Goal: Task Accomplishment & Management: Use online tool/utility

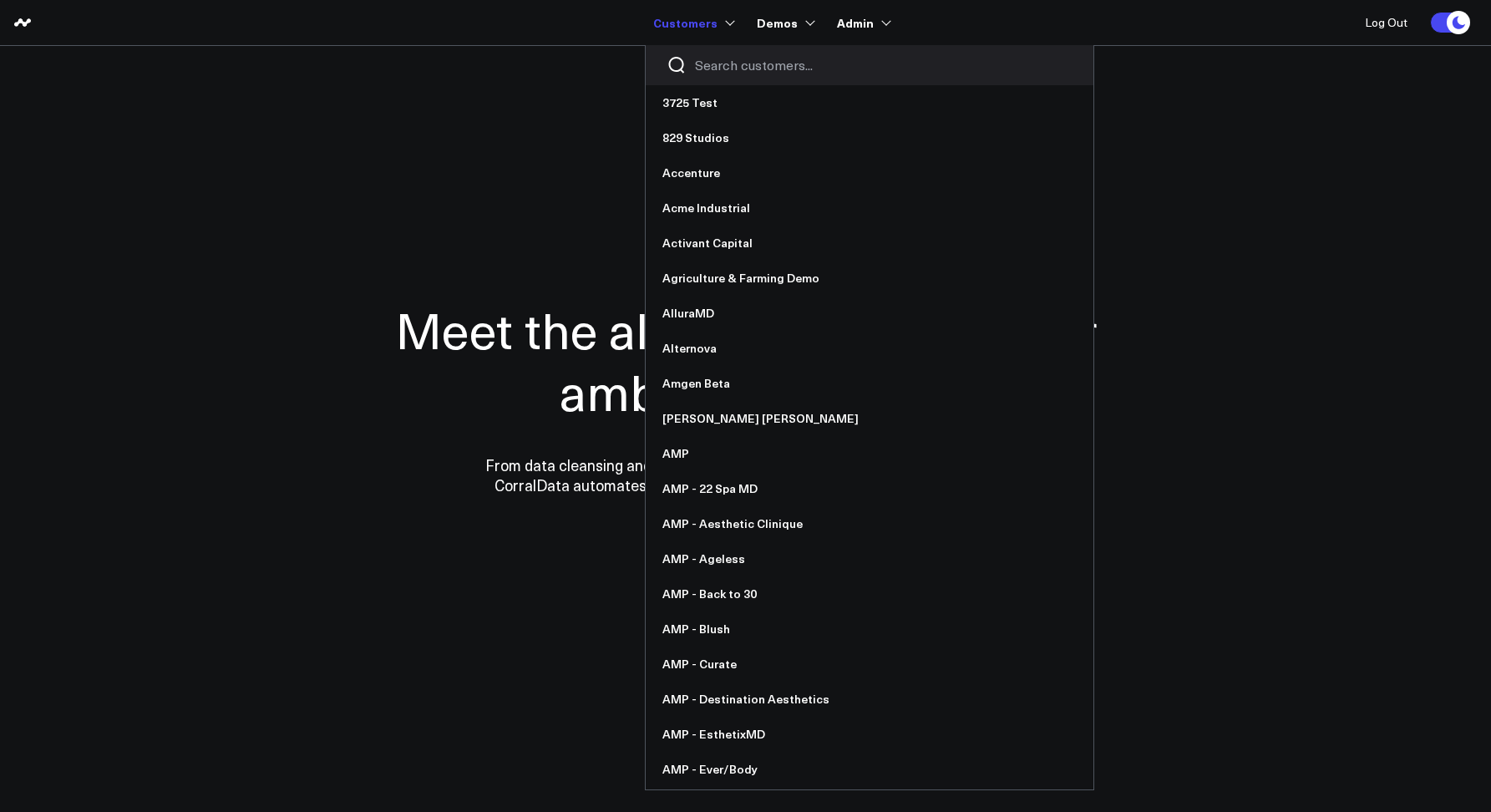
click at [758, 68] on input "Search customers input" at bounding box center [884, 65] width 378 height 18
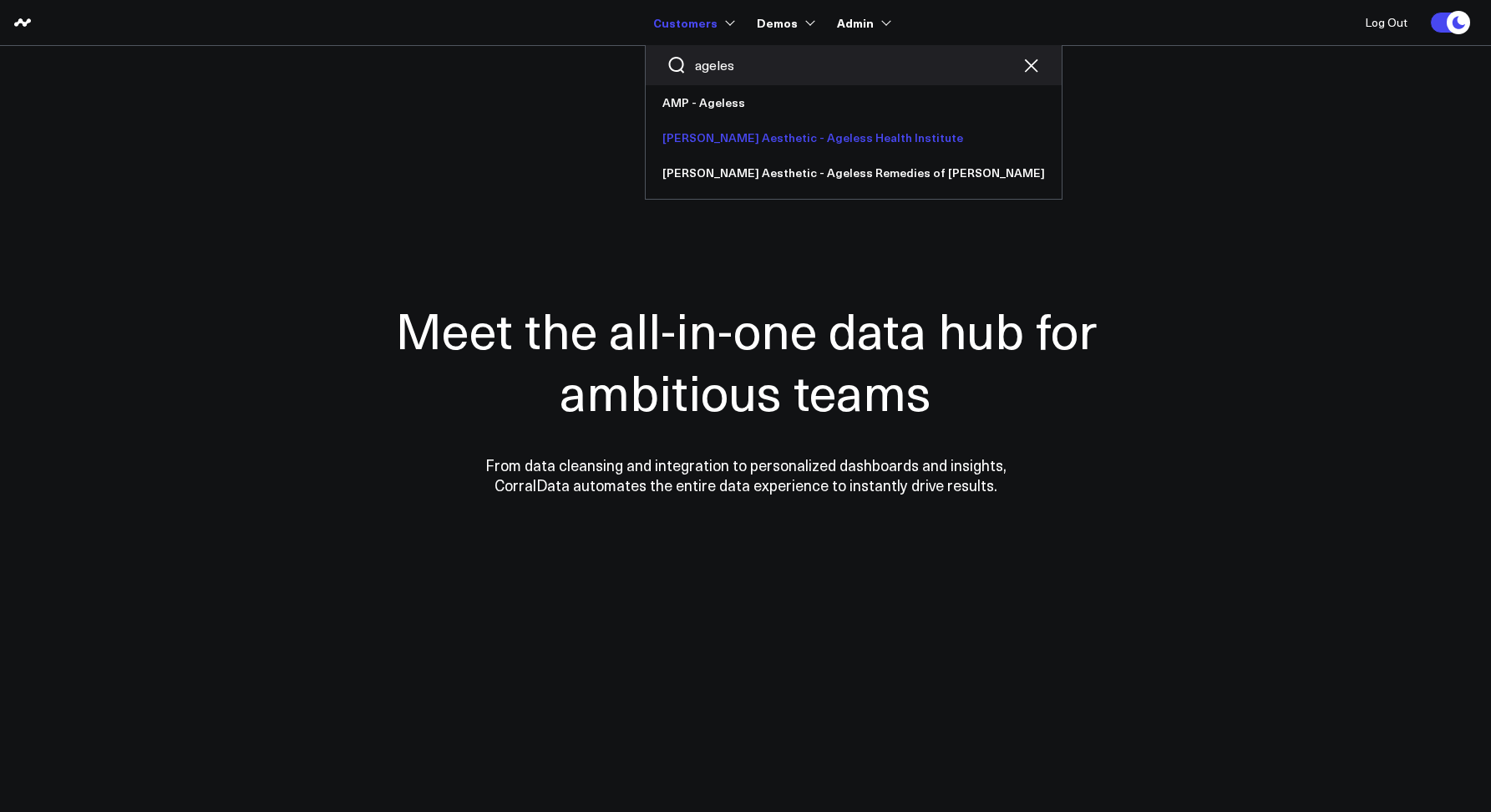
type input "ageles"
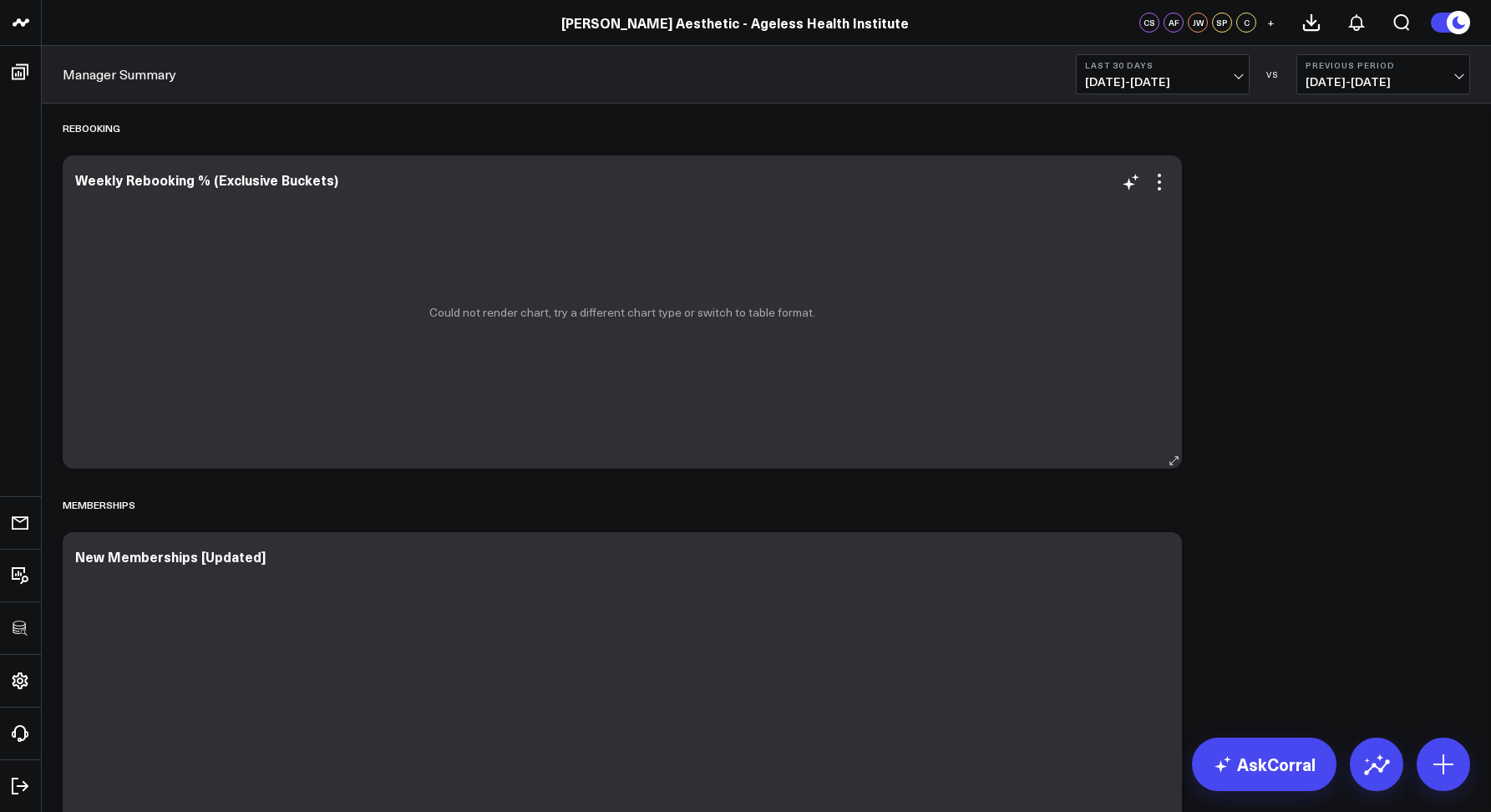
scroll to position [2437, 0]
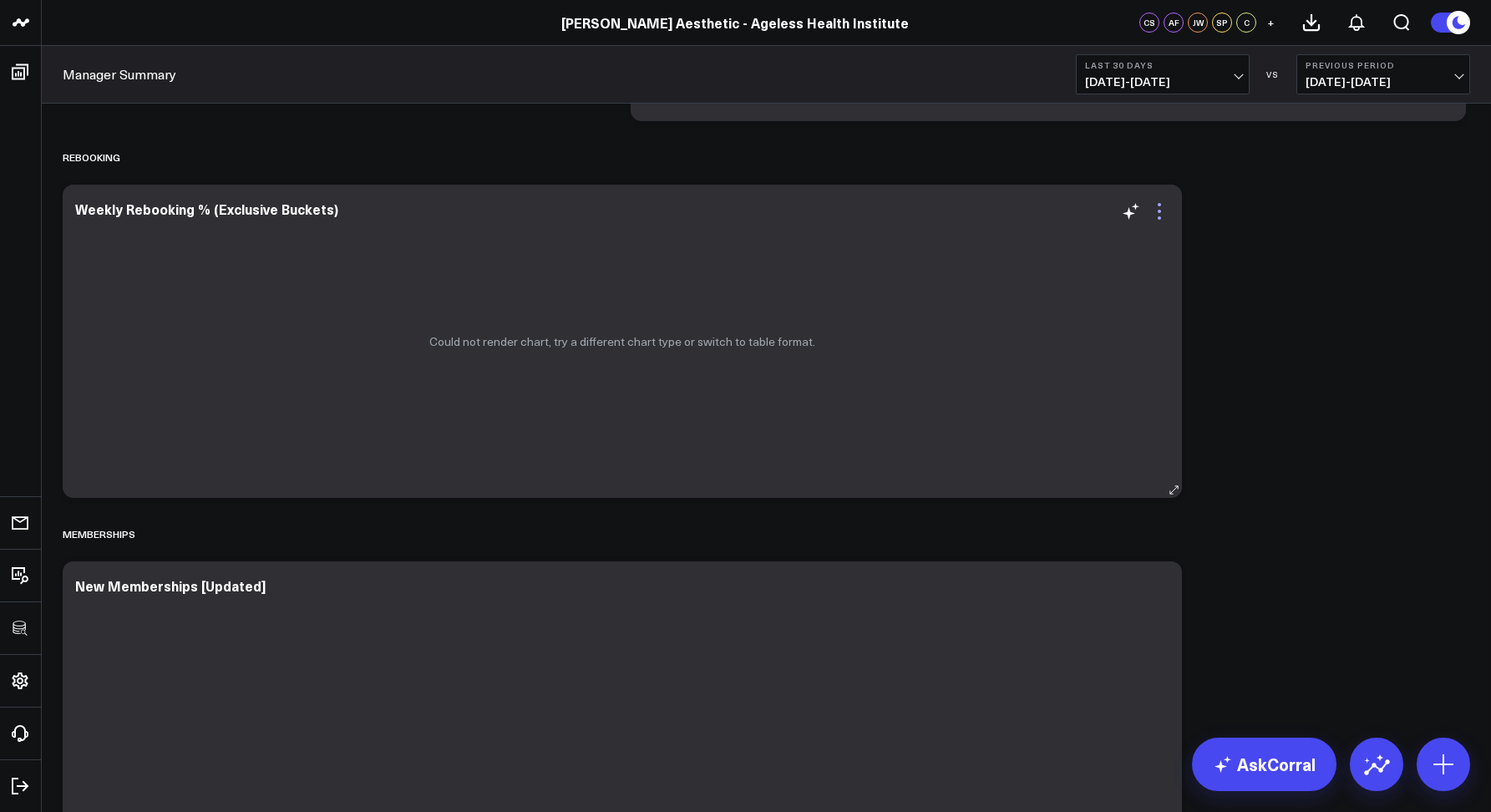
click at [1157, 209] on icon at bounding box center [1159, 211] width 20 height 20
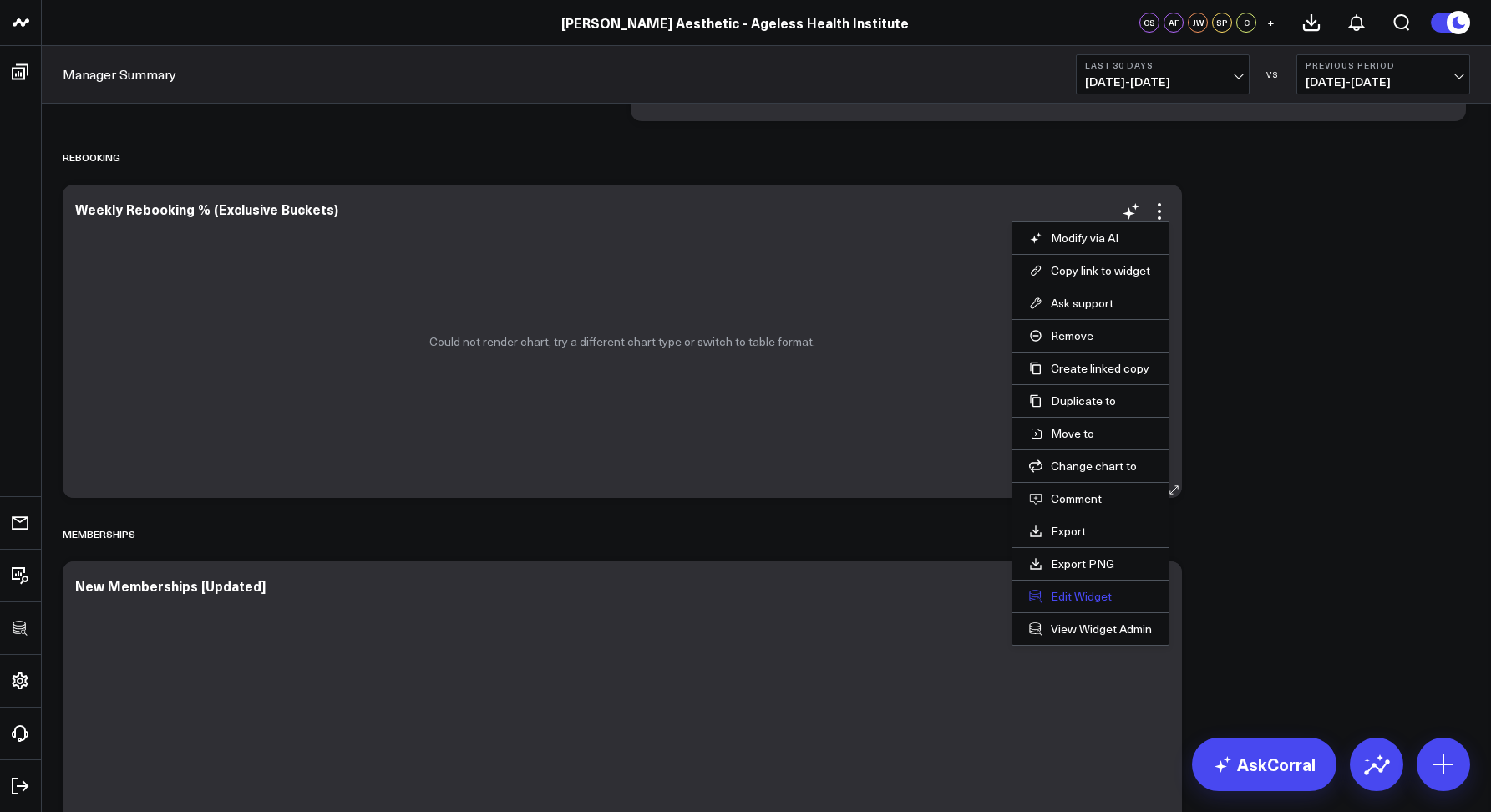
click at [1078, 598] on button "Edit Widget" at bounding box center [1091, 596] width 123 height 15
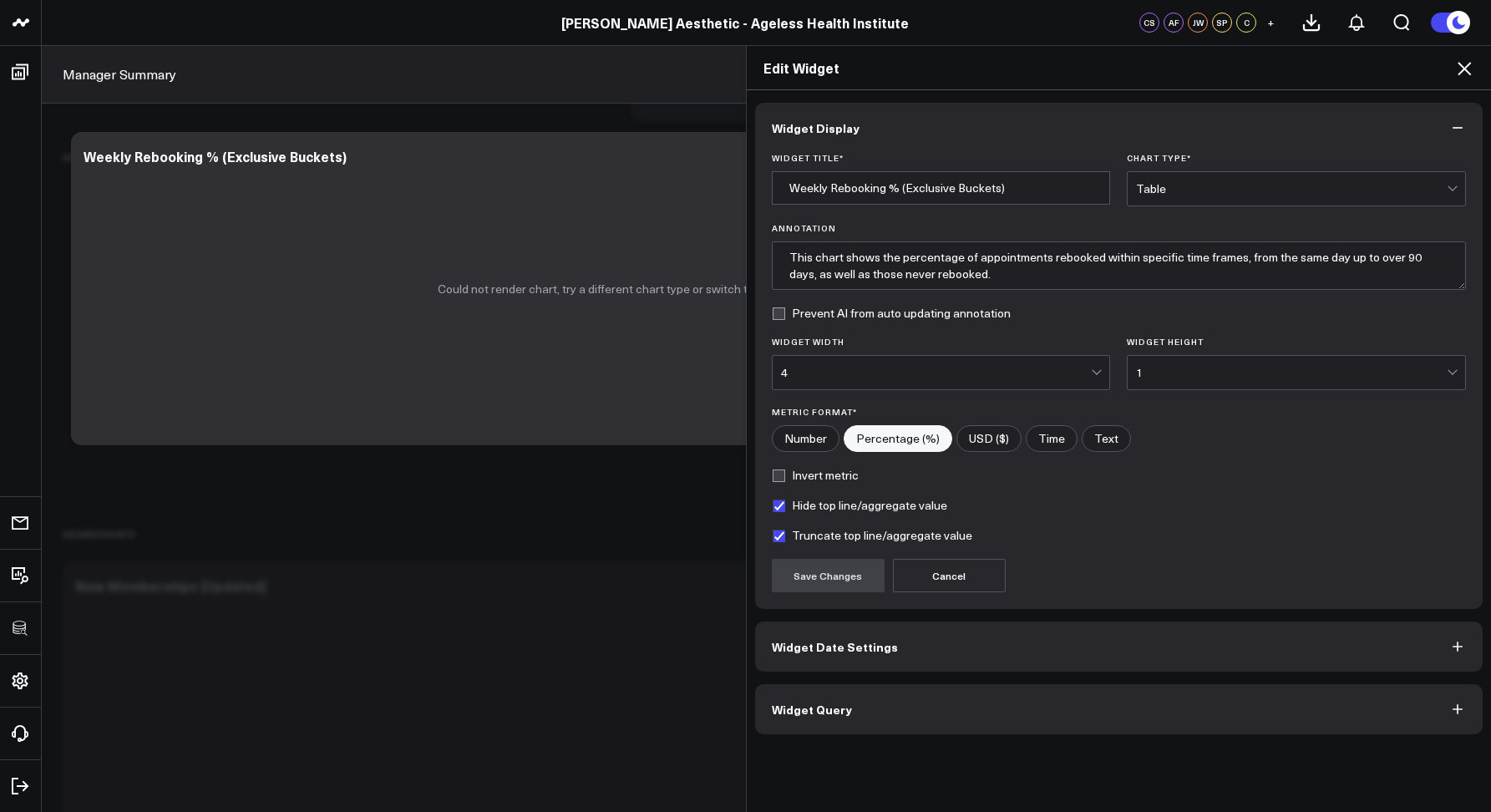
click at [834, 707] on span "Widget Query" at bounding box center [812, 708] width 80 height 13
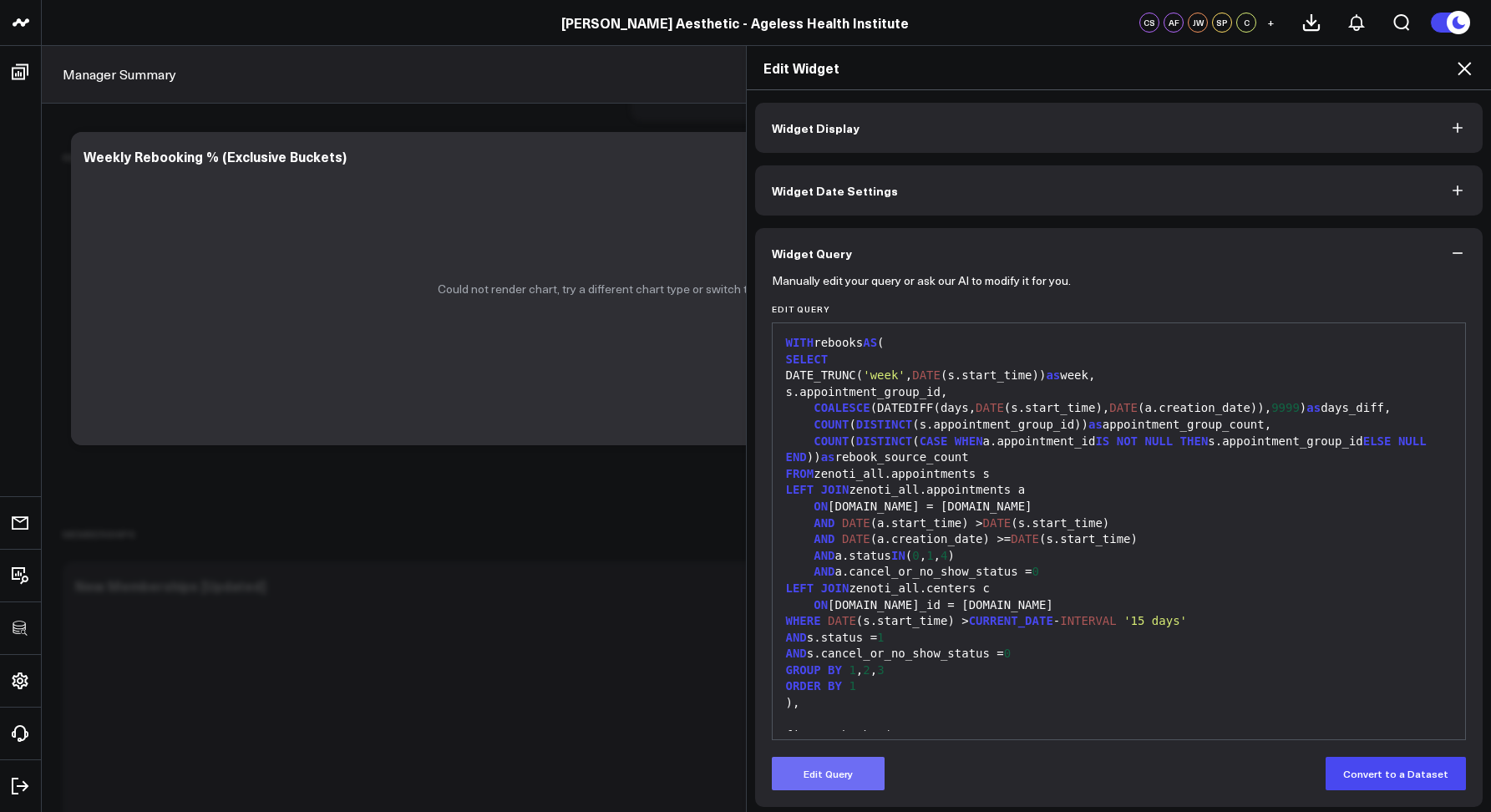
click at [827, 761] on button "Edit Query" at bounding box center [829, 773] width 112 height 34
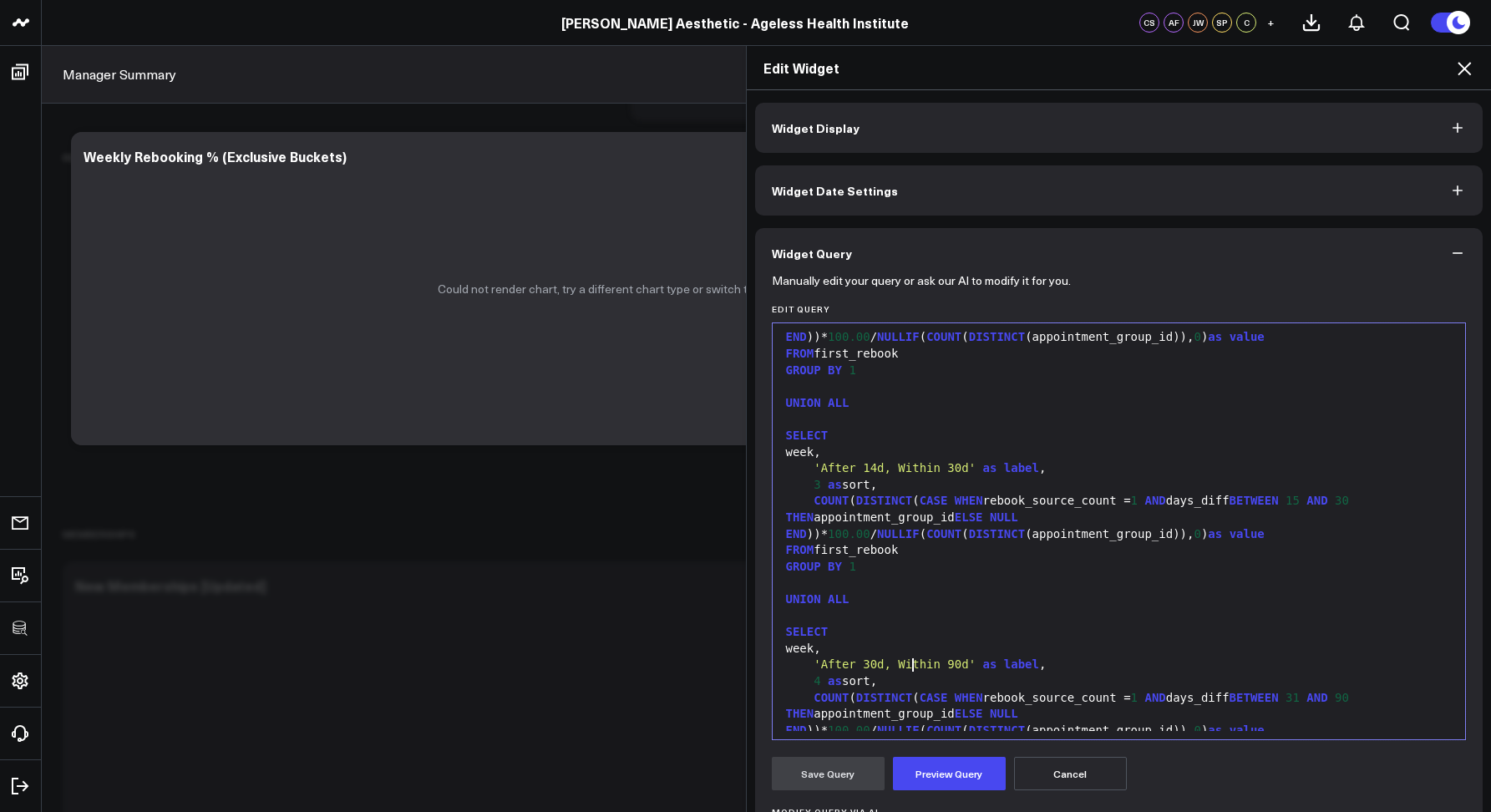
click at [905, 663] on div "WITH rebooks AS ( SELECT DATE_TRUNC( 'week' , DATE (s.start_time)) as week, s.a…" at bounding box center [1119, 346] width 677 height 1774
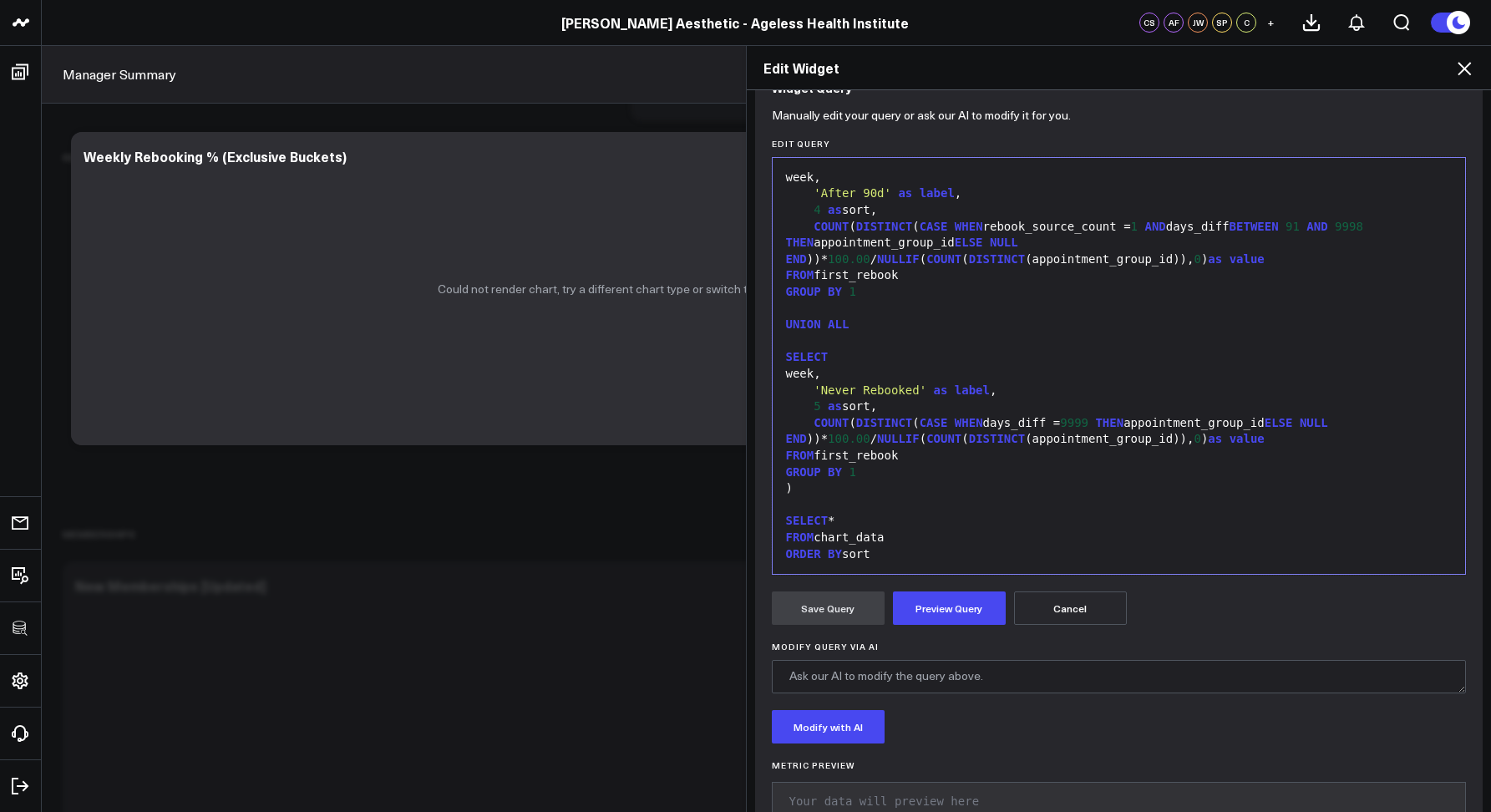
scroll to position [214, 0]
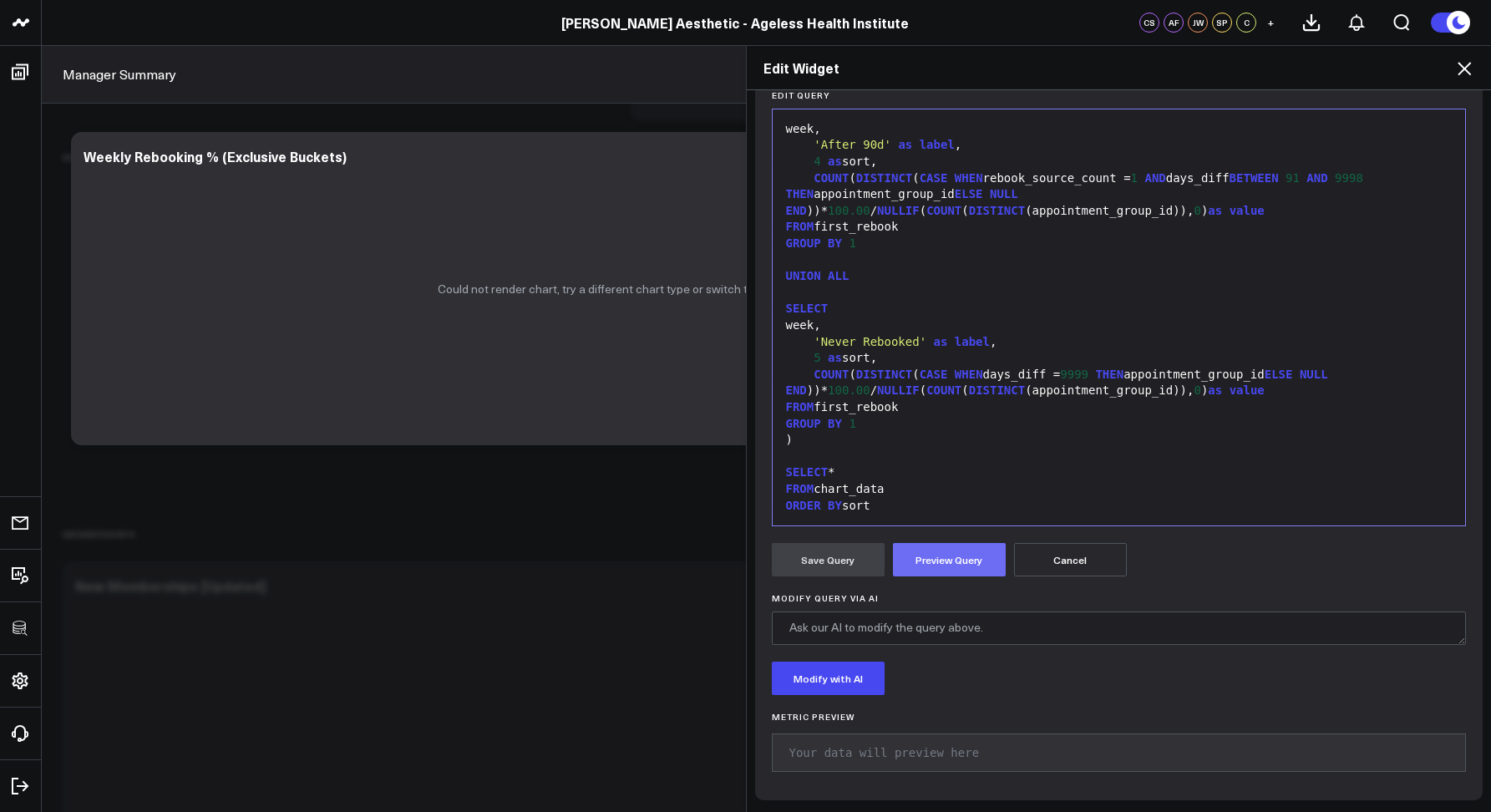
click at [925, 571] on button "Preview Query" at bounding box center [950, 559] width 112 height 34
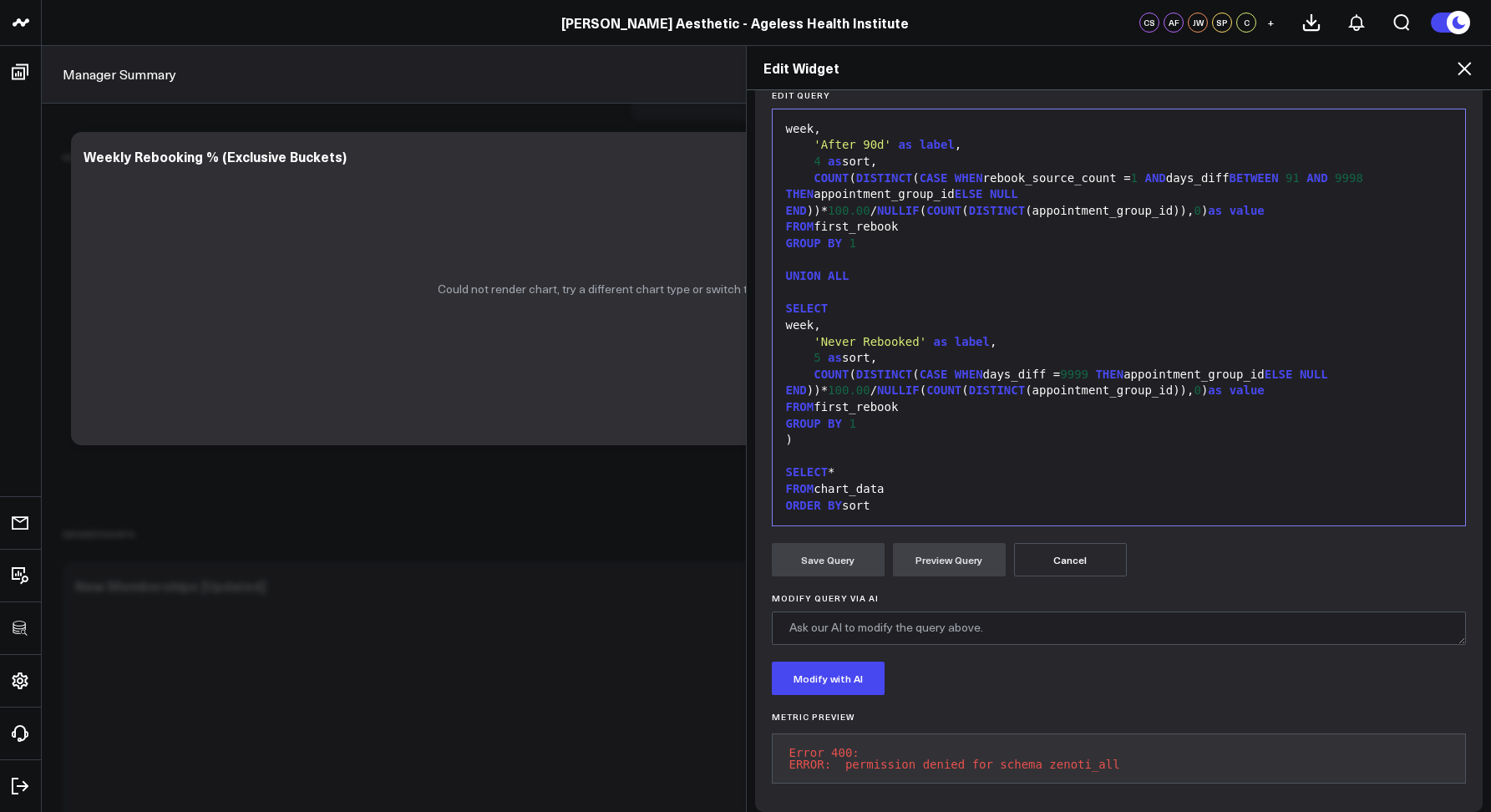
click at [1462, 75] on icon at bounding box center [1464, 68] width 20 height 20
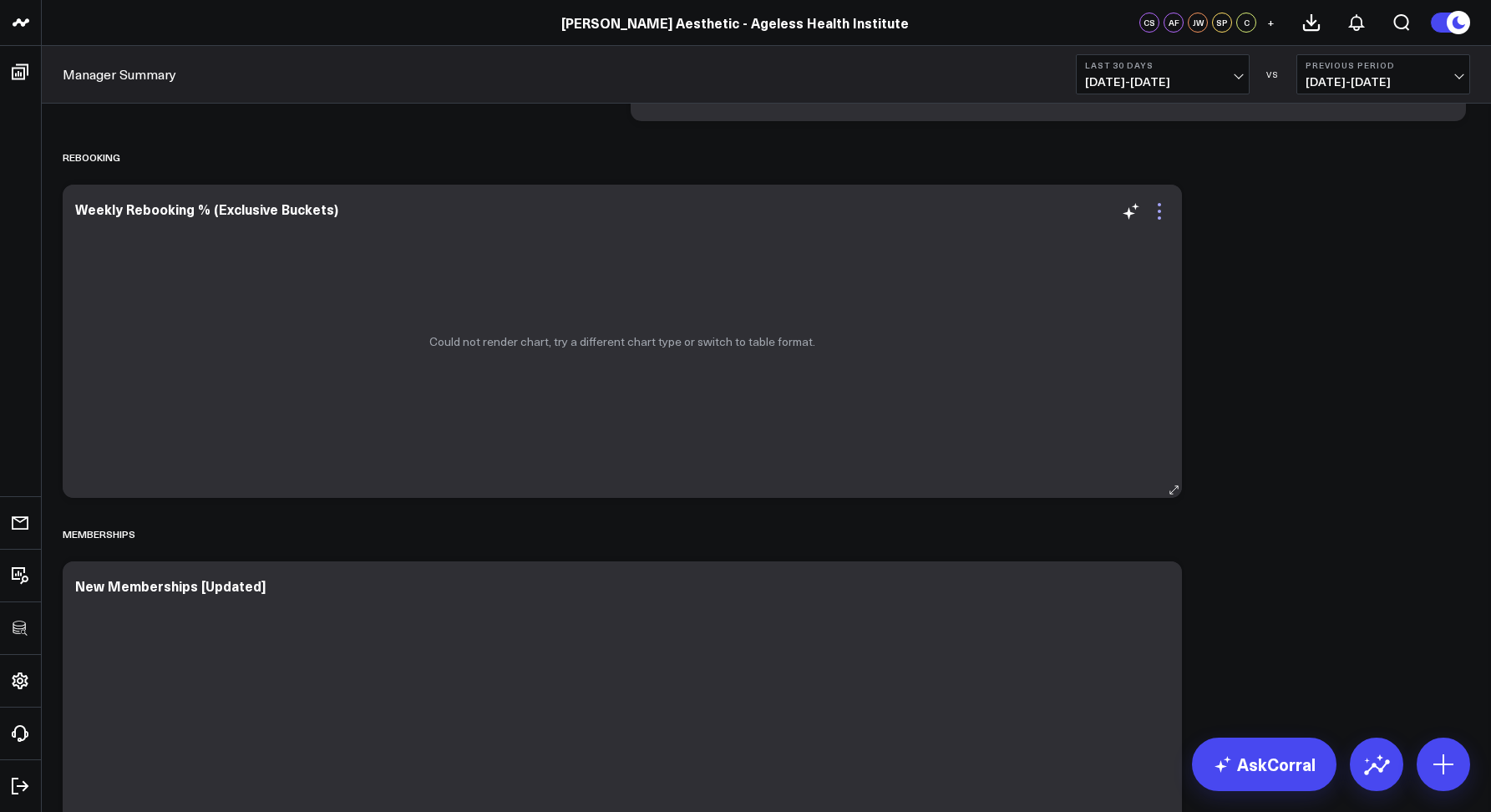
click at [1150, 209] on icon at bounding box center [1159, 211] width 20 height 20
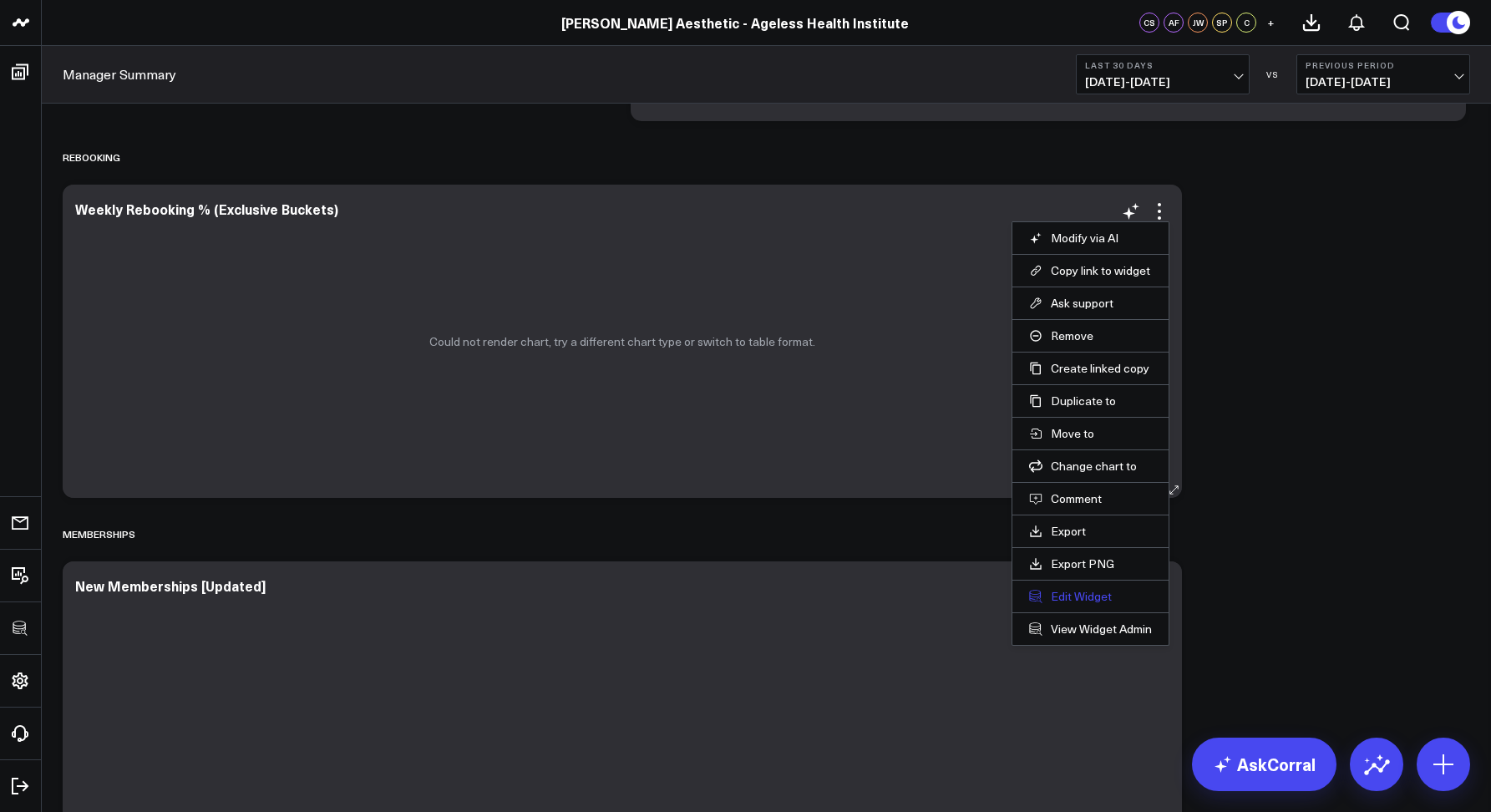
click at [1073, 589] on button "Edit Widget" at bounding box center [1091, 596] width 123 height 15
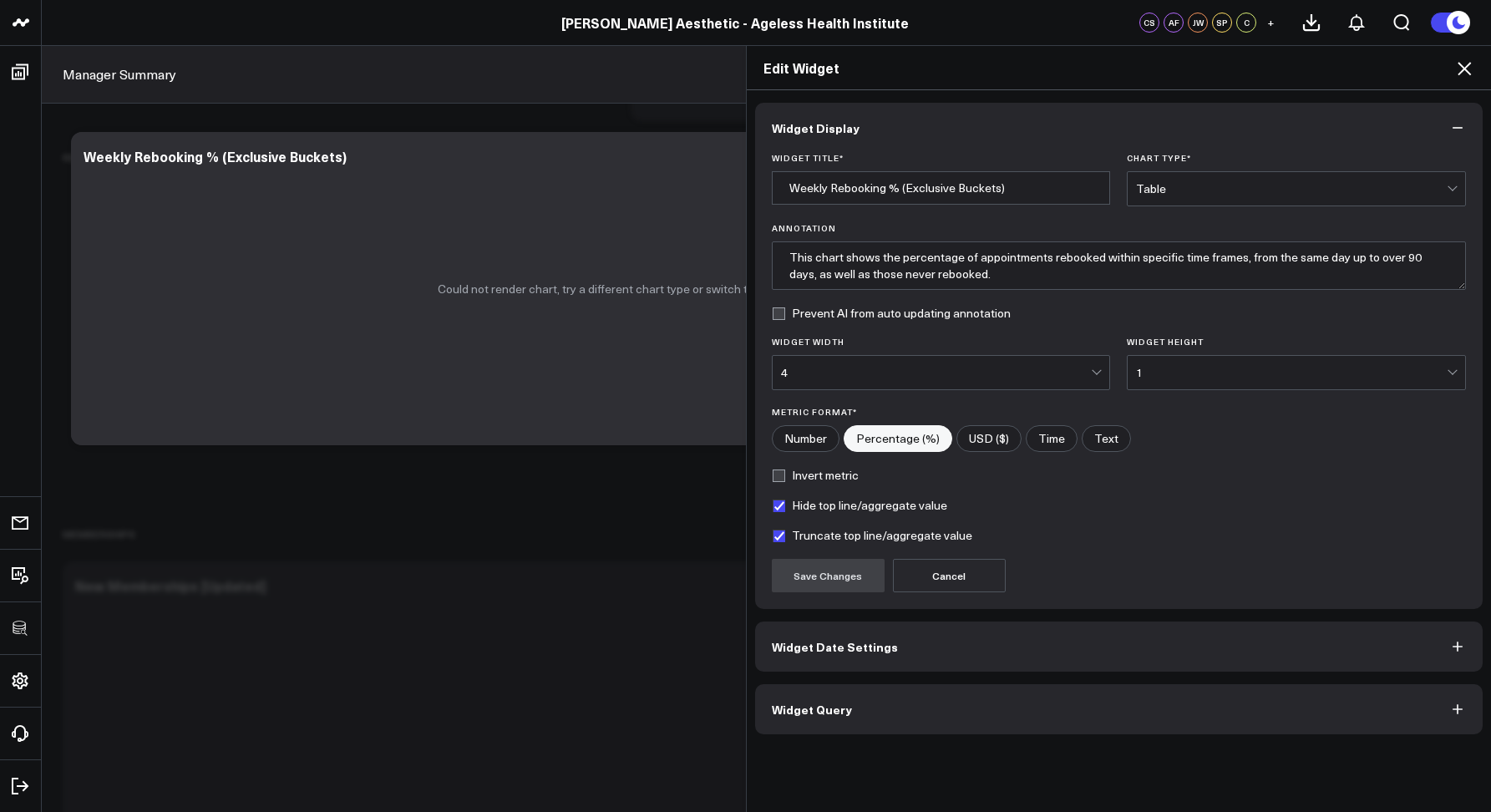
click at [788, 711] on span "Widget Query" at bounding box center [812, 708] width 80 height 13
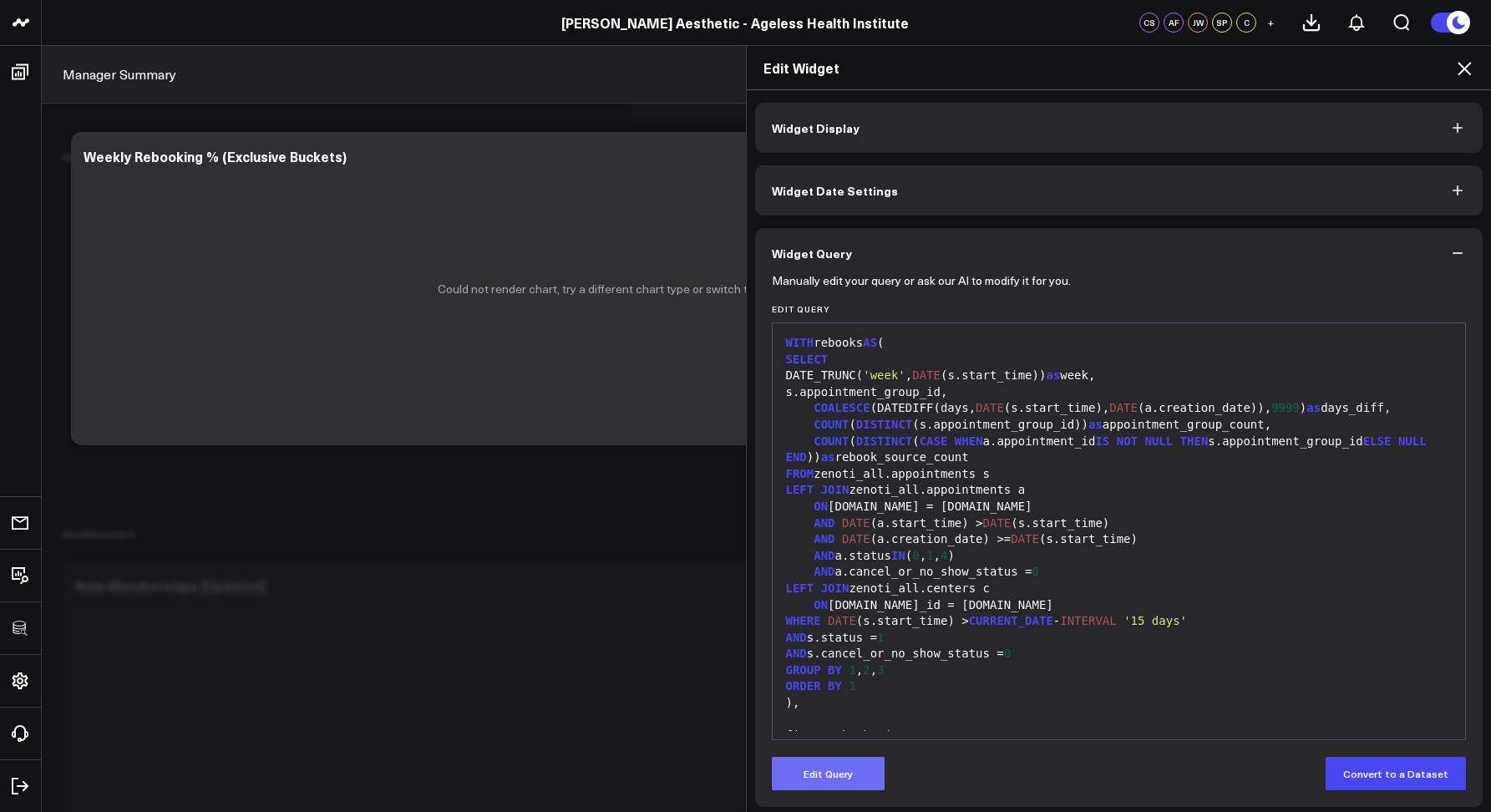
click at [819, 770] on button "Edit Query" at bounding box center [829, 773] width 112 height 34
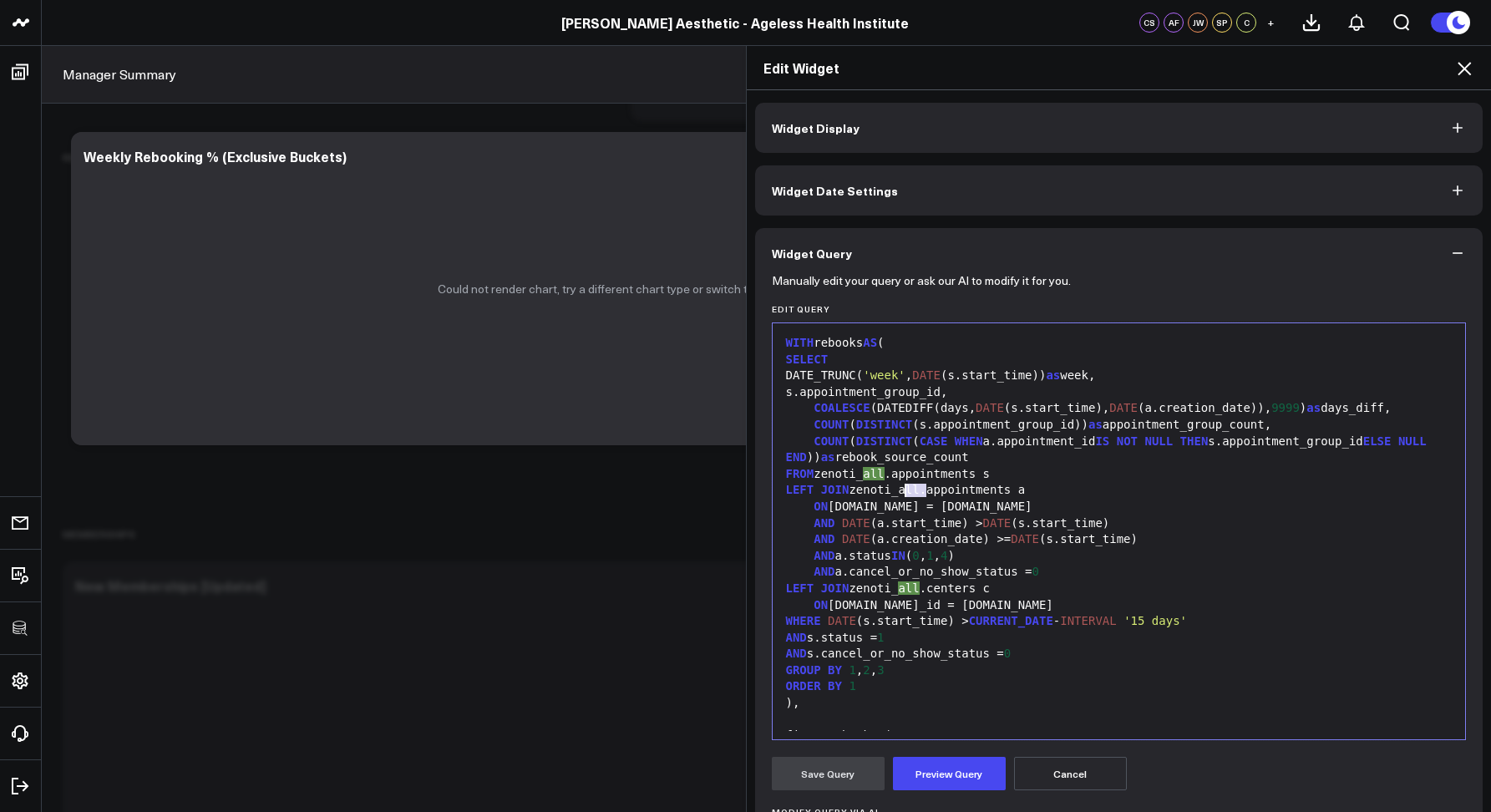
drag, startPoint x: 920, startPoint y: 486, endPoint x: 901, endPoint y: 487, distance: 19.0
click at [901, 487] on div "LEFT JOIN zenoti_all.appointments a" at bounding box center [1119, 489] width 677 height 16
click at [637, 209] on div "Edit Widget Widget Display Widget Date Settings Widget Query Manually edit your…" at bounding box center [746, 428] width 1491 height 767
click at [874, 485] on div "LEFT JOIN zenoti_all.appointments a" at bounding box center [1119, 489] width 677 height 16
drag, startPoint x: 885, startPoint y: 476, endPoint x: 864, endPoint y: 470, distance: 21.8
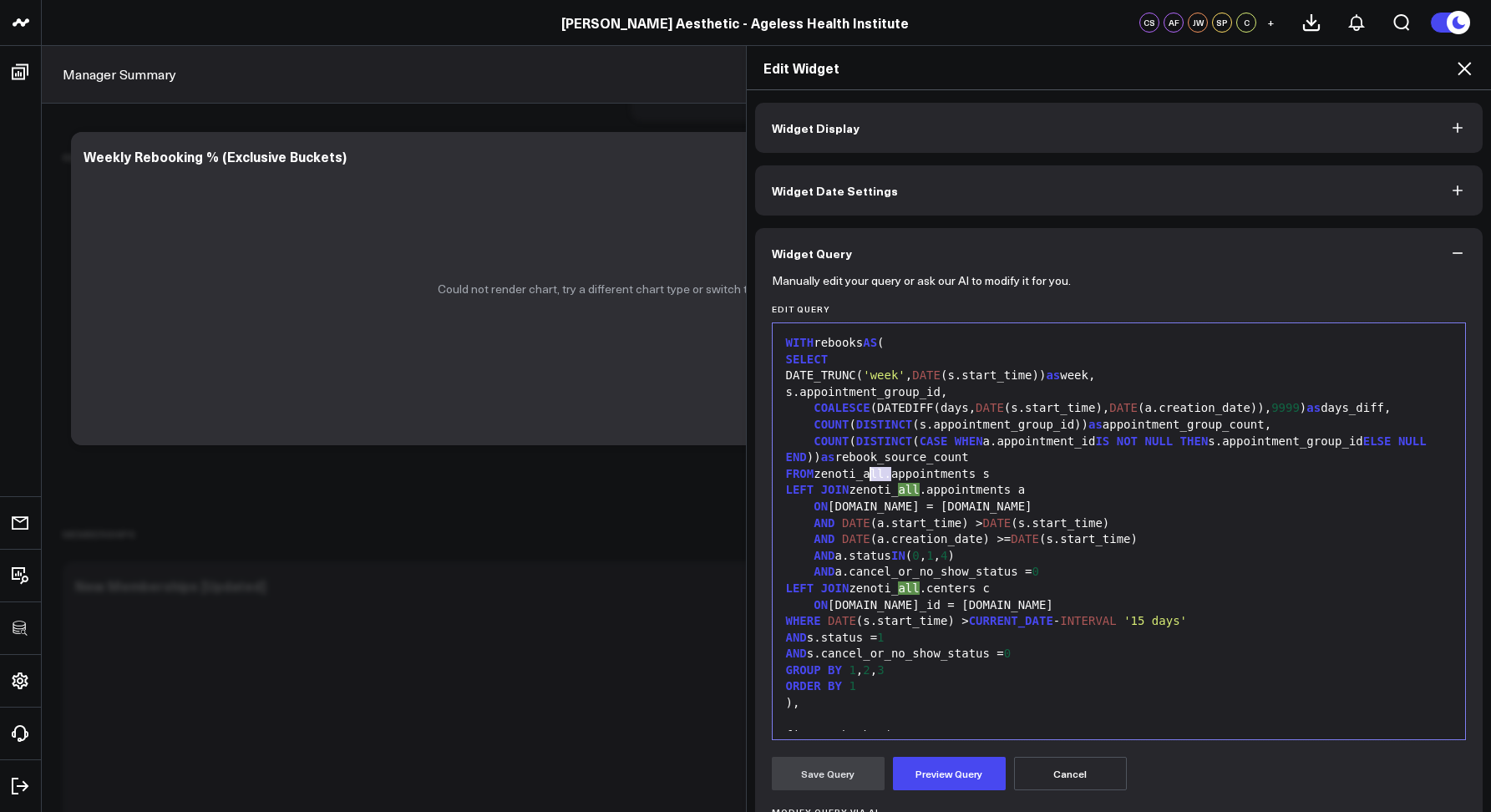
click at [864, 470] on div "FROM zenoti_all.appointments s" at bounding box center [1119, 474] width 677 height 16
click at [1076, 463] on div "COUNT ( DISTINCT ( CASE WHEN a.appointment_id IS NOT NULL THEN s.appointment_gr…" at bounding box center [1119, 450] width 677 height 33
click at [919, 489] on div "LEFT JOIN zenoti_all.appointments a" at bounding box center [1119, 489] width 677 height 16
click at [921, 586] on div "LEFT JOIN zenoti_all.centers c" at bounding box center [1119, 588] width 677 height 16
click at [930, 785] on button "Preview Query" at bounding box center [950, 773] width 112 height 34
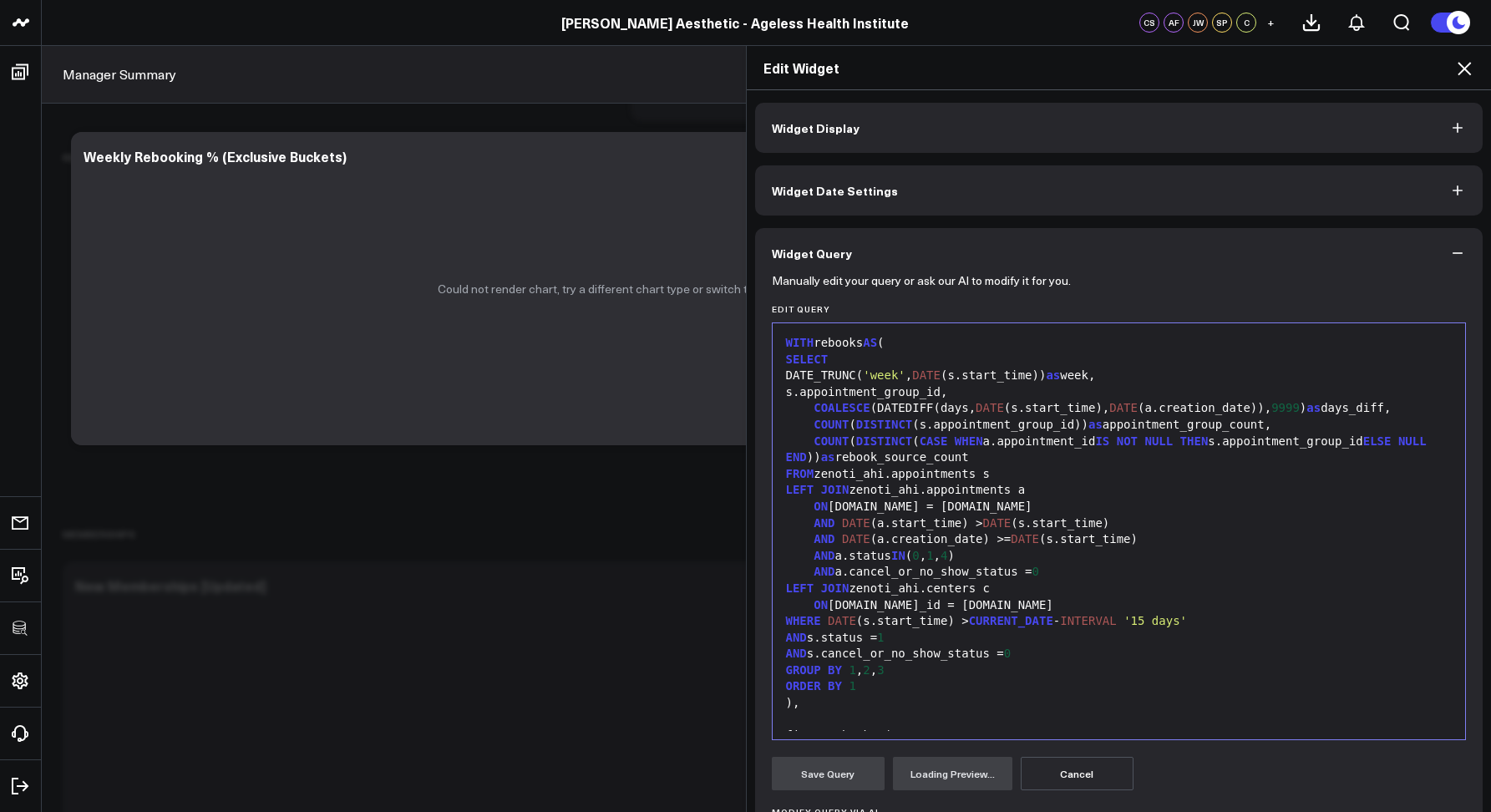
scroll to position [593, 0]
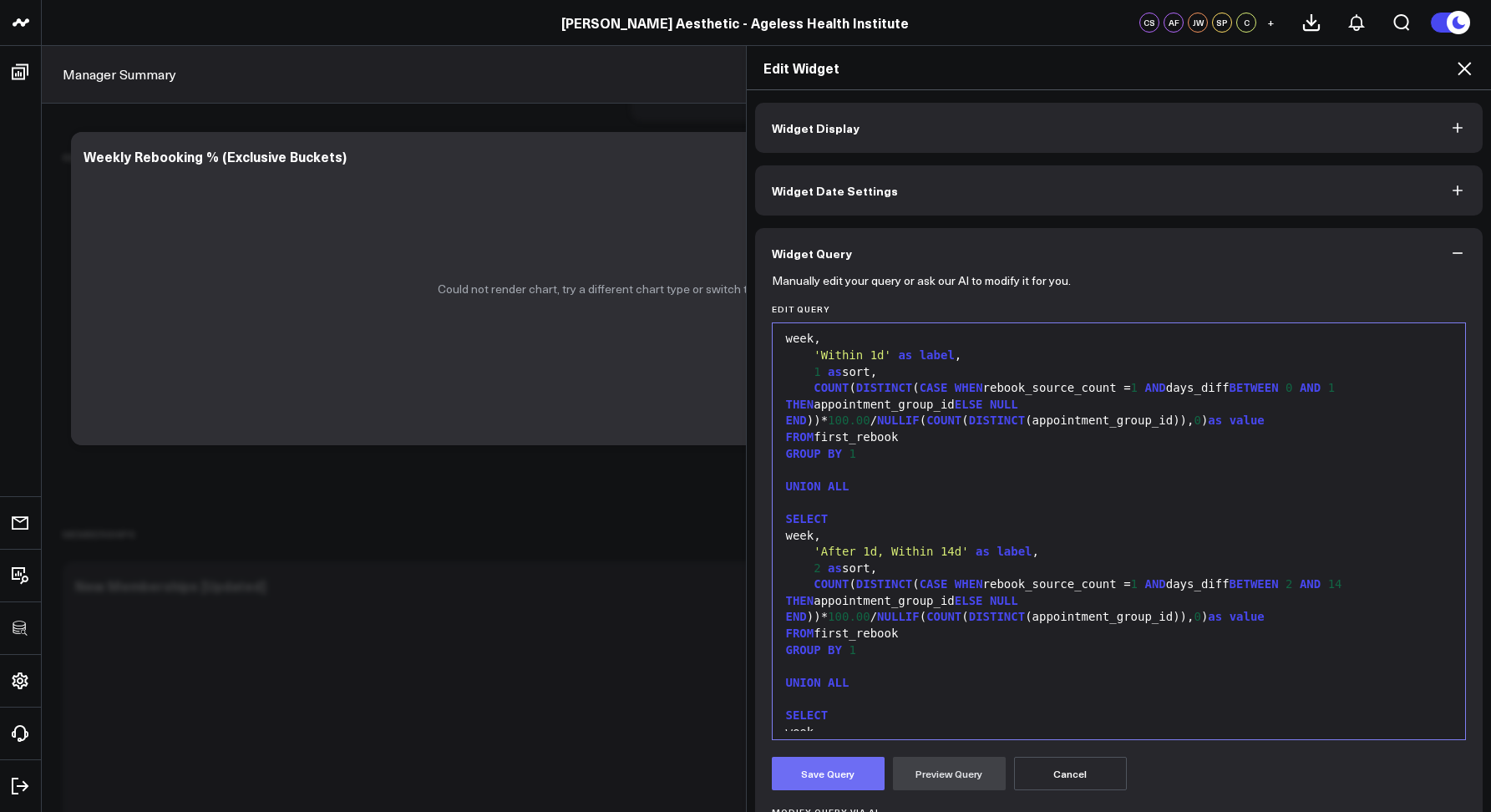
click at [825, 786] on button "Save Query" at bounding box center [829, 773] width 112 height 34
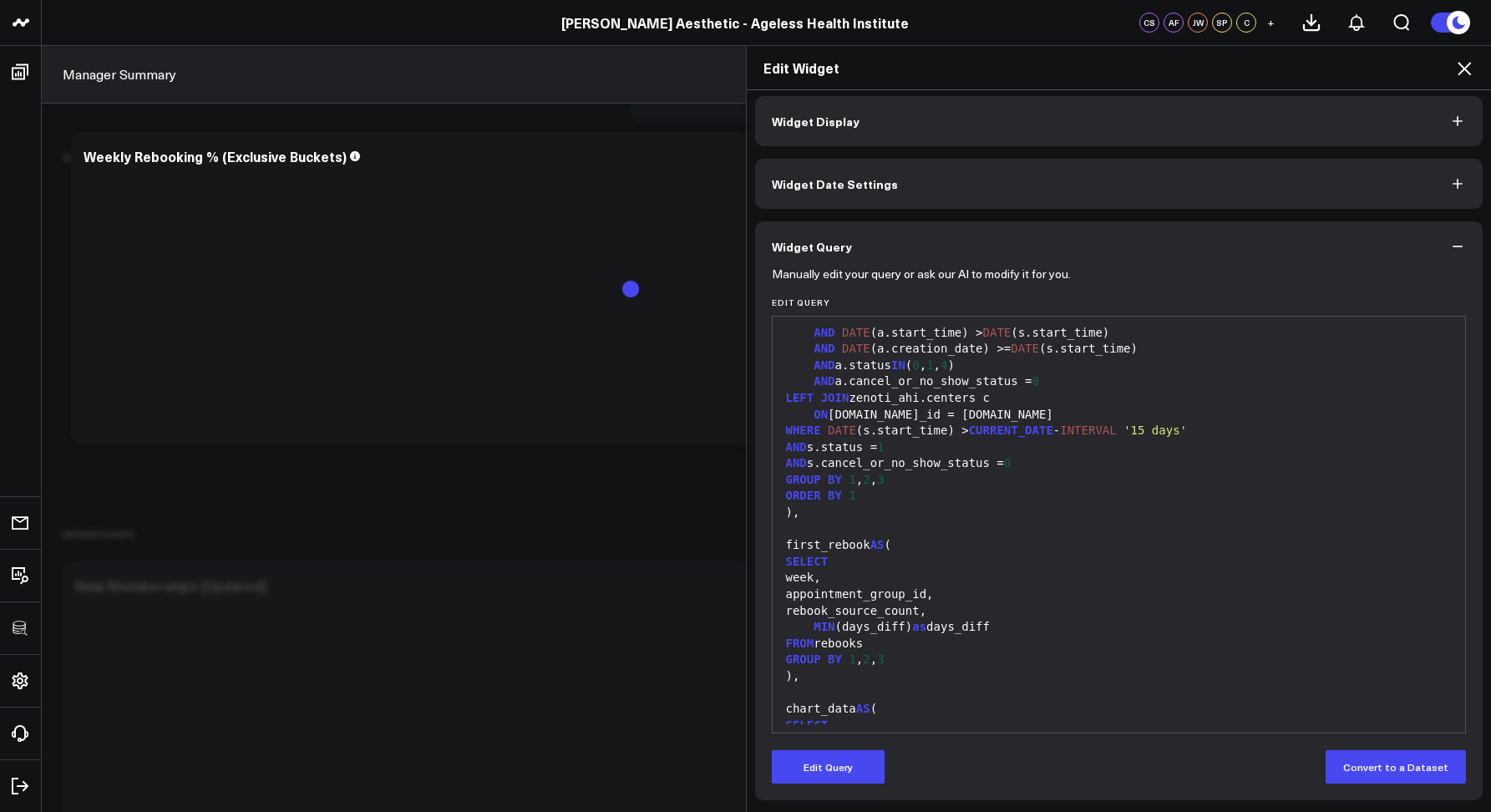
scroll to position [0, 0]
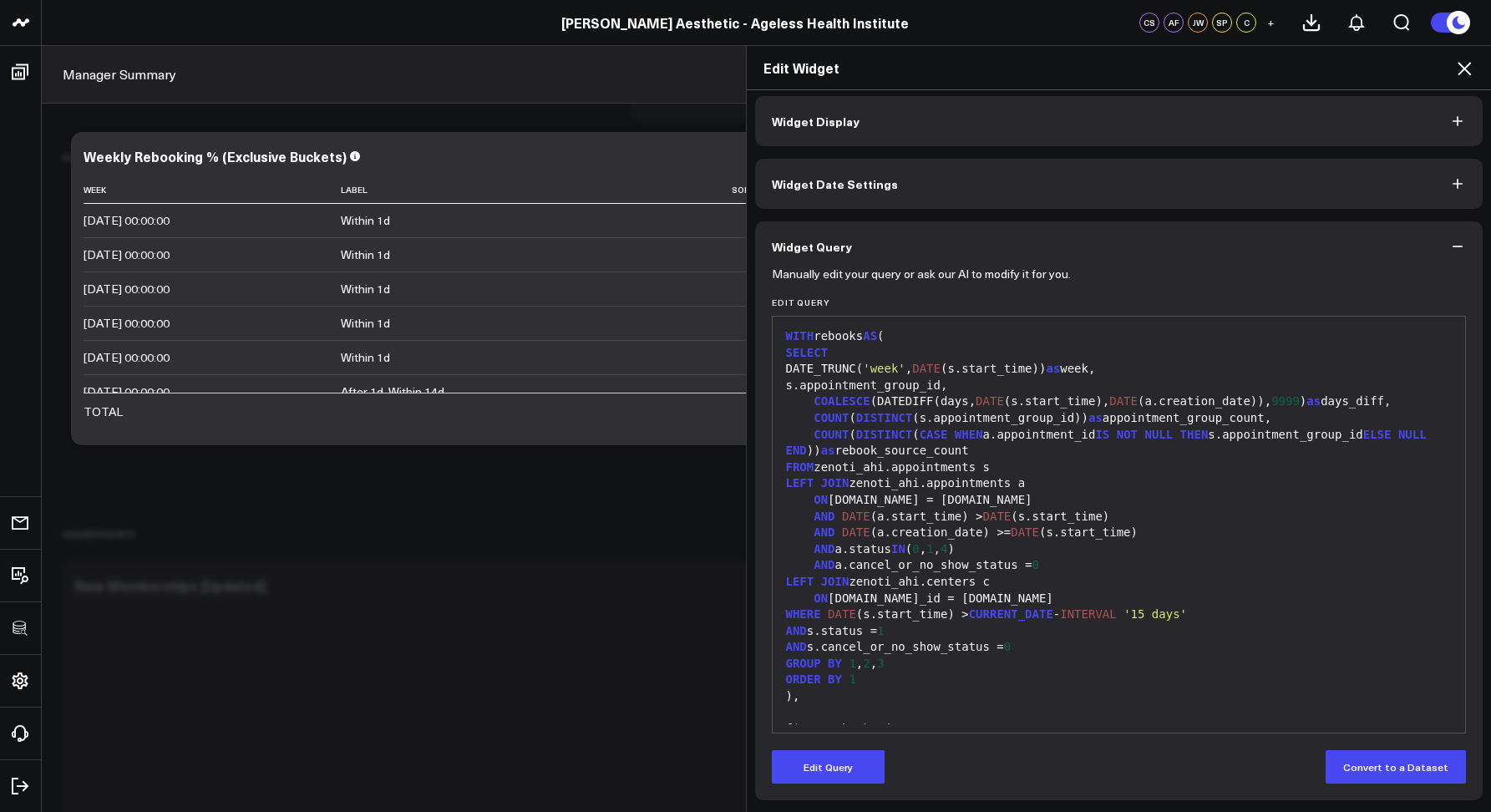
click at [1469, 67] on icon at bounding box center [1464, 68] width 20 height 20
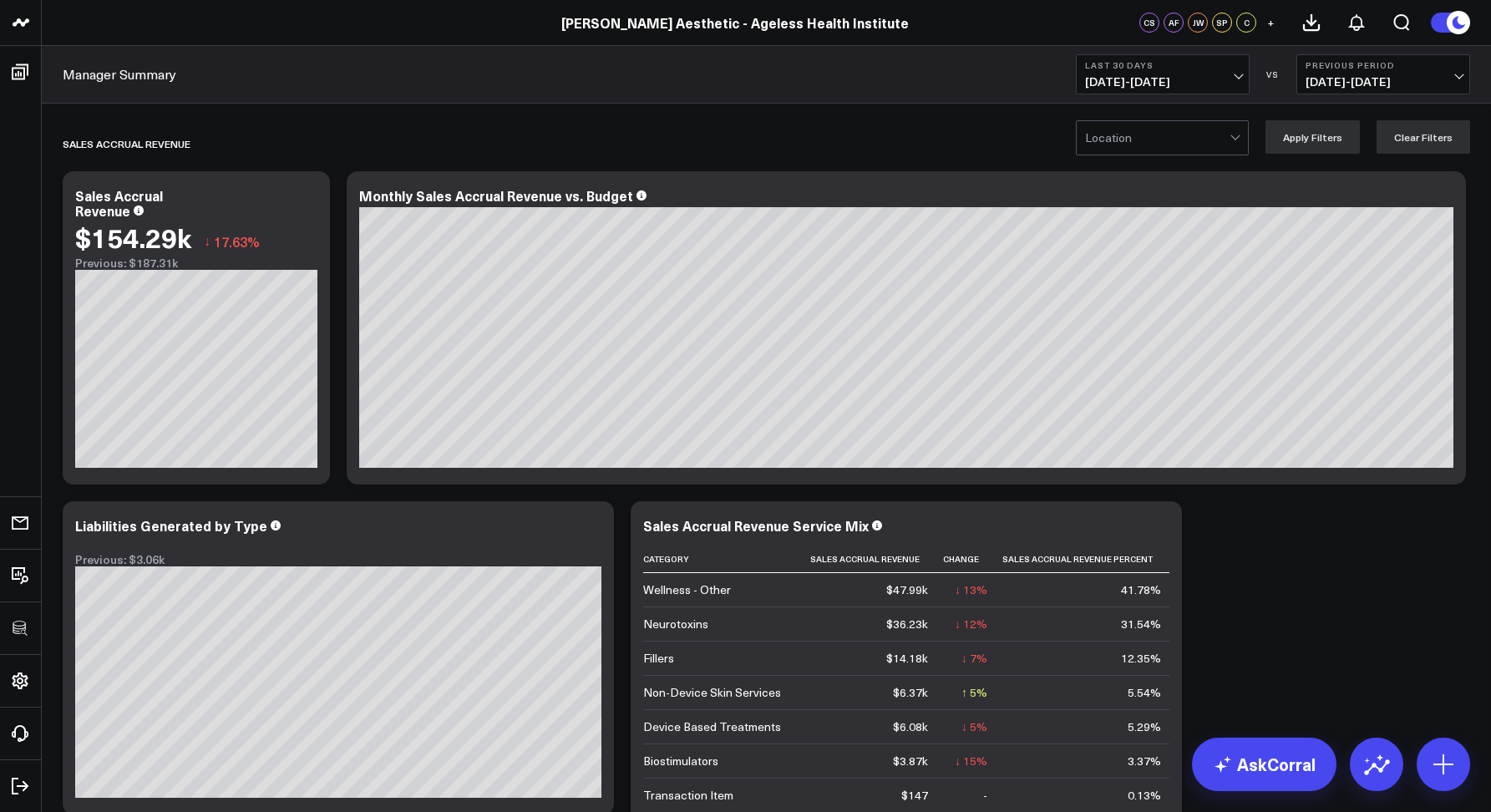
click at [286, 86] on div "Manager Summary Last 30 Days 08/24/25 - 09/22/25 VS Previous Period 07/25/25 - …" at bounding box center [766, 74] width 1449 height 58
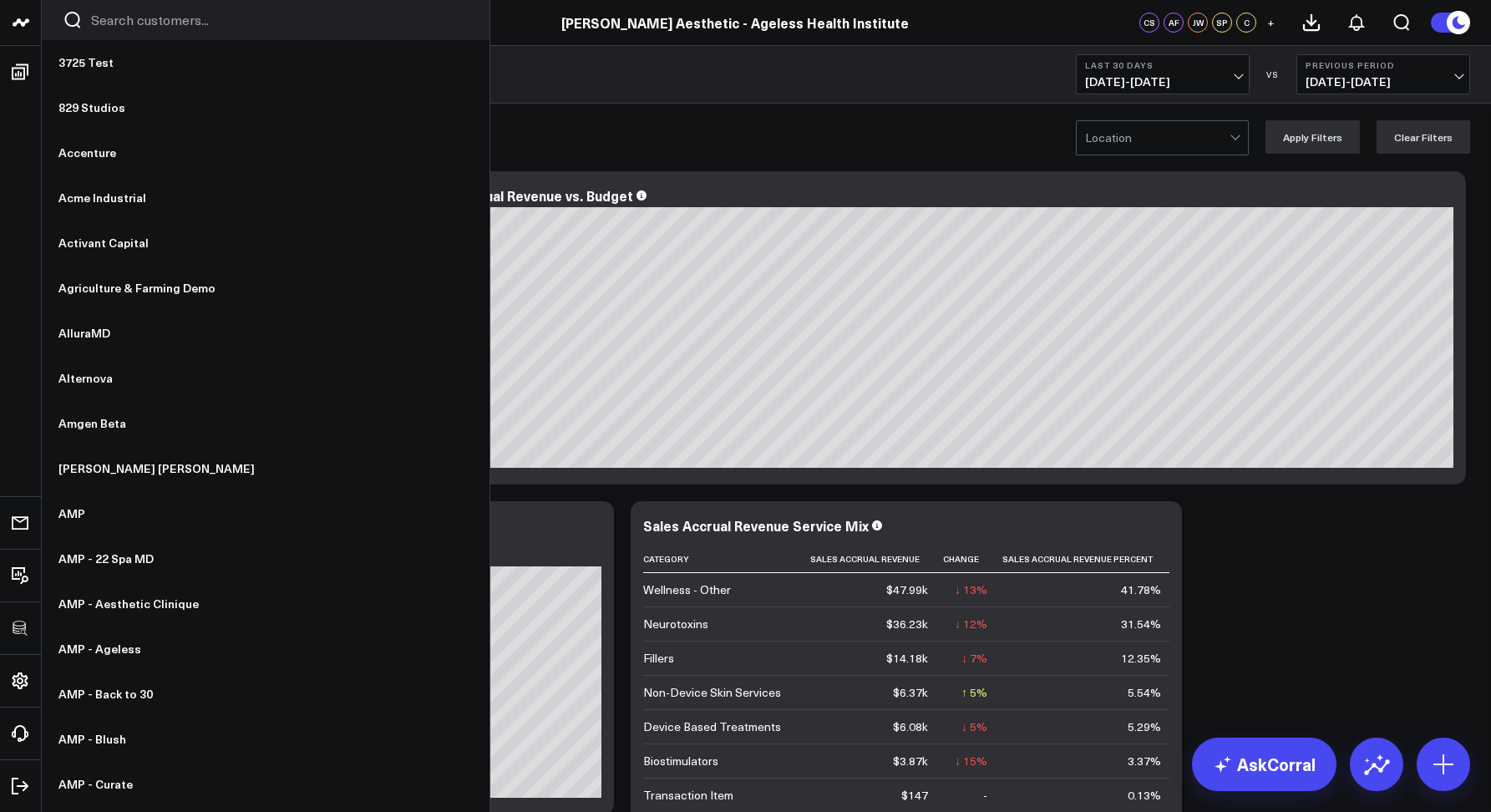
click at [65, 21] on icon "Search customers button" at bounding box center [73, 20] width 16 height 16
click at [114, 17] on input "Search customers input" at bounding box center [279, 20] width 378 height 18
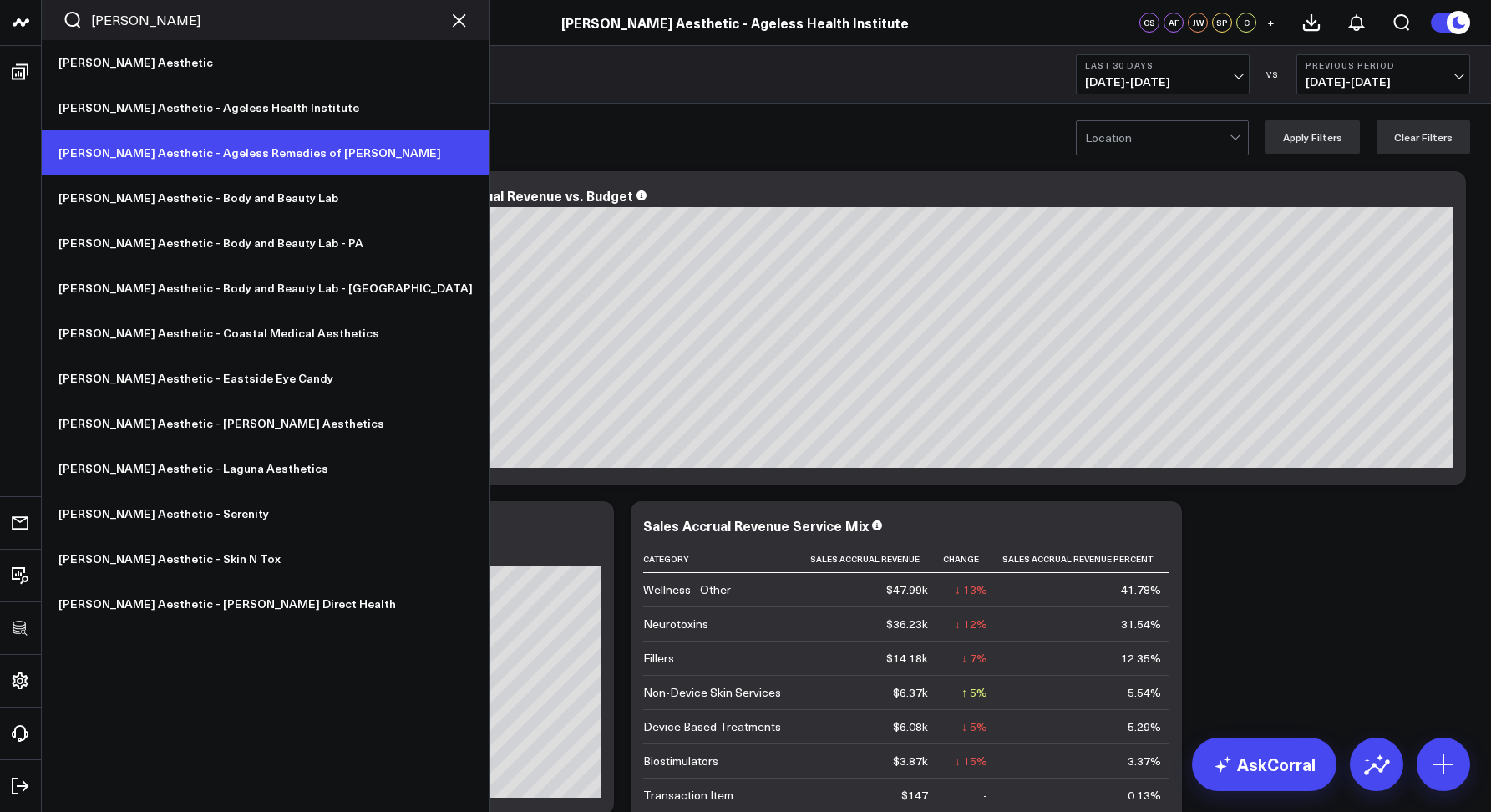
type input "annie"
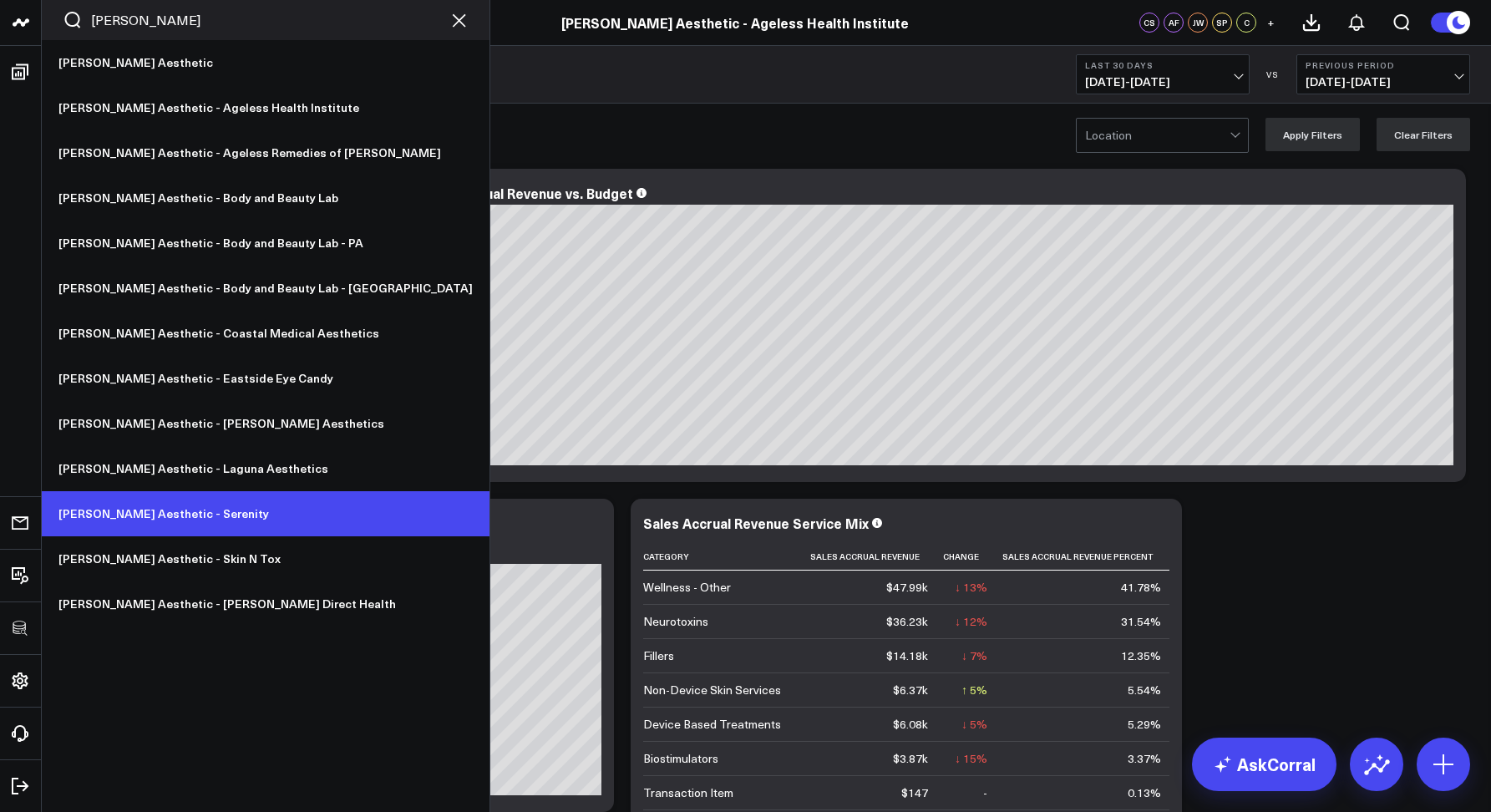
scroll to position [3, 0]
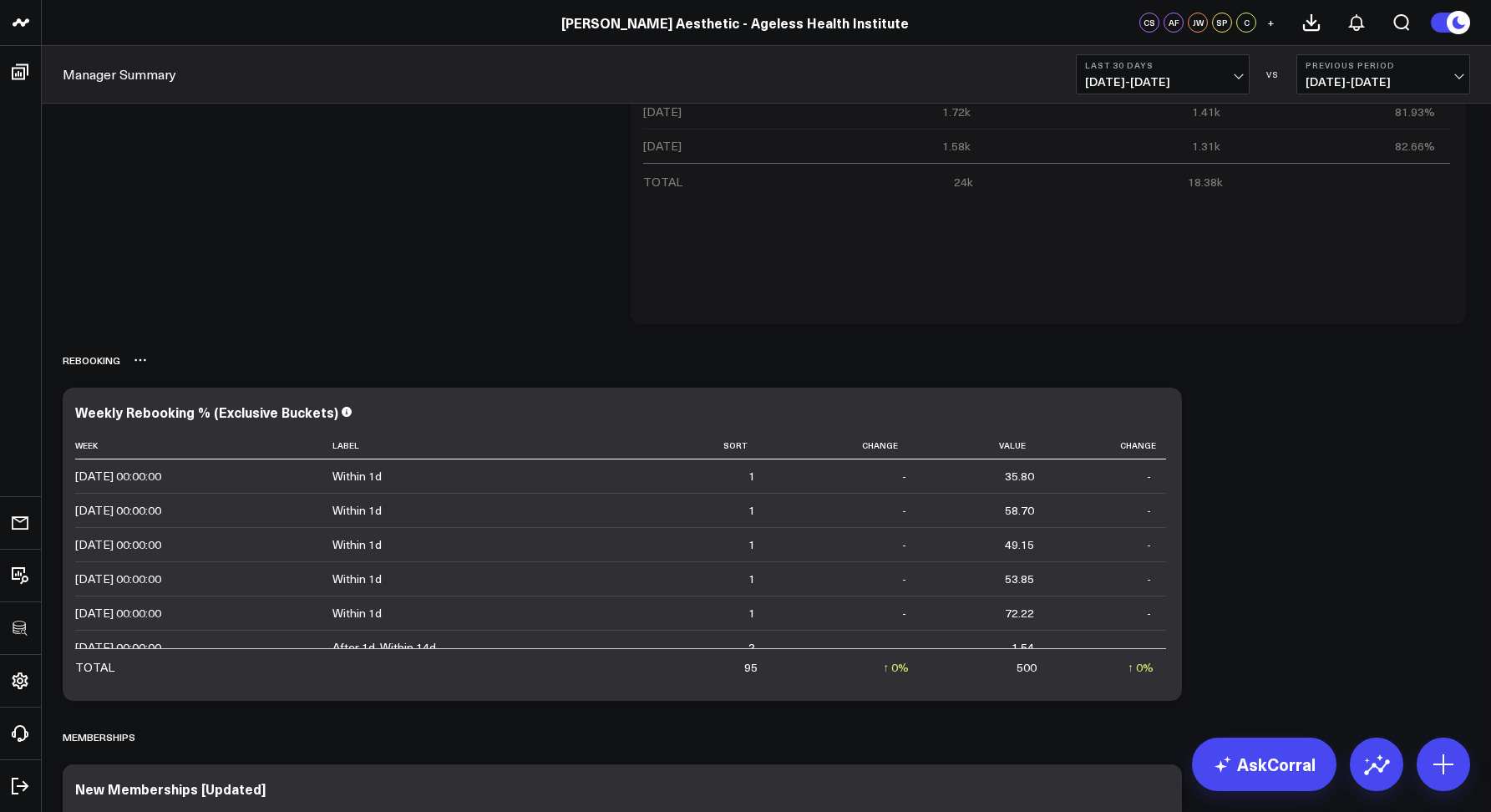
scroll to position [1915, 0]
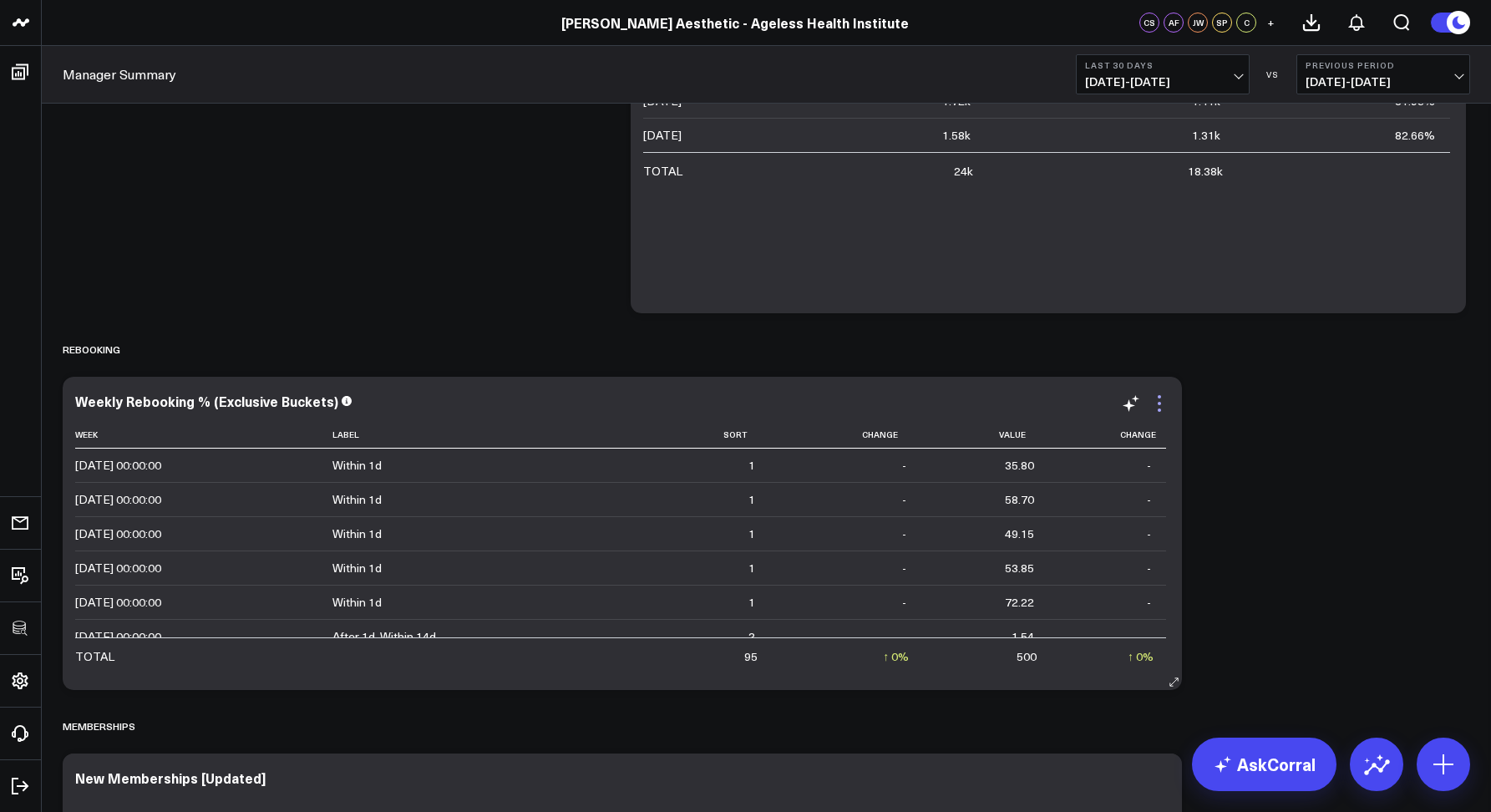
click at [1155, 406] on icon at bounding box center [1159, 403] width 20 height 20
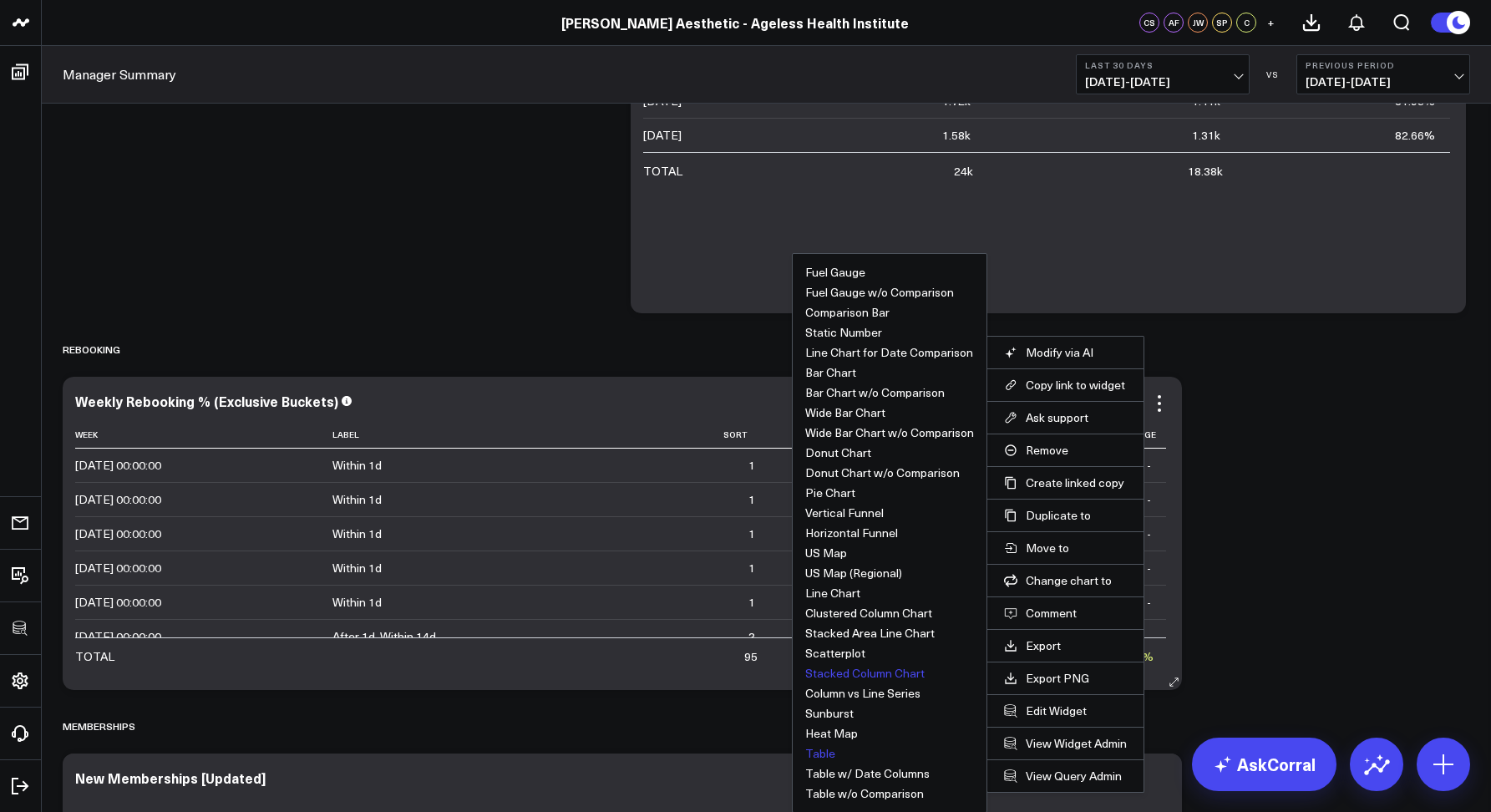
click at [839, 674] on button "Stacked Column Chart" at bounding box center [865, 674] width 119 height 12
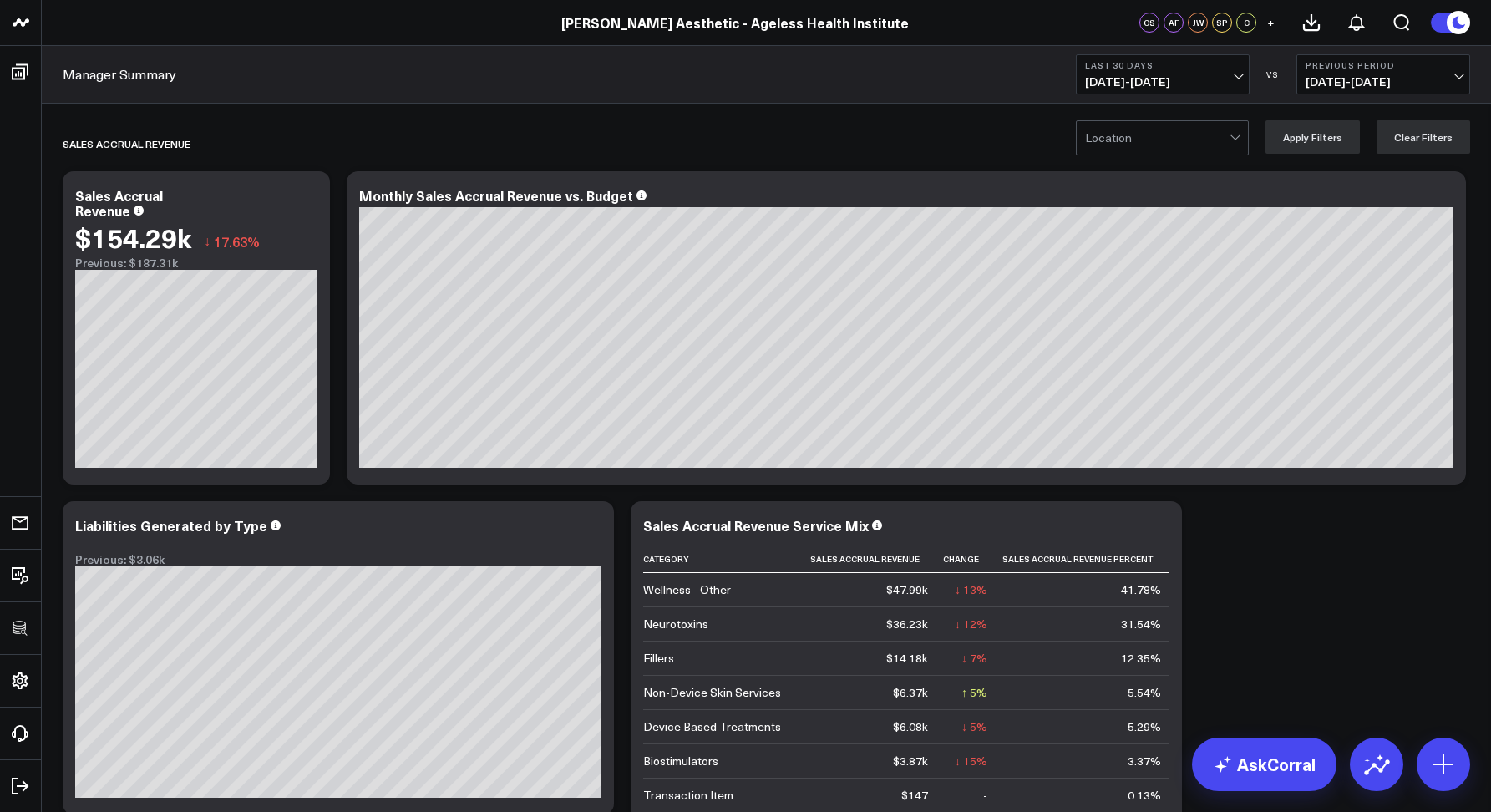
scroll to position [2364, 0]
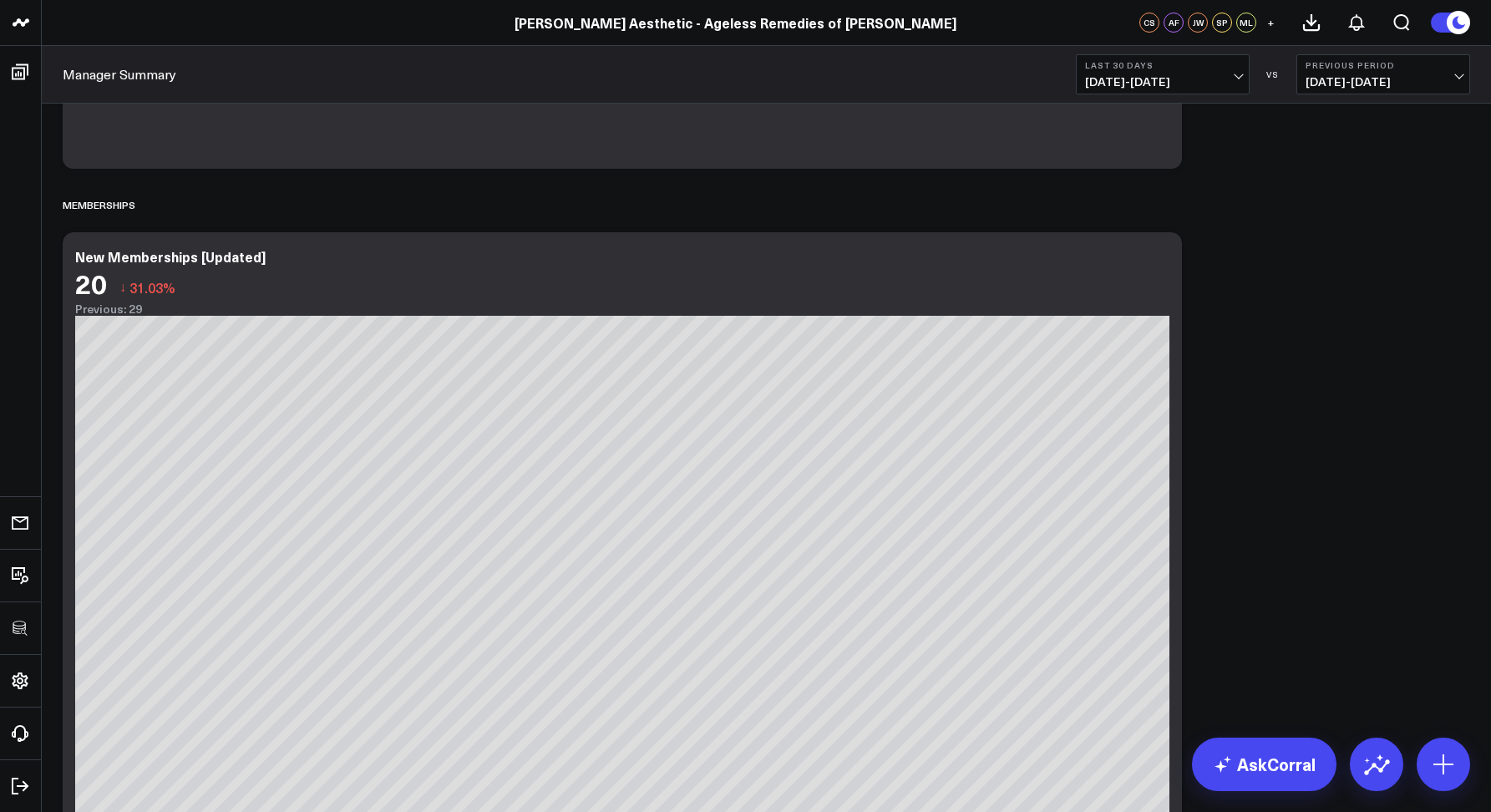
scroll to position [2319, 0]
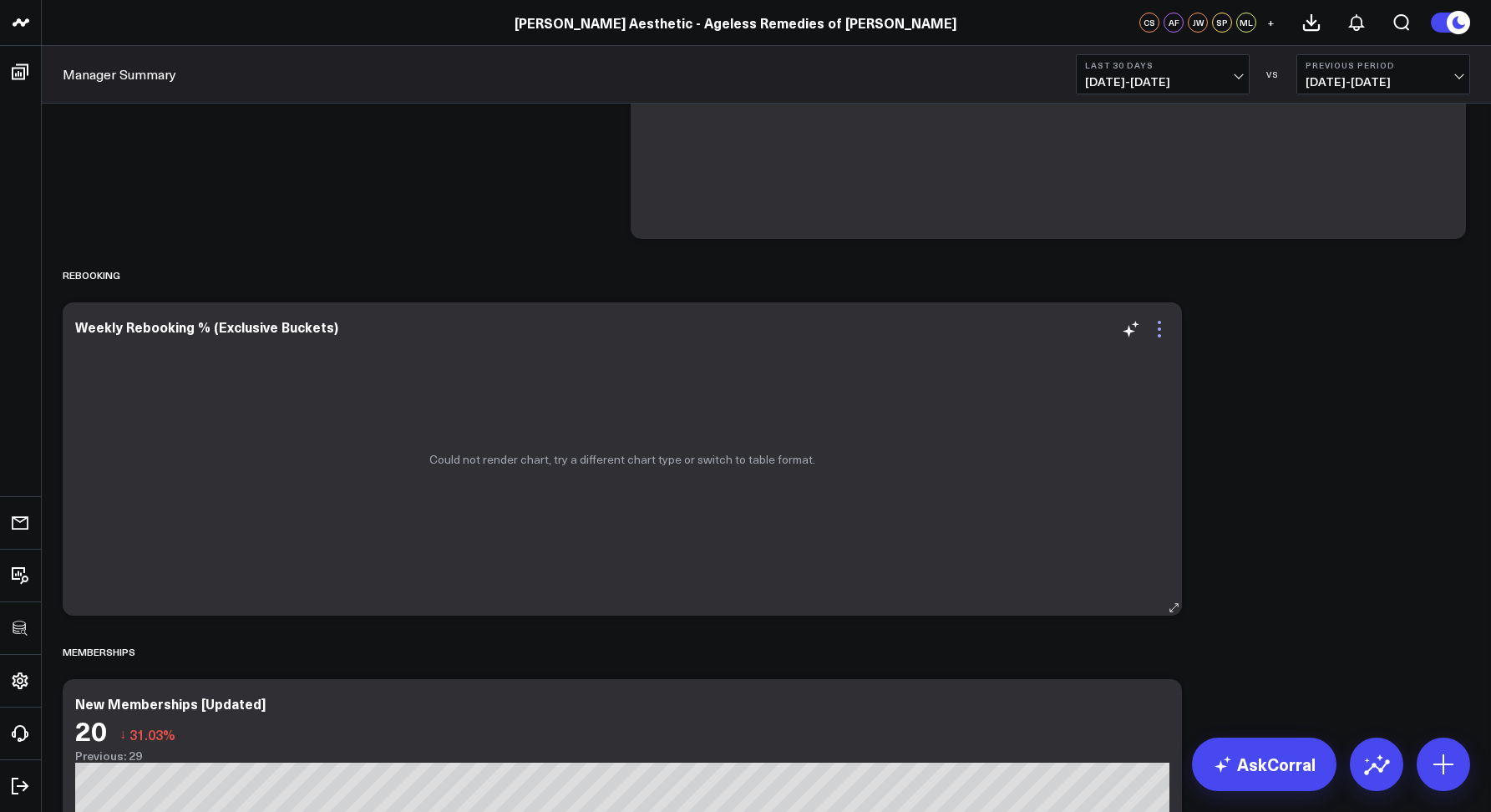
click at [1168, 328] on icon at bounding box center [1159, 329] width 20 height 20
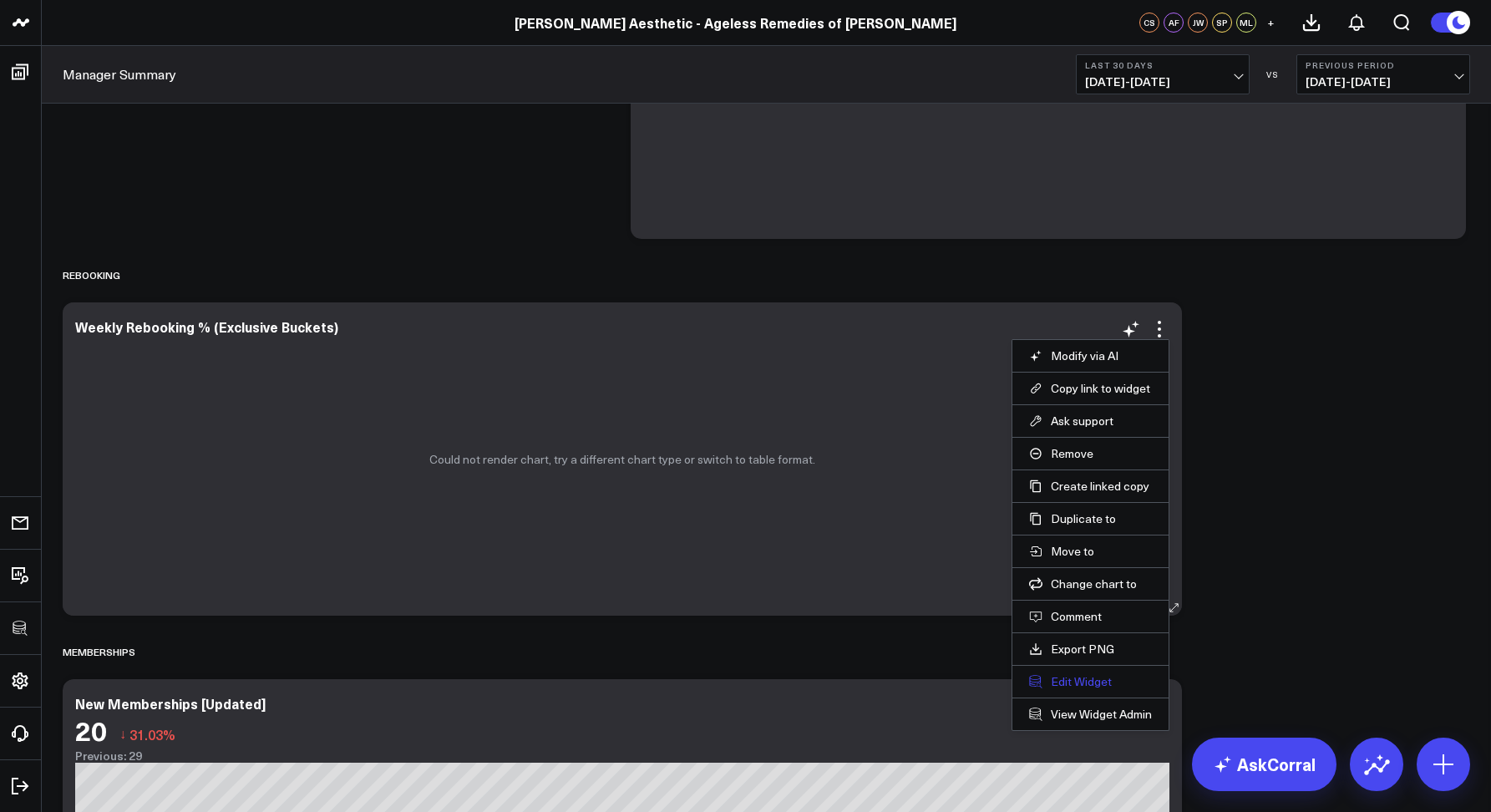
click at [1062, 680] on button "Edit Widget" at bounding box center [1091, 681] width 123 height 15
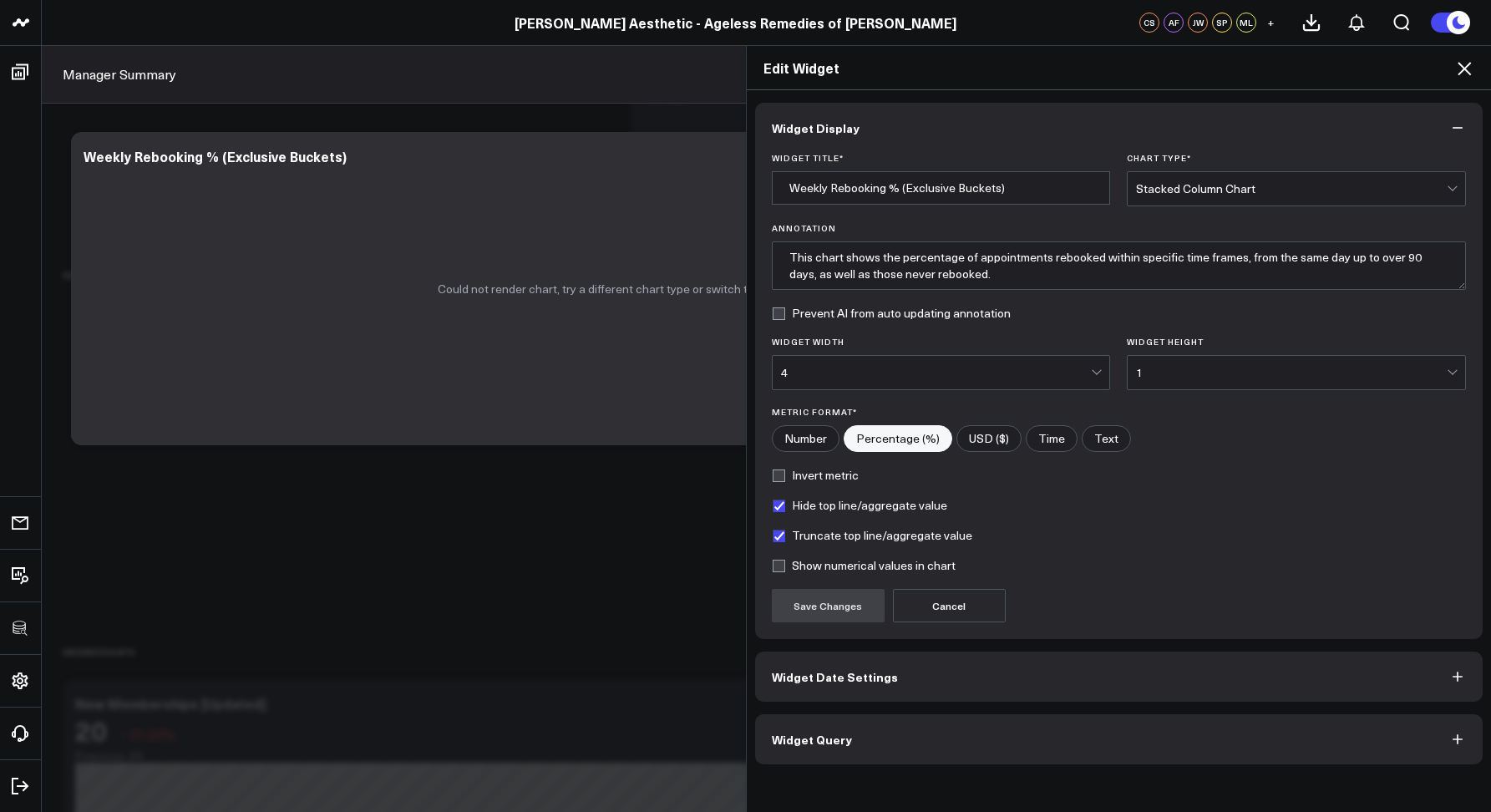
click at [771, 714] on button "Widget Query" at bounding box center [1119, 739] width 728 height 50
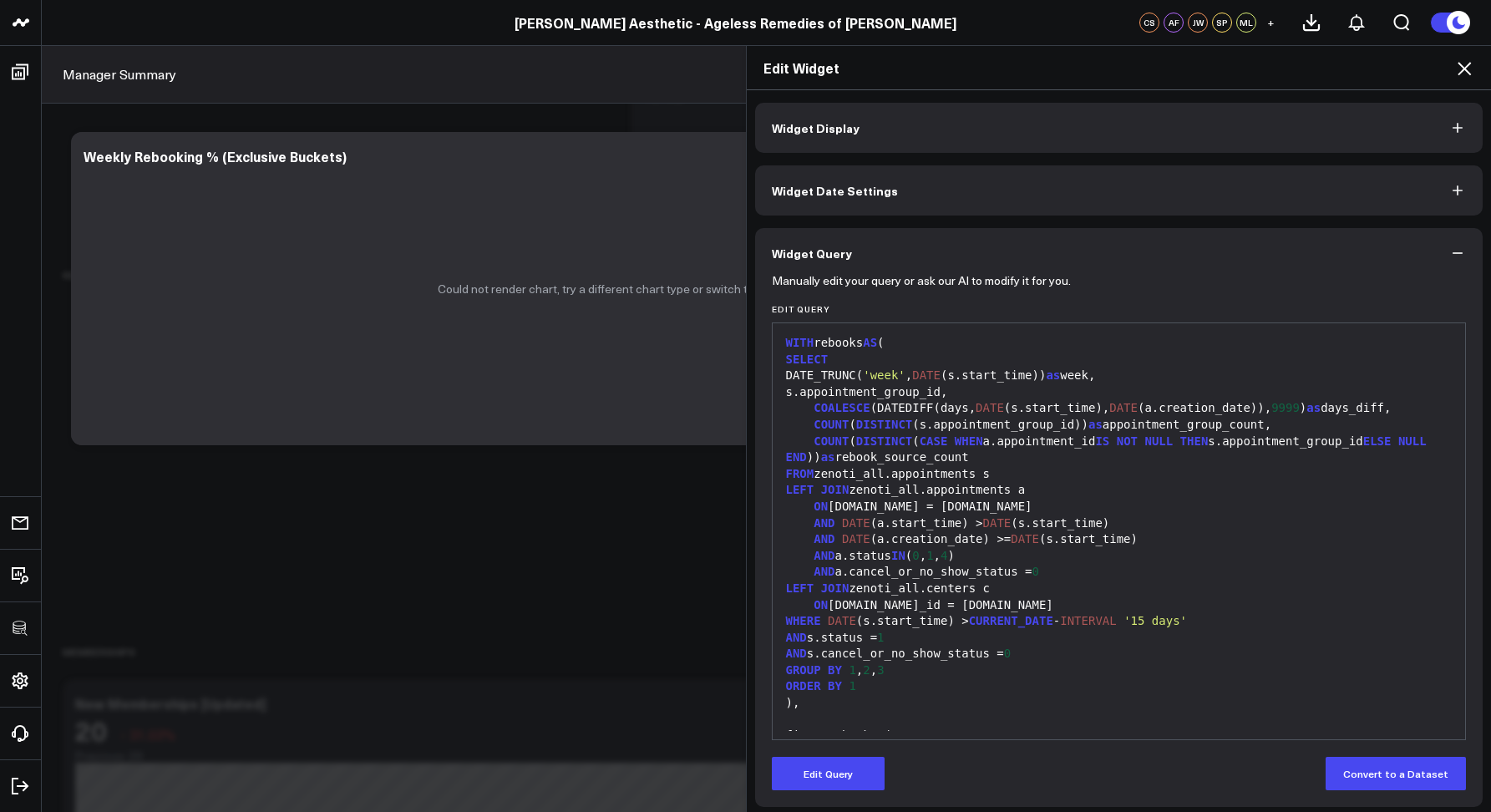
click at [1065, 433] on div "COUNT ( DISTINCT ( CASE WHEN a.appointment_id IS NOT NULL THEN s.appointment_gr…" at bounding box center [1119, 450] width 677 height 33
click at [857, 770] on button "Edit Query" at bounding box center [829, 773] width 112 height 34
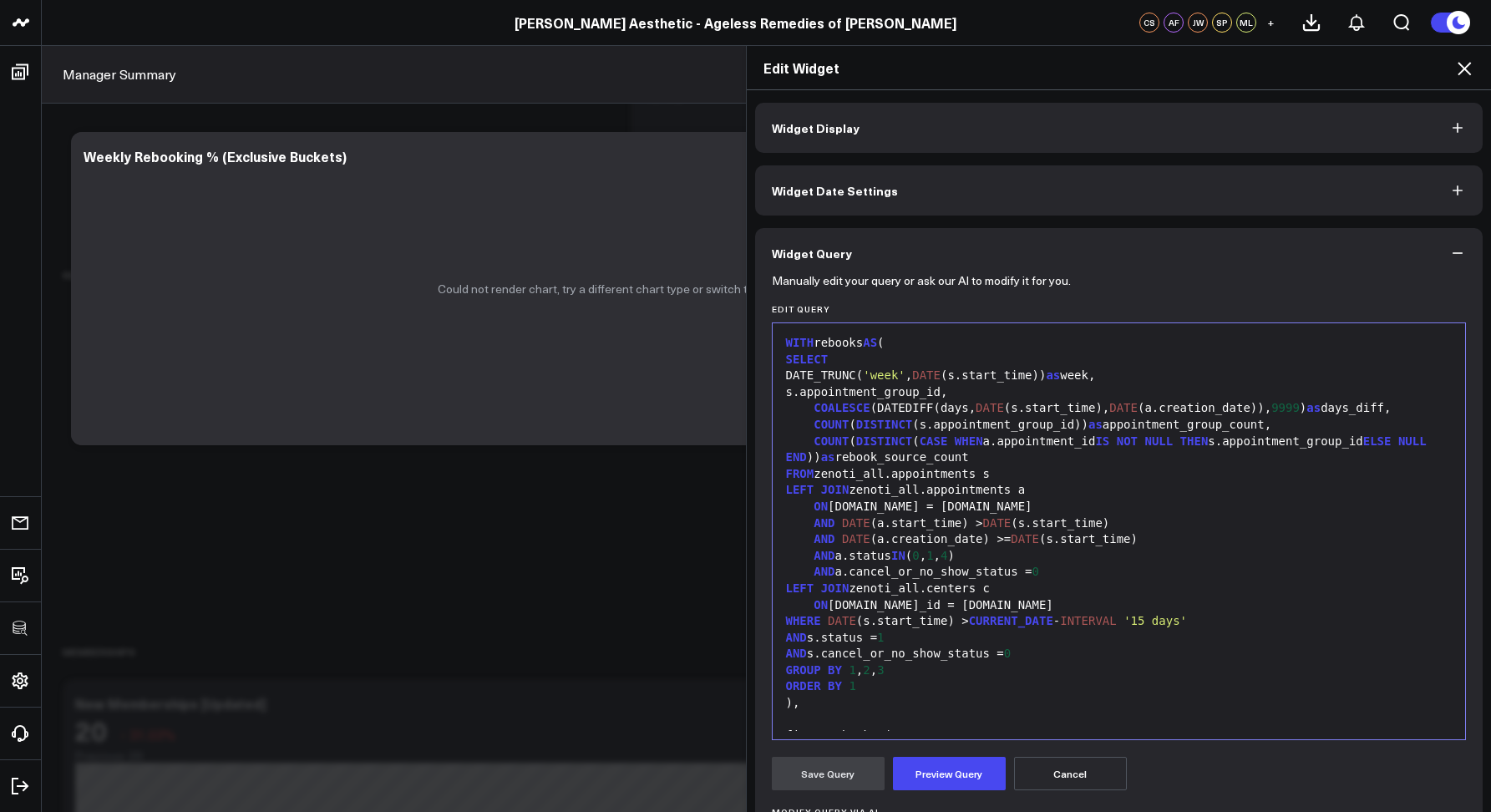
click at [874, 483] on div "LEFT JOIN zenoti_all.appointments a" at bounding box center [1119, 489] width 677 height 16
drag, startPoint x: 885, startPoint y: 470, endPoint x: 866, endPoint y: 470, distance: 19.0
click at [866, 470] on div "FROM zenoti_all.appointments s" at bounding box center [1119, 474] width 677 height 16
click at [989, 435] on div "COUNT ( DISTINCT ( CASE WHEN a.appointment_id IS NOT NULL THEN s.appointment_gr…" at bounding box center [1119, 450] width 677 height 33
drag, startPoint x: 920, startPoint y: 489, endPoint x: 899, endPoint y: 486, distance: 21.2
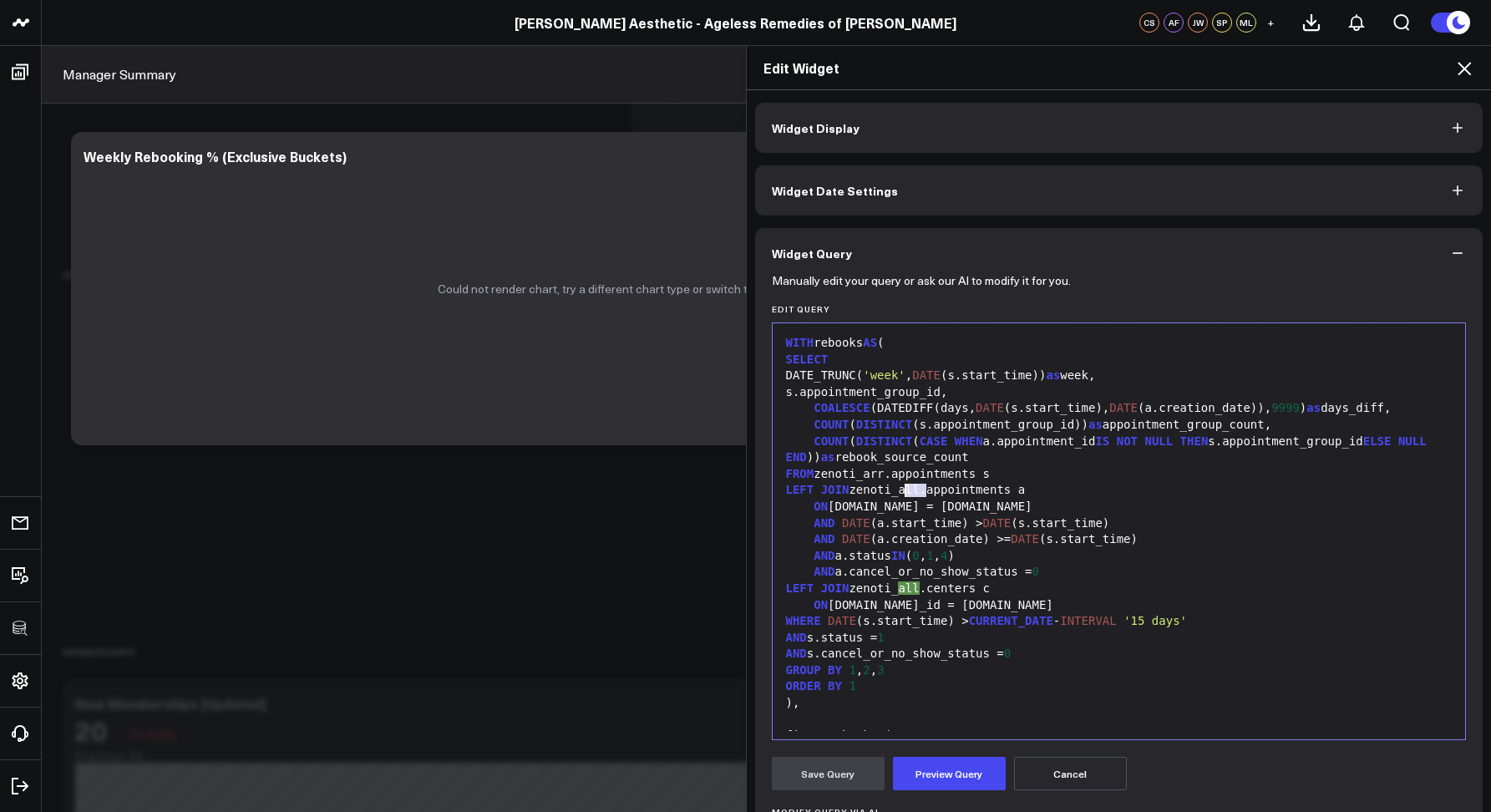
click at [899, 486] on div "LEFT JOIN zenoti_all.appointments a" at bounding box center [1119, 489] width 677 height 16
click at [908, 584] on div "LEFT JOIN zenoti_all.centers c" at bounding box center [1119, 588] width 677 height 16
drag, startPoint x: 920, startPoint y: 590, endPoint x: 899, endPoint y: 585, distance: 21.6
click at [899, 585] on div "LEFT JOIN zenoti_all.centers c" at bounding box center [1119, 588] width 677 height 16
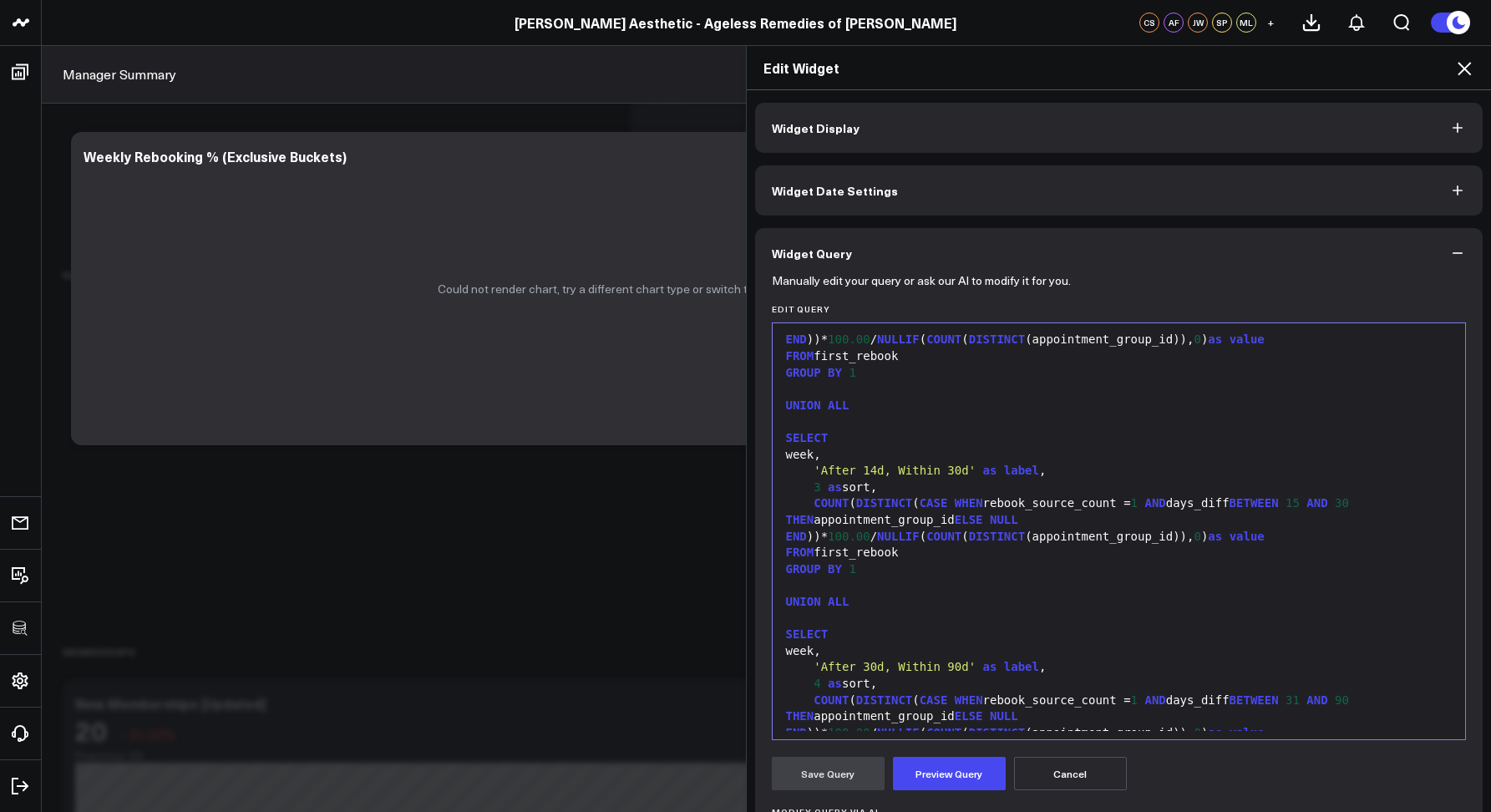
scroll to position [1375, 0]
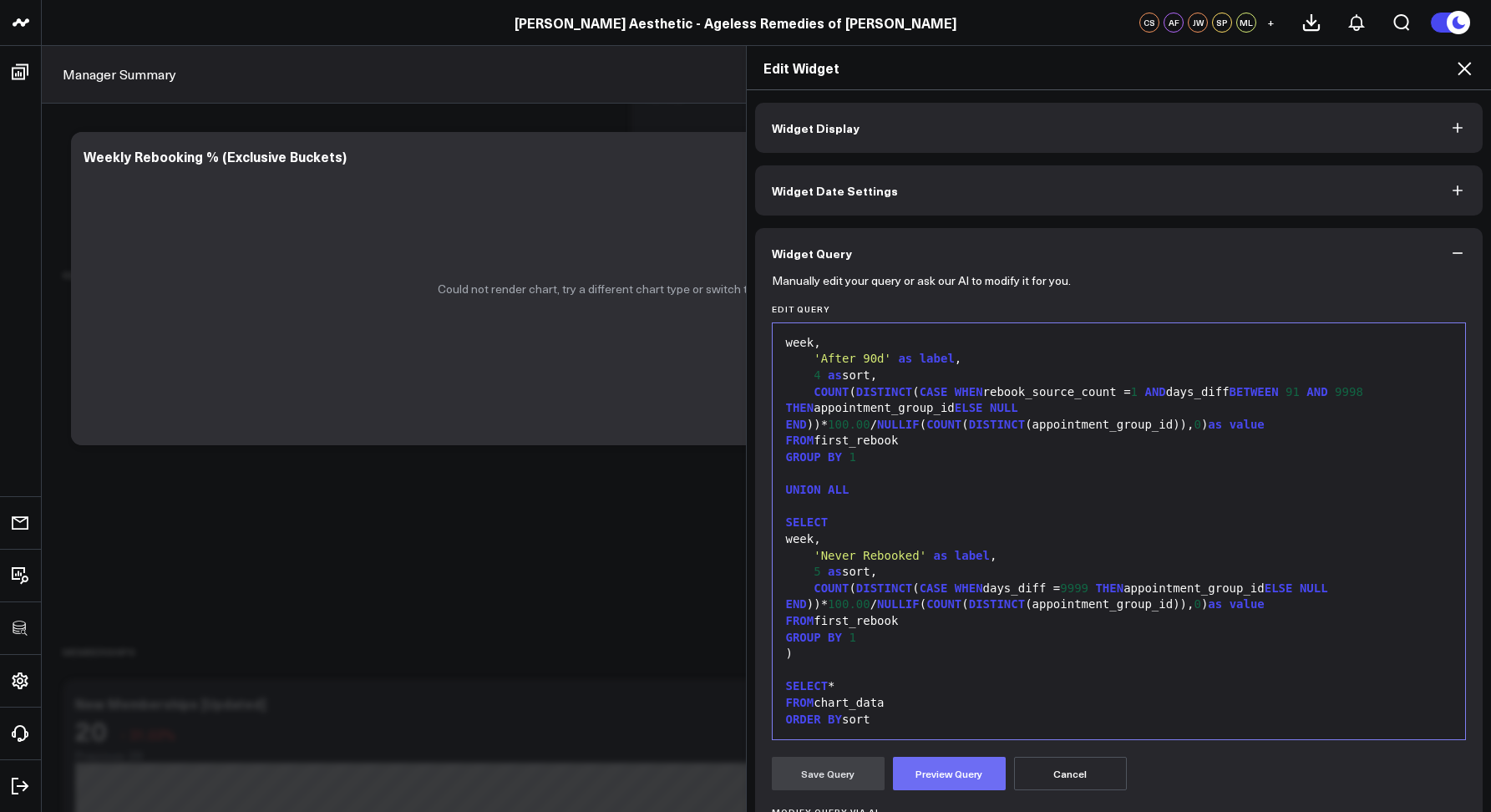
click at [928, 761] on button "Preview Query" at bounding box center [950, 773] width 112 height 34
click at [791, 769] on button "Save Query" at bounding box center [829, 773] width 112 height 34
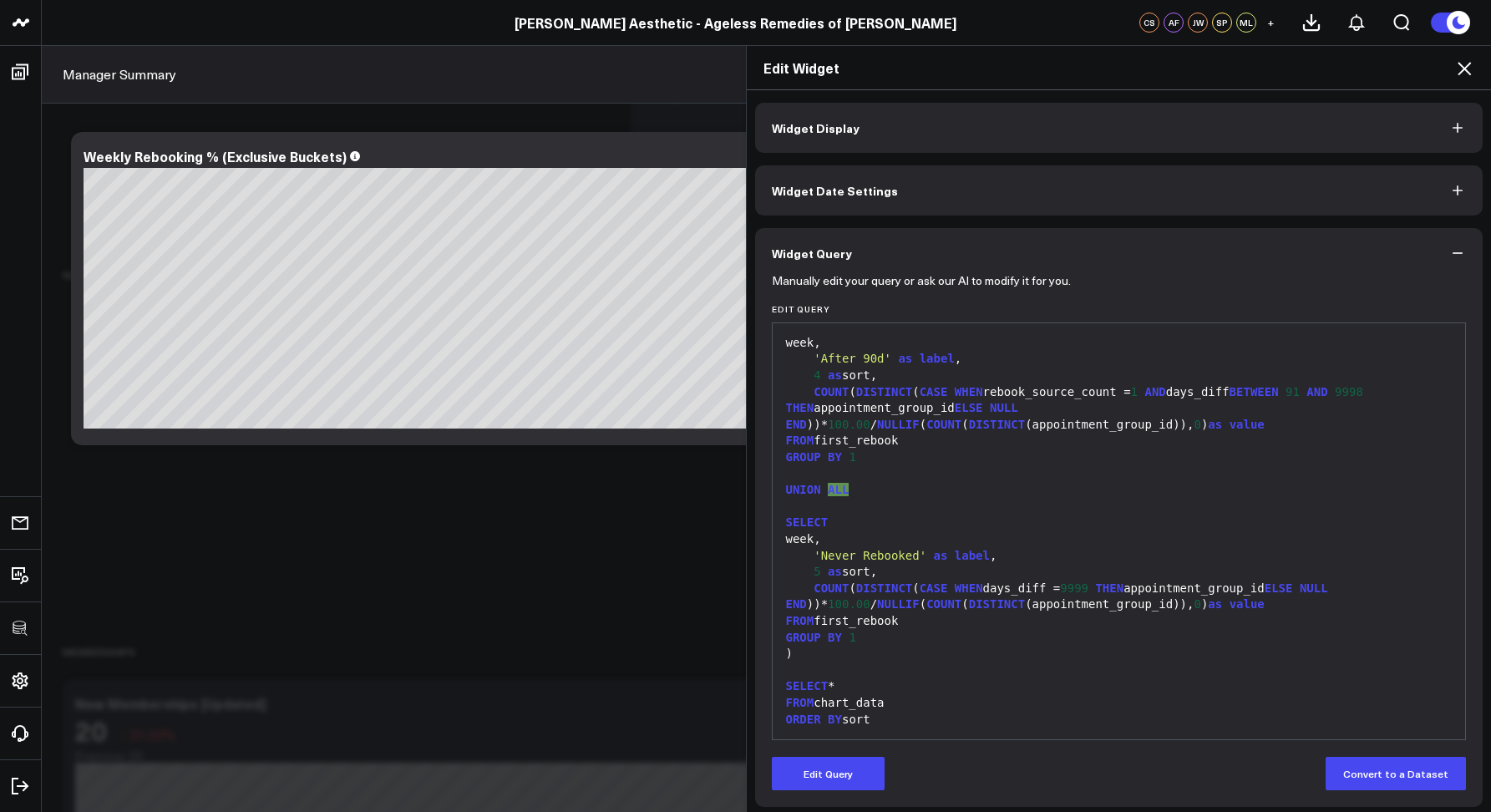
click at [1460, 73] on icon at bounding box center [1464, 67] width 13 height 13
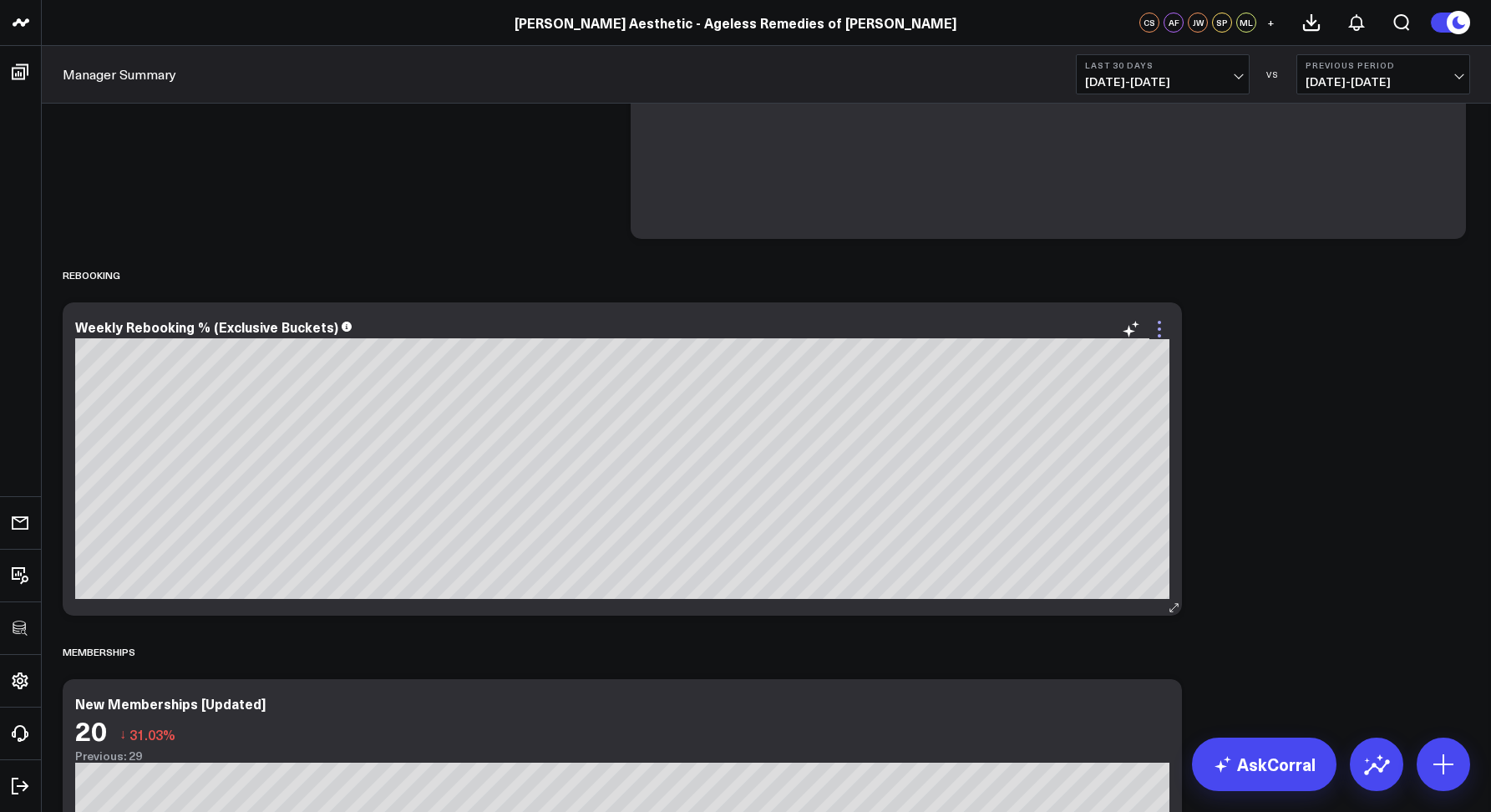
click at [1158, 333] on icon at bounding box center [1159, 329] width 20 height 20
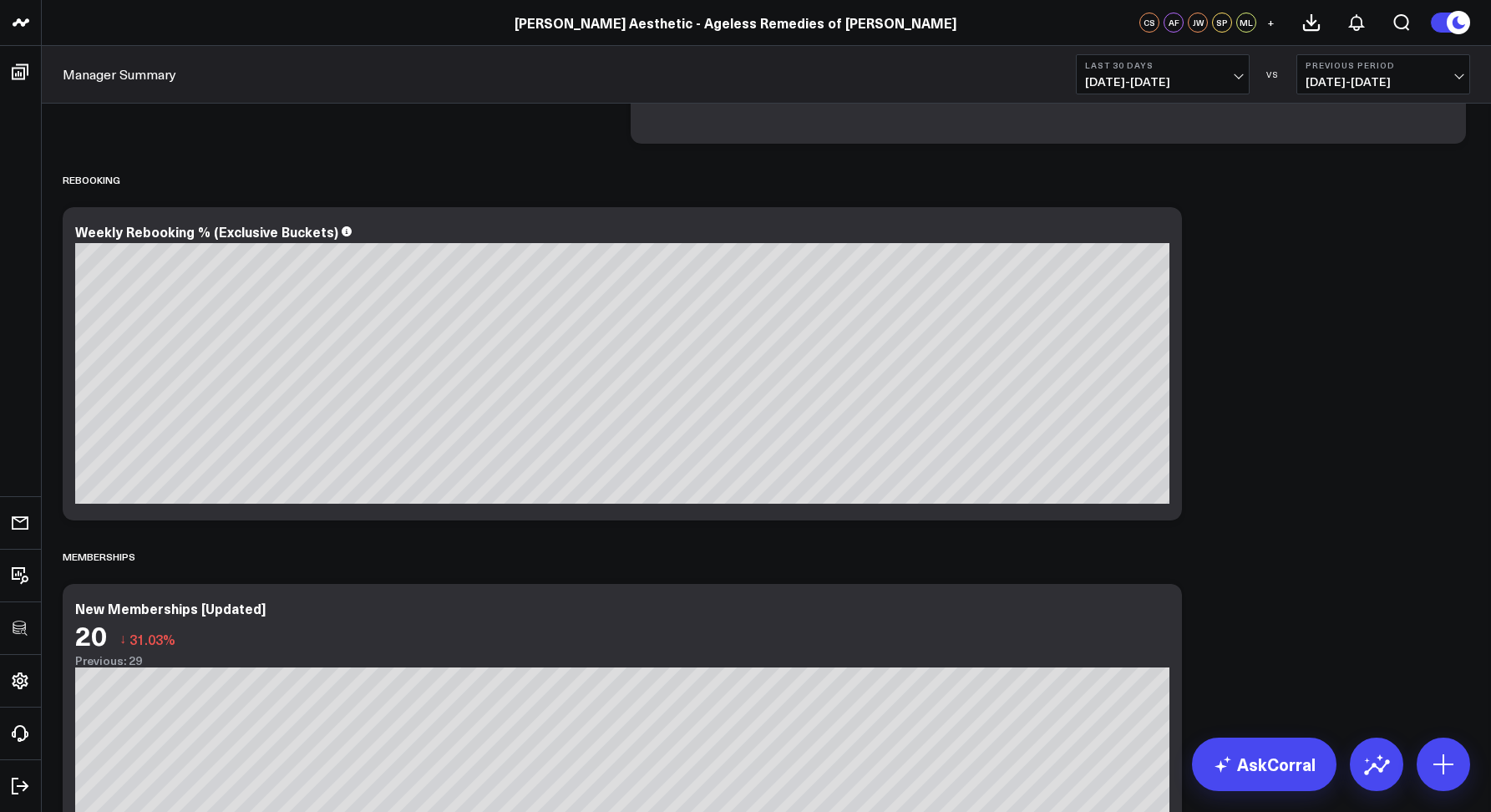
scroll to position [2205, 0]
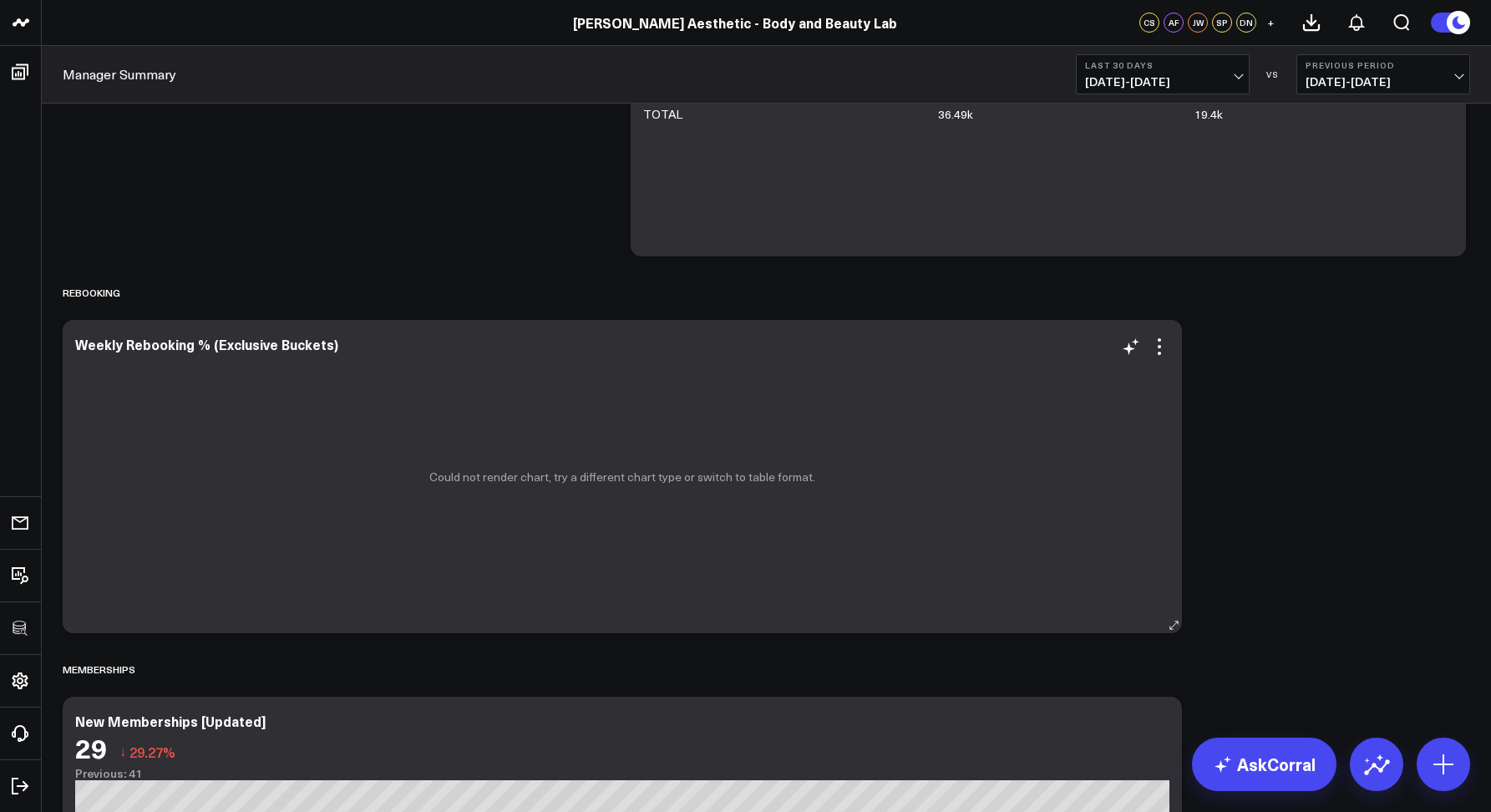
scroll to position [2302, 0]
click at [1160, 350] on icon at bounding box center [1159, 345] width 20 height 20
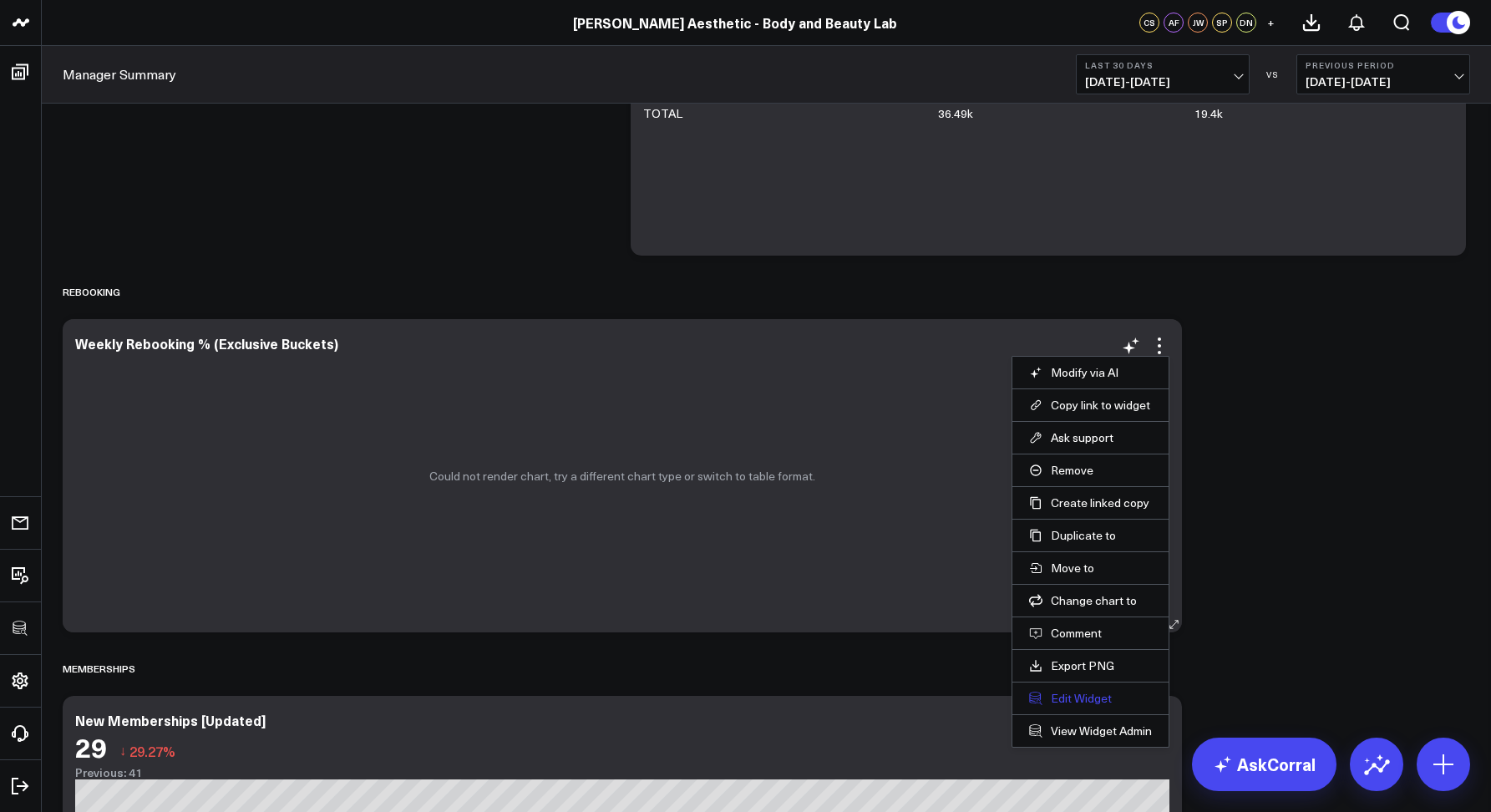
click at [1071, 694] on button "Edit Widget" at bounding box center [1091, 698] width 123 height 15
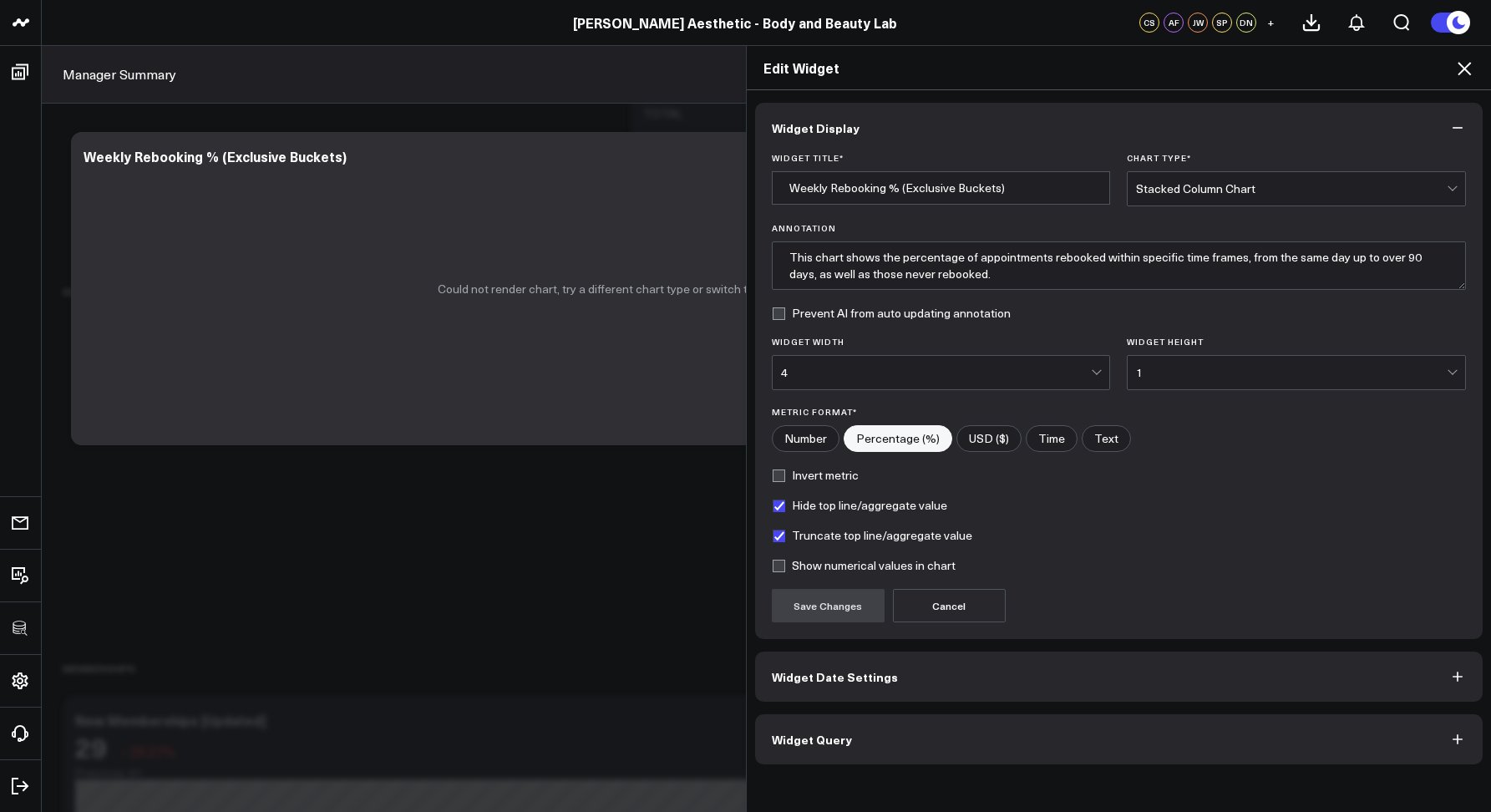
click at [829, 741] on span "Widget Query" at bounding box center [812, 738] width 80 height 13
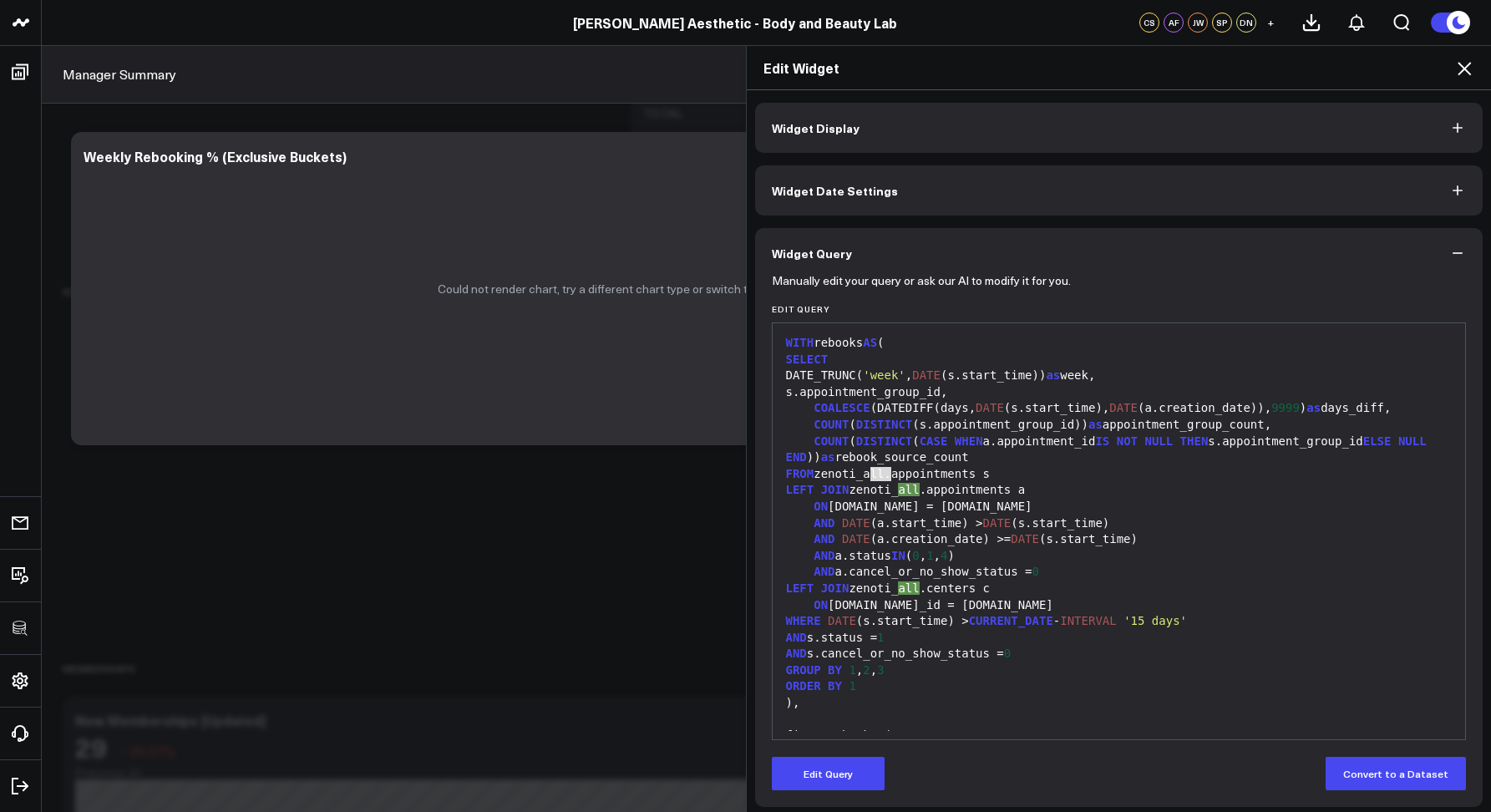
drag, startPoint x: 885, startPoint y: 473, endPoint x: 867, endPoint y: 470, distance: 18.2
click at [867, 470] on div "FROM zenoti_all.appointments s" at bounding box center [1119, 474] width 677 height 16
click at [799, 780] on button "Edit Query" at bounding box center [829, 773] width 112 height 34
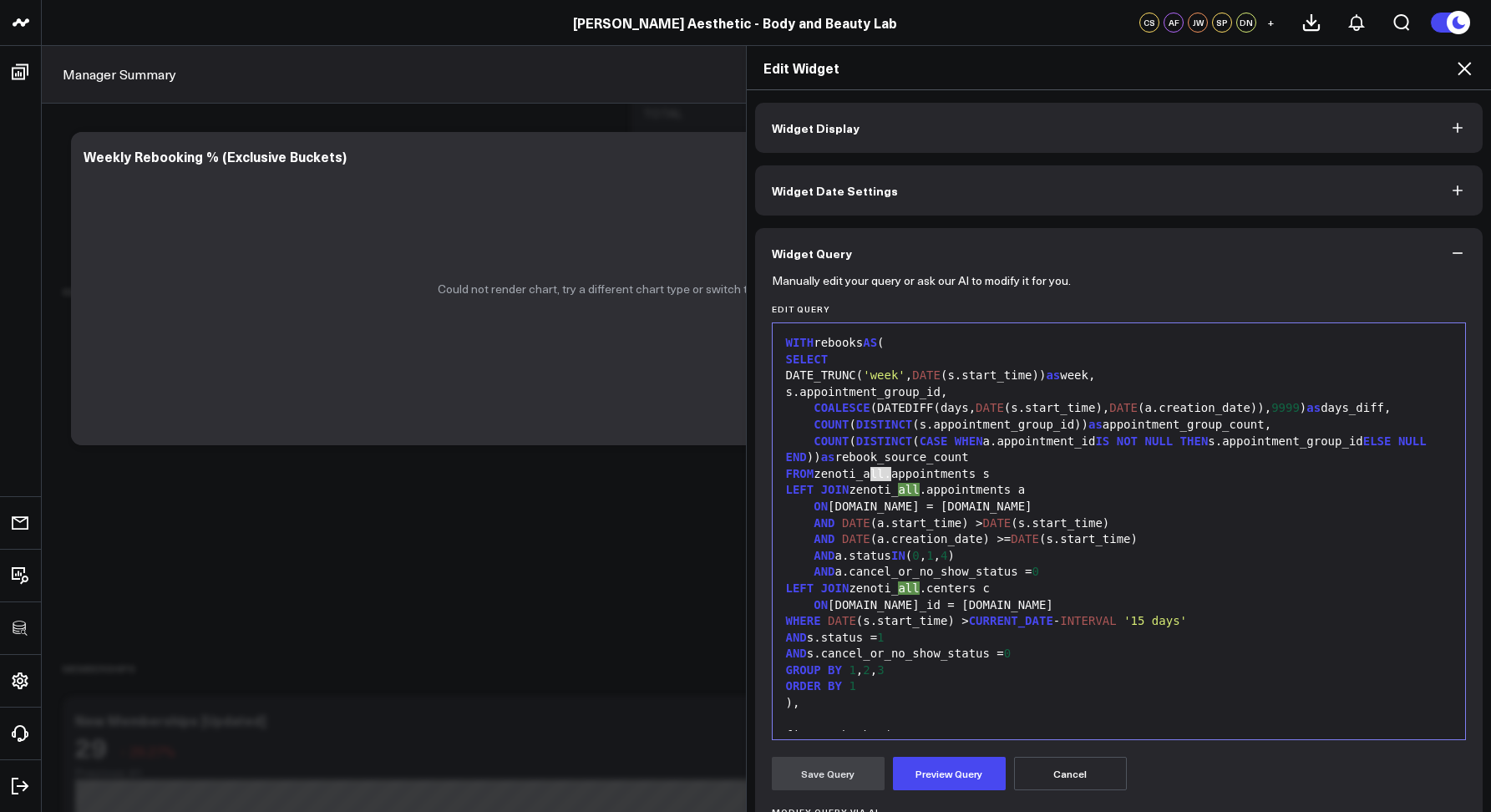
drag, startPoint x: 882, startPoint y: 472, endPoint x: 866, endPoint y: 471, distance: 16.0
click at [866, 471] on div "FROM zenoti_all.appointments s" at bounding box center [1119, 474] width 677 height 16
click at [899, 488] on div "LEFT JOIN zenoti_all.appointments a" at bounding box center [1119, 489] width 677 height 16
drag, startPoint x: 919, startPoint y: 588, endPoint x: 899, endPoint y: 581, distance: 21.2
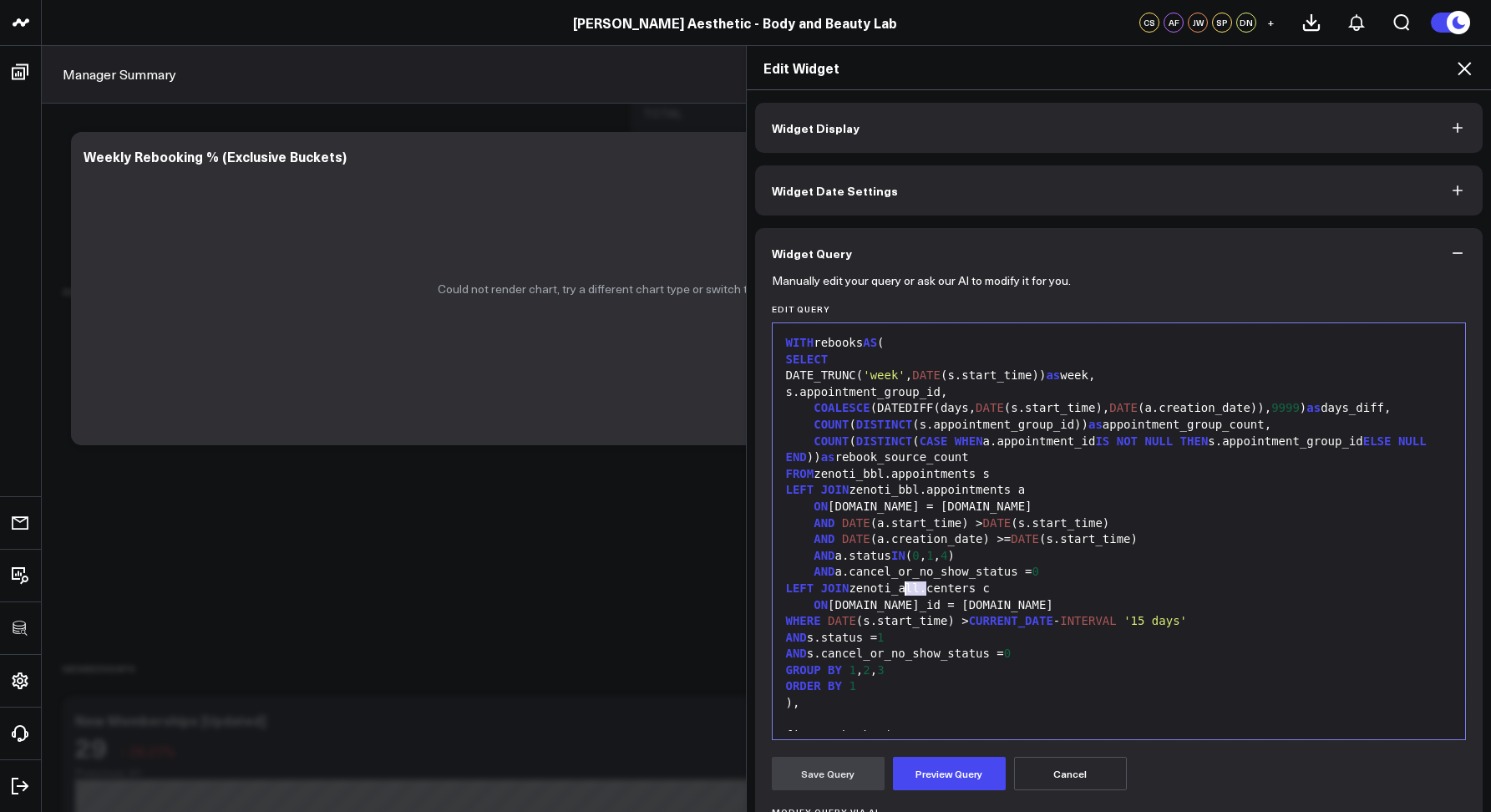
click at [899, 581] on div "LEFT JOIN zenoti_all.centers c" at bounding box center [1119, 588] width 677 height 16
click at [921, 772] on button "Preview Query" at bounding box center [950, 773] width 112 height 34
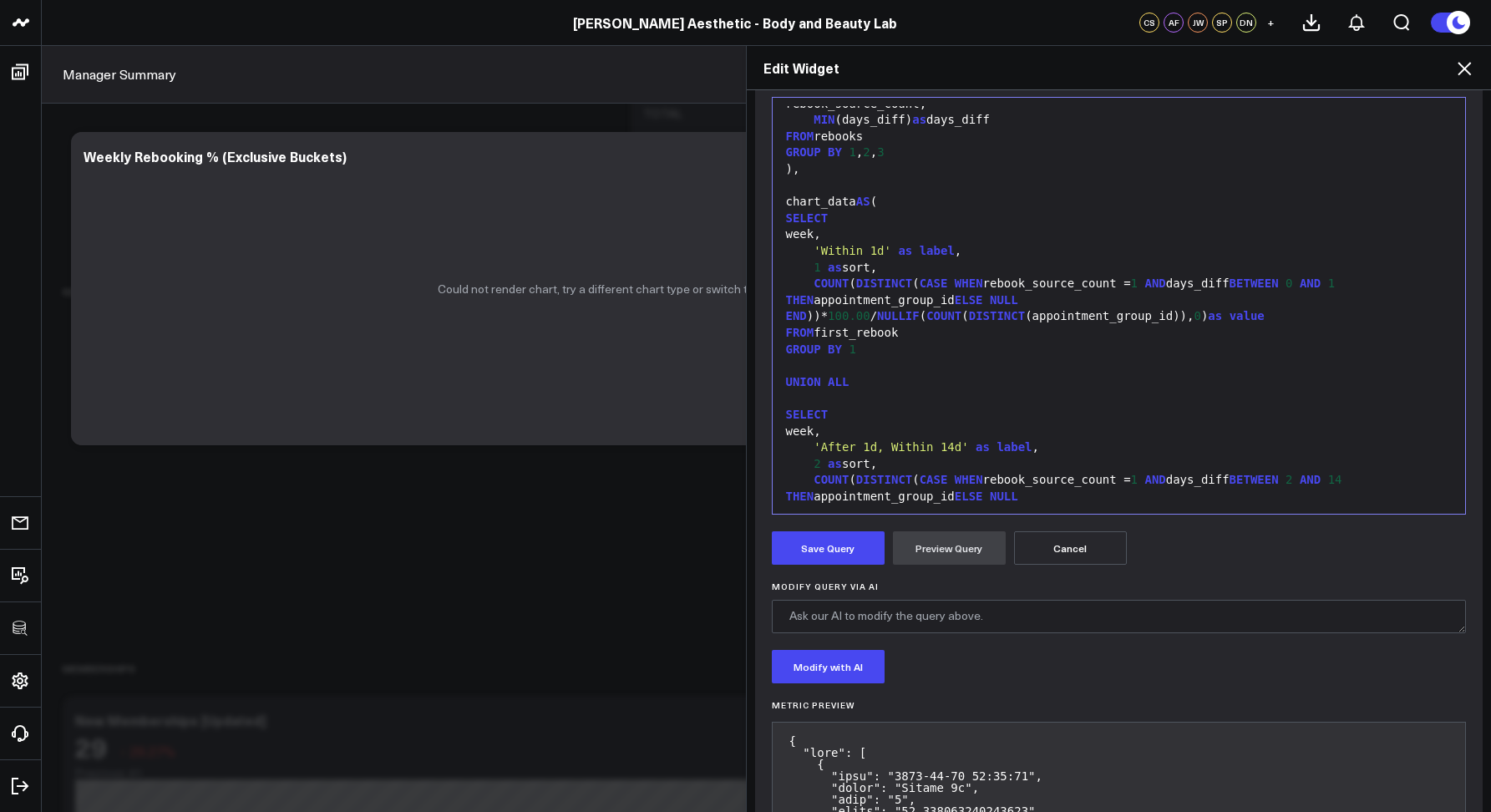
scroll to position [267, 0]
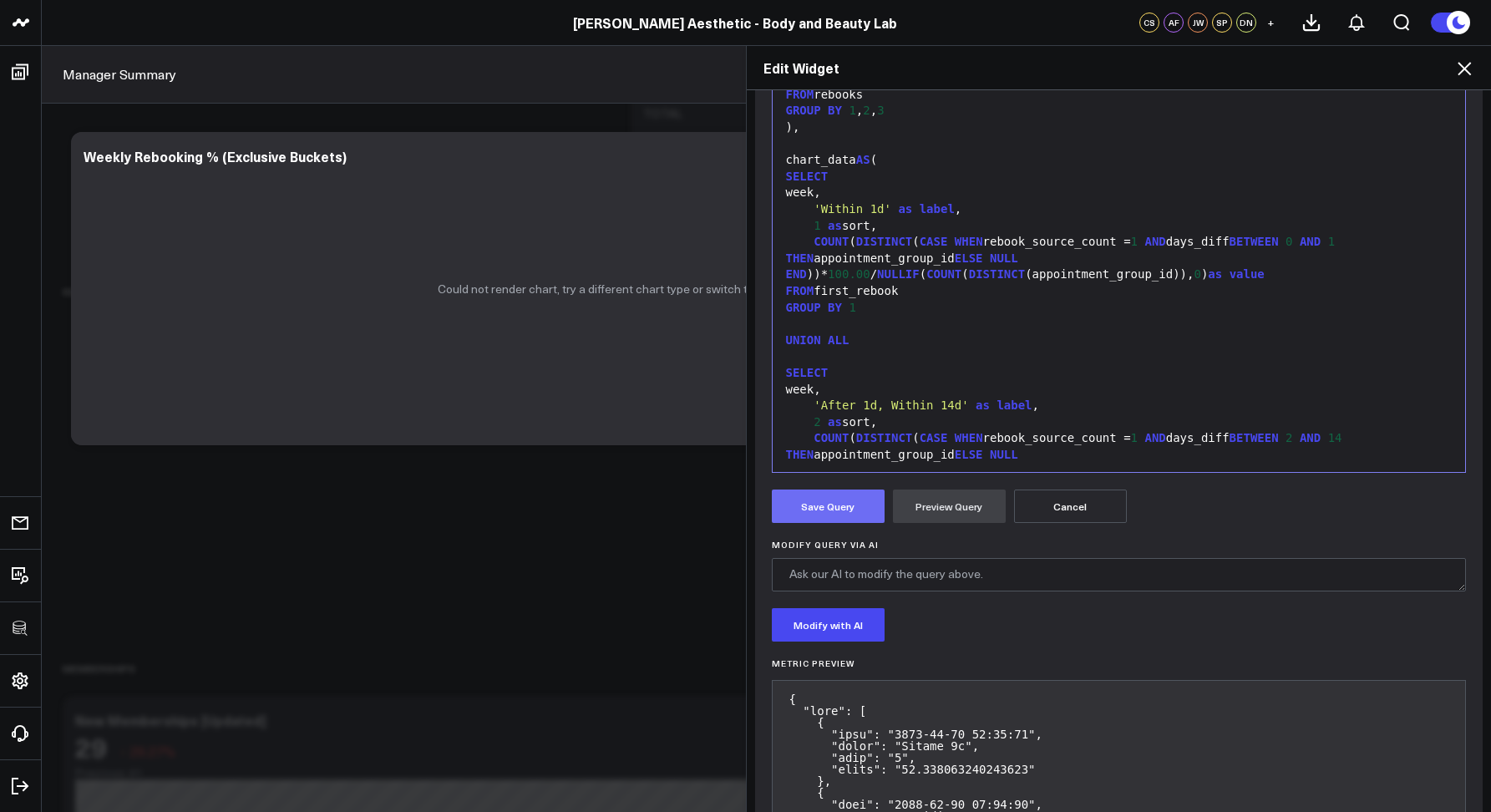
drag, startPoint x: 827, startPoint y: 535, endPoint x: 812, endPoint y: 506, distance: 32.6
click at [812, 506] on button "Save Query" at bounding box center [829, 506] width 112 height 34
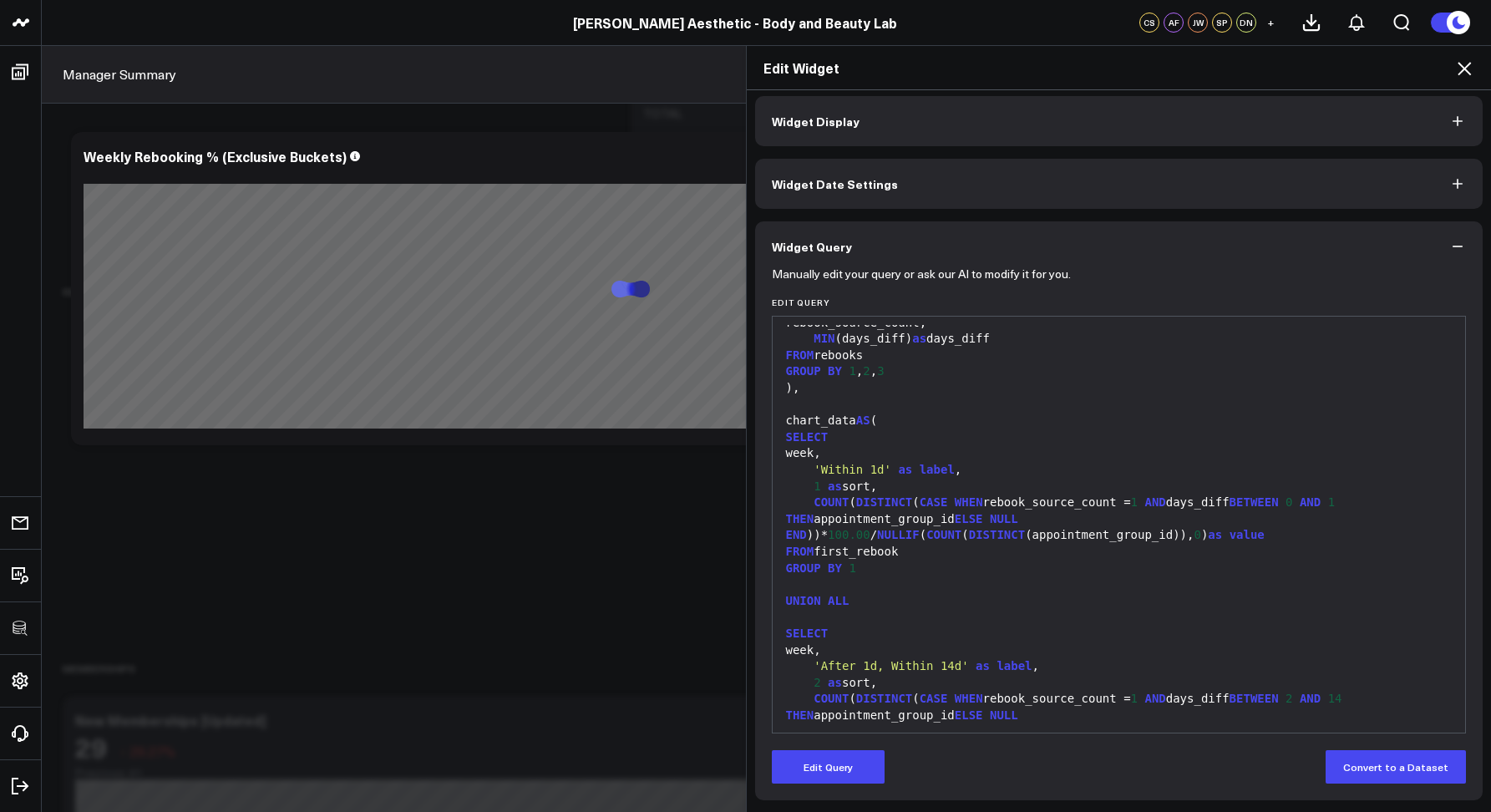
scroll to position [7, 0]
click at [1464, 71] on icon at bounding box center [1464, 68] width 20 height 20
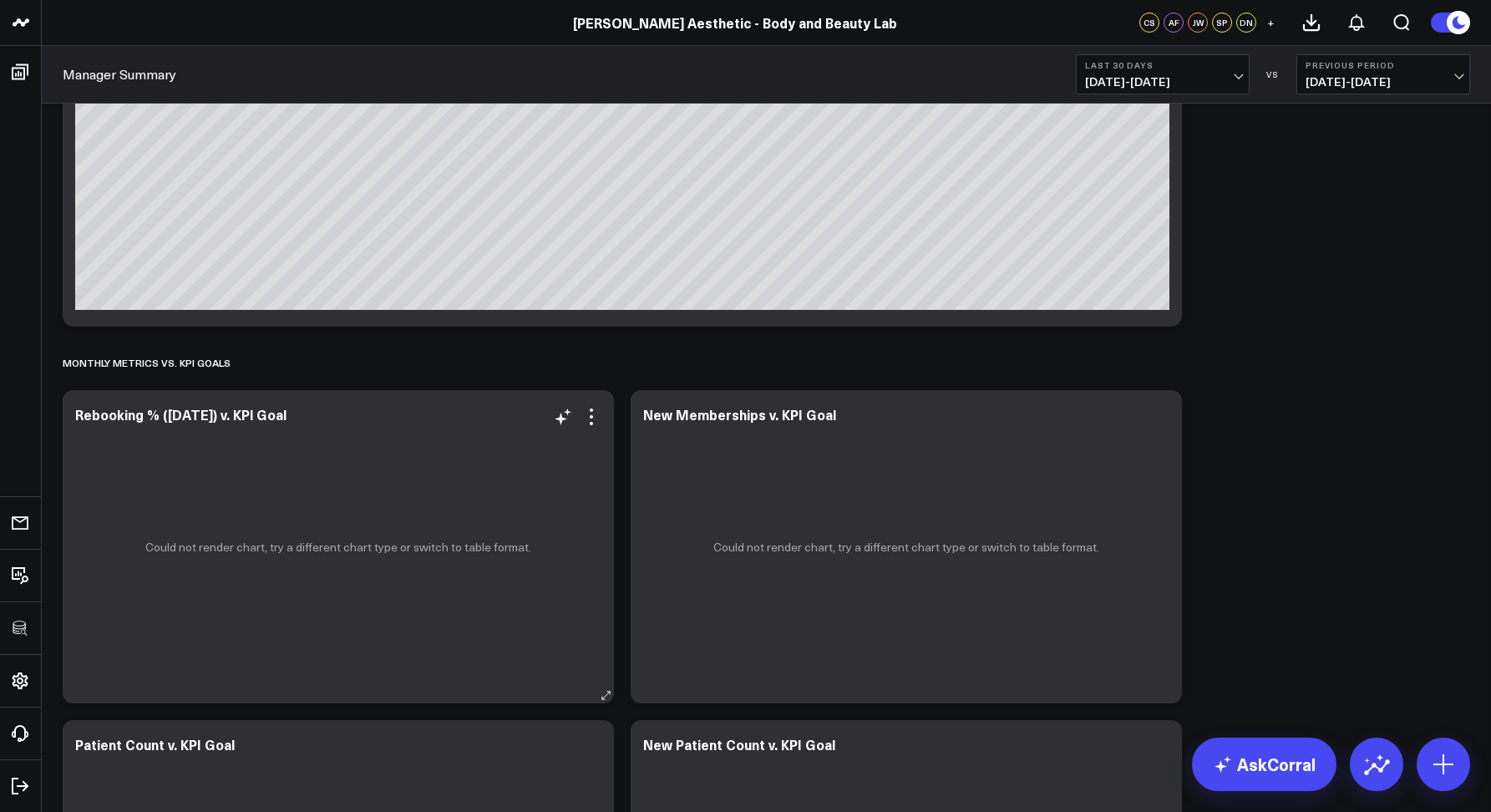
scroll to position [3315, 0]
click at [588, 419] on icon at bounding box center [591, 416] width 20 height 20
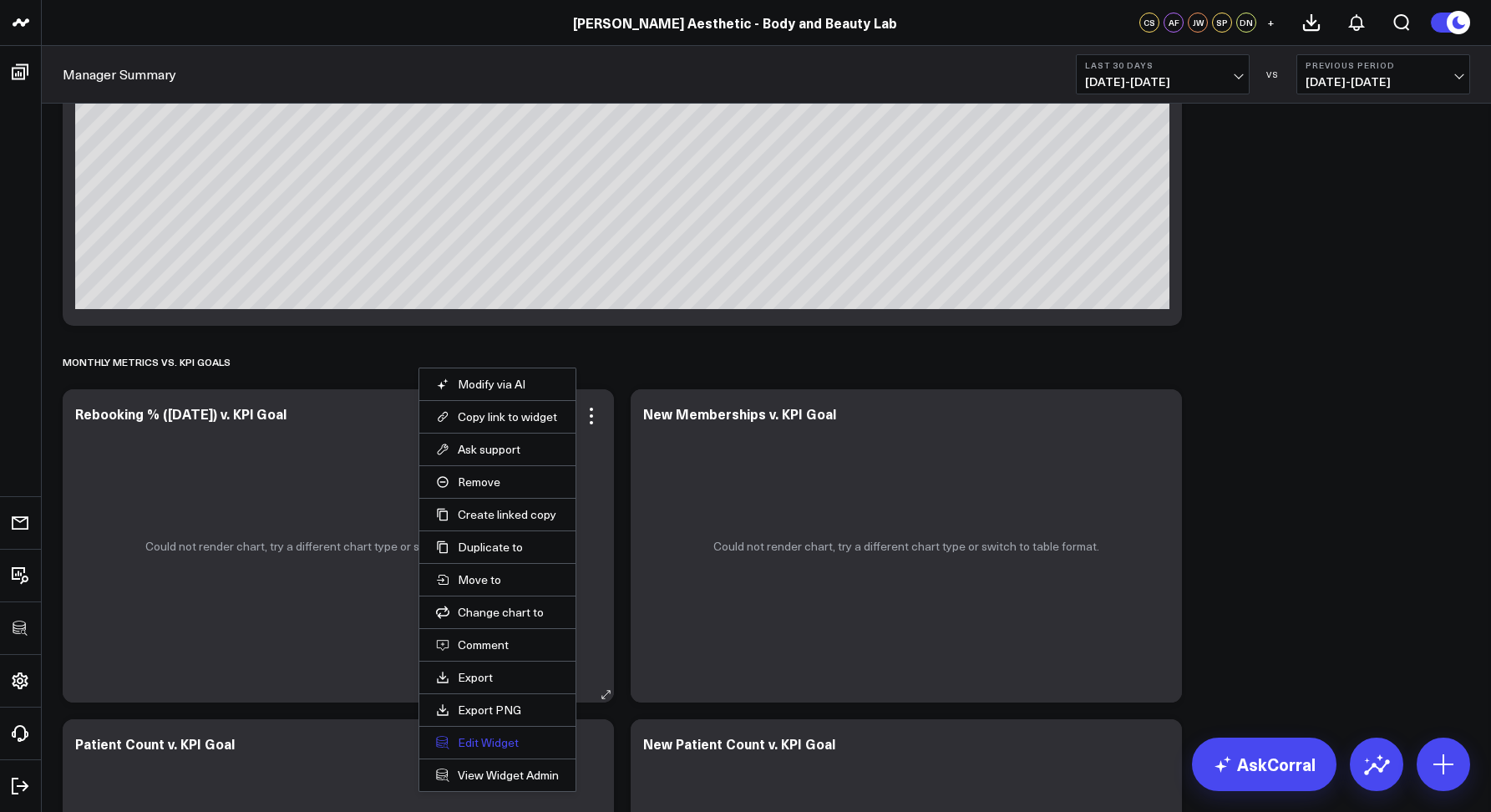
click at [502, 751] on li "Edit Widget" at bounding box center [497, 743] width 157 height 33
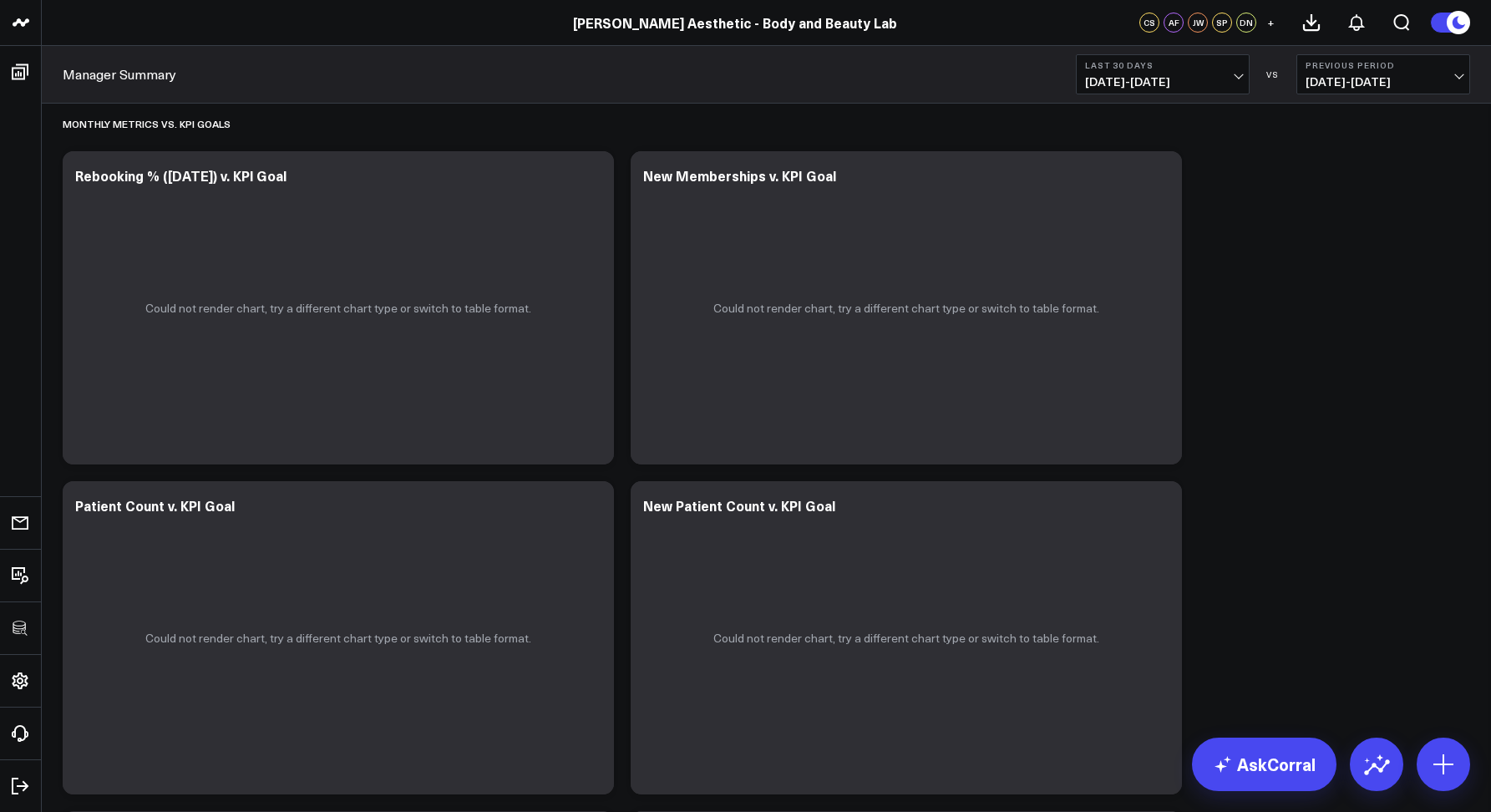
scroll to position [3570, 0]
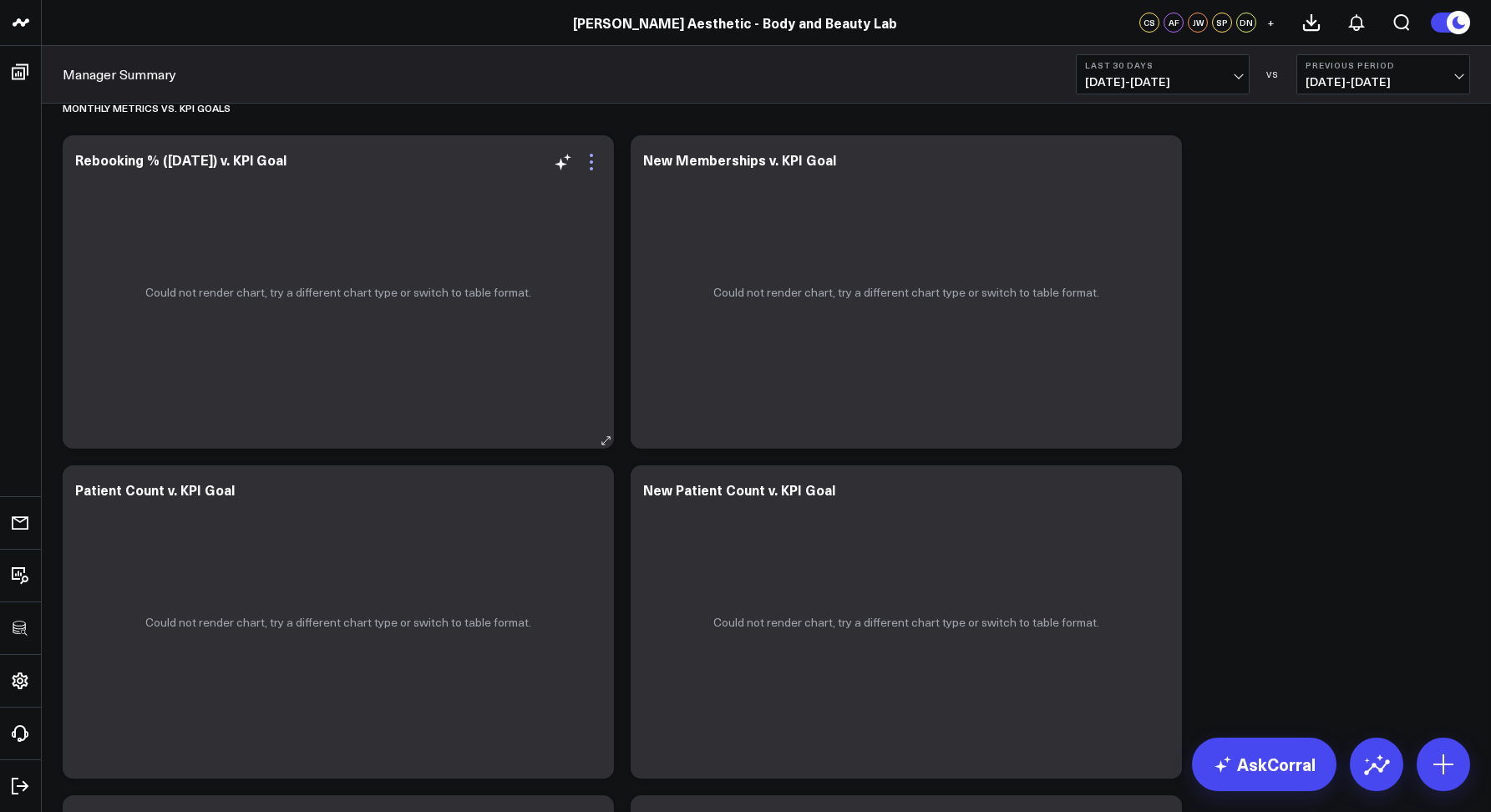
click at [598, 160] on icon at bounding box center [591, 162] width 20 height 20
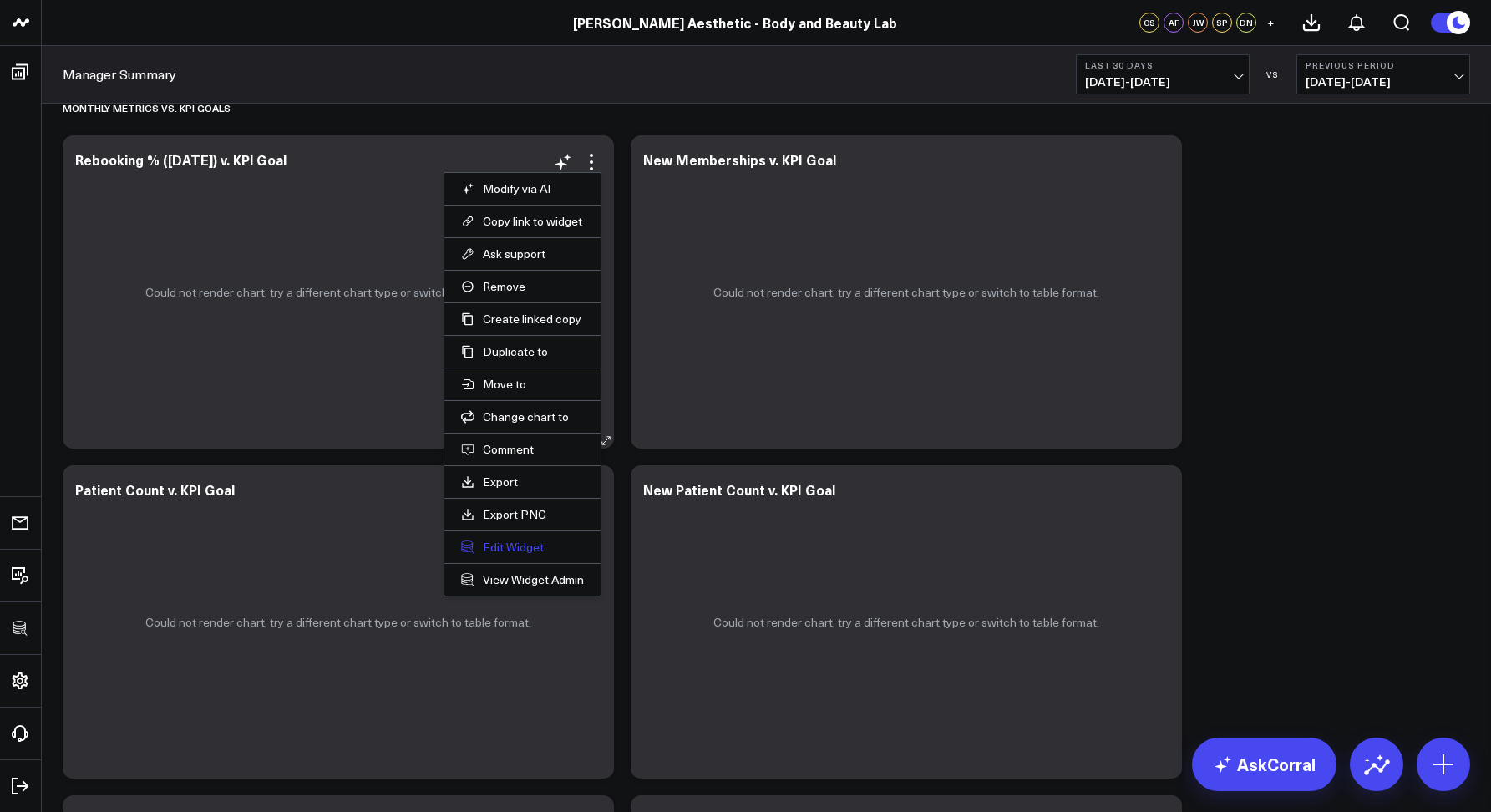
click at [502, 543] on button "Edit Widget" at bounding box center [522, 547] width 123 height 15
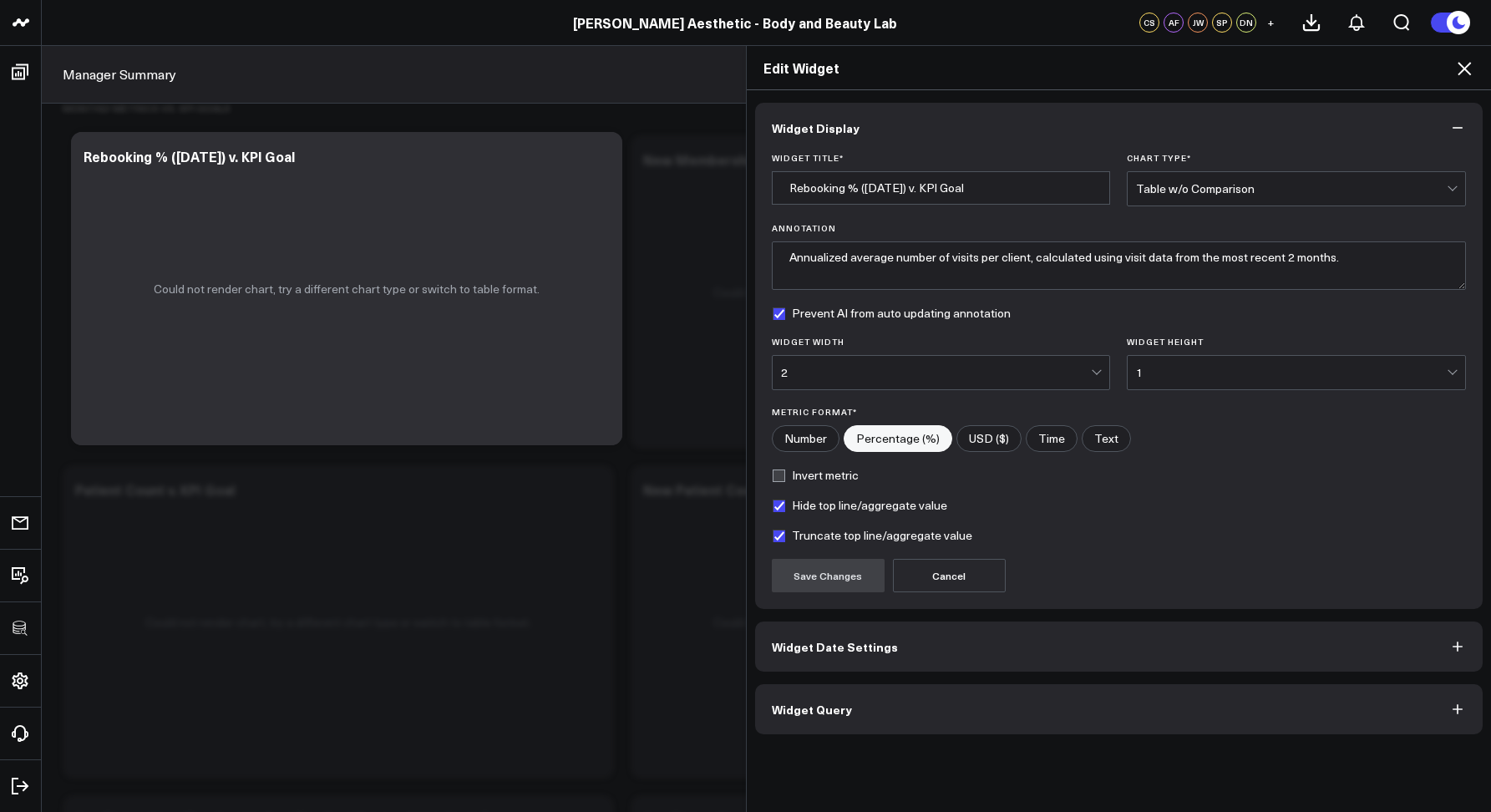
click at [857, 726] on button "Widget Query" at bounding box center [1119, 709] width 728 height 50
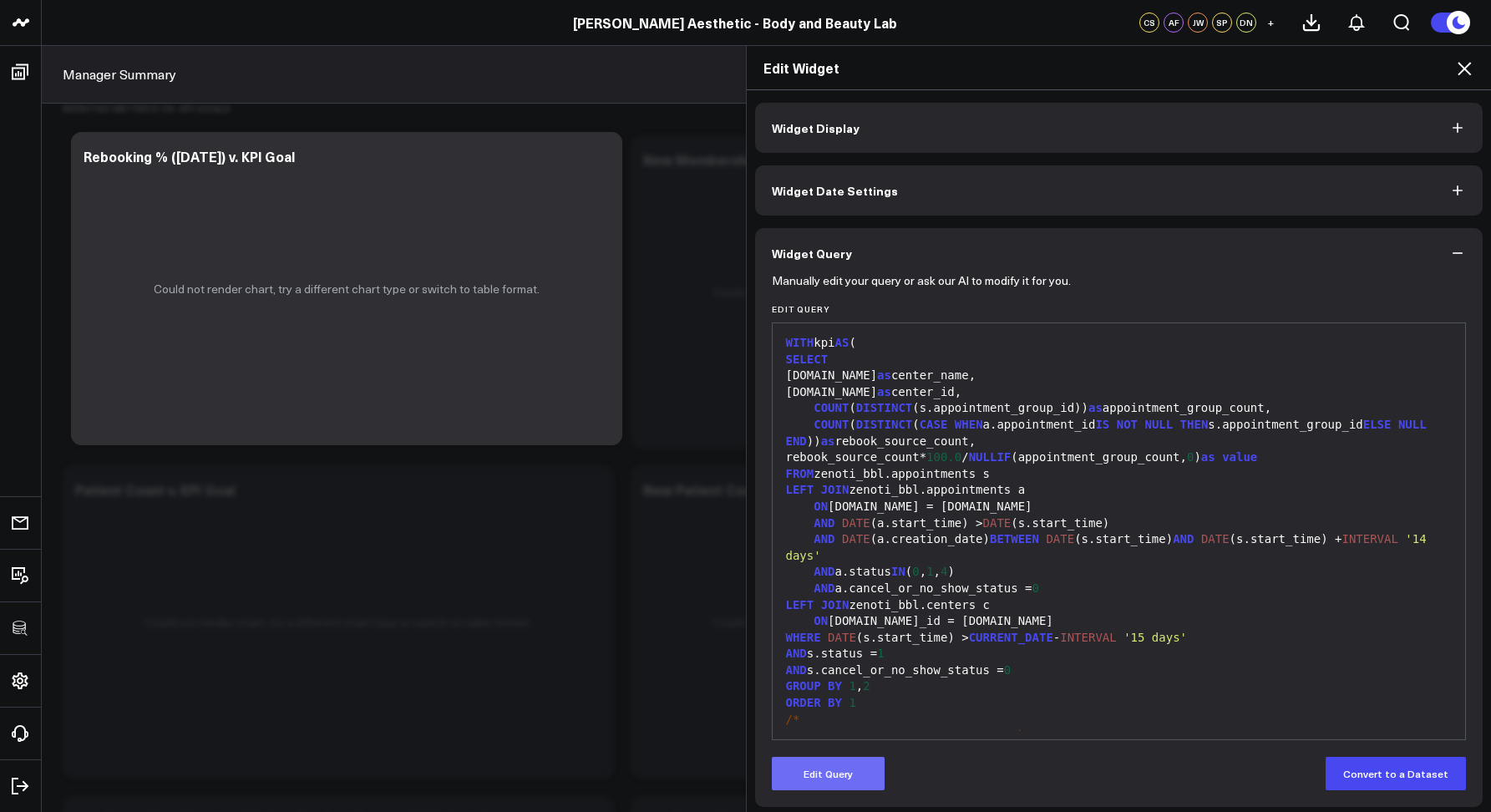
click at [819, 783] on button "Edit Query" at bounding box center [829, 773] width 112 height 34
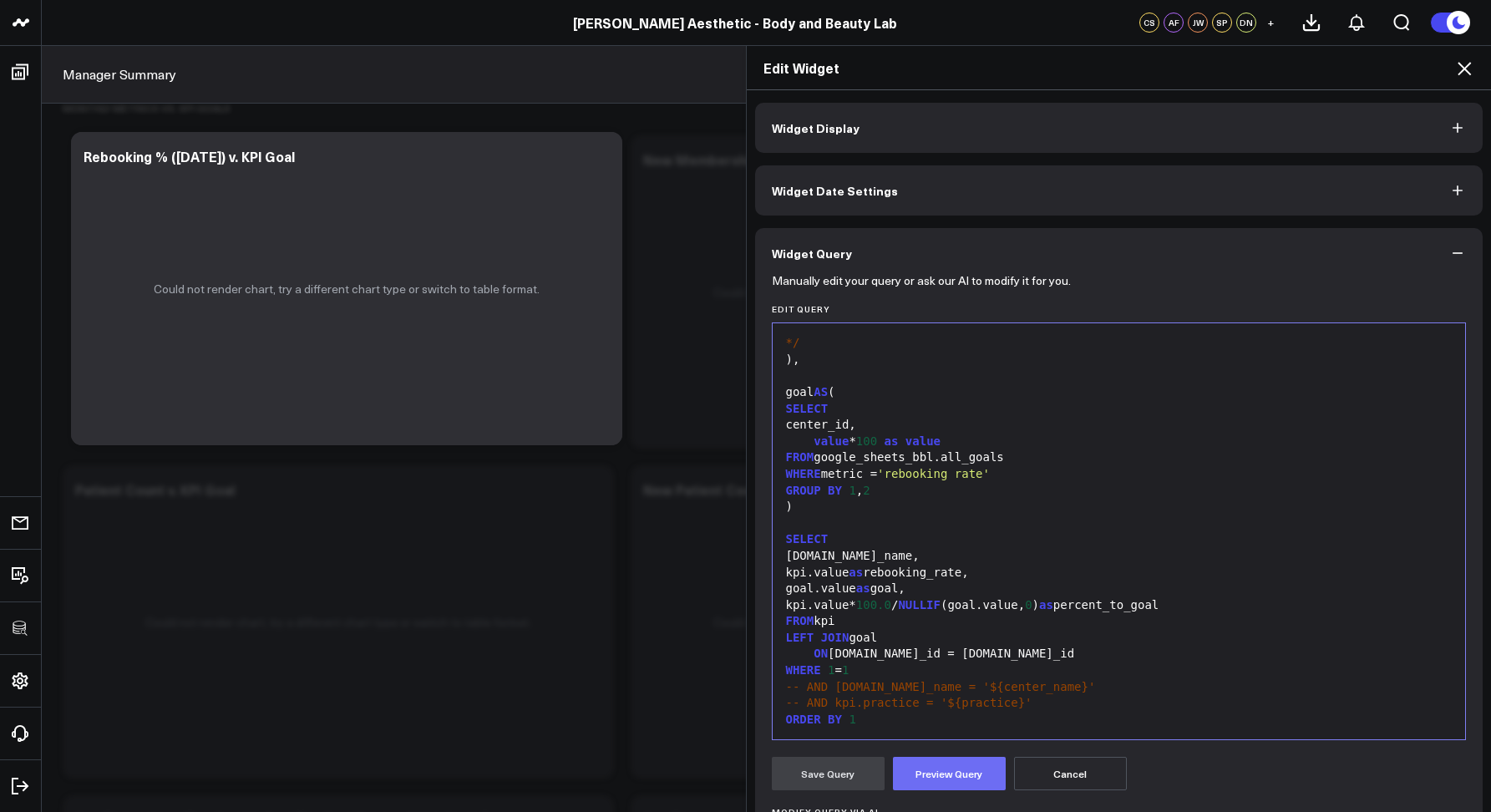
scroll to position [214, 0]
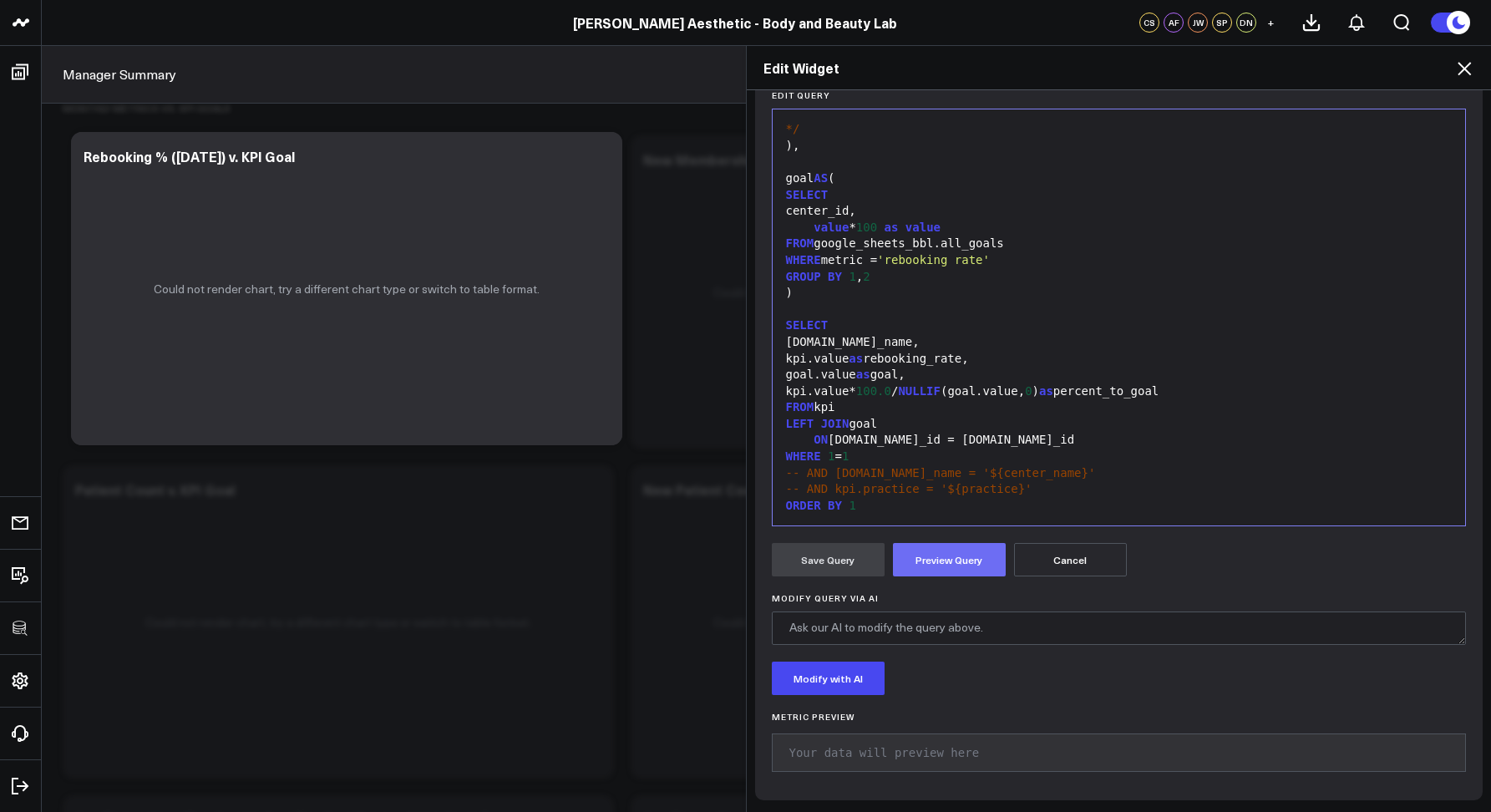
click at [945, 567] on button "Preview Query" at bounding box center [950, 559] width 112 height 34
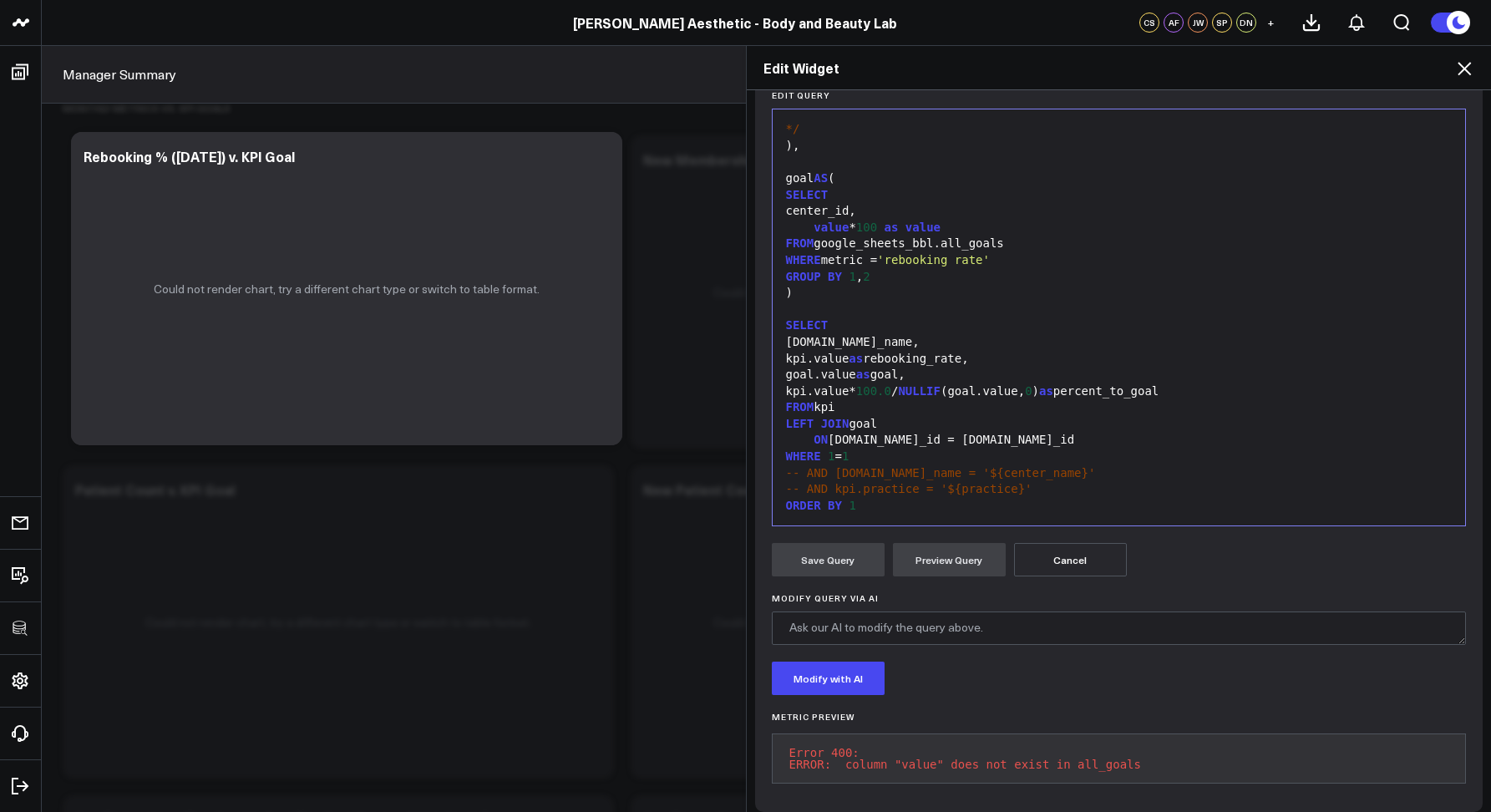
click at [1465, 68] on icon at bounding box center [1464, 67] width 13 height 13
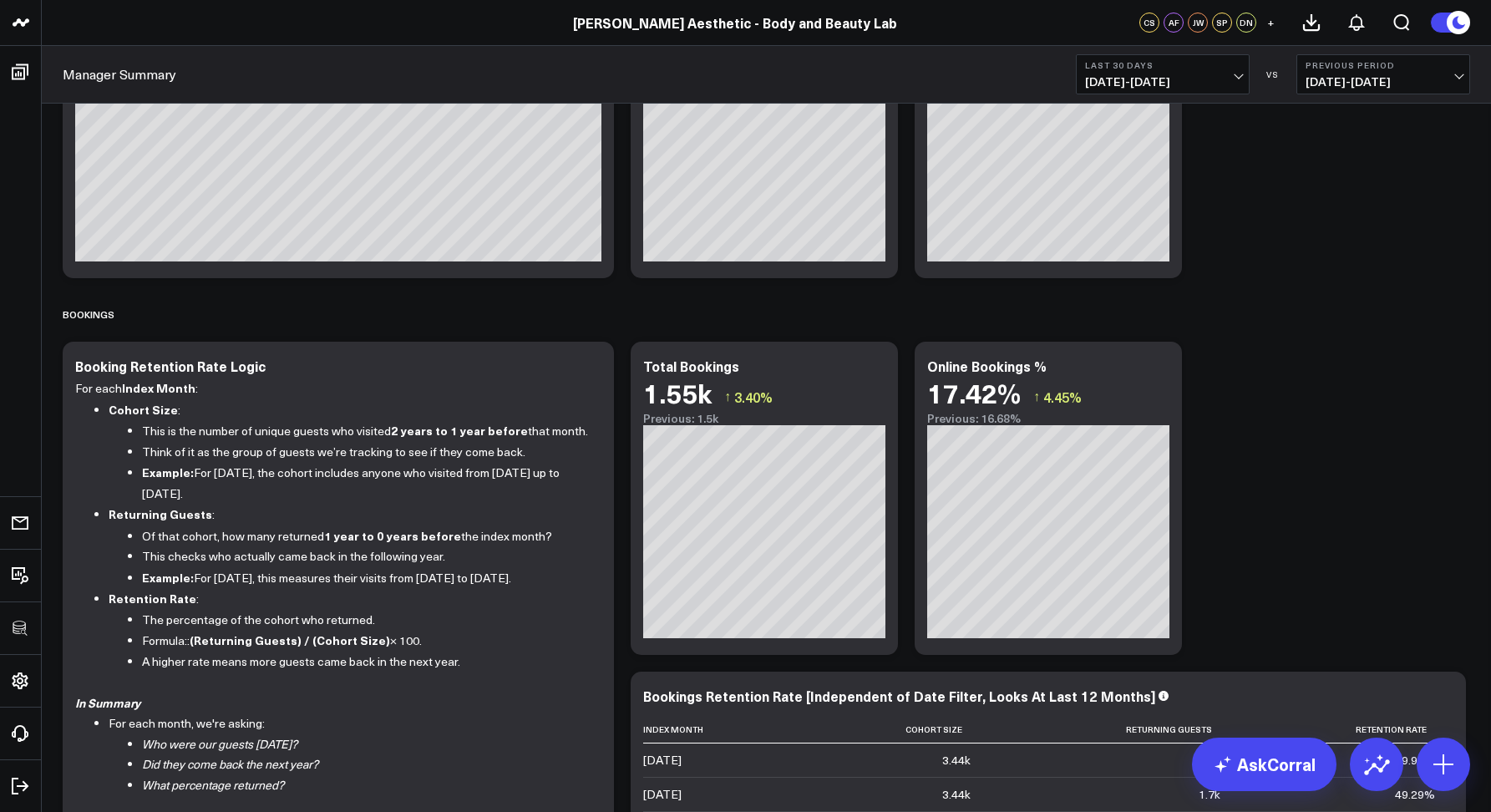
scroll to position [611, 0]
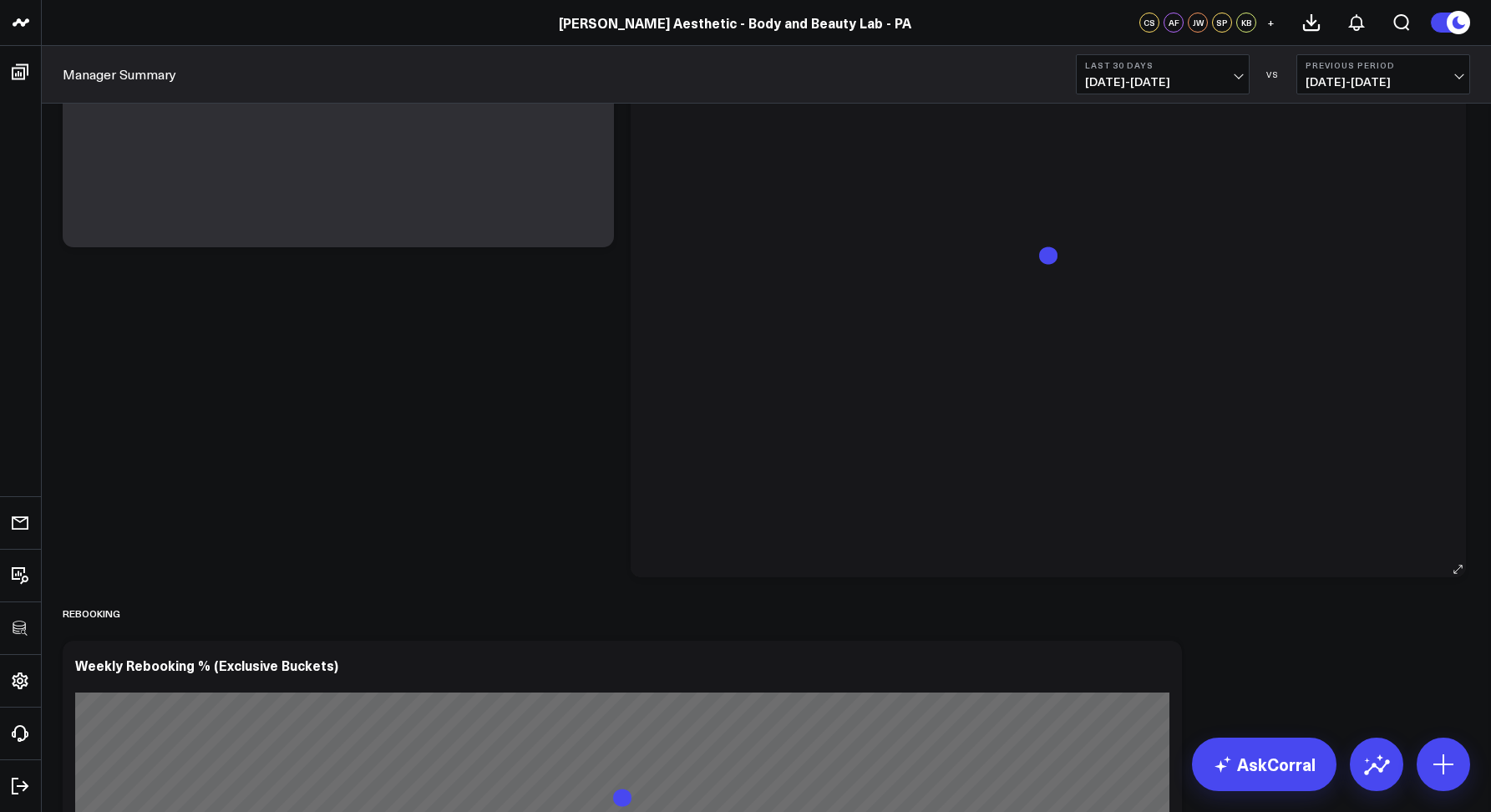
scroll to position [2452, 0]
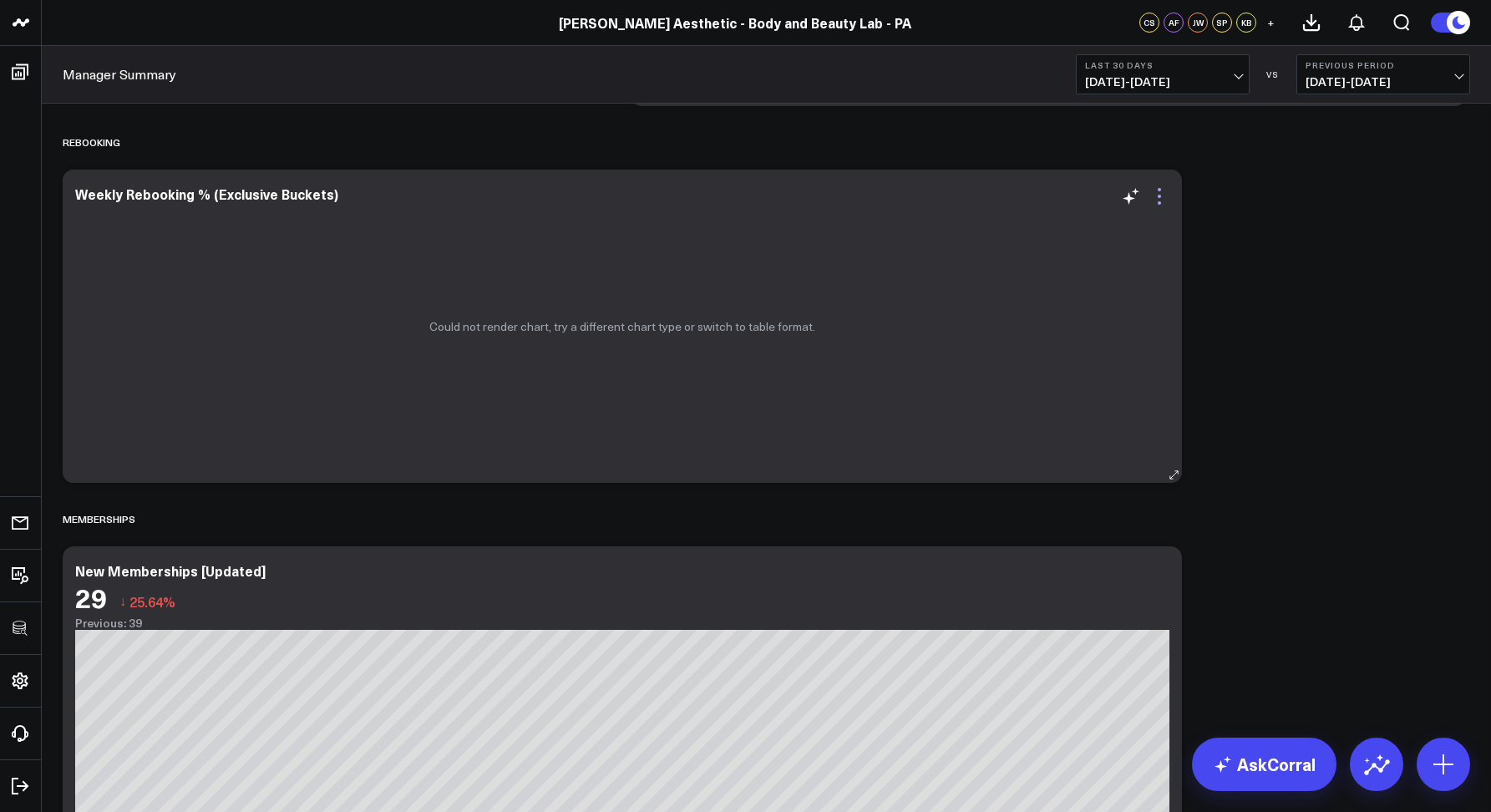
click at [1161, 195] on icon at bounding box center [1159, 195] width 20 height 20
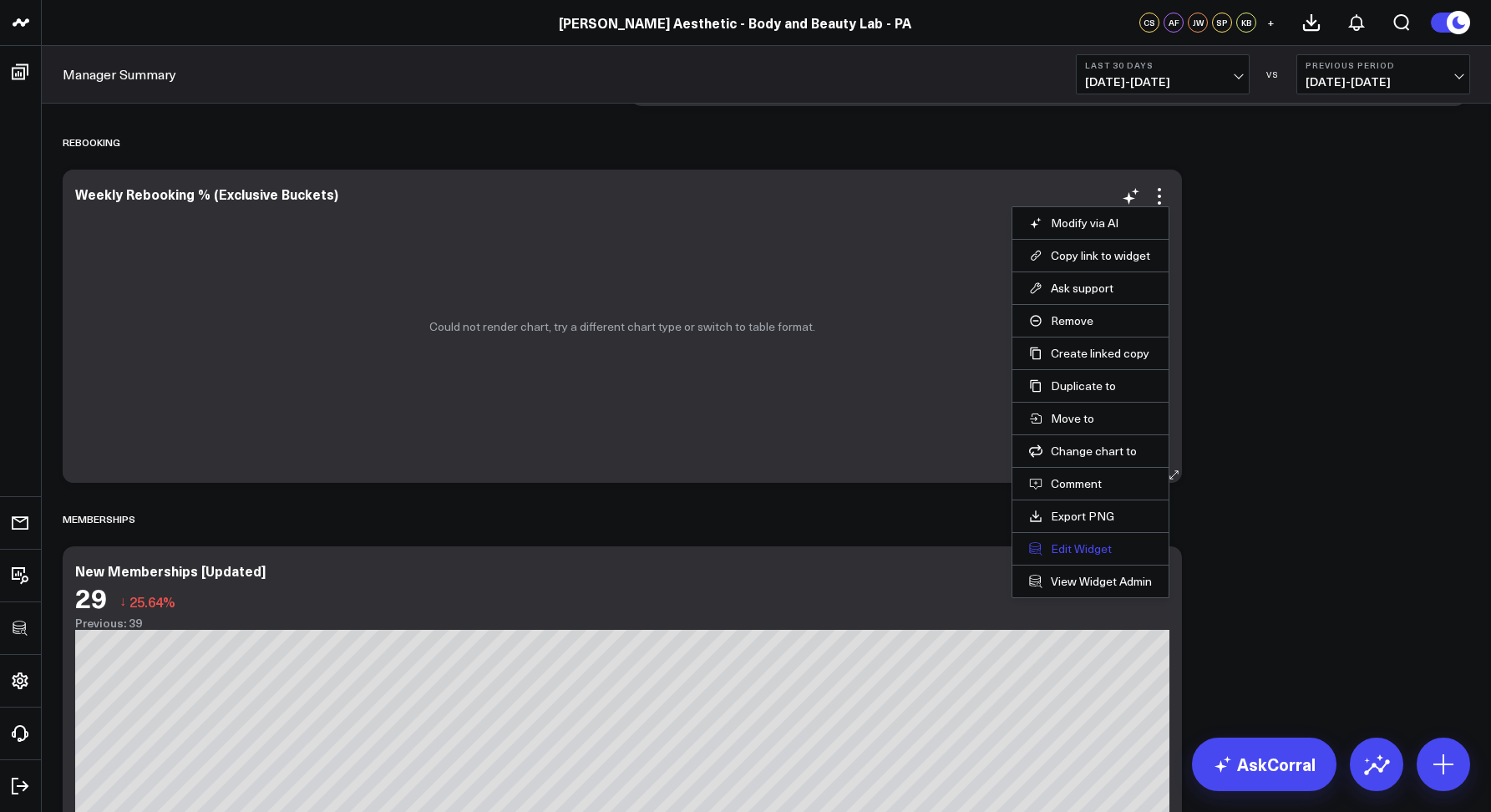
click at [1059, 546] on button "Edit Widget" at bounding box center [1091, 548] width 123 height 15
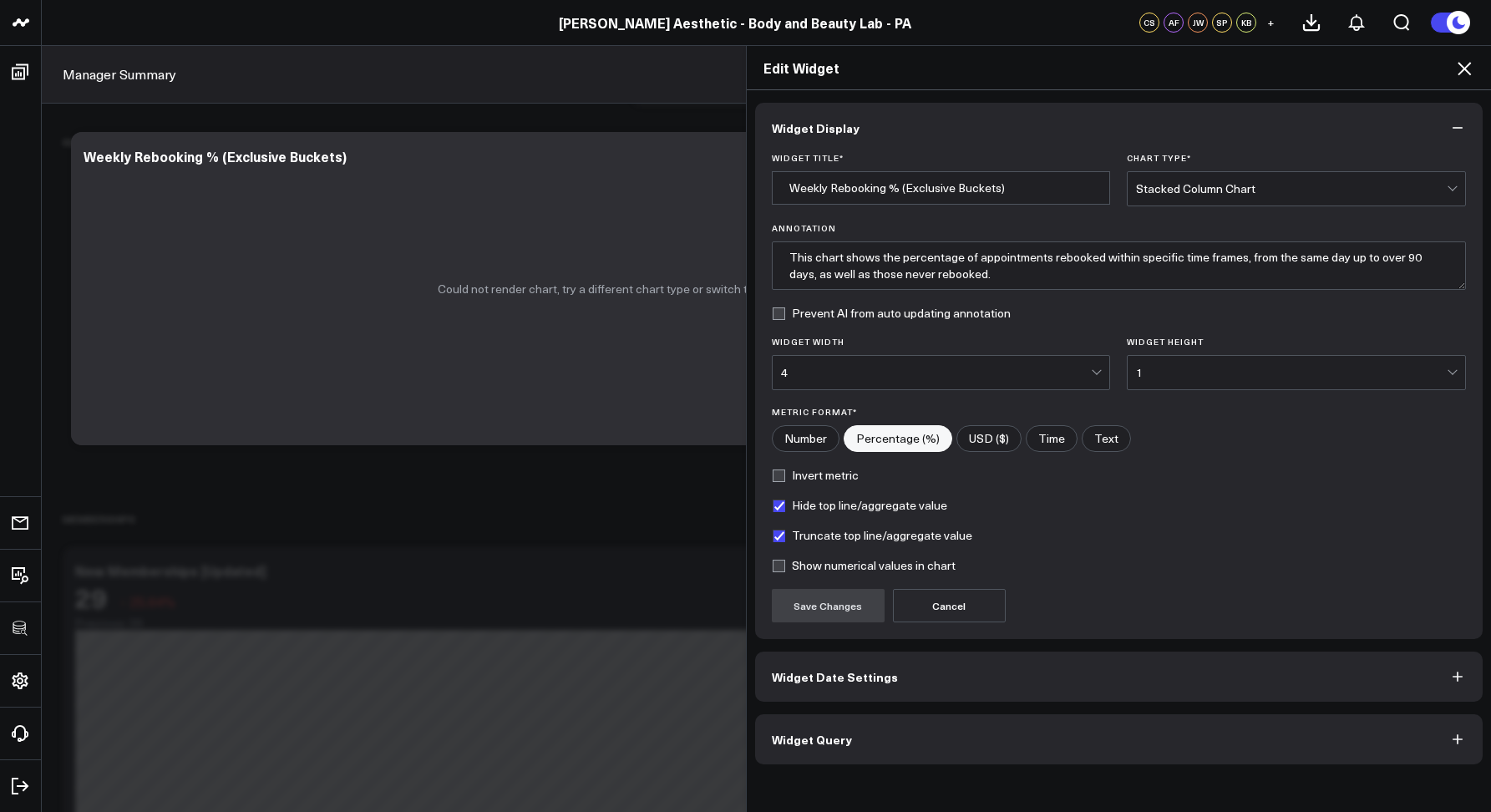
click at [790, 752] on button "Widget Query" at bounding box center [1119, 739] width 728 height 50
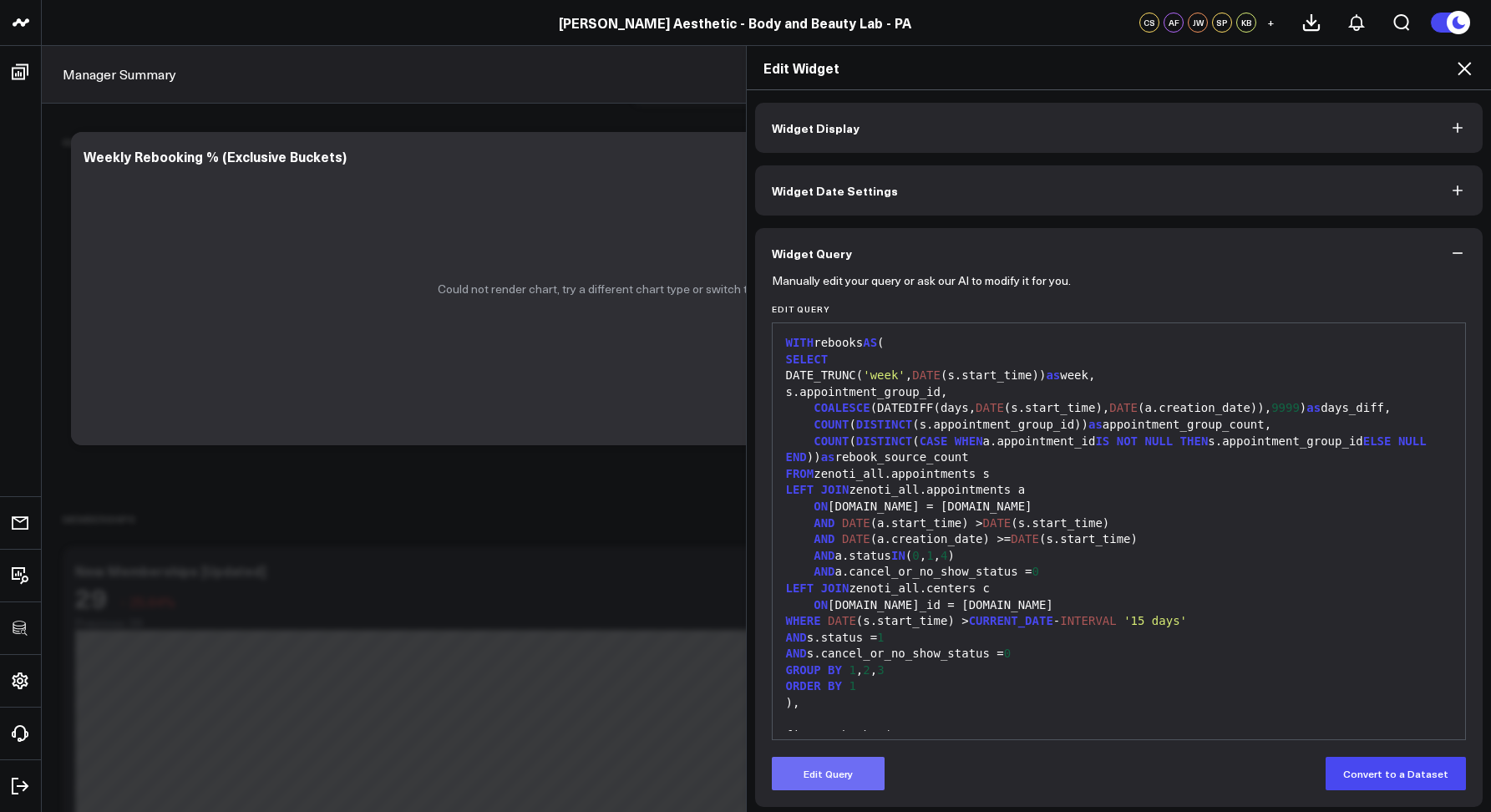
click at [808, 781] on button "Edit Query" at bounding box center [829, 773] width 112 height 34
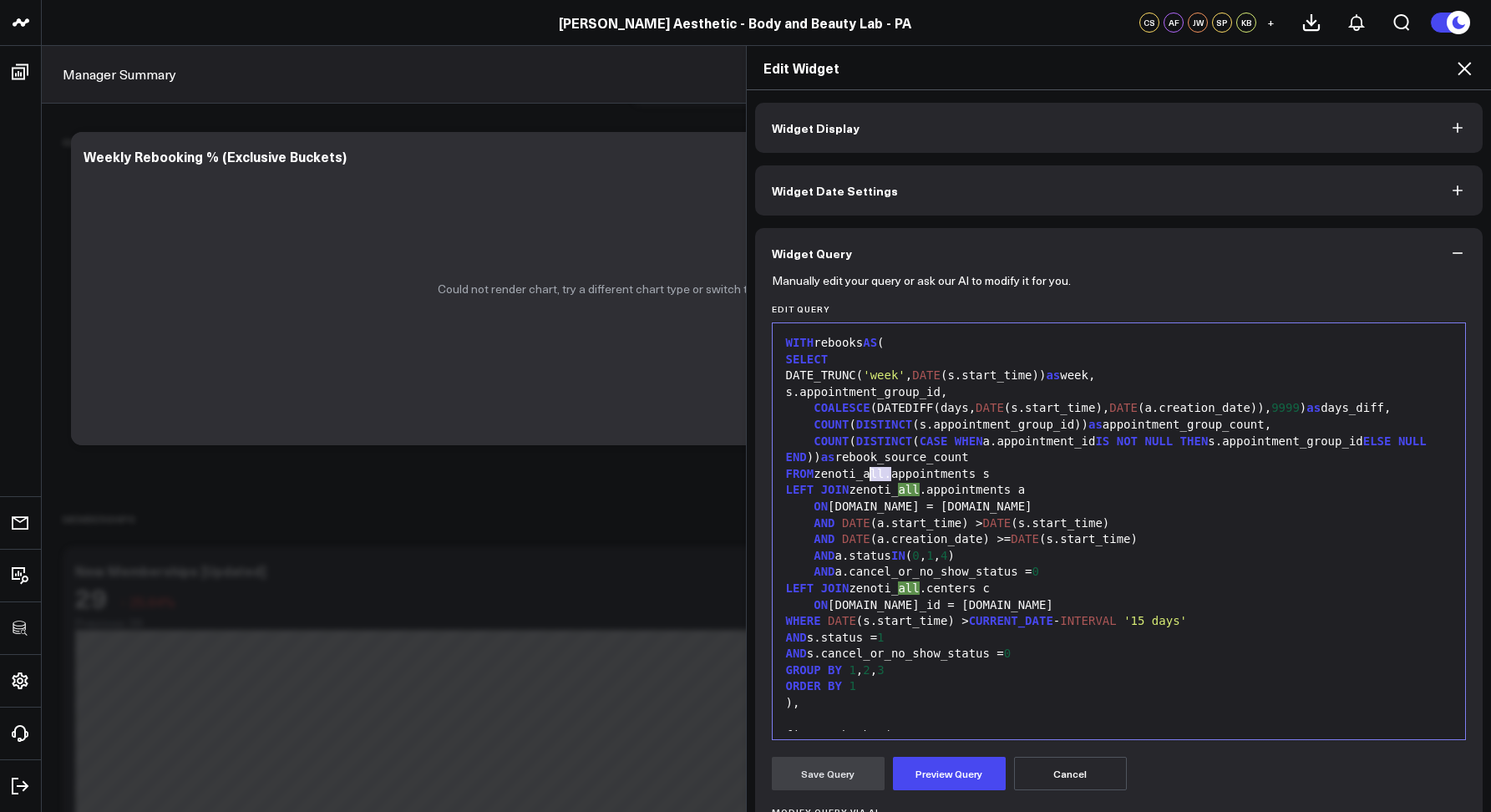
drag, startPoint x: 886, startPoint y: 471, endPoint x: 867, endPoint y: 469, distance: 19.1
click at [867, 469] on div "FROM zenoti_all.appointments s" at bounding box center [1119, 474] width 677 height 16
drag, startPoint x: 922, startPoint y: 493, endPoint x: 903, endPoint y: 489, distance: 19.4
click at [903, 489] on div "LEFT JOIN zenoti_all.appointments a" at bounding box center [1119, 489] width 677 height 16
click at [928, 514] on div "ON a.guest.id = s.guest.id" at bounding box center [1119, 507] width 677 height 16
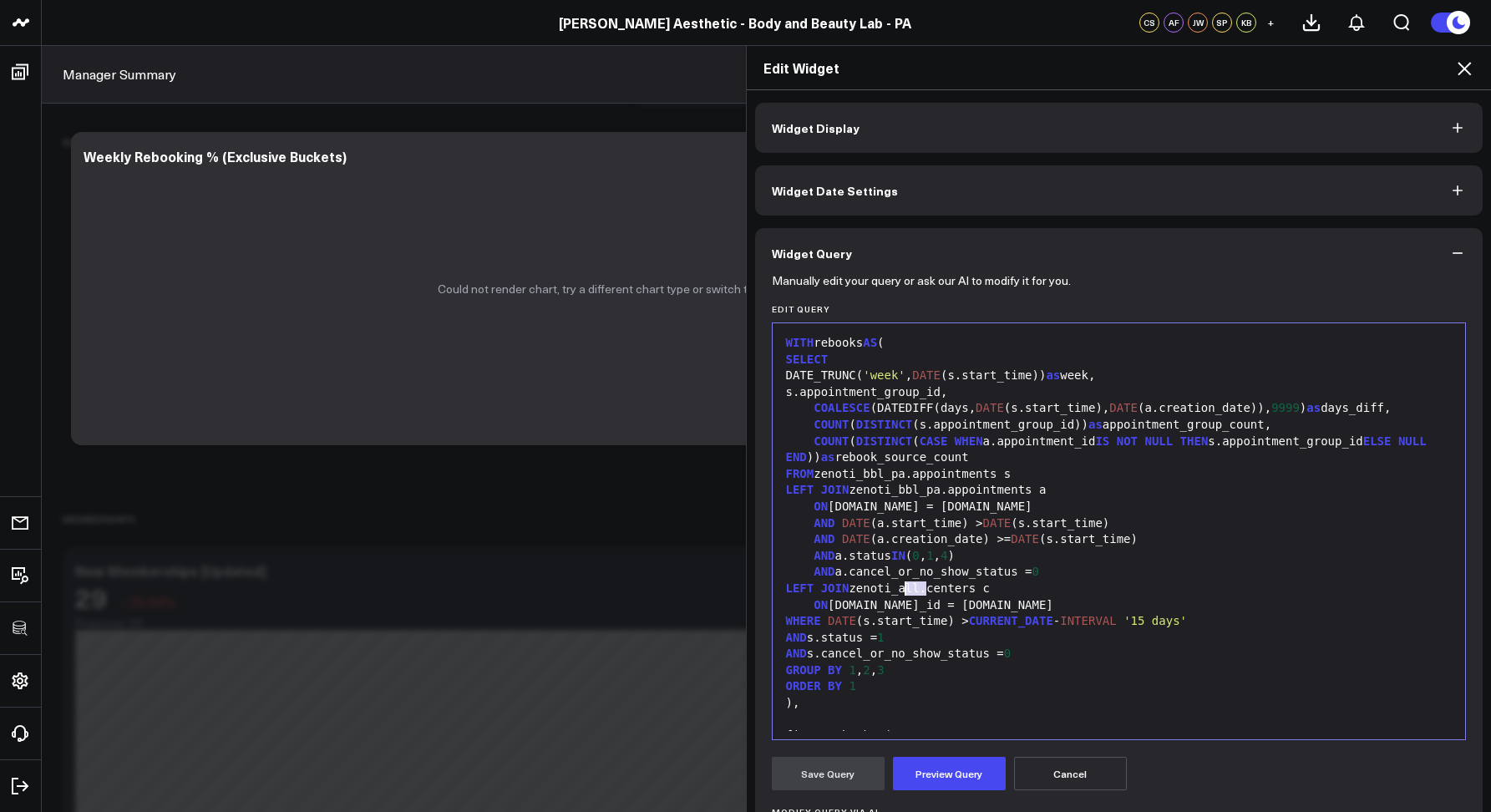
drag, startPoint x: 920, startPoint y: 588, endPoint x: 899, endPoint y: 585, distance: 21.2
click at [899, 585] on div "LEFT JOIN zenoti_all.centers c" at bounding box center [1119, 588] width 677 height 16
click at [915, 778] on button "Preview Query" at bounding box center [950, 773] width 112 height 34
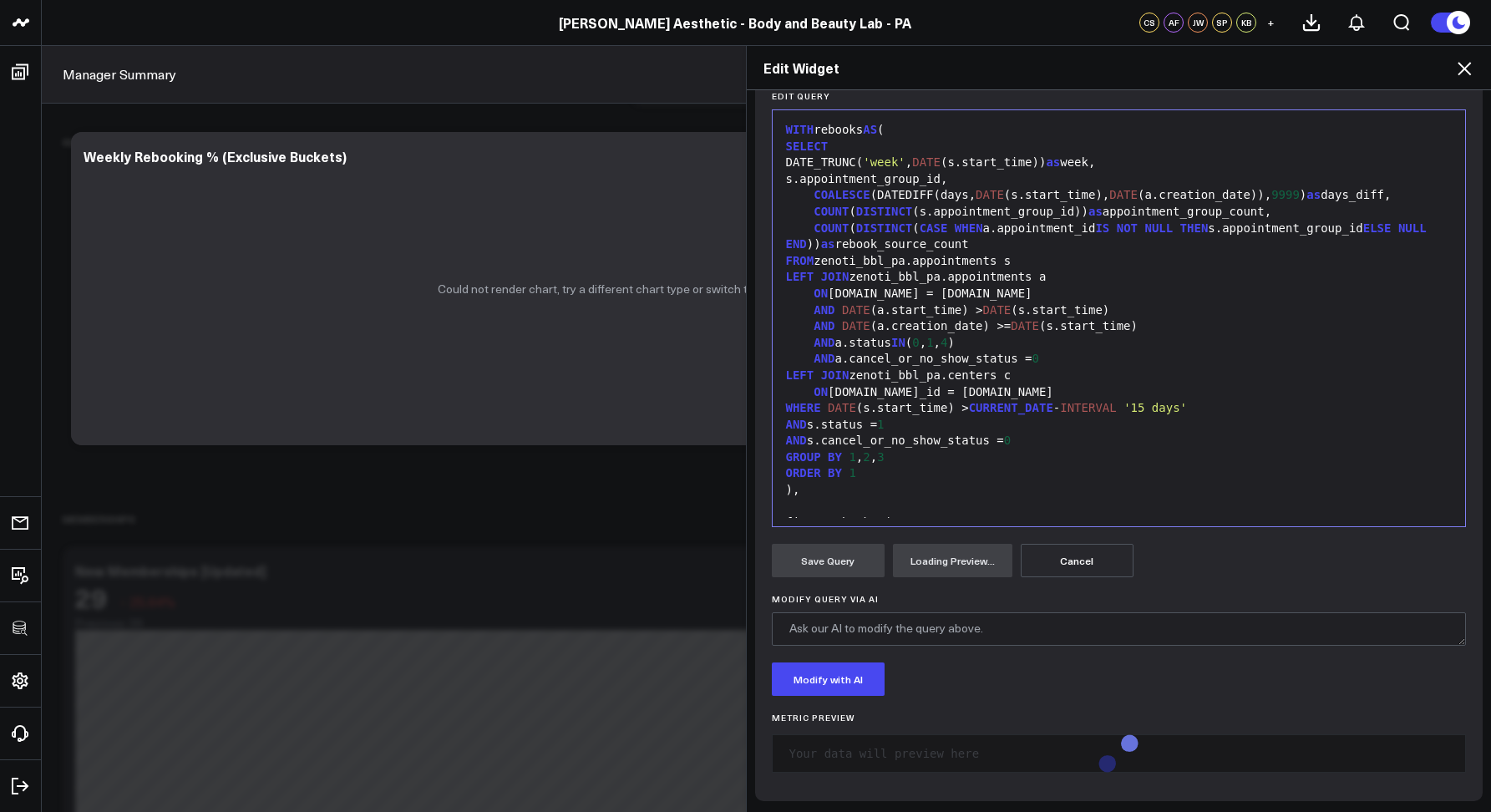
scroll to position [214, 0]
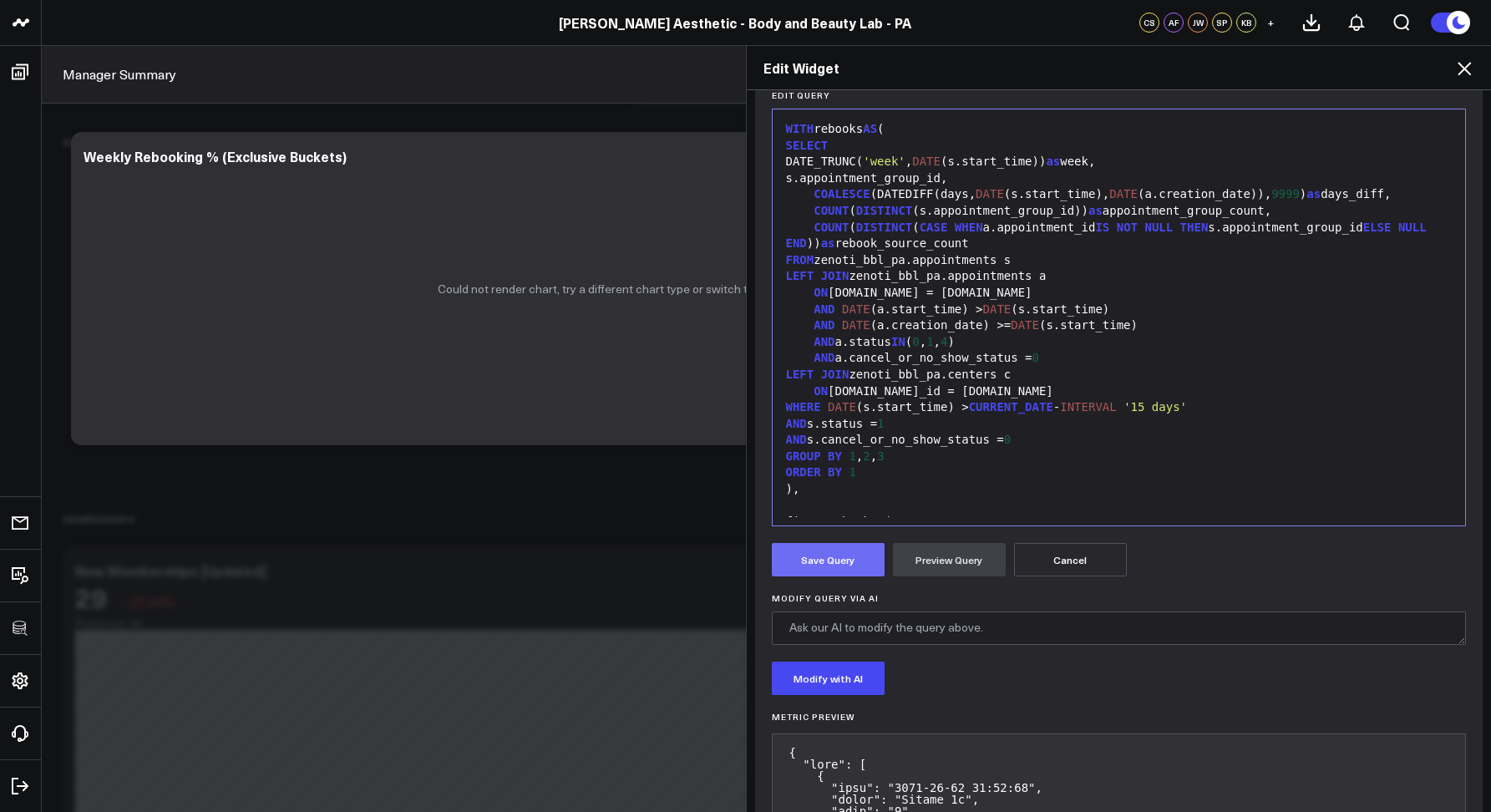
click at [843, 560] on button "Save Query" at bounding box center [829, 559] width 112 height 34
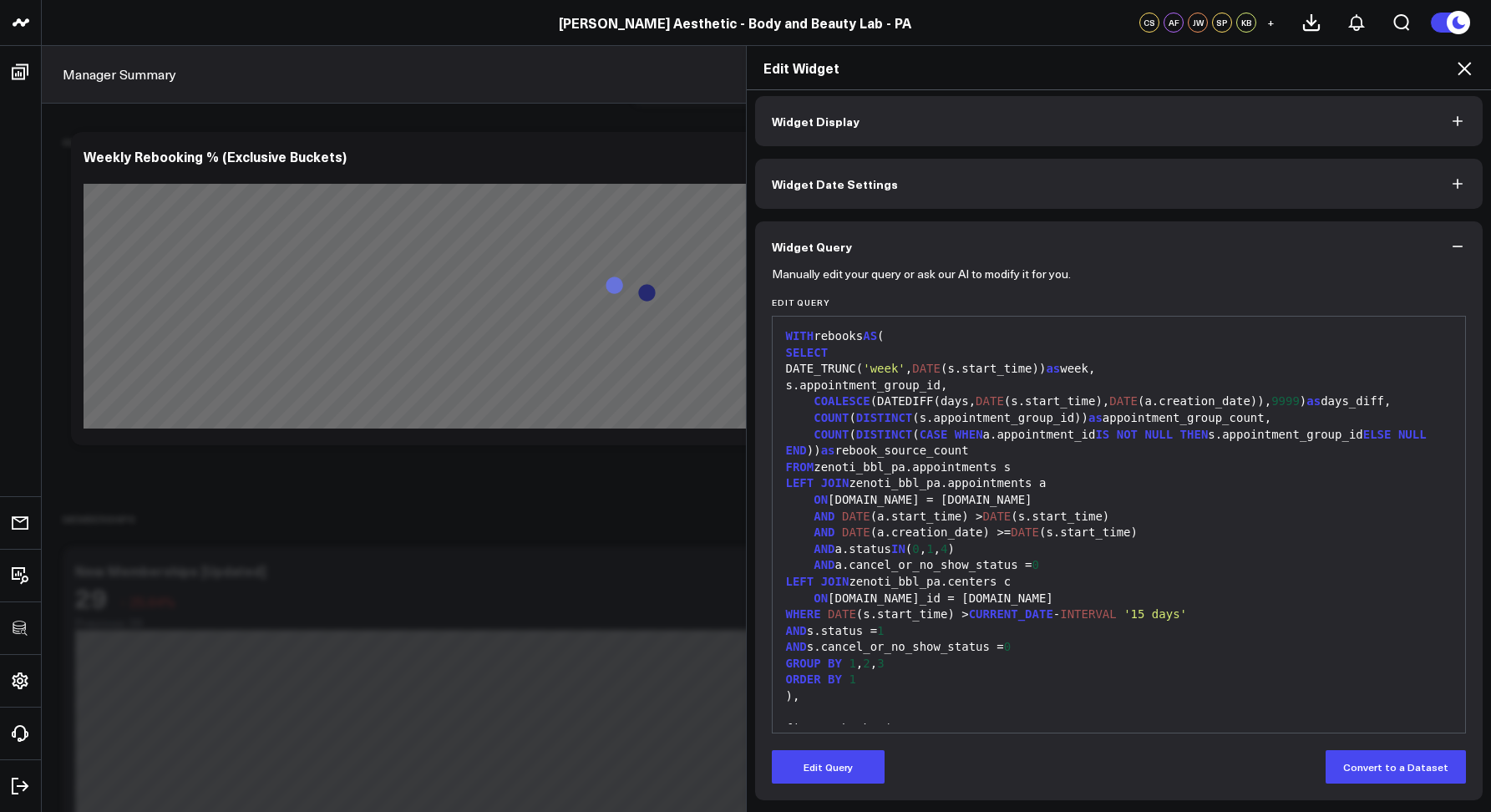
scroll to position [605, 0]
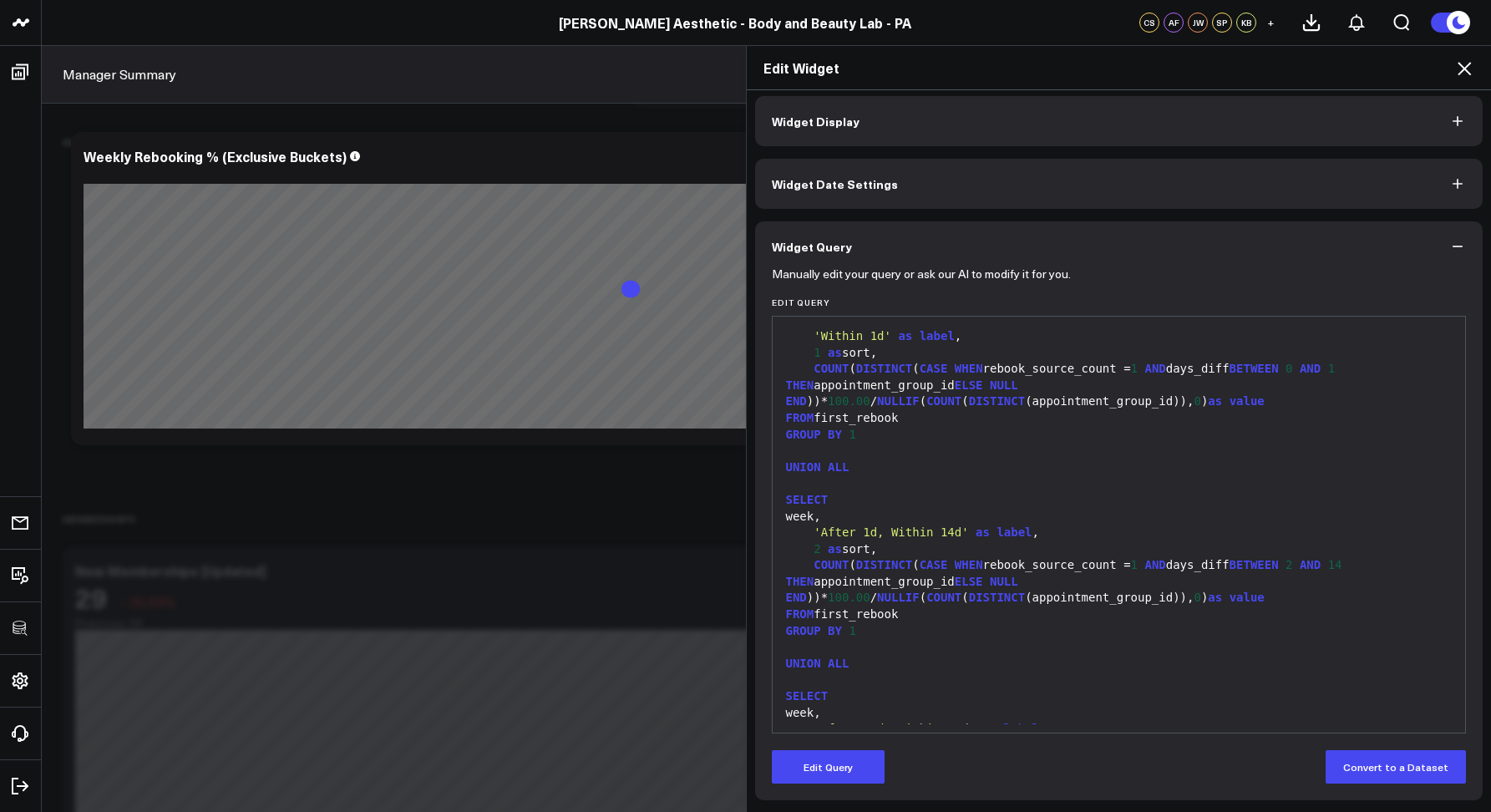
click at [1461, 71] on icon at bounding box center [1464, 68] width 20 height 20
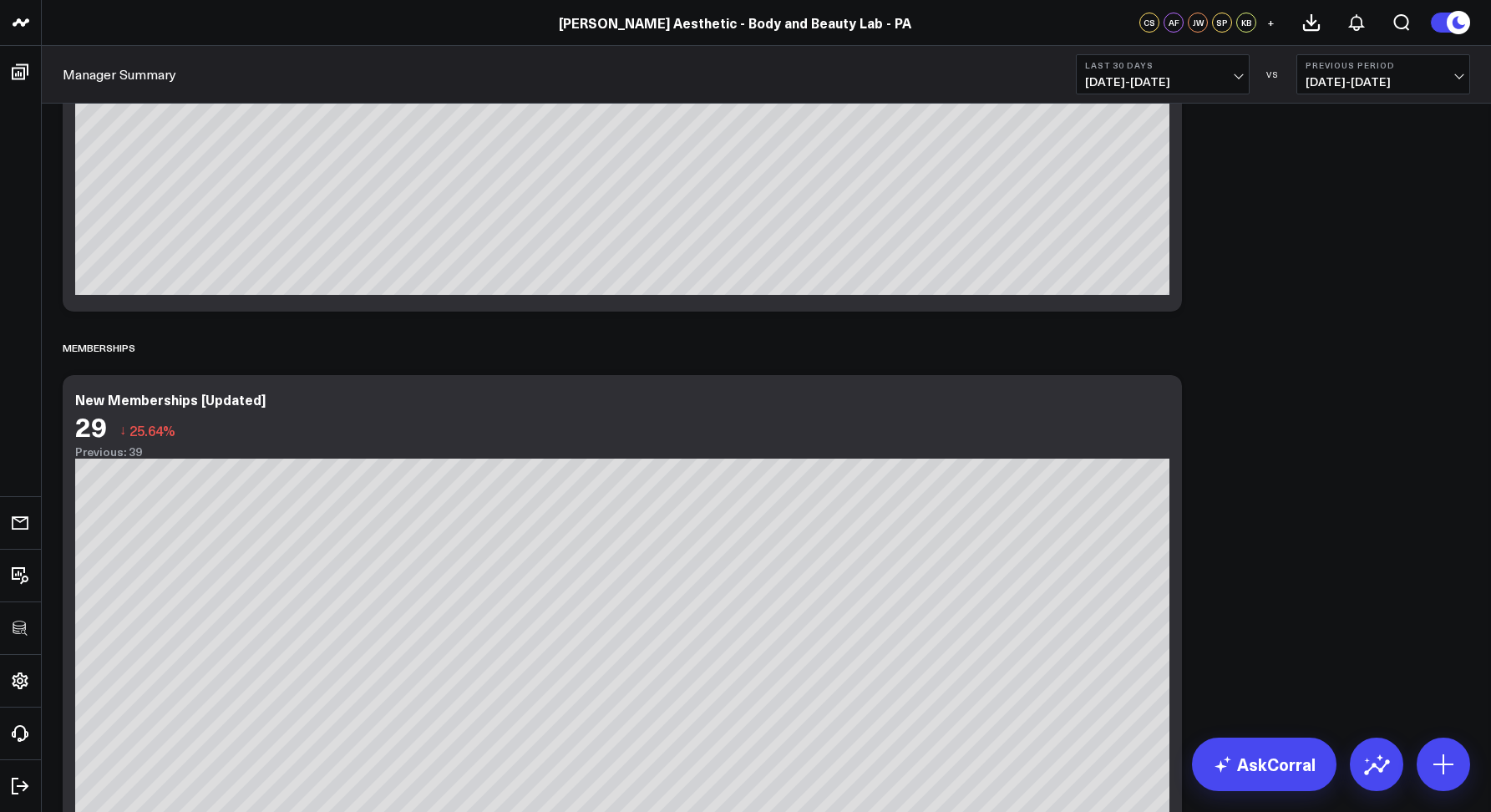
scroll to position [2211, 0]
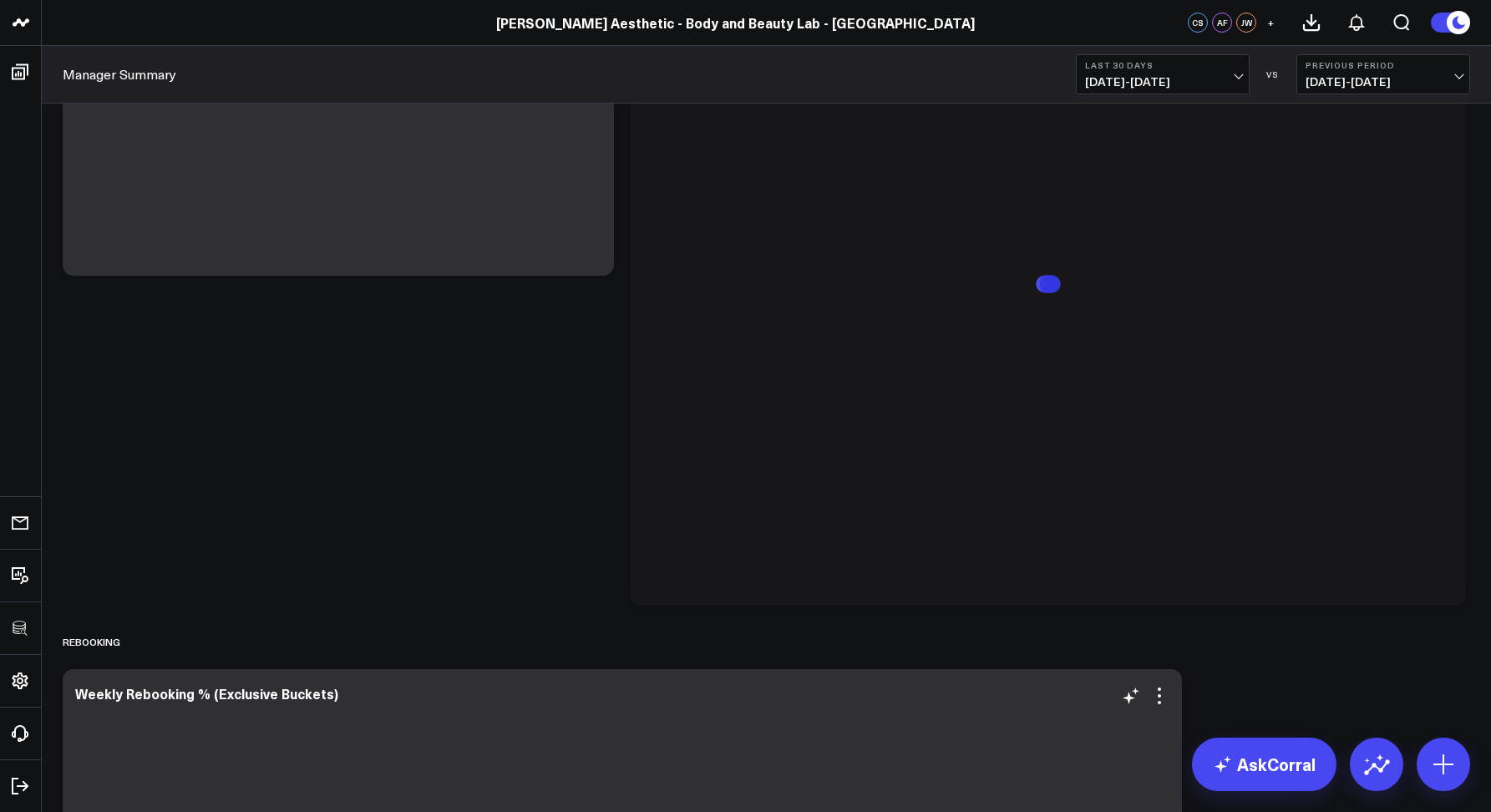
scroll to position [2396, 0]
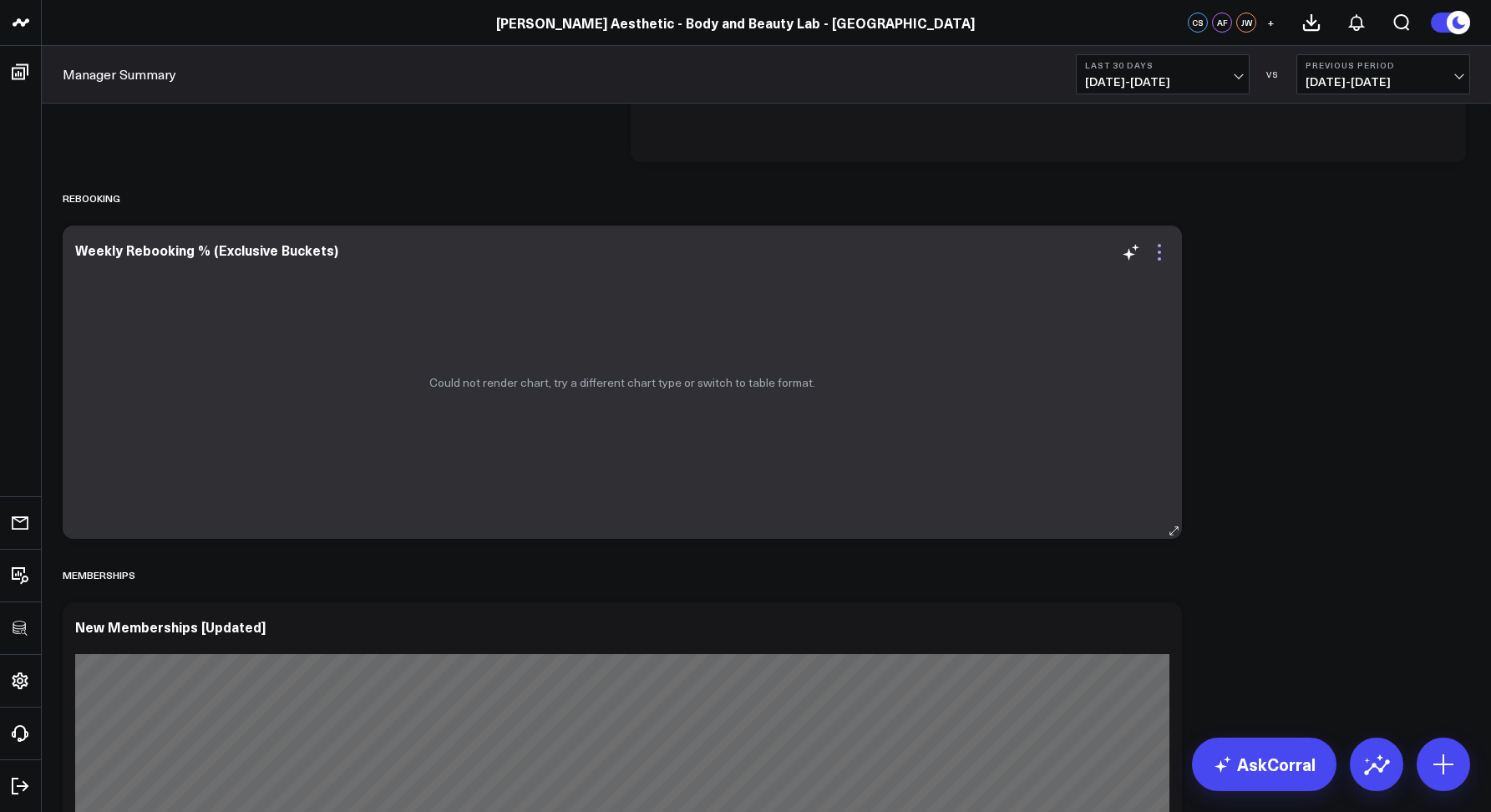
click at [1161, 261] on icon at bounding box center [1159, 252] width 20 height 20
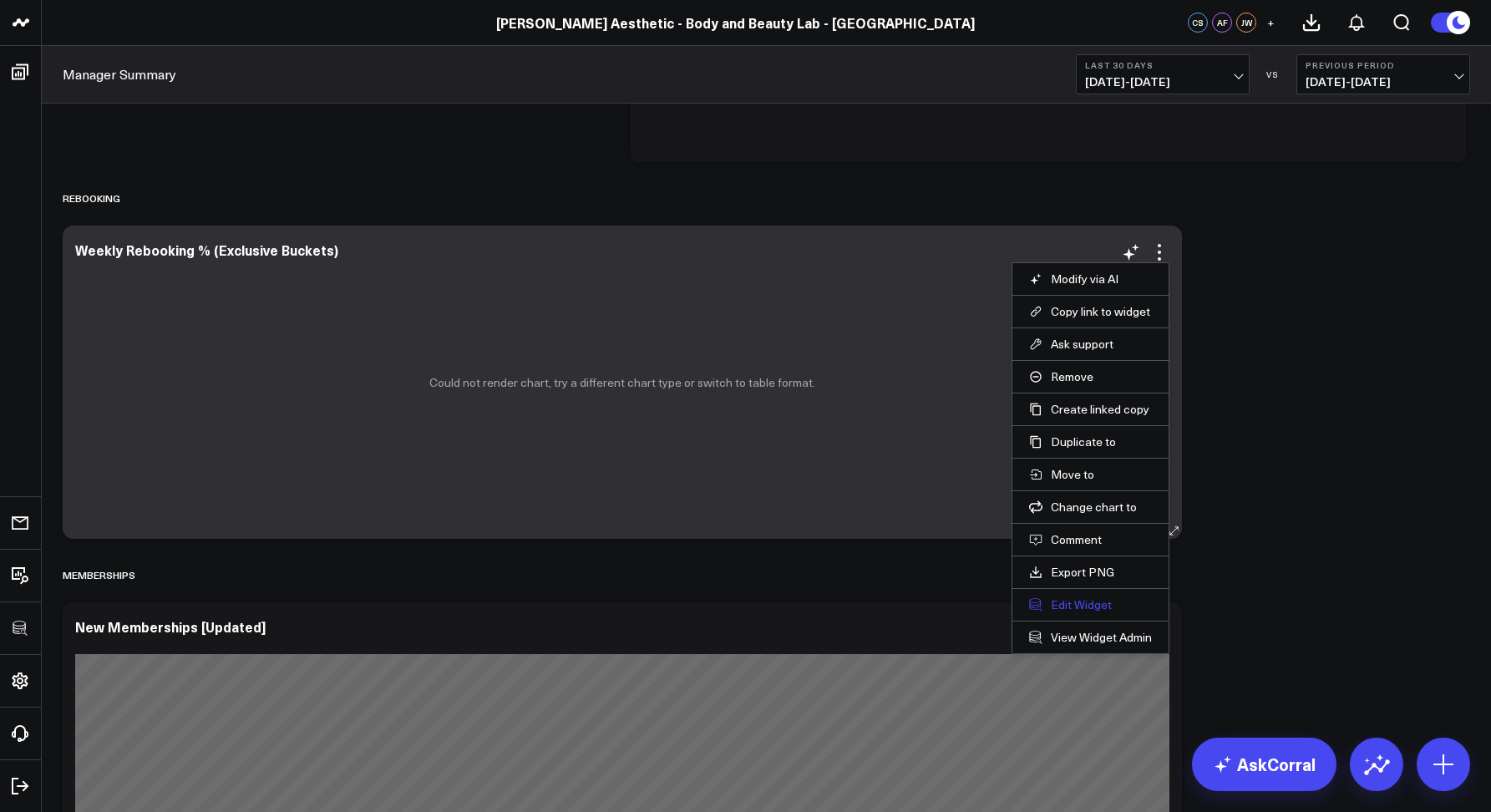
click at [1083, 604] on button "Edit Widget" at bounding box center [1091, 604] width 123 height 15
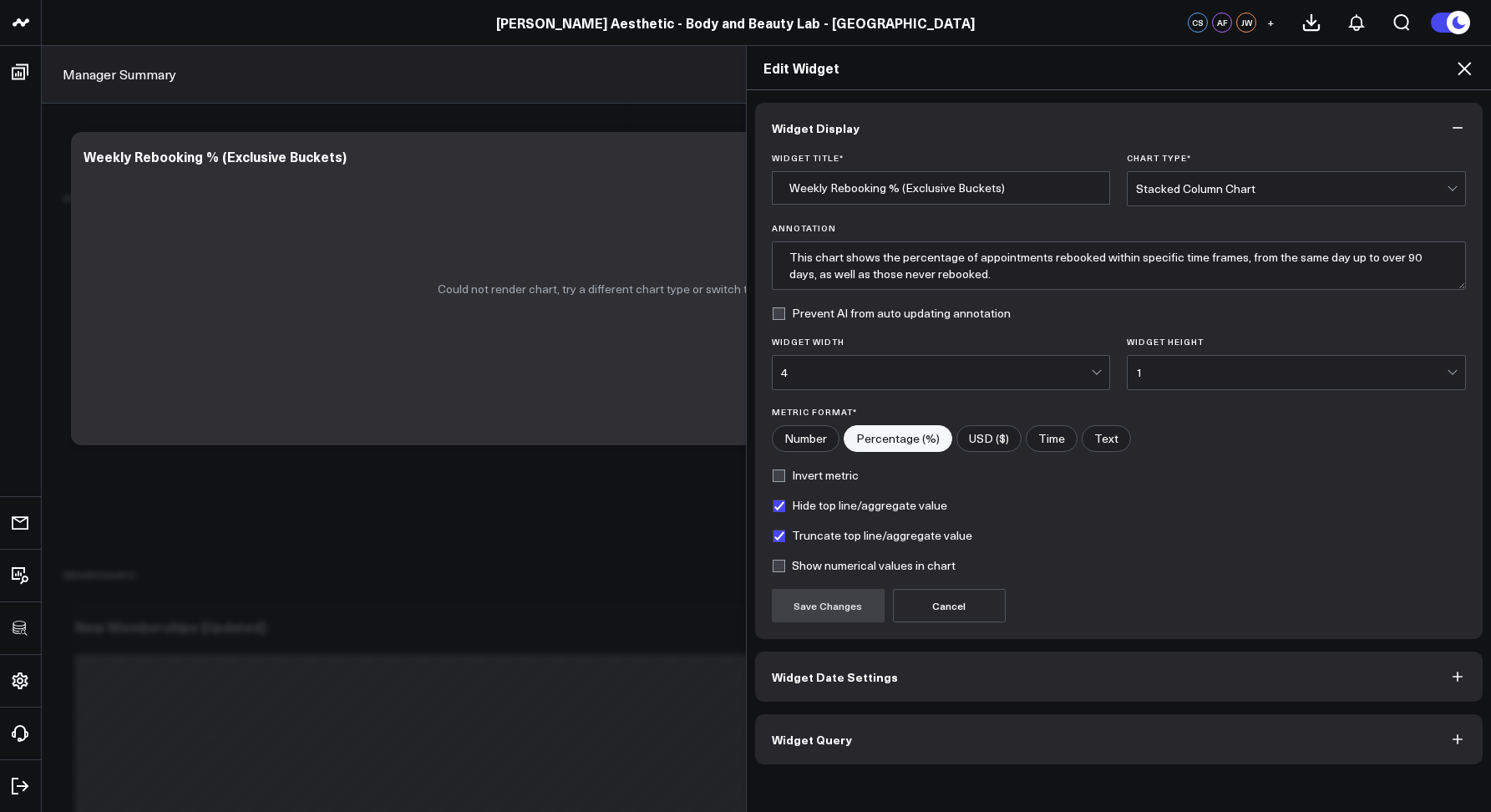
click at [809, 743] on span "Widget Query" at bounding box center [812, 738] width 80 height 13
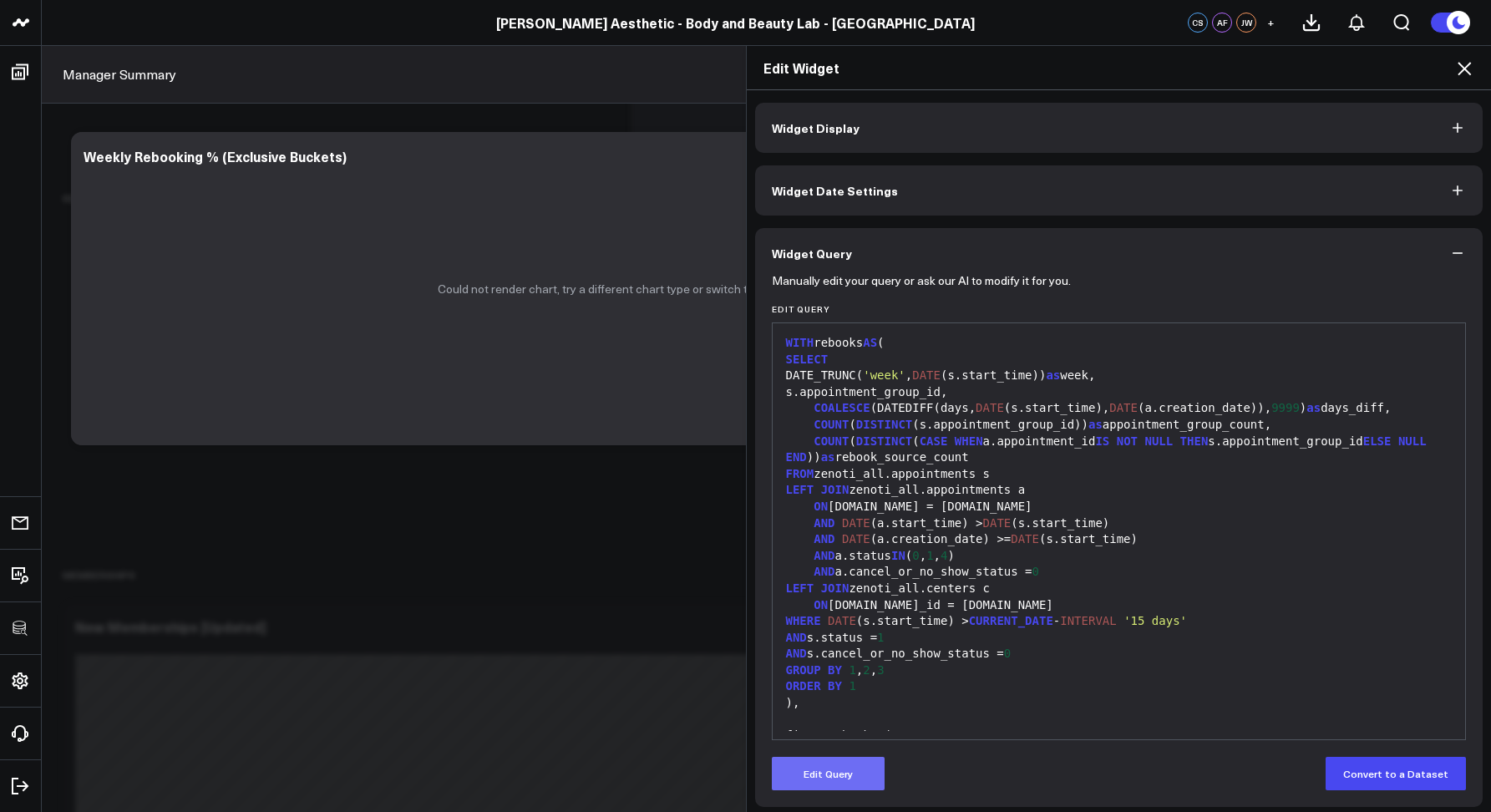
click at [830, 769] on button "Edit Query" at bounding box center [829, 773] width 112 height 34
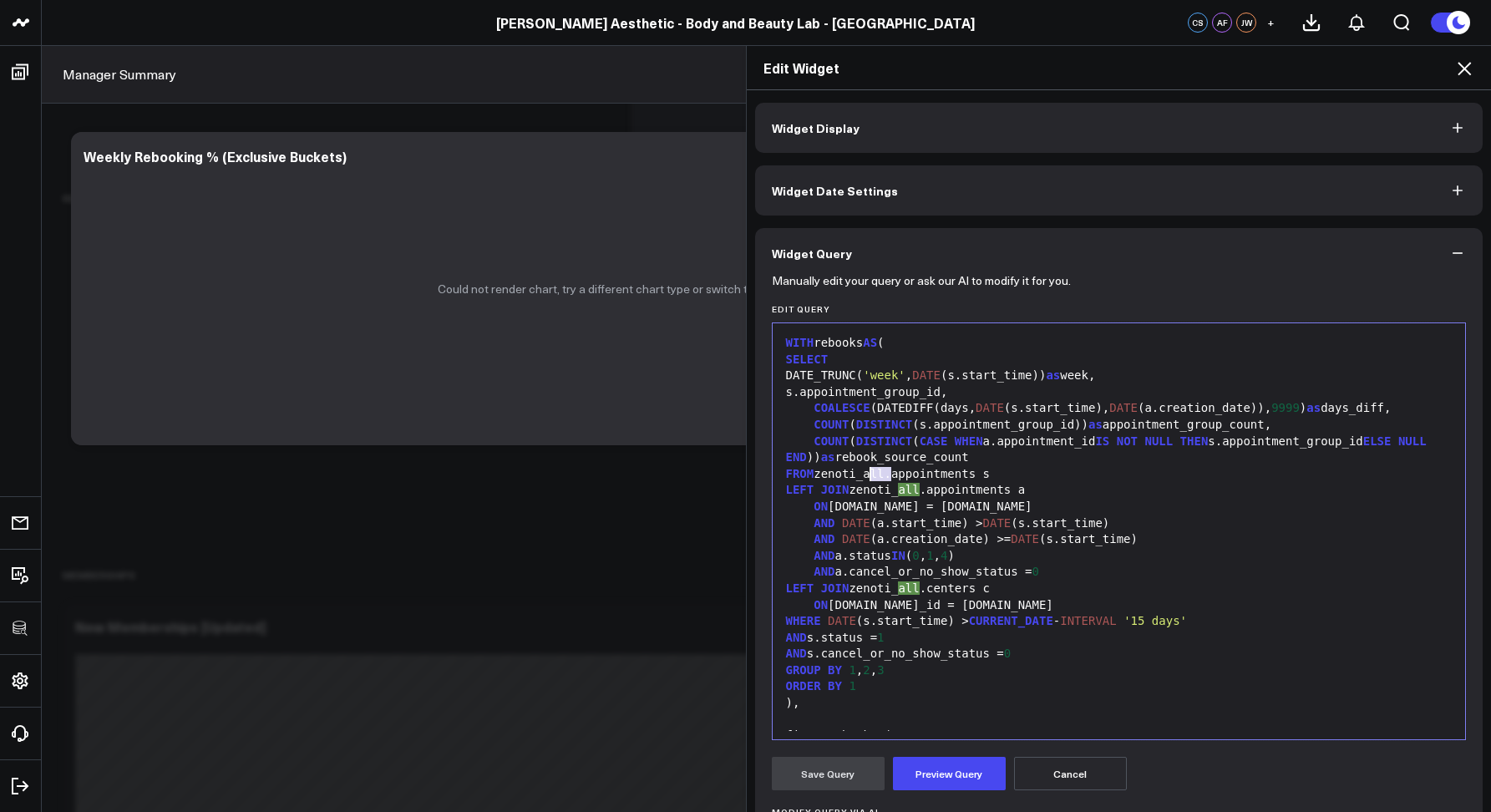
drag, startPoint x: 886, startPoint y: 470, endPoint x: 866, endPoint y: 468, distance: 20.1
click at [866, 468] on div "FROM zenoti_all.appointments s" at bounding box center [1119, 474] width 677 height 16
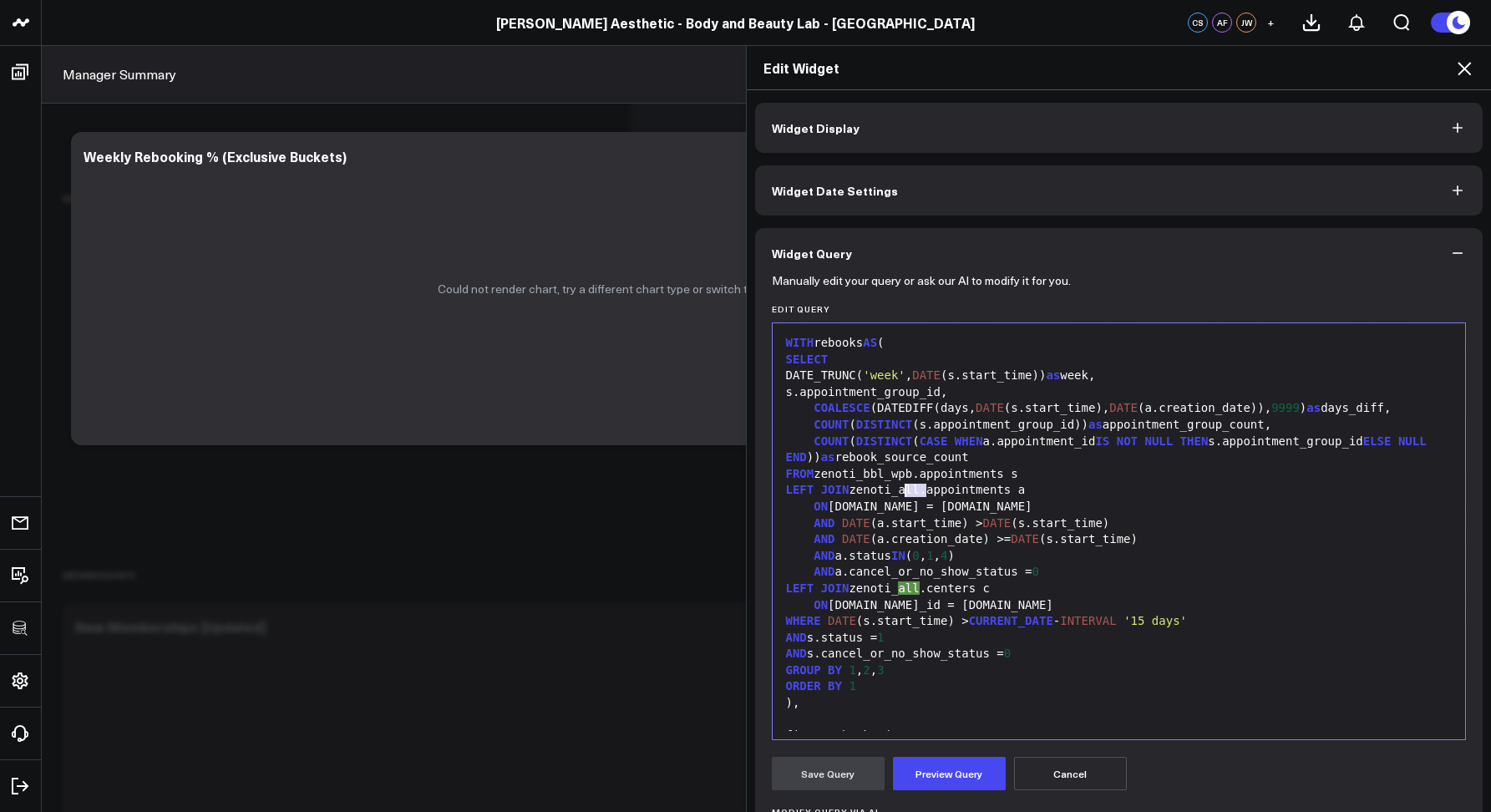
drag, startPoint x: 921, startPoint y: 489, endPoint x: 899, endPoint y: 487, distance: 22.1
click at [899, 487] on div "LEFT JOIN zenoti_all.appointments a" at bounding box center [1119, 489] width 677 height 16
drag, startPoint x: 918, startPoint y: 586, endPoint x: 901, endPoint y: 584, distance: 17.1
click at [901, 584] on div "LEFT JOIN zenoti_all.centers c" at bounding box center [1119, 588] width 677 height 16
click at [956, 766] on button "Preview Query" at bounding box center [950, 773] width 112 height 34
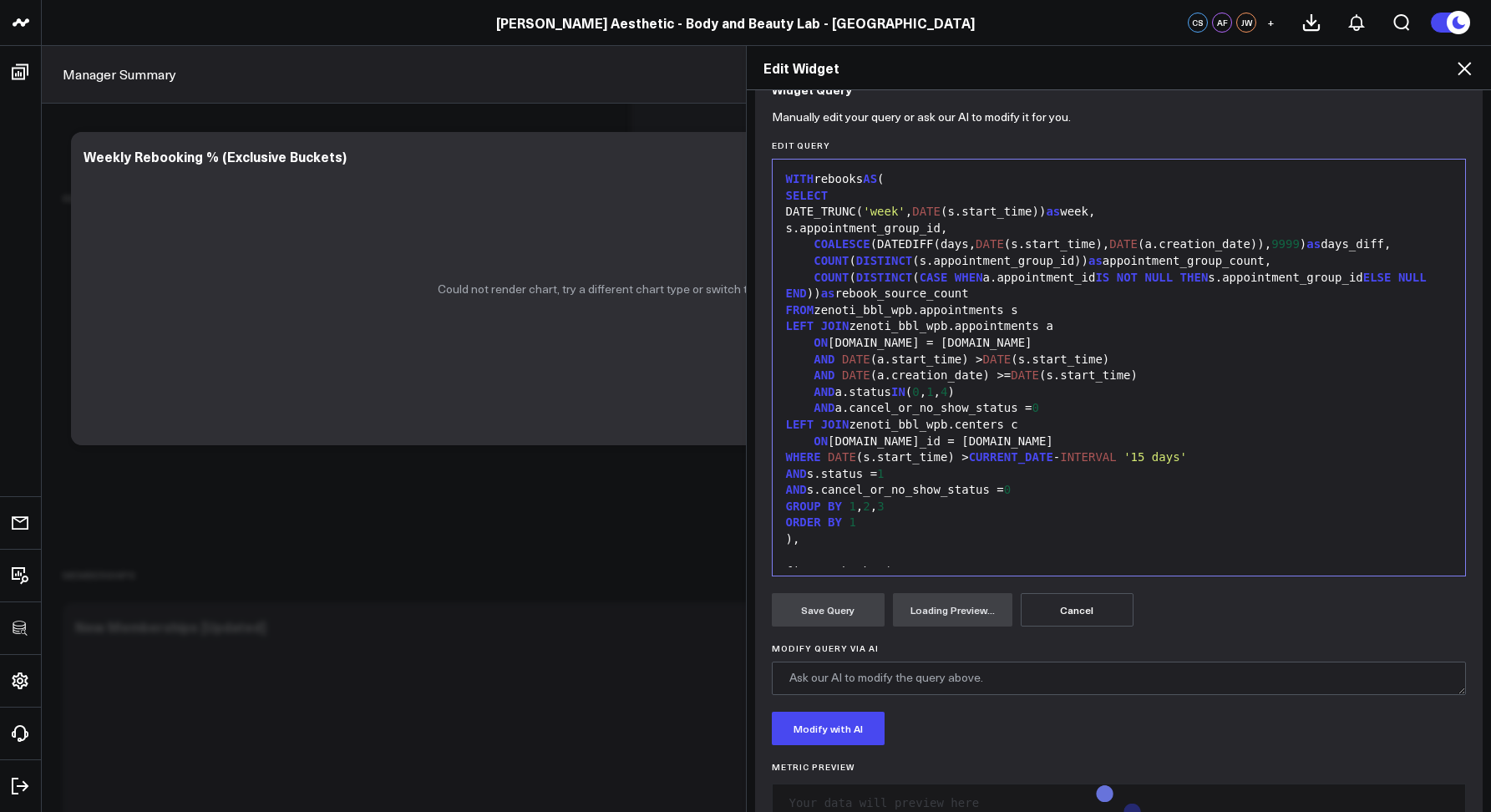
scroll to position [214, 0]
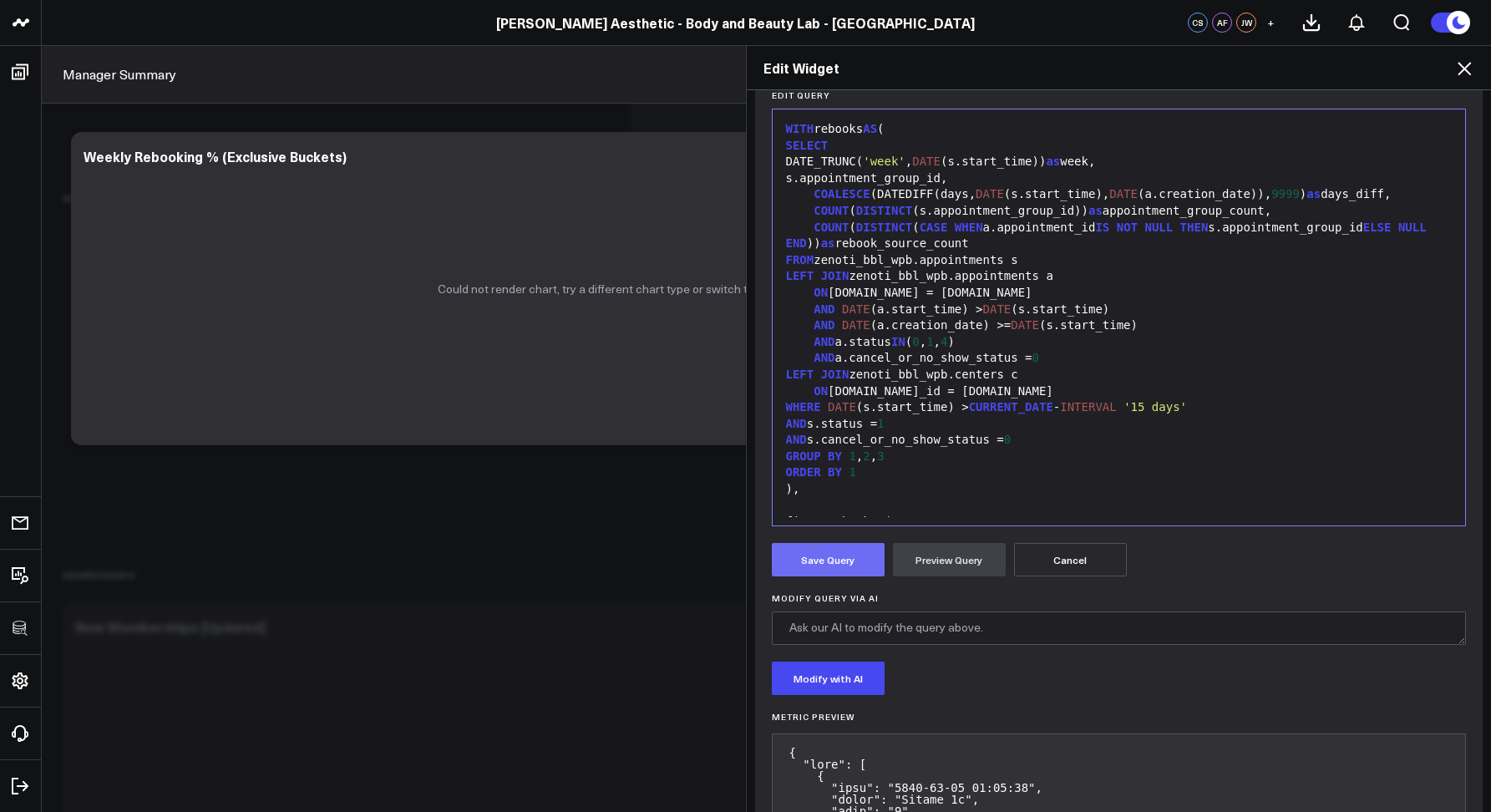
click at [813, 545] on button "Save Query" at bounding box center [829, 559] width 112 height 34
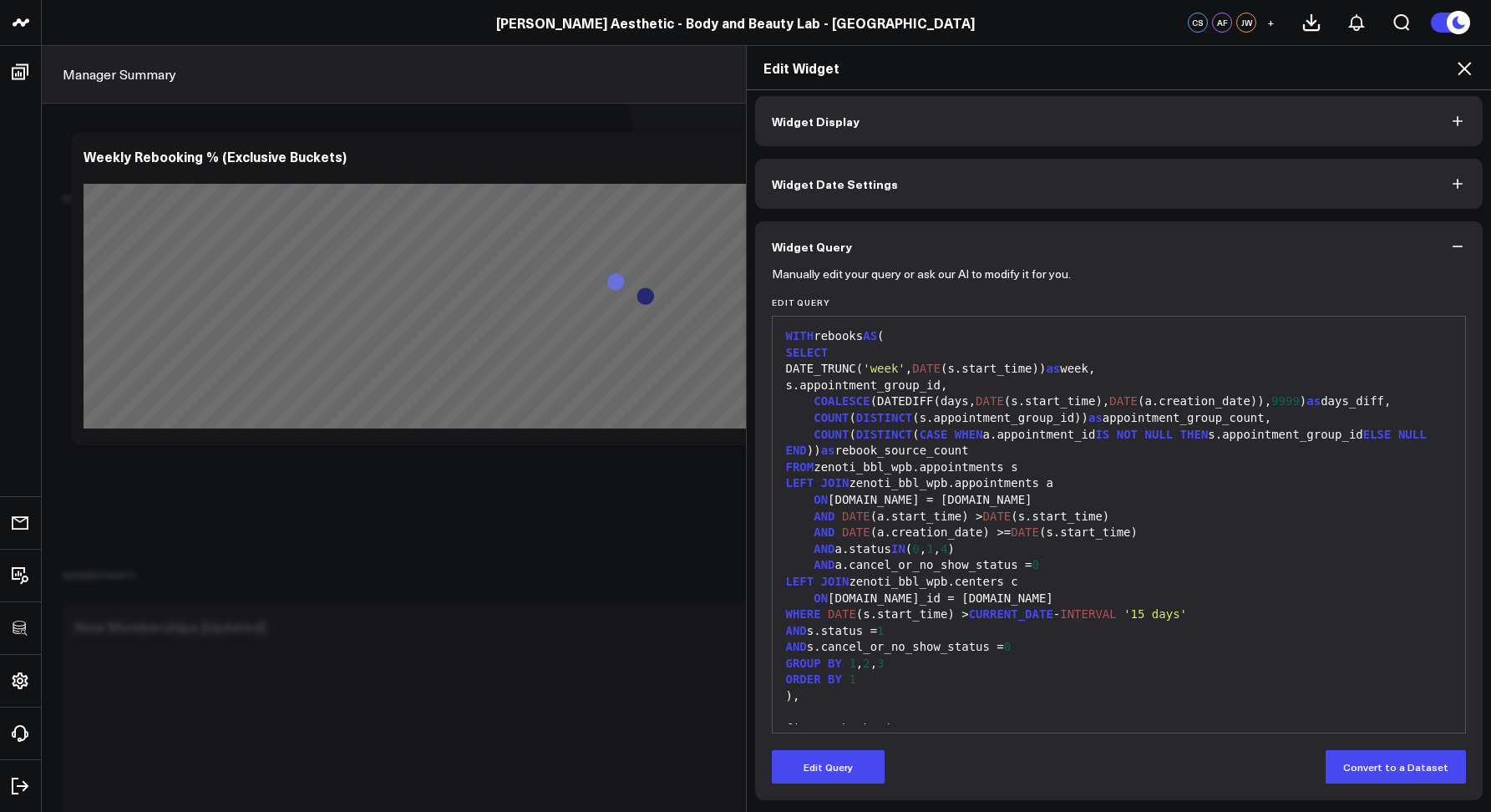
scroll to position [488, 0]
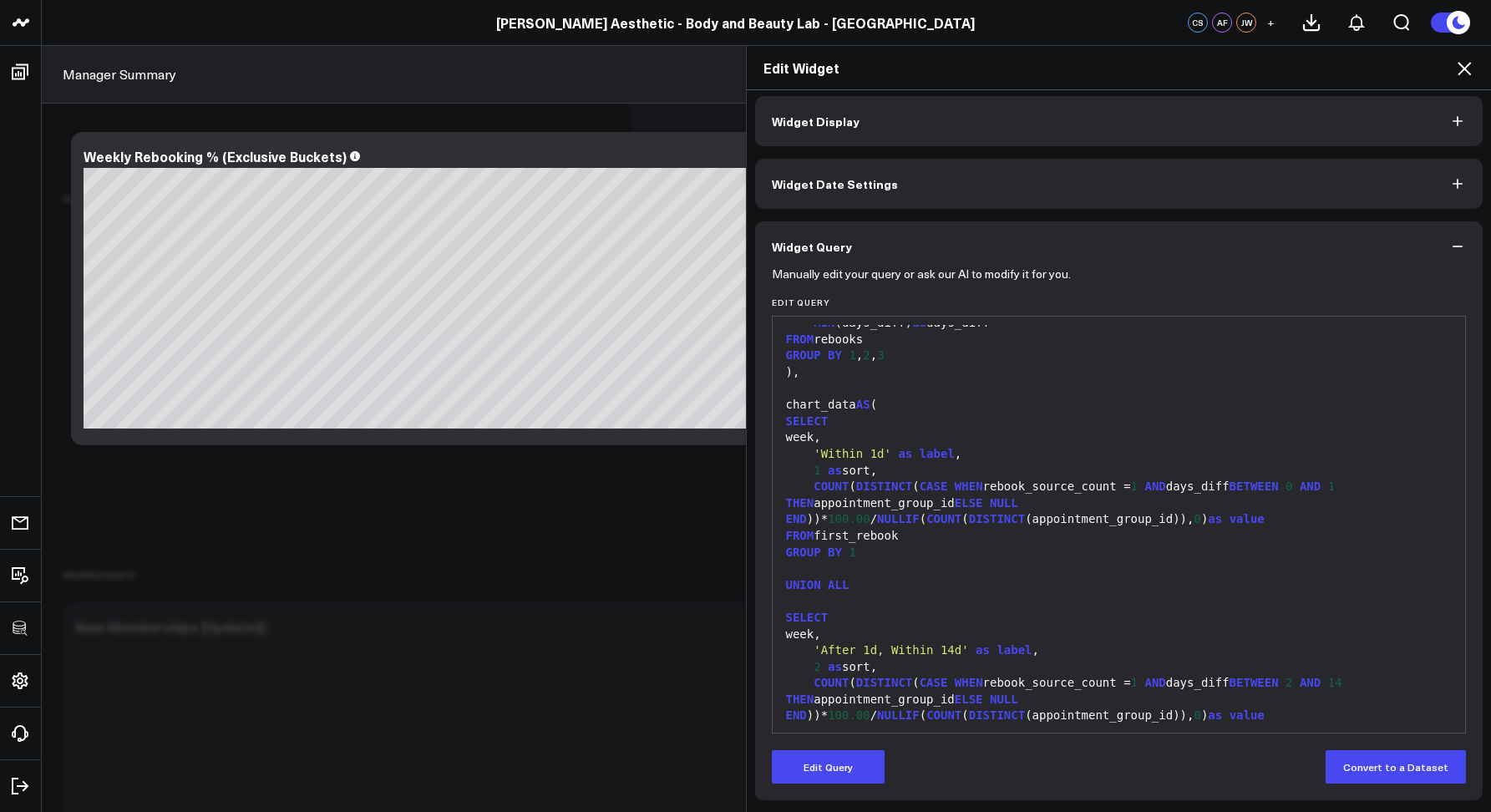
click at [1462, 63] on icon at bounding box center [1464, 68] width 20 height 20
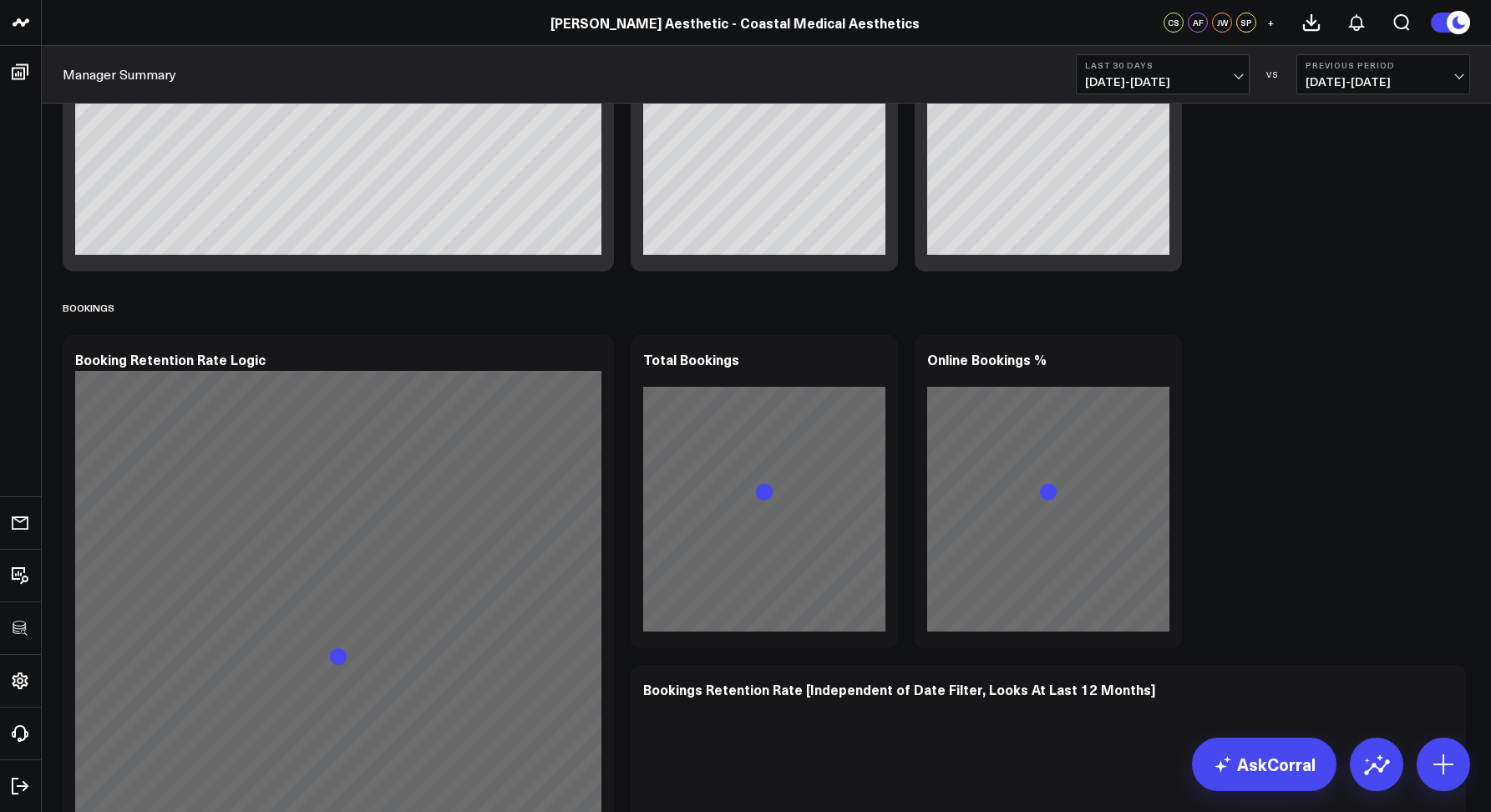
scroll to position [2314, 0]
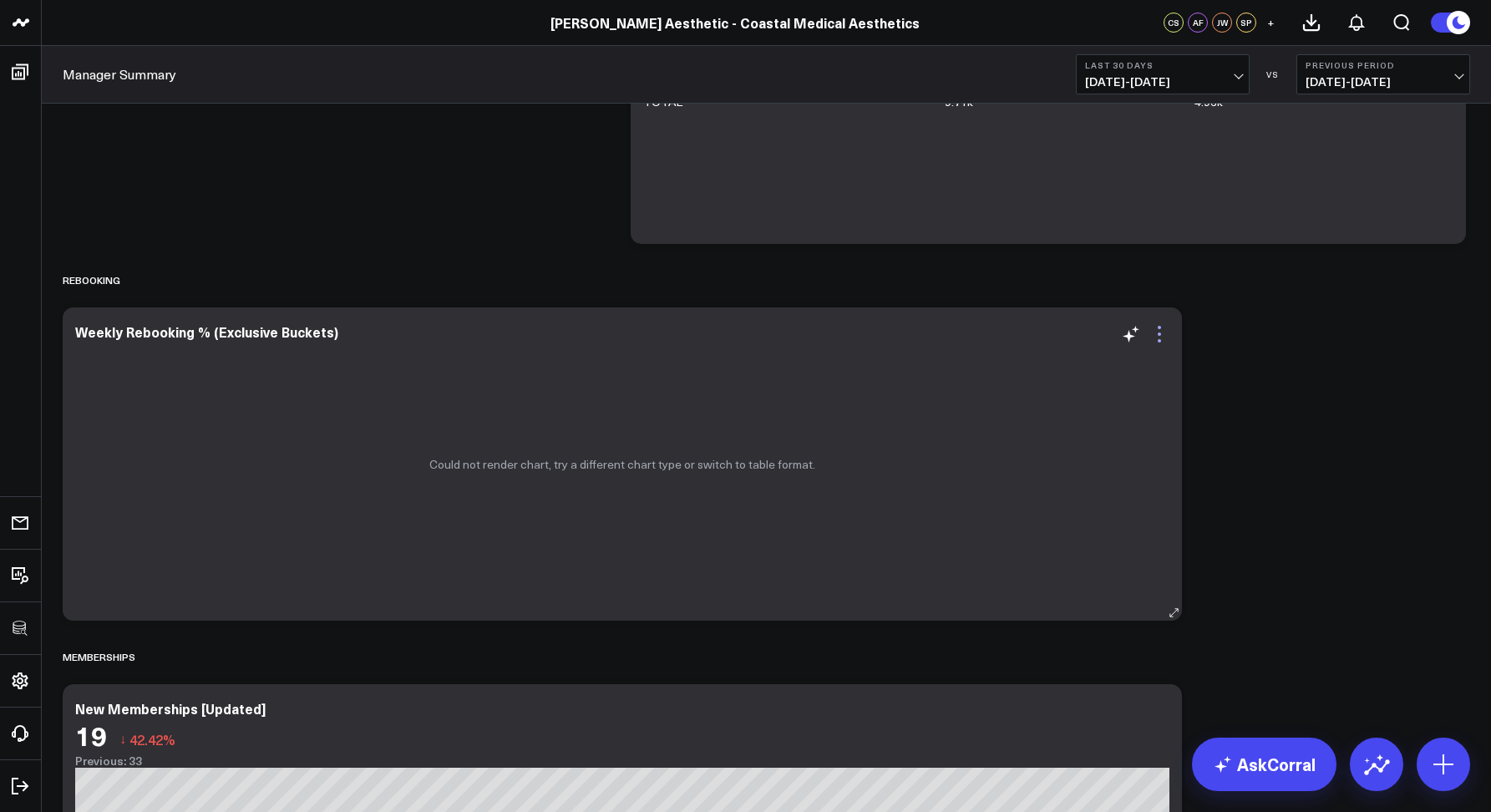
click at [1159, 342] on icon at bounding box center [1159, 334] width 20 height 20
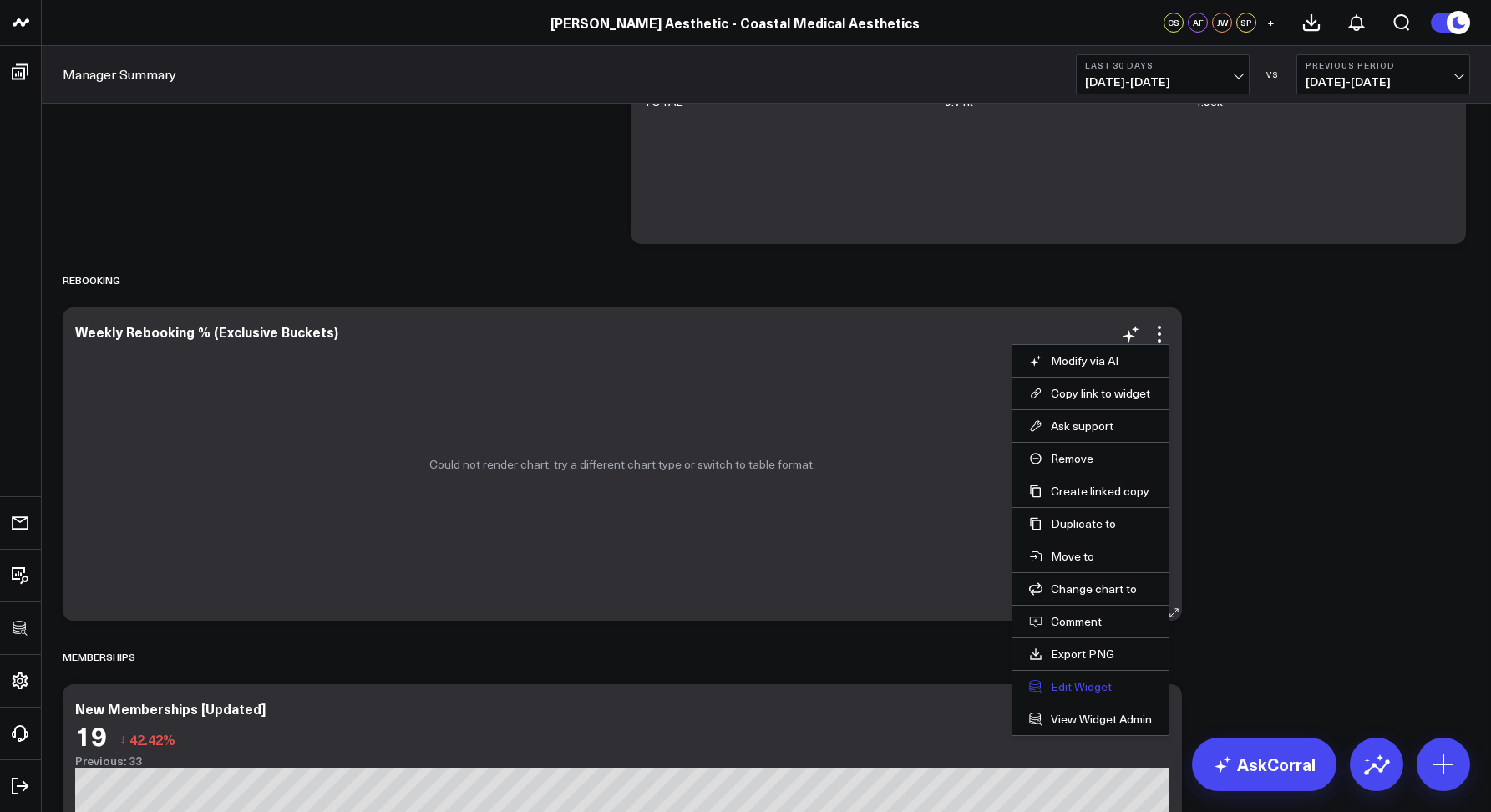
click at [1098, 687] on button "Edit Widget" at bounding box center [1091, 686] width 123 height 15
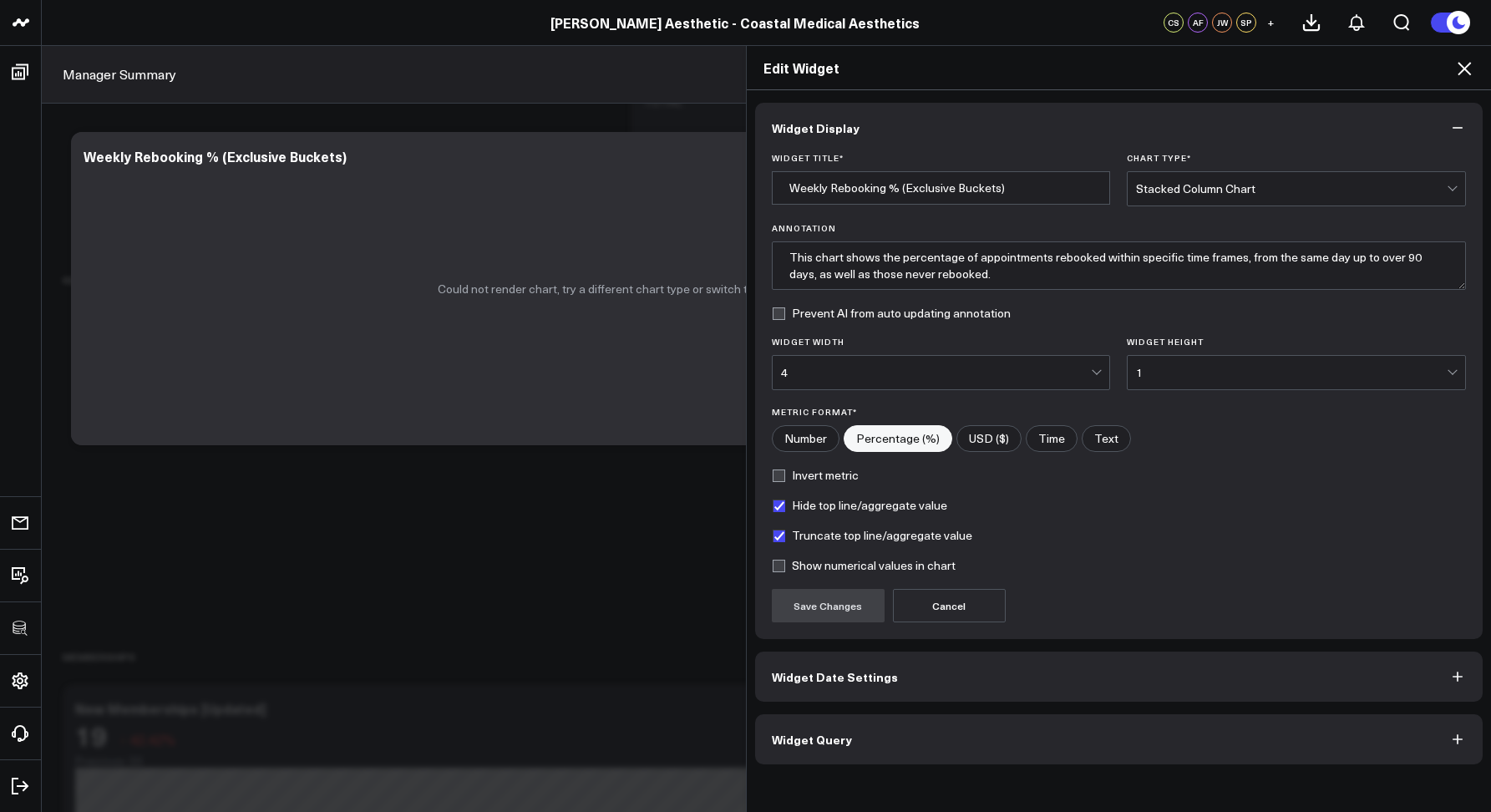
click at [893, 713] on div "Widget Display Widget Title * Weekly Rebooking % (Exclusive Buckets) Chart Type…" at bounding box center [1119, 433] width 728 height 662
click at [893, 727] on button "Widget Query" at bounding box center [1119, 739] width 728 height 50
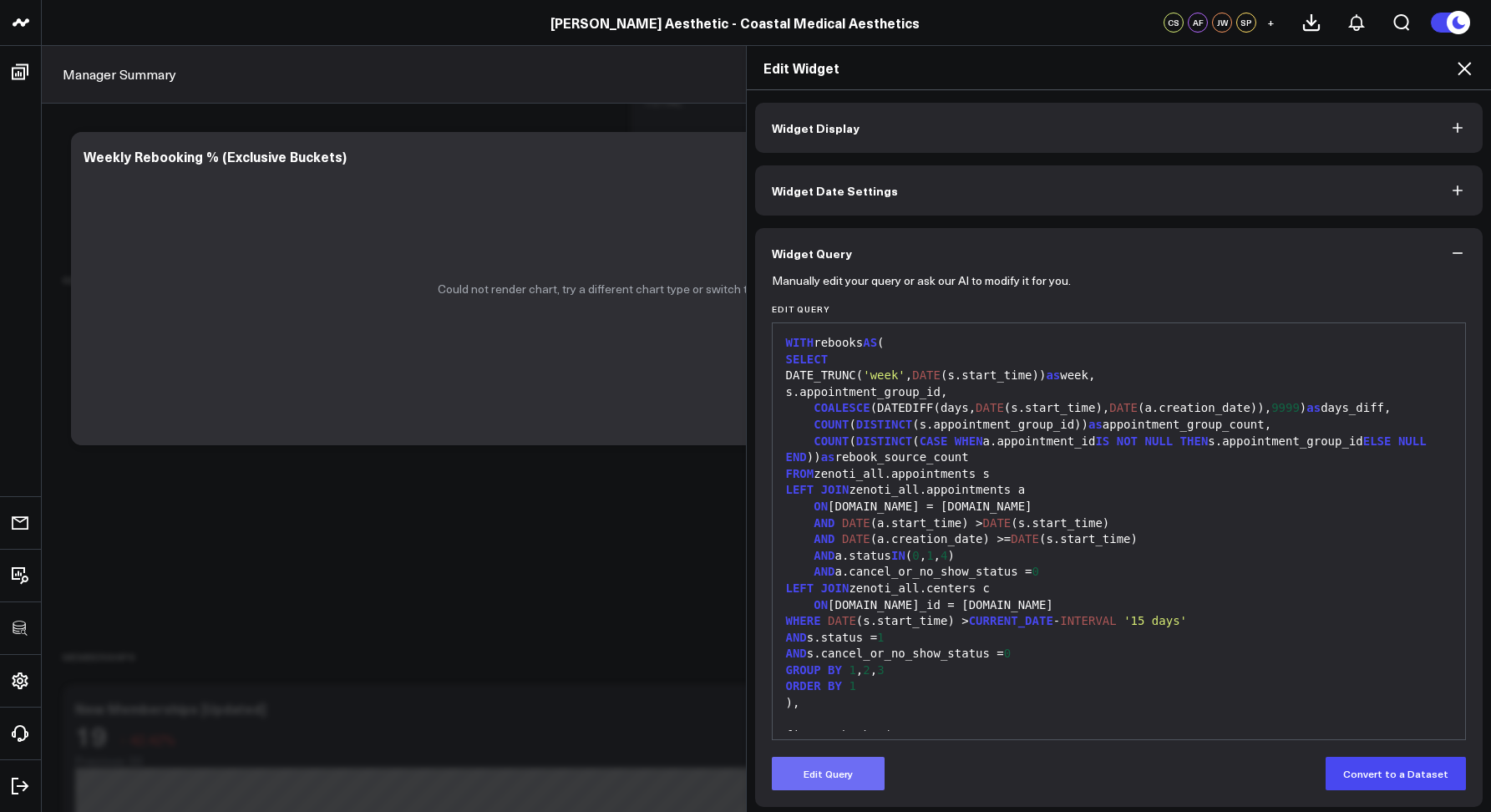
click at [822, 788] on button "Edit Query" at bounding box center [829, 773] width 112 height 34
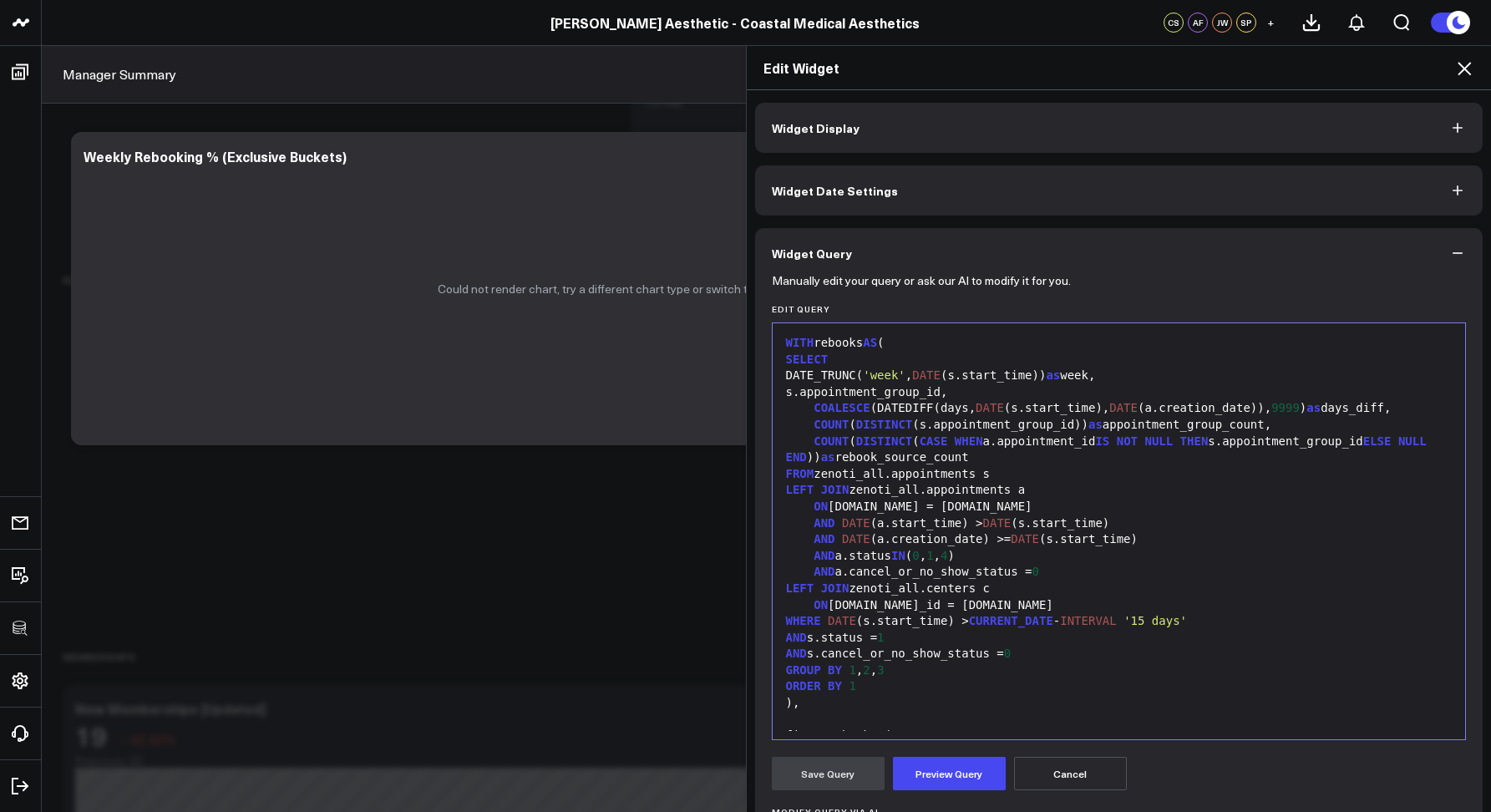
click at [1009, 470] on div "FROM zenoti_all.appointments s" at bounding box center [1119, 474] width 677 height 16
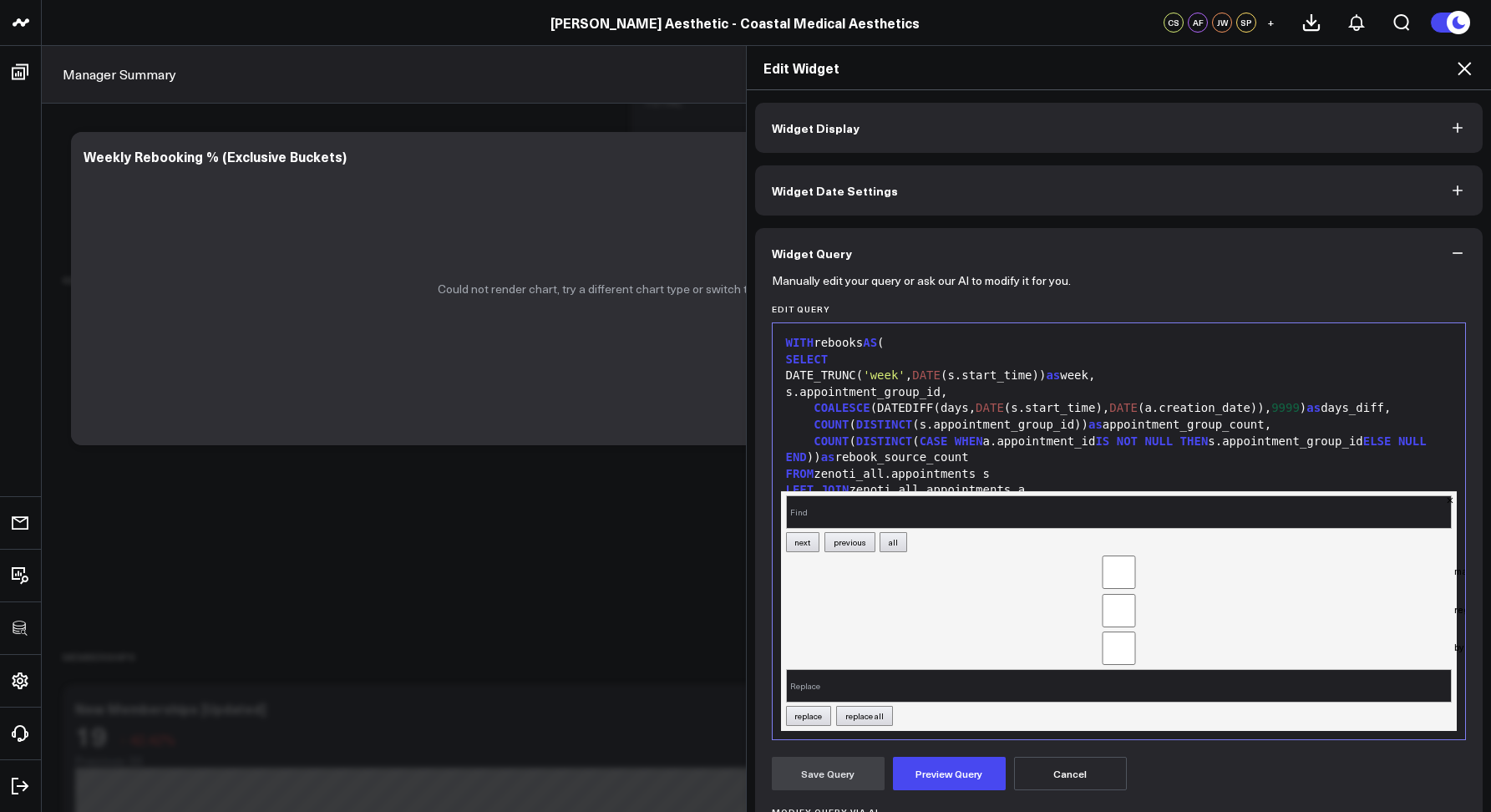
click at [578, 519] on div "Edit Widget Widget Display Widget Date Settings Widget Query Manually edit your…" at bounding box center [746, 428] width 1491 height 767
click at [1472, 67] on icon at bounding box center [1464, 68] width 20 height 20
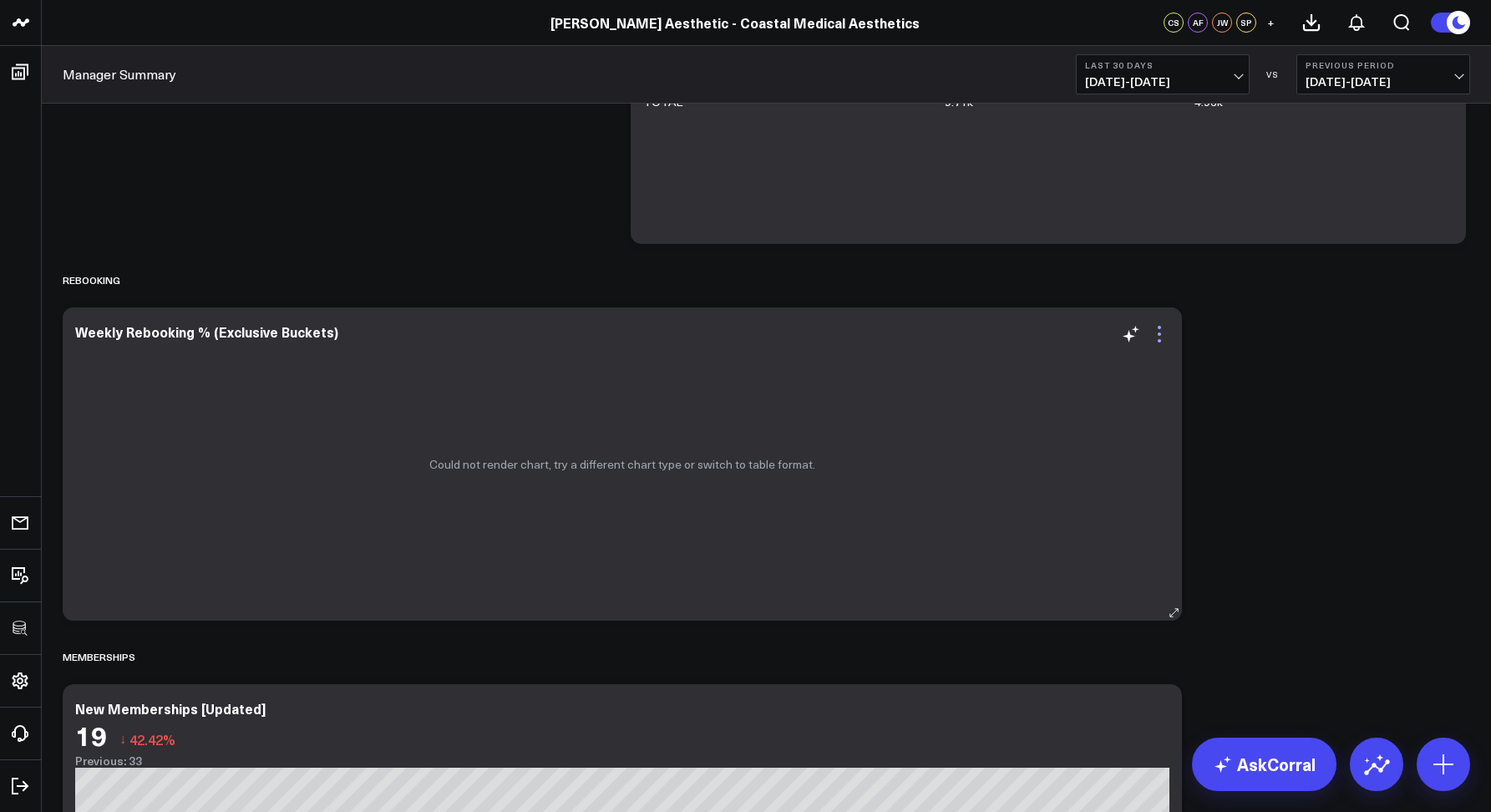
click at [1158, 331] on icon at bounding box center [1159, 334] width 20 height 20
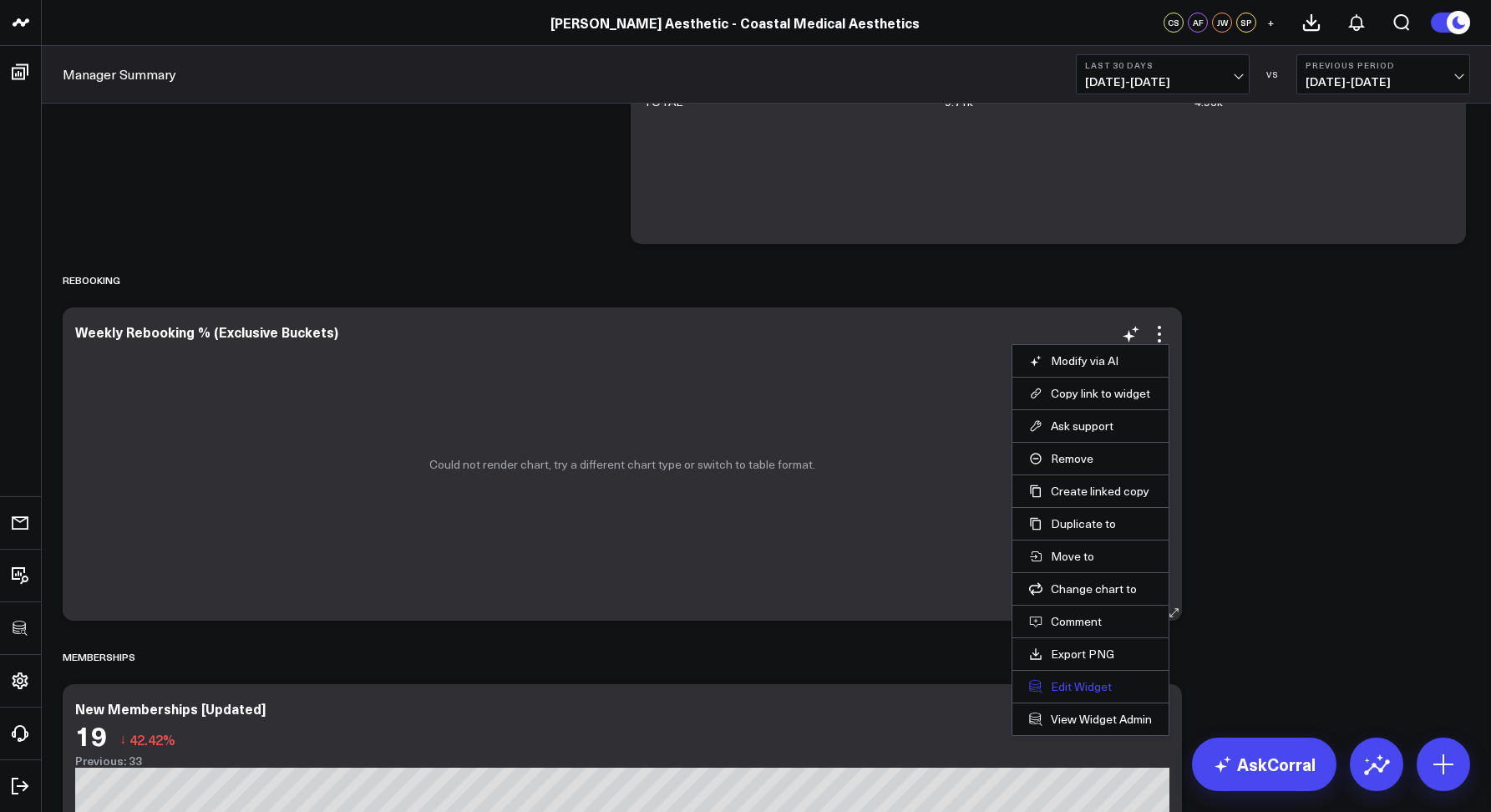
click at [1057, 691] on button "Edit Widget" at bounding box center [1091, 686] width 123 height 15
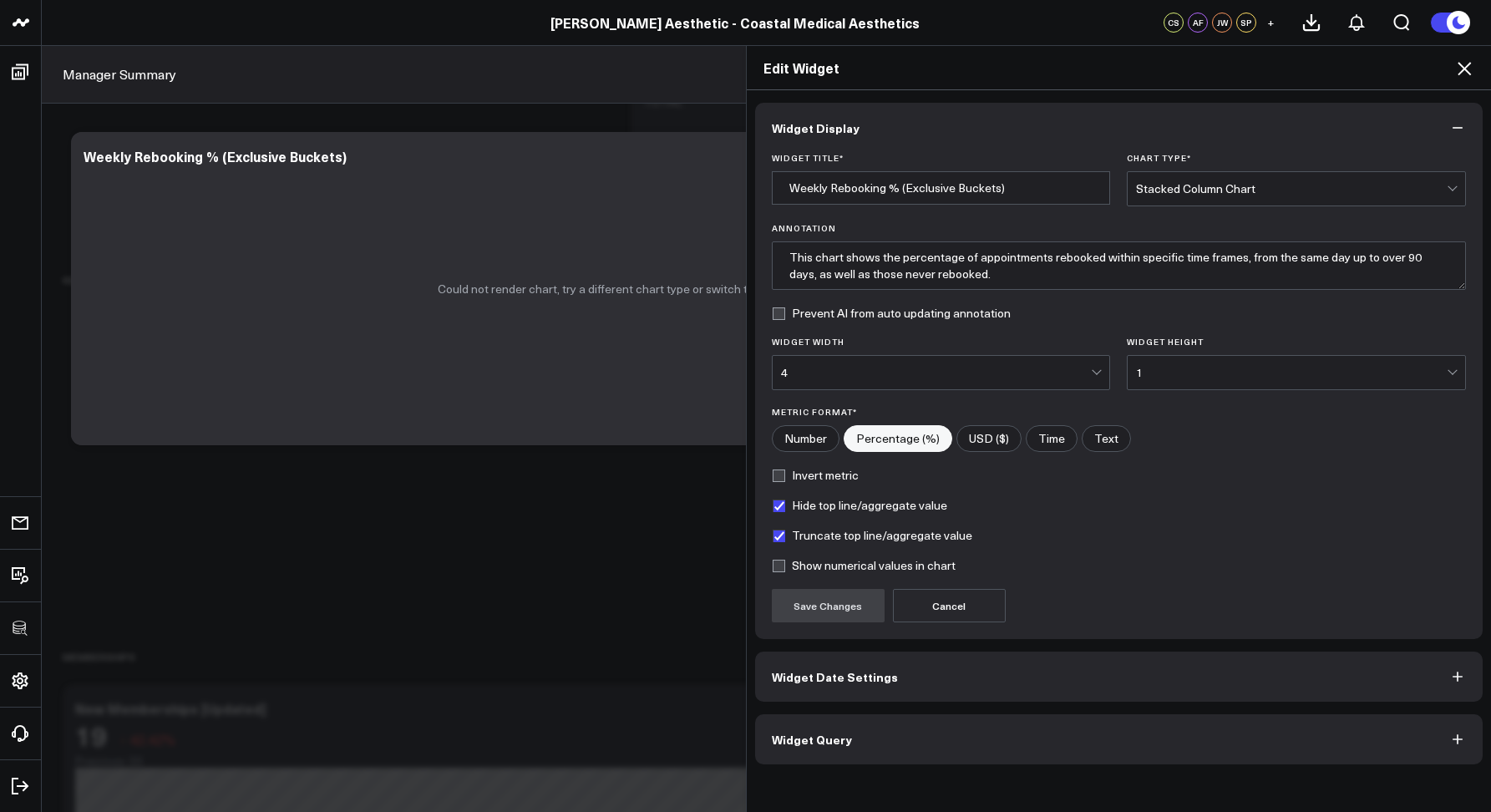
click at [784, 745] on span "Widget Query" at bounding box center [812, 738] width 80 height 13
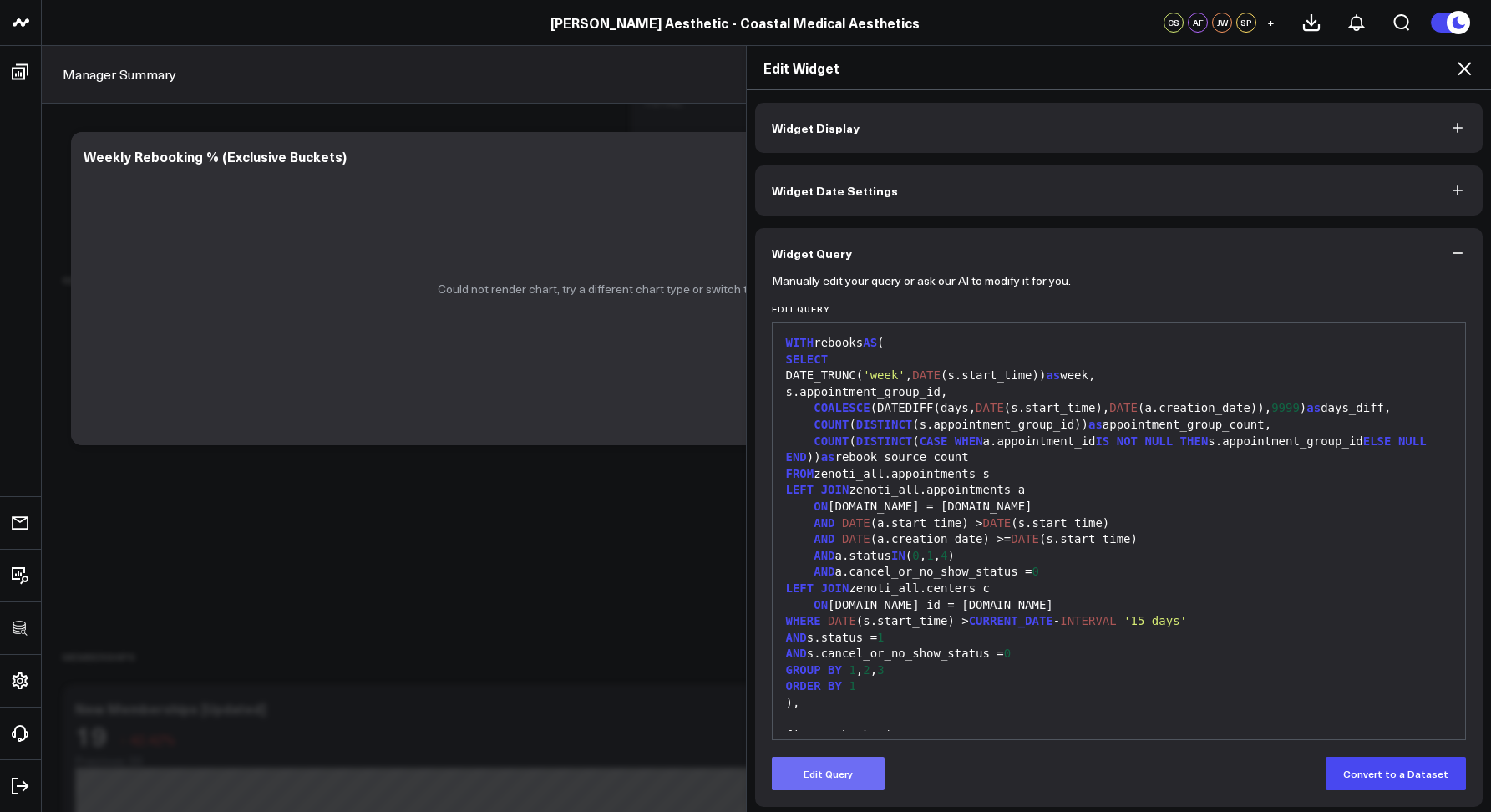
click at [807, 764] on button "Edit Query" at bounding box center [829, 773] width 112 height 34
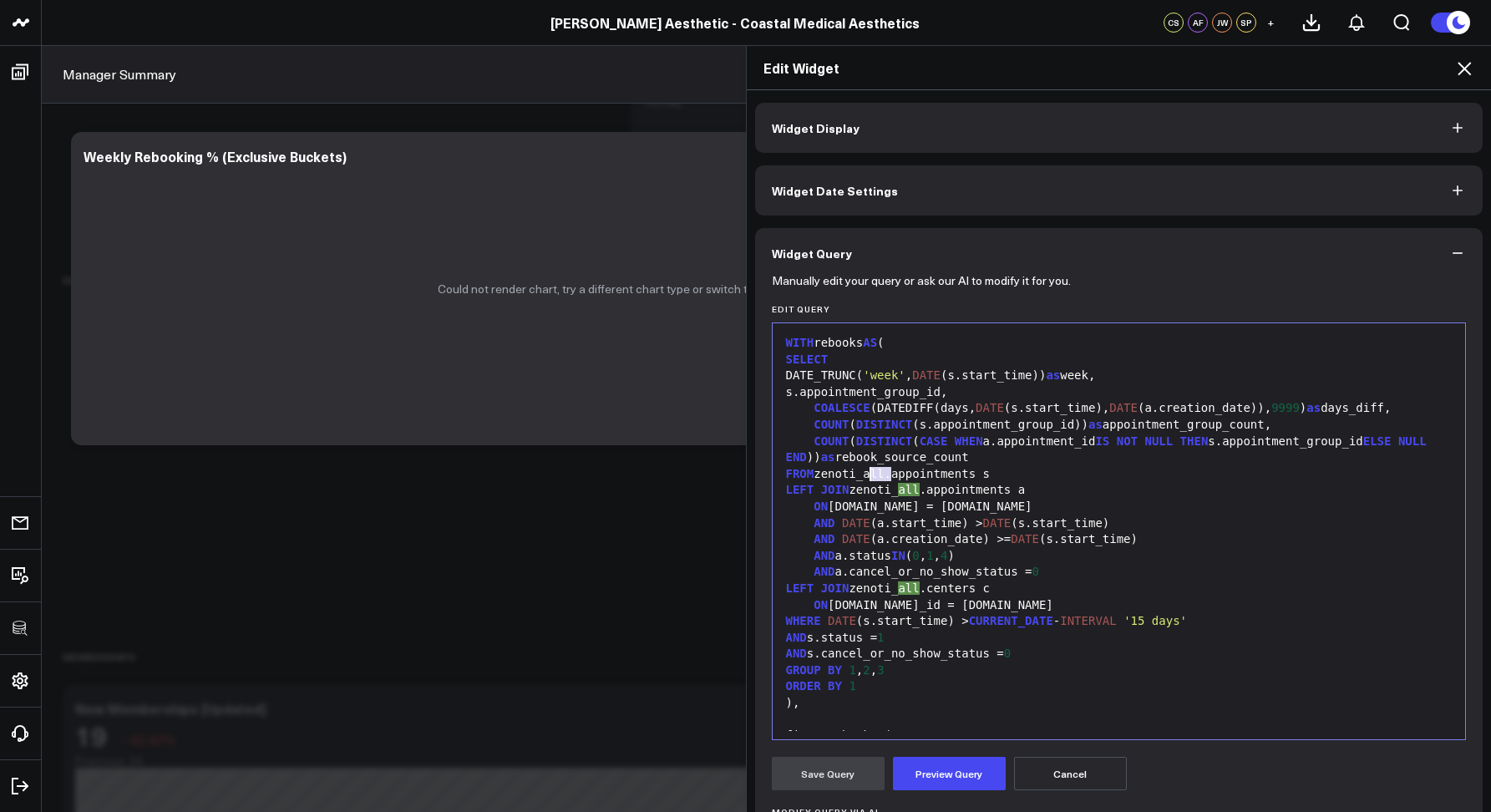
drag, startPoint x: 883, startPoint y: 471, endPoint x: 866, endPoint y: 470, distance: 17.0
click at [866, 470] on div "FROM zenoti_all.appointments s" at bounding box center [1119, 474] width 677 height 16
drag, startPoint x: 918, startPoint y: 489, endPoint x: 899, endPoint y: 488, distance: 19.0
click at [899, 488] on div "LEFT JOIN zenoti_all.appointments a" at bounding box center [1119, 489] width 677 height 16
drag, startPoint x: 924, startPoint y: 589, endPoint x: 904, endPoint y: 586, distance: 20.2
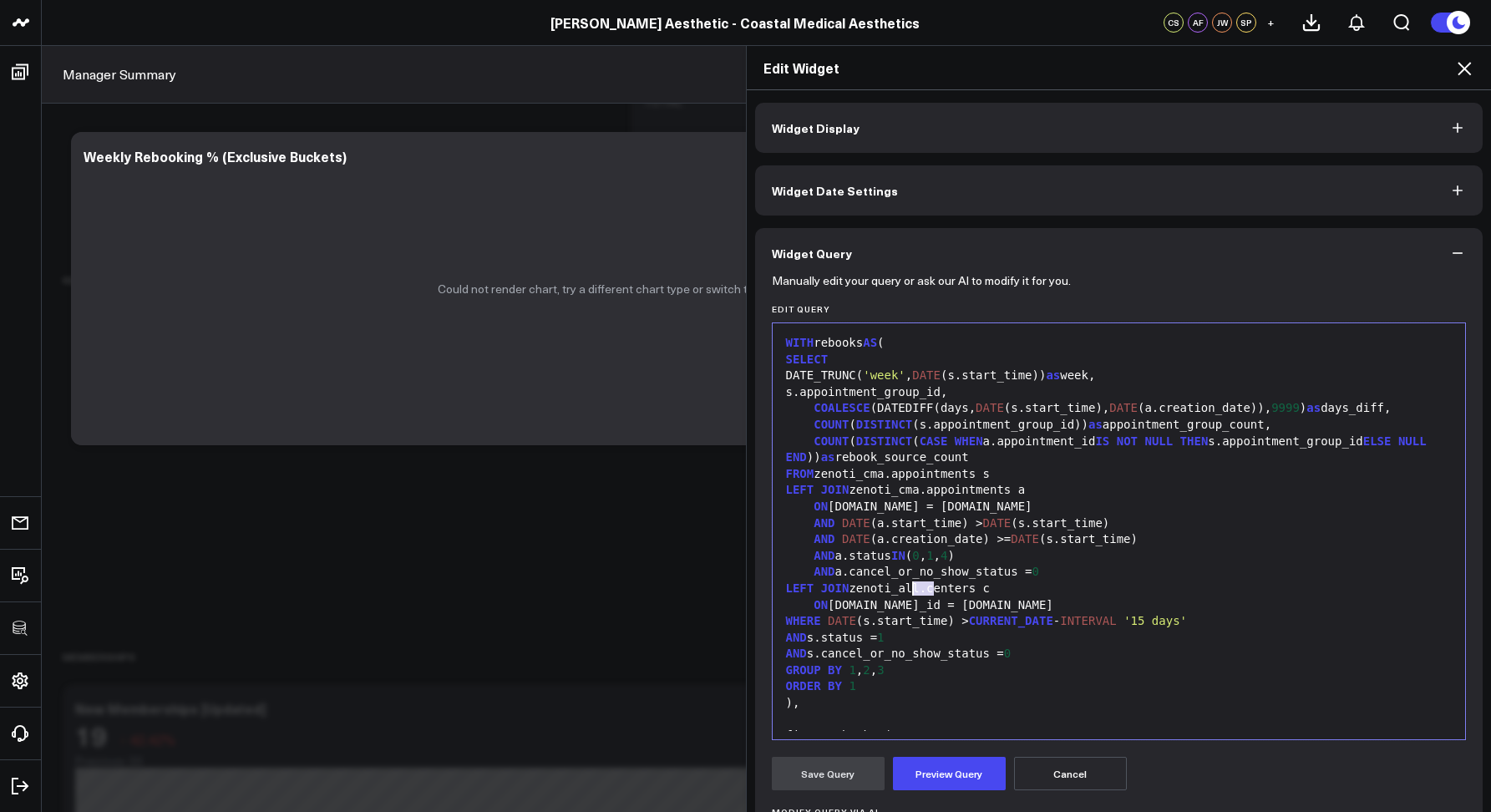
click at [904, 586] on div "LEFT JOIN zenoti_all.centers c" at bounding box center [1119, 588] width 677 height 16
drag, startPoint x: 922, startPoint y: 586, endPoint x: 900, endPoint y: 584, distance: 22.1
click at [900, 584] on div "LEFT JOIN zenoti_all.centers c" at bounding box center [1119, 588] width 677 height 16
click at [945, 766] on button "Preview Query" at bounding box center [950, 773] width 112 height 34
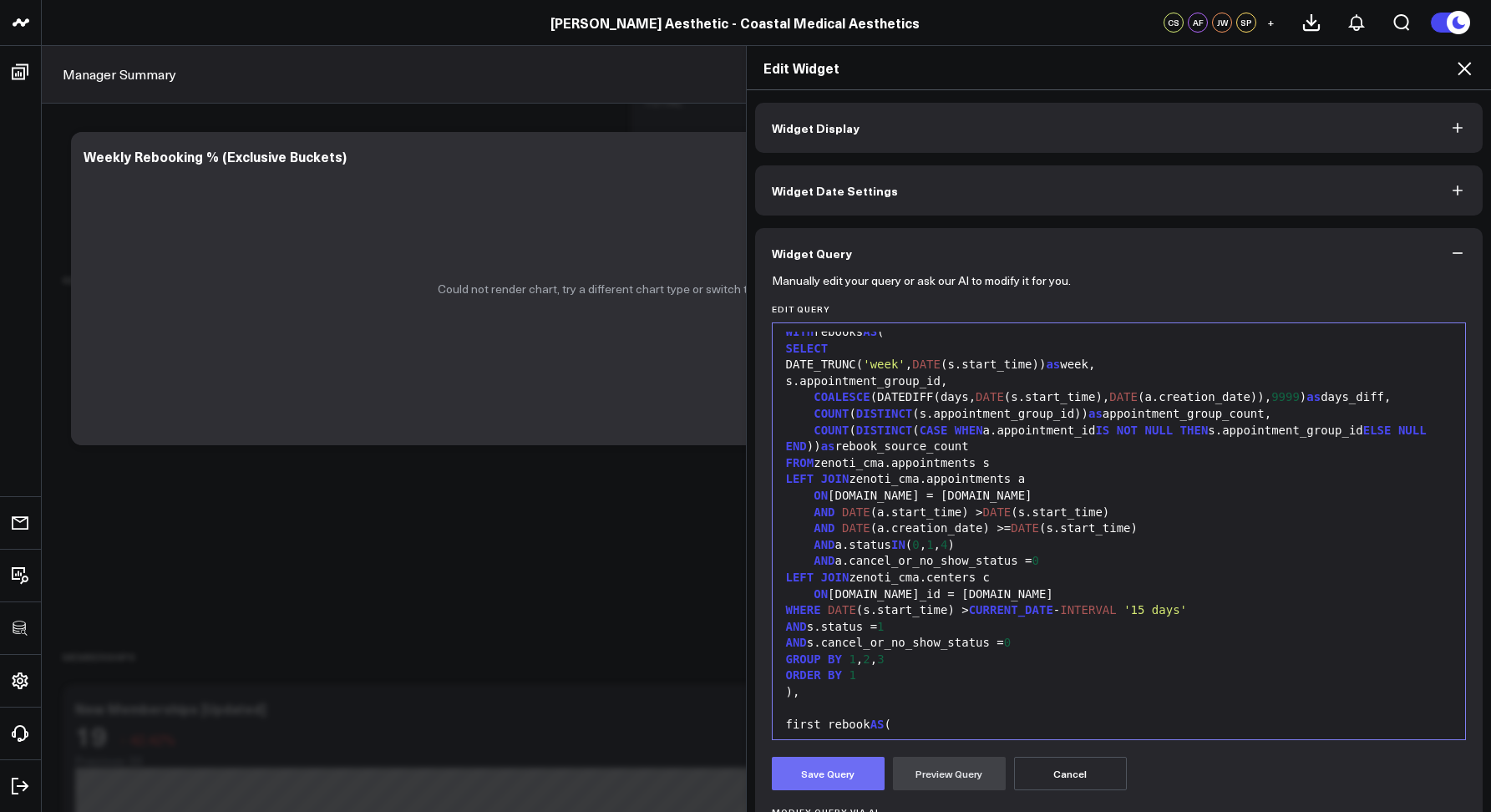
scroll to position [37, 0]
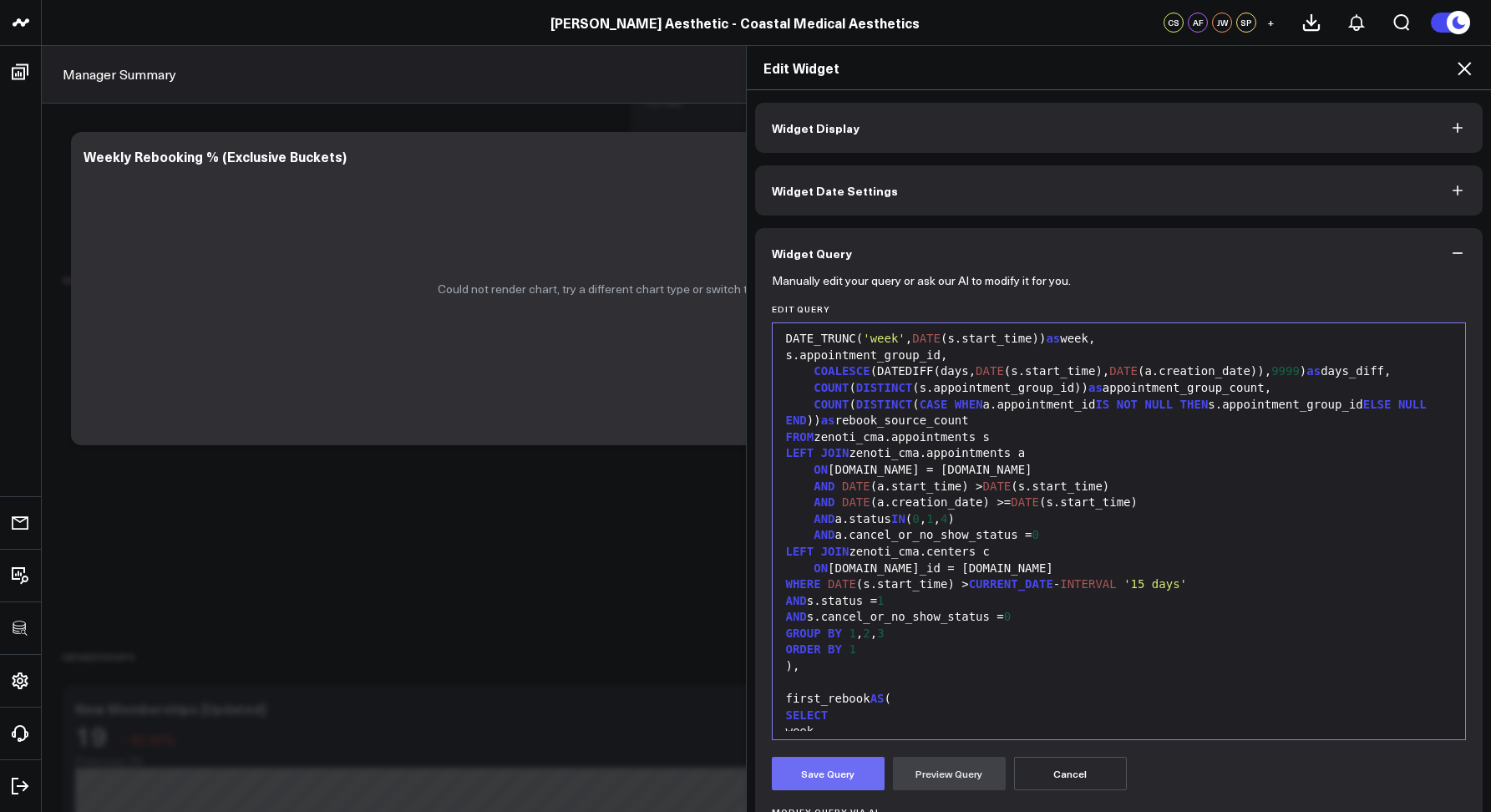
click at [842, 773] on button "Save Query" at bounding box center [829, 773] width 112 height 34
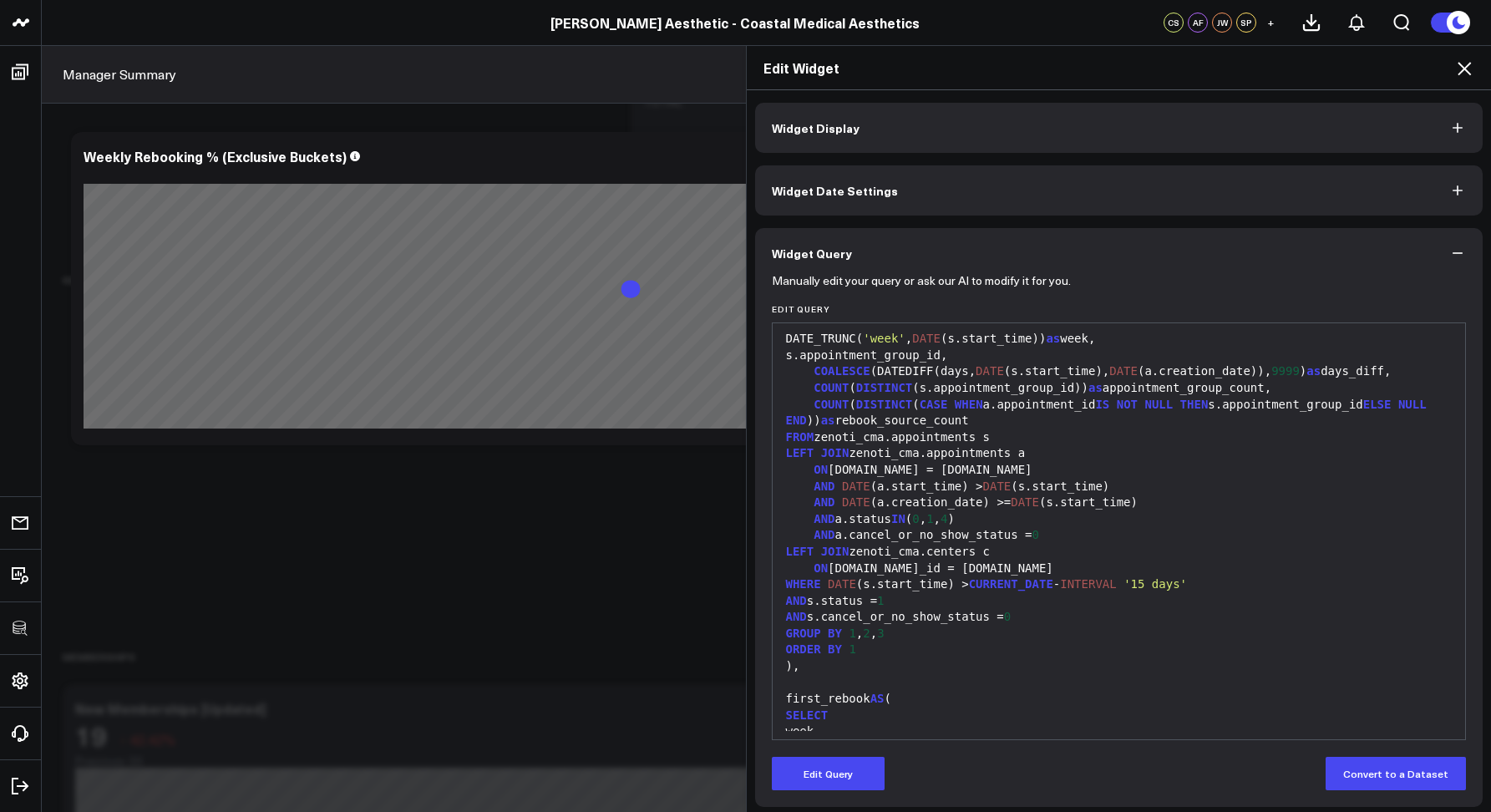
click at [1450, 79] on div "Edit Widget" at bounding box center [1120, 67] width 746 height 44
click at [1459, 74] on icon at bounding box center [1464, 67] width 13 height 13
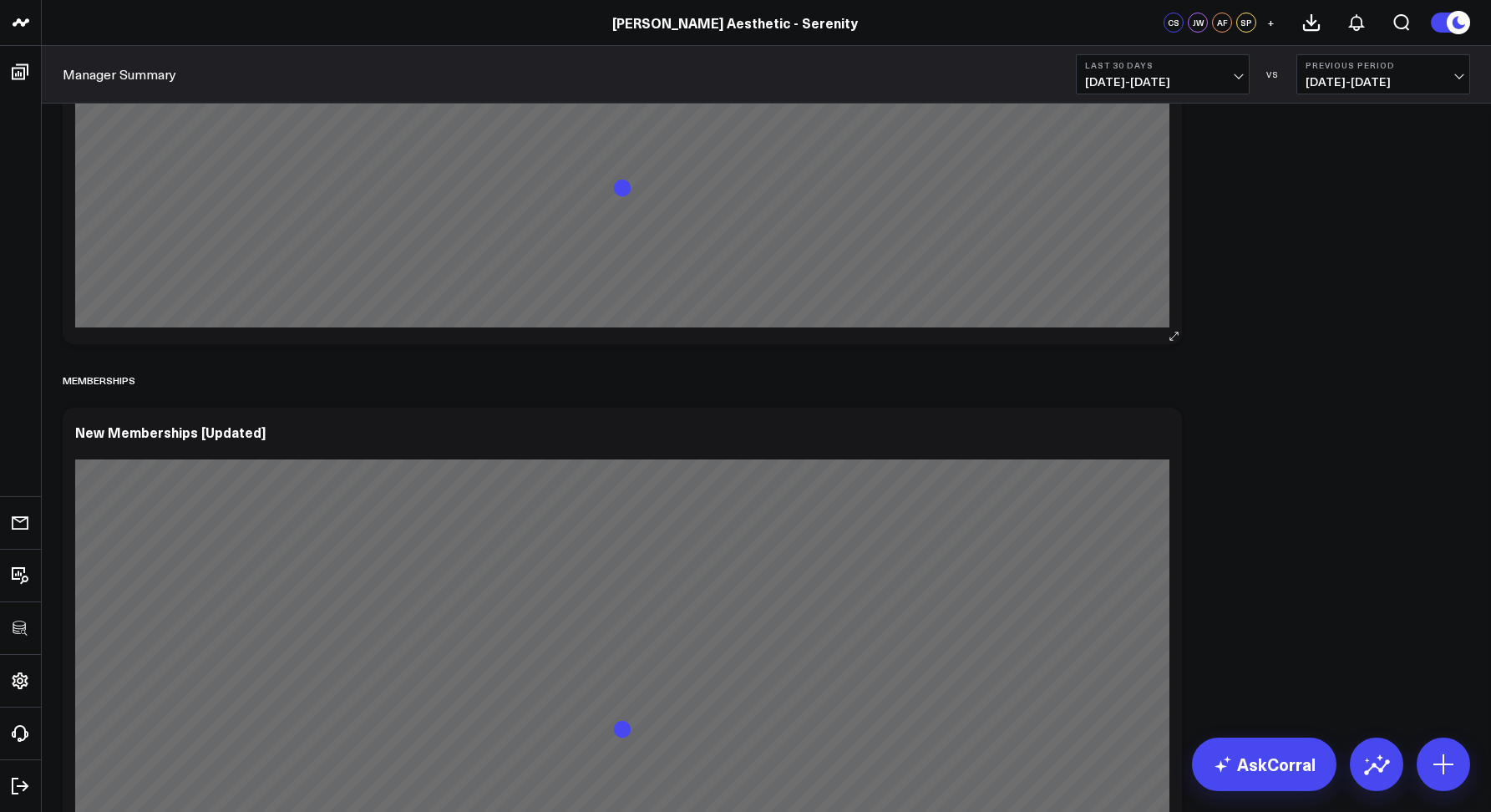
scroll to position [2414, 0]
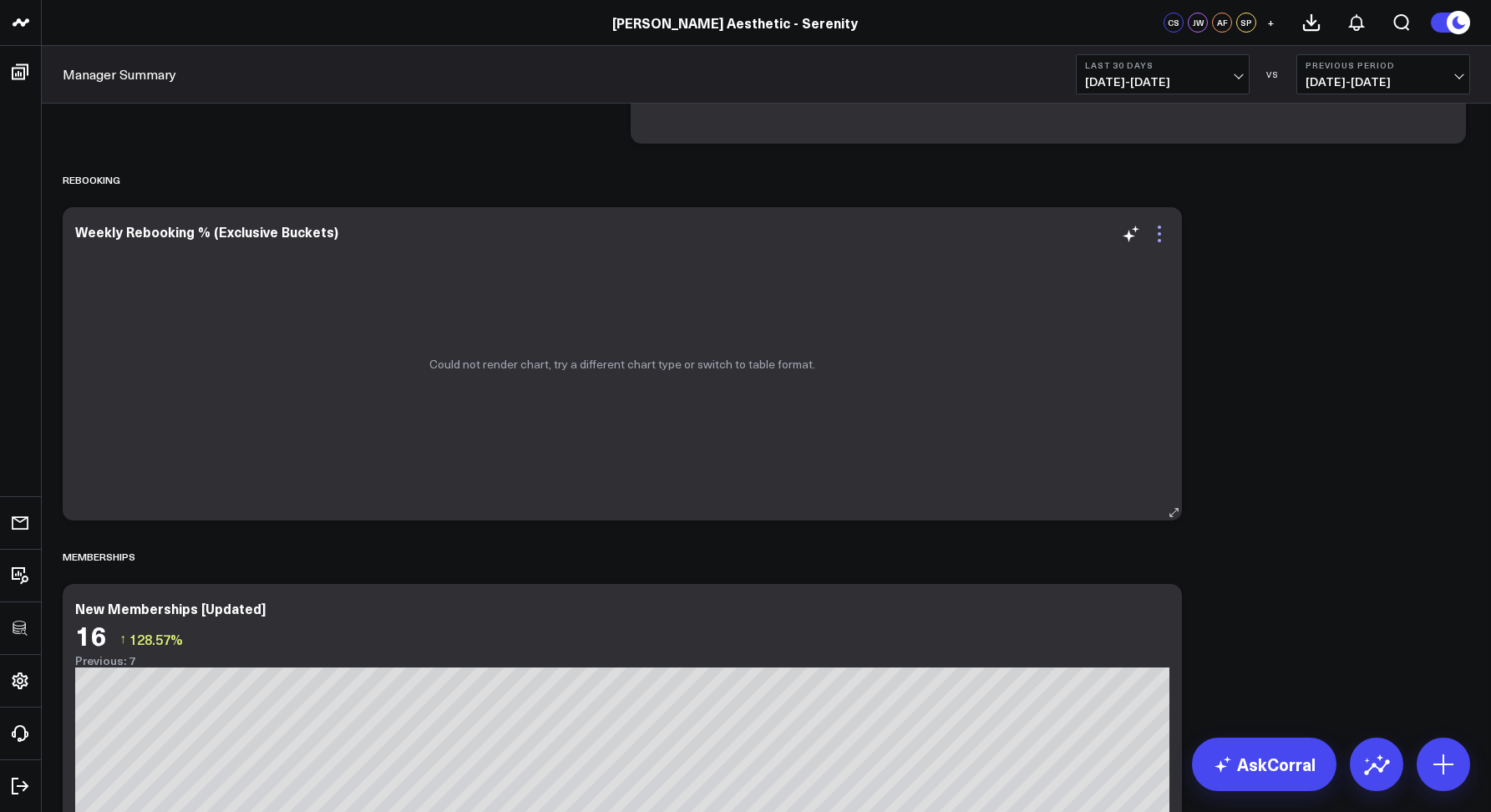
click at [1155, 235] on icon at bounding box center [1159, 233] width 20 height 20
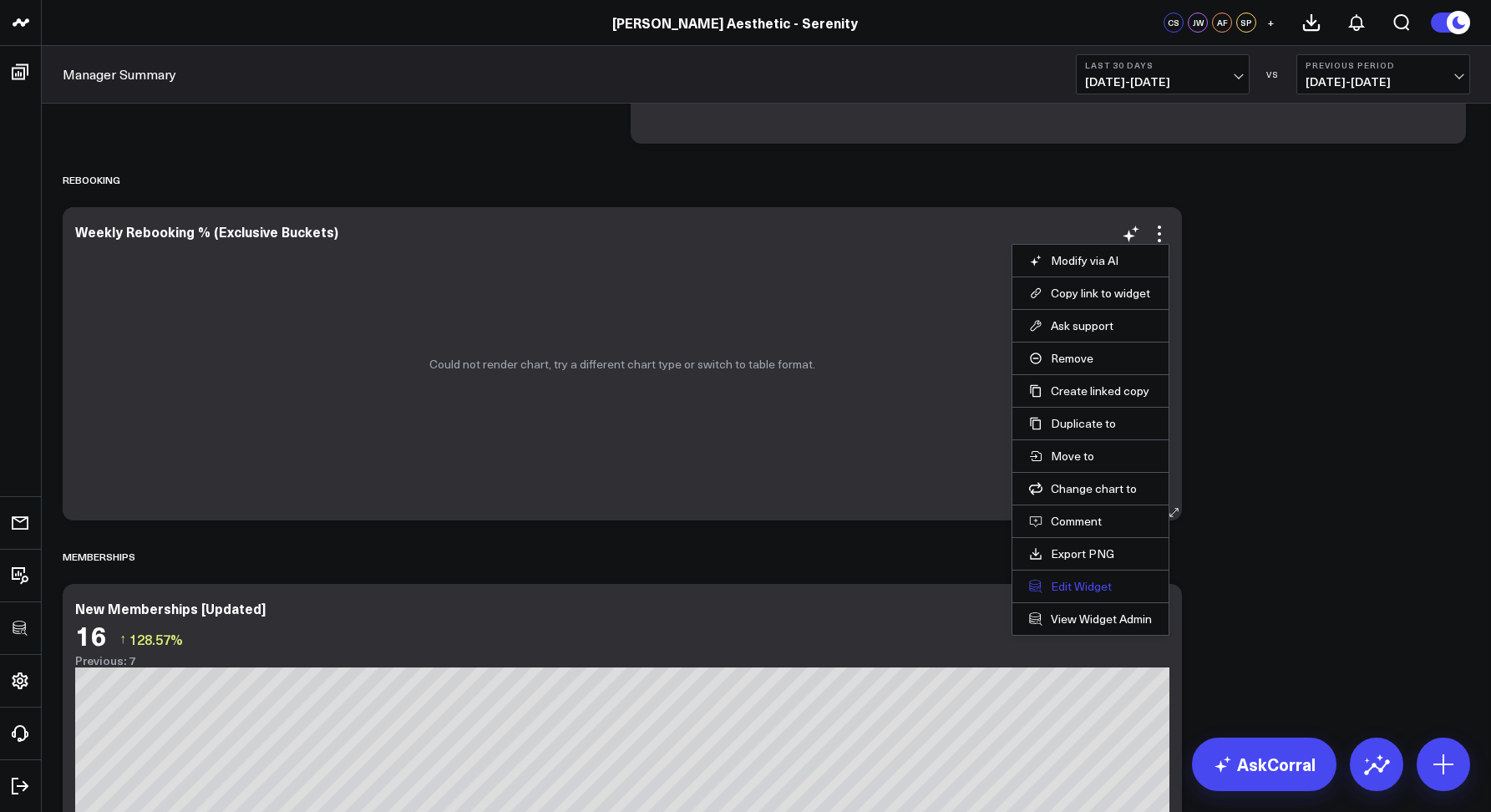
click at [1088, 581] on button "Edit Widget" at bounding box center [1091, 585] width 123 height 15
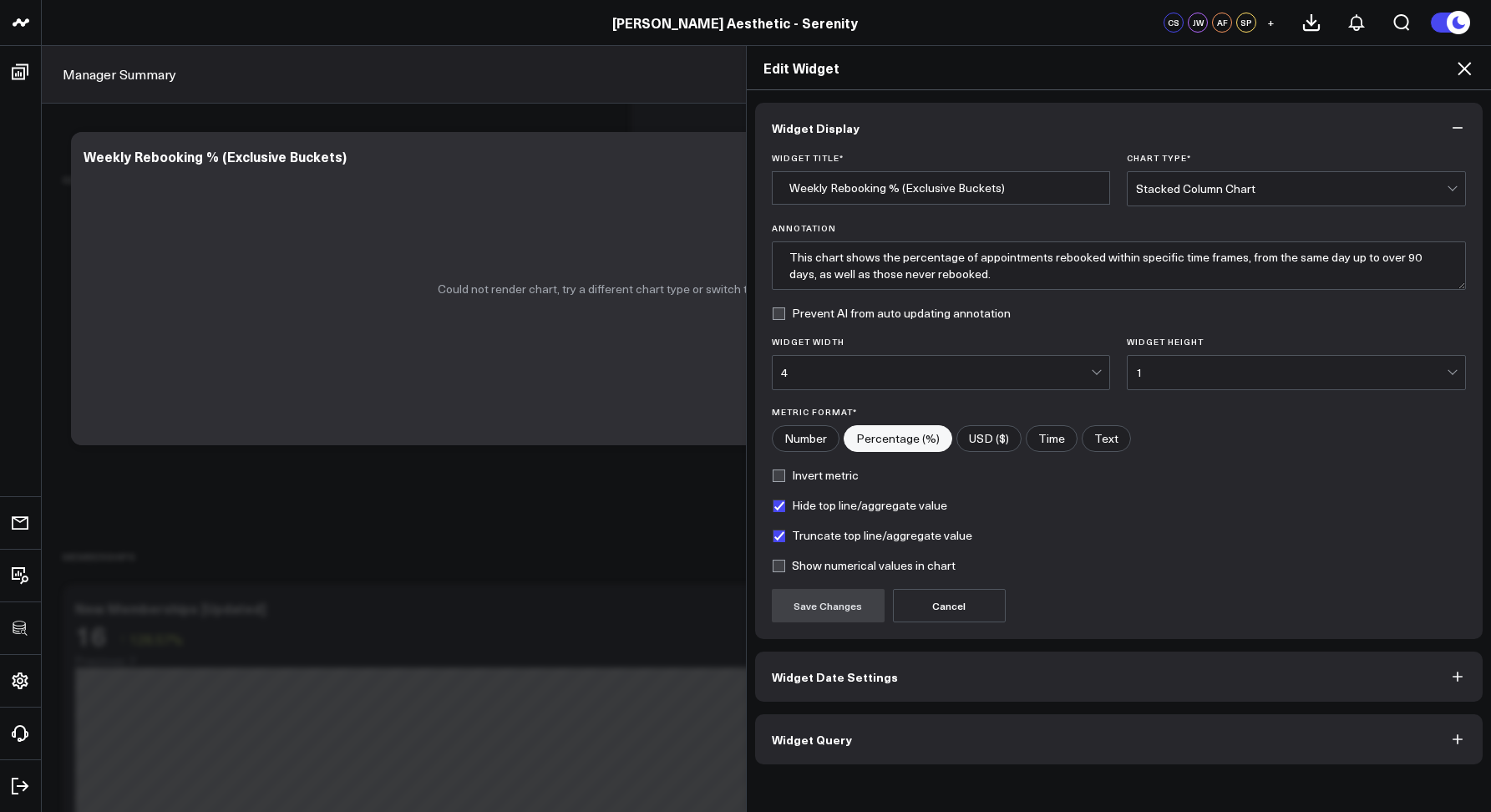
click at [797, 738] on span "Widget Query" at bounding box center [812, 738] width 80 height 13
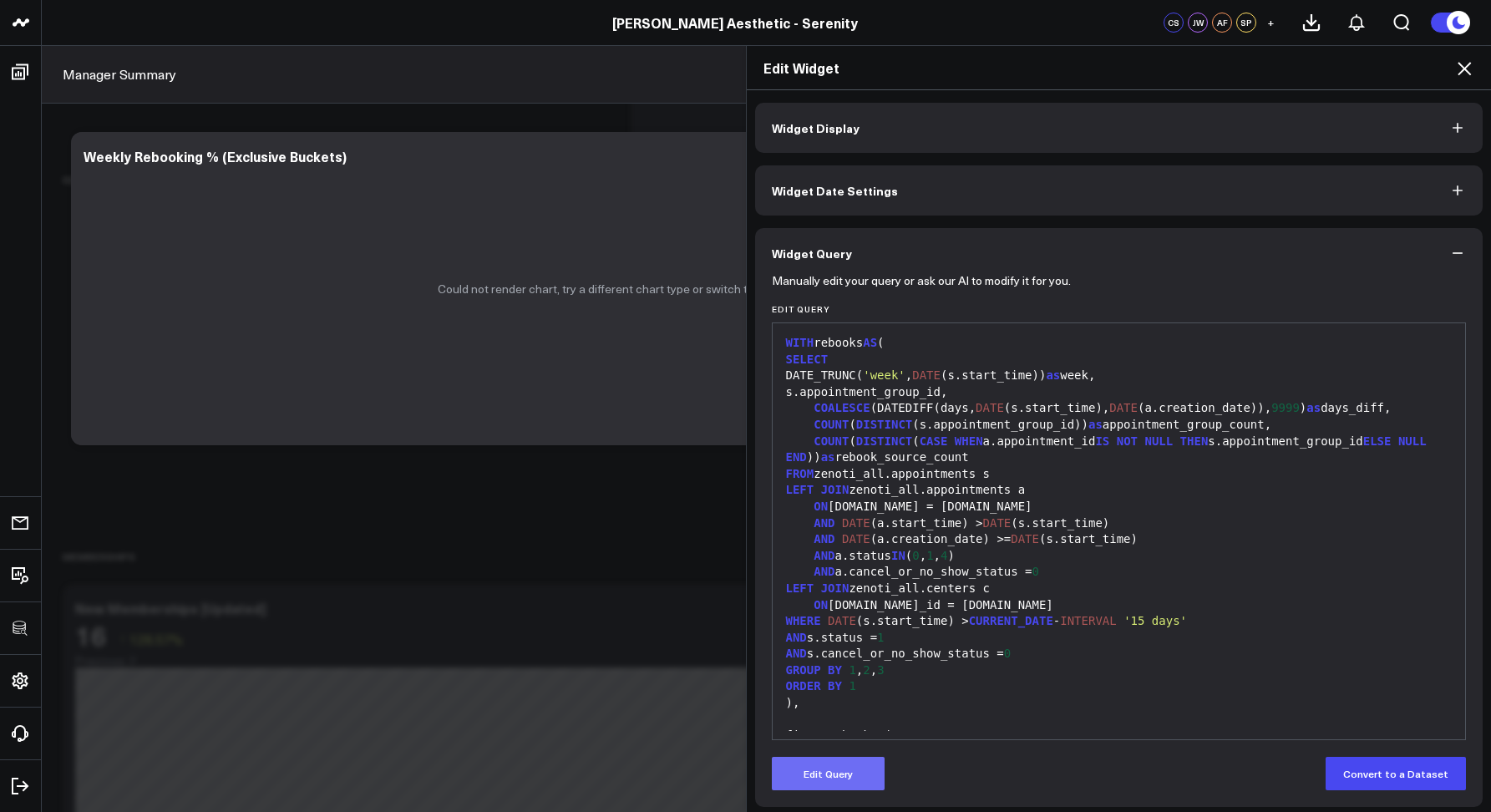
click at [800, 772] on button "Edit Query" at bounding box center [829, 773] width 112 height 34
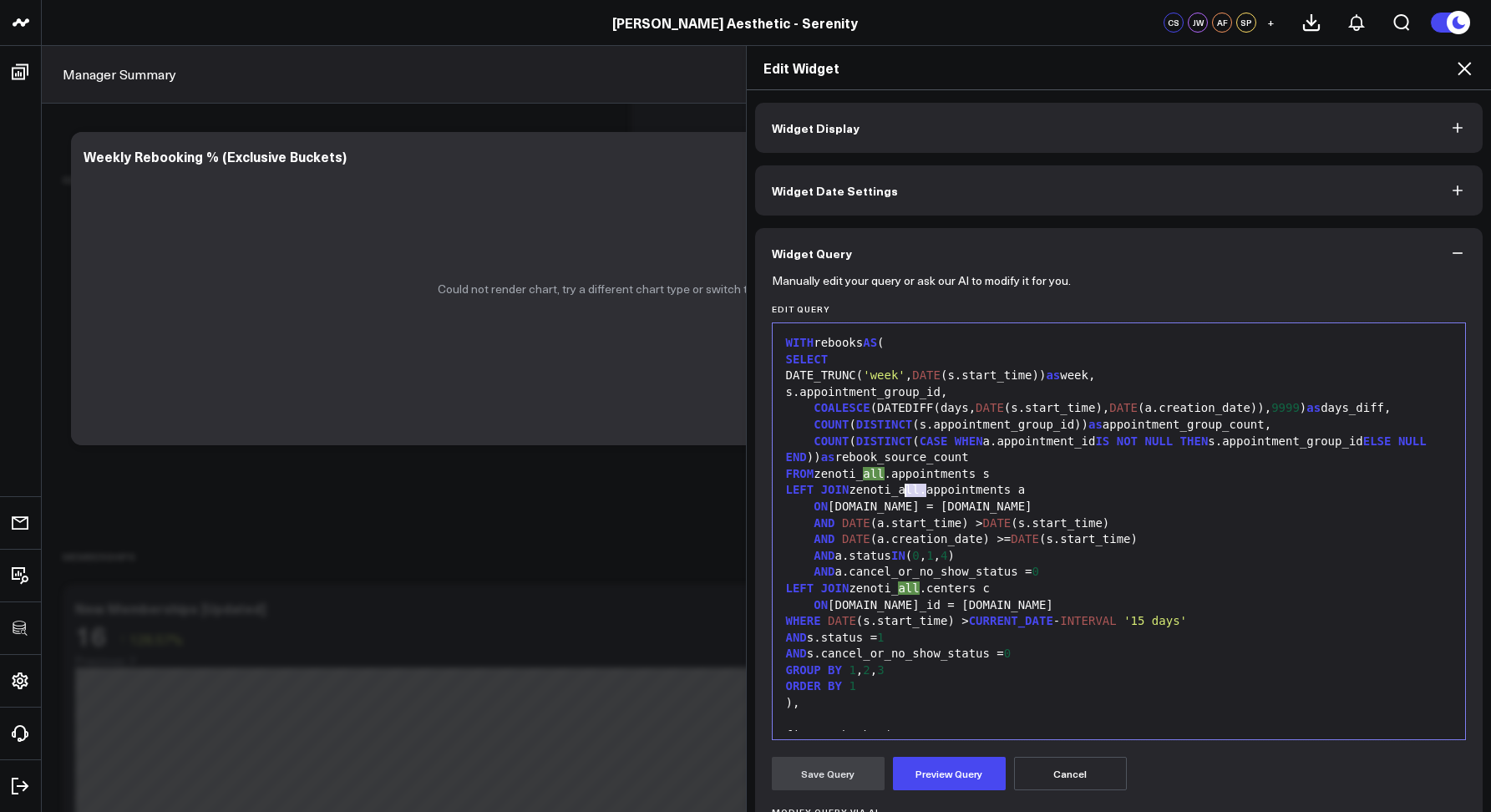
drag, startPoint x: 918, startPoint y: 489, endPoint x: 902, endPoint y: 488, distance: 16.0
click at [902, 488] on div "LEFT JOIN zenoti_all.appointments a" at bounding box center [1119, 489] width 677 height 16
drag, startPoint x: 885, startPoint y: 472, endPoint x: 867, endPoint y: 469, distance: 18.2
click at [867, 469] on div "FROM zenoti_all.appointments s" at bounding box center [1119, 474] width 677 height 16
drag, startPoint x: 921, startPoint y: 586, endPoint x: 900, endPoint y: 582, distance: 21.4
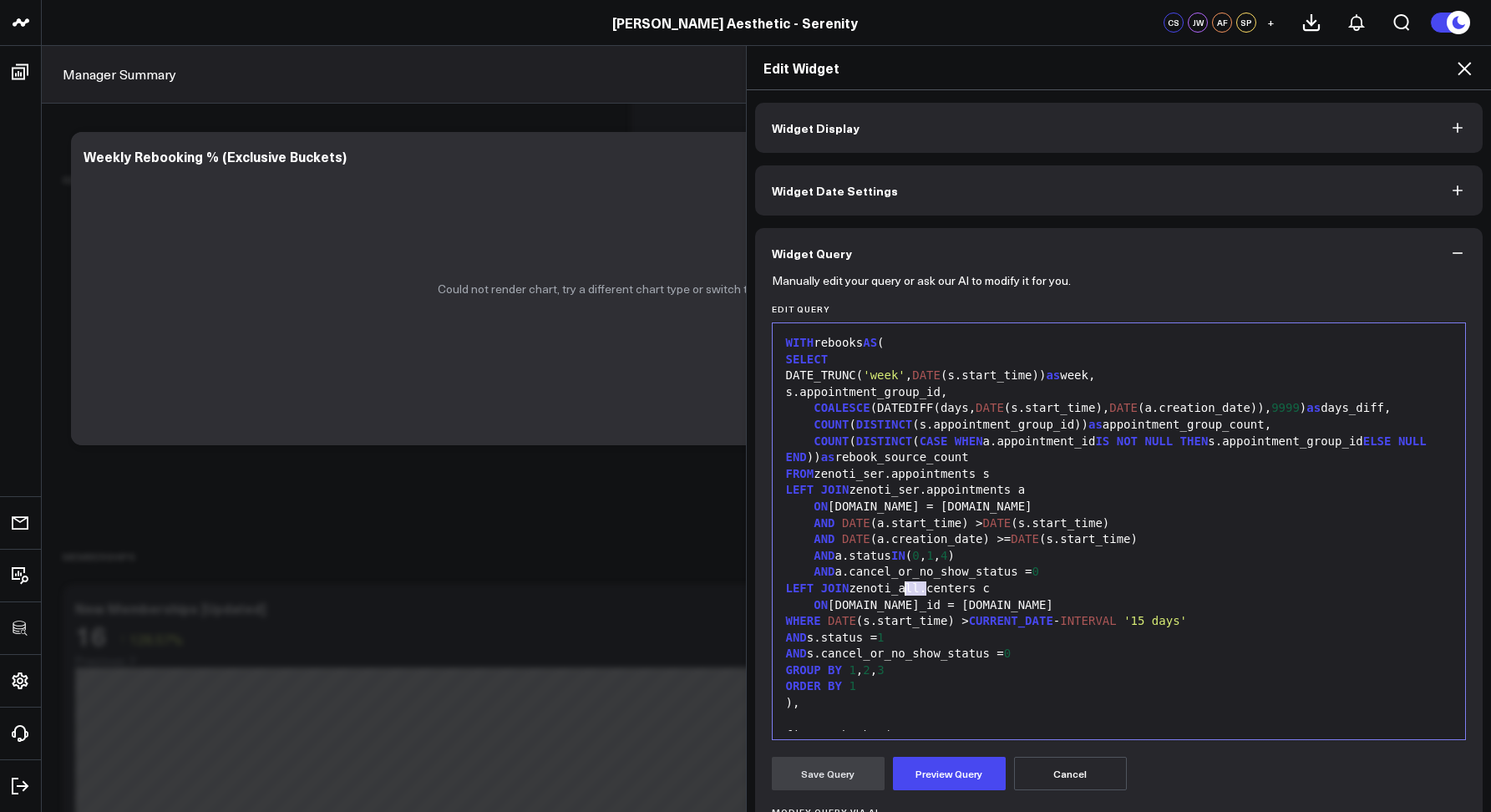
click at [900, 582] on div "LEFT JOIN zenoti_all.centers c" at bounding box center [1119, 588] width 677 height 16
click at [934, 776] on button "Preview Query" at bounding box center [950, 773] width 112 height 34
click at [828, 779] on button "Save Query" at bounding box center [829, 773] width 112 height 34
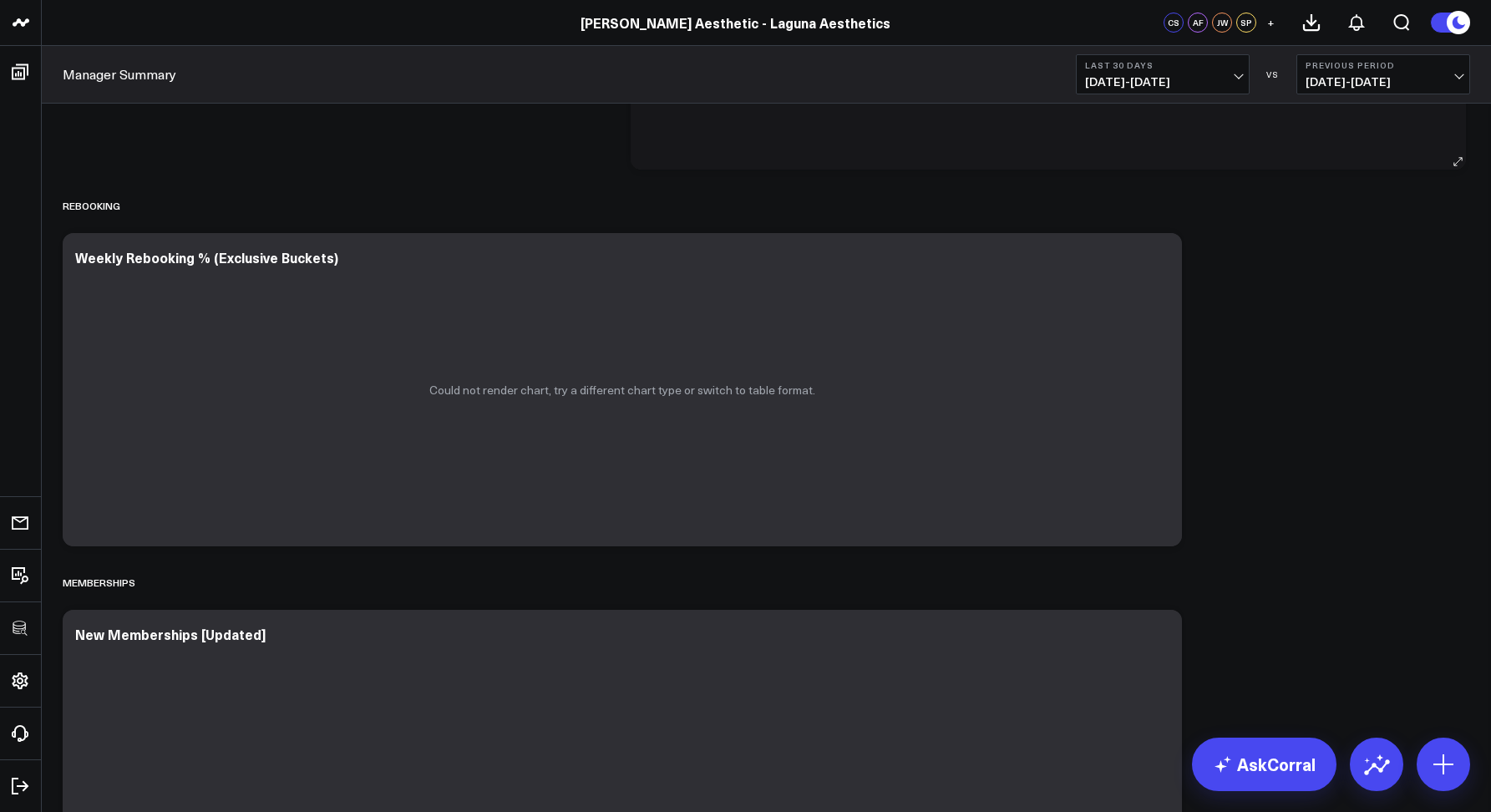
scroll to position [2228, 0]
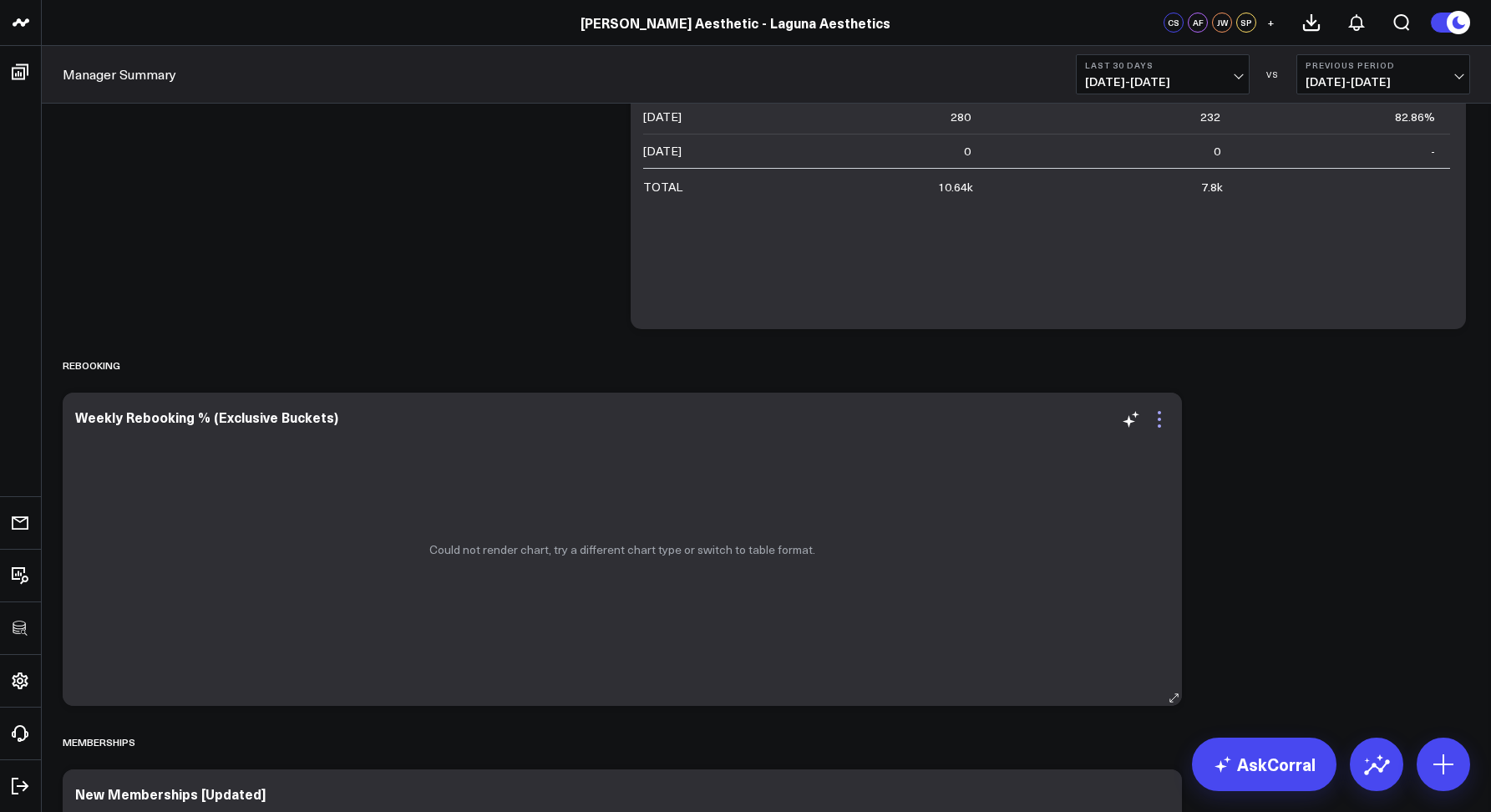
click at [1160, 416] on icon at bounding box center [1159, 419] width 20 height 20
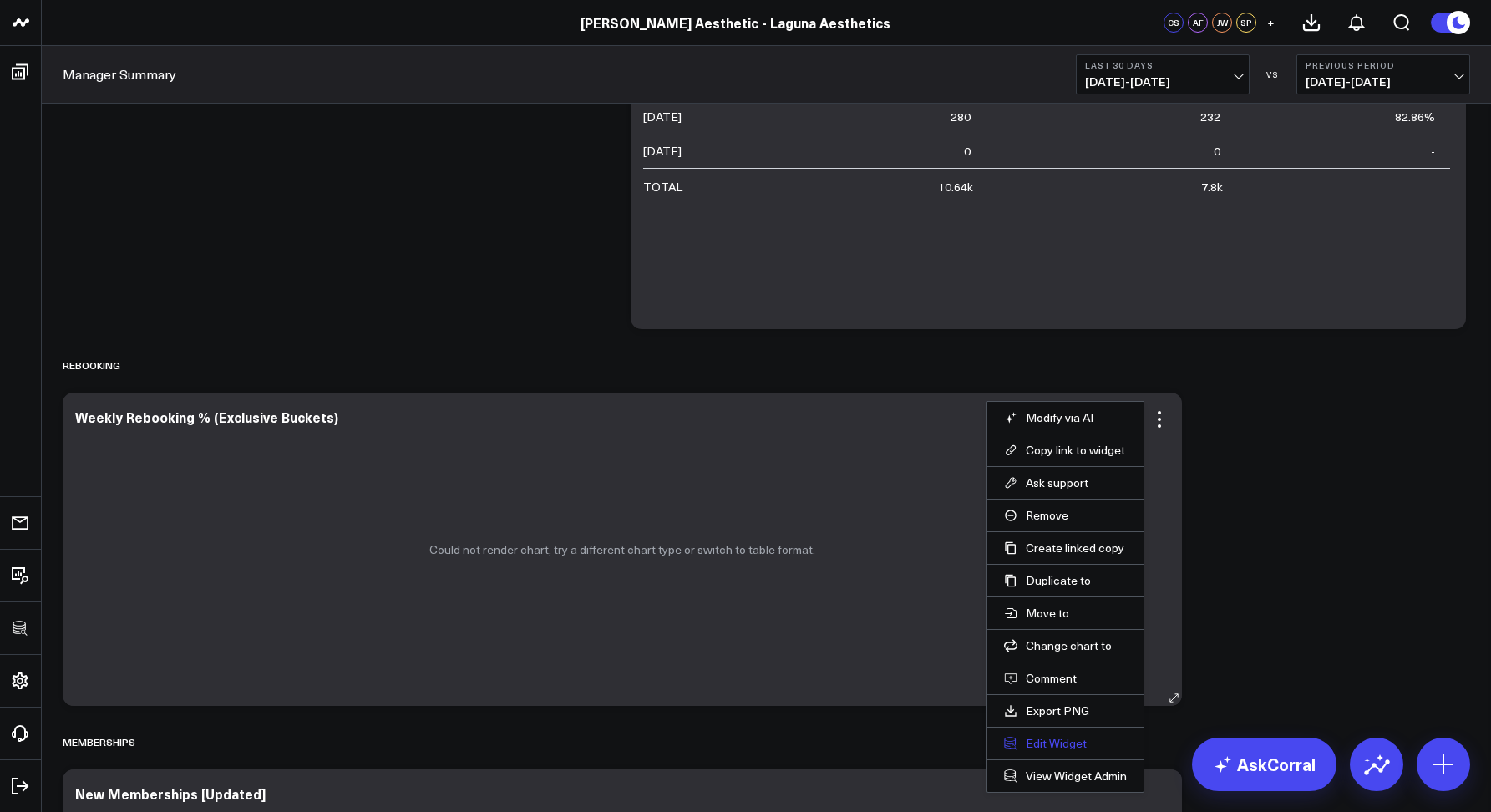
click at [1043, 746] on button "Edit Widget" at bounding box center [1065, 743] width 123 height 15
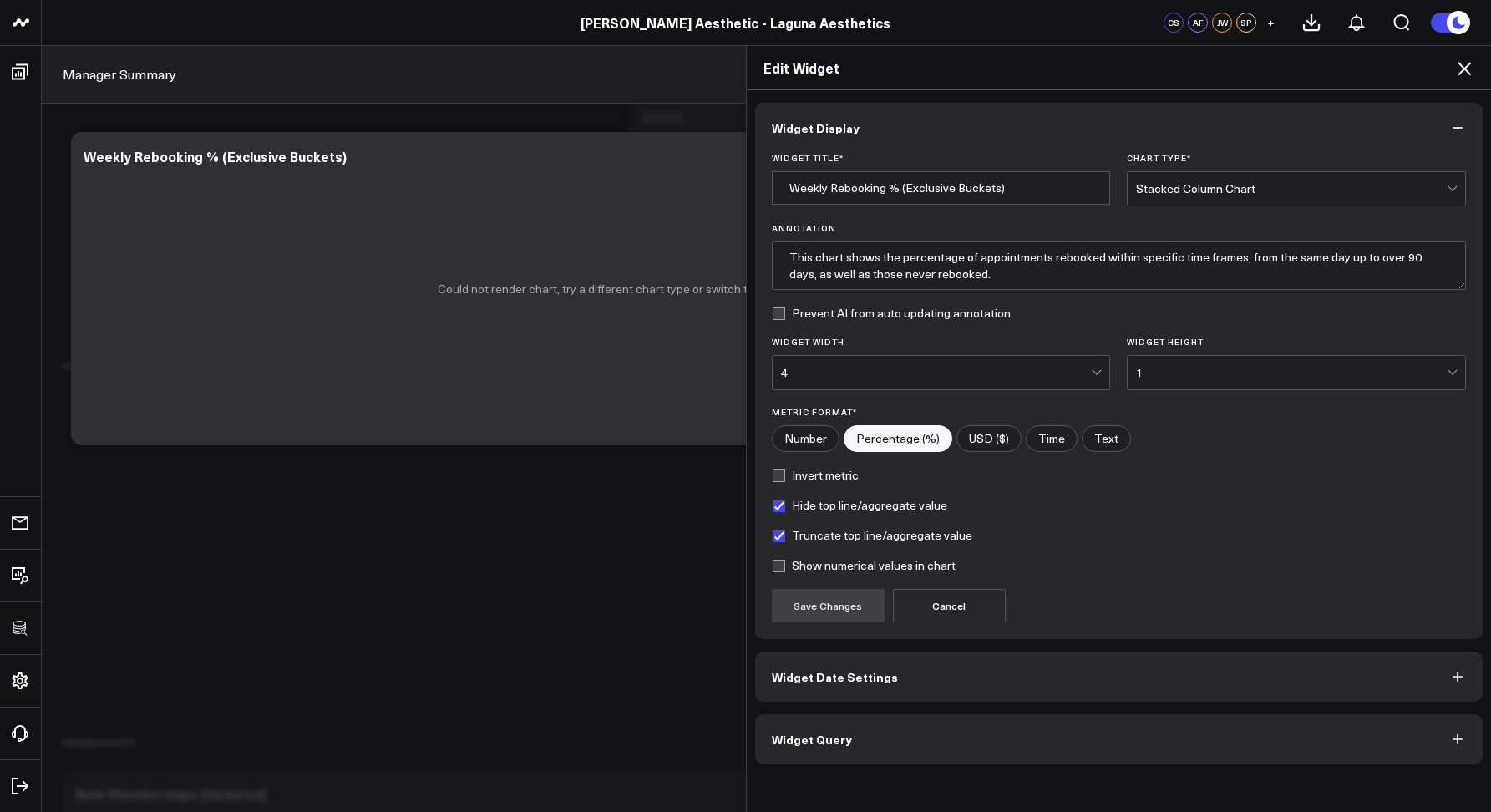
click at [777, 734] on span "Widget Query" at bounding box center [812, 738] width 80 height 13
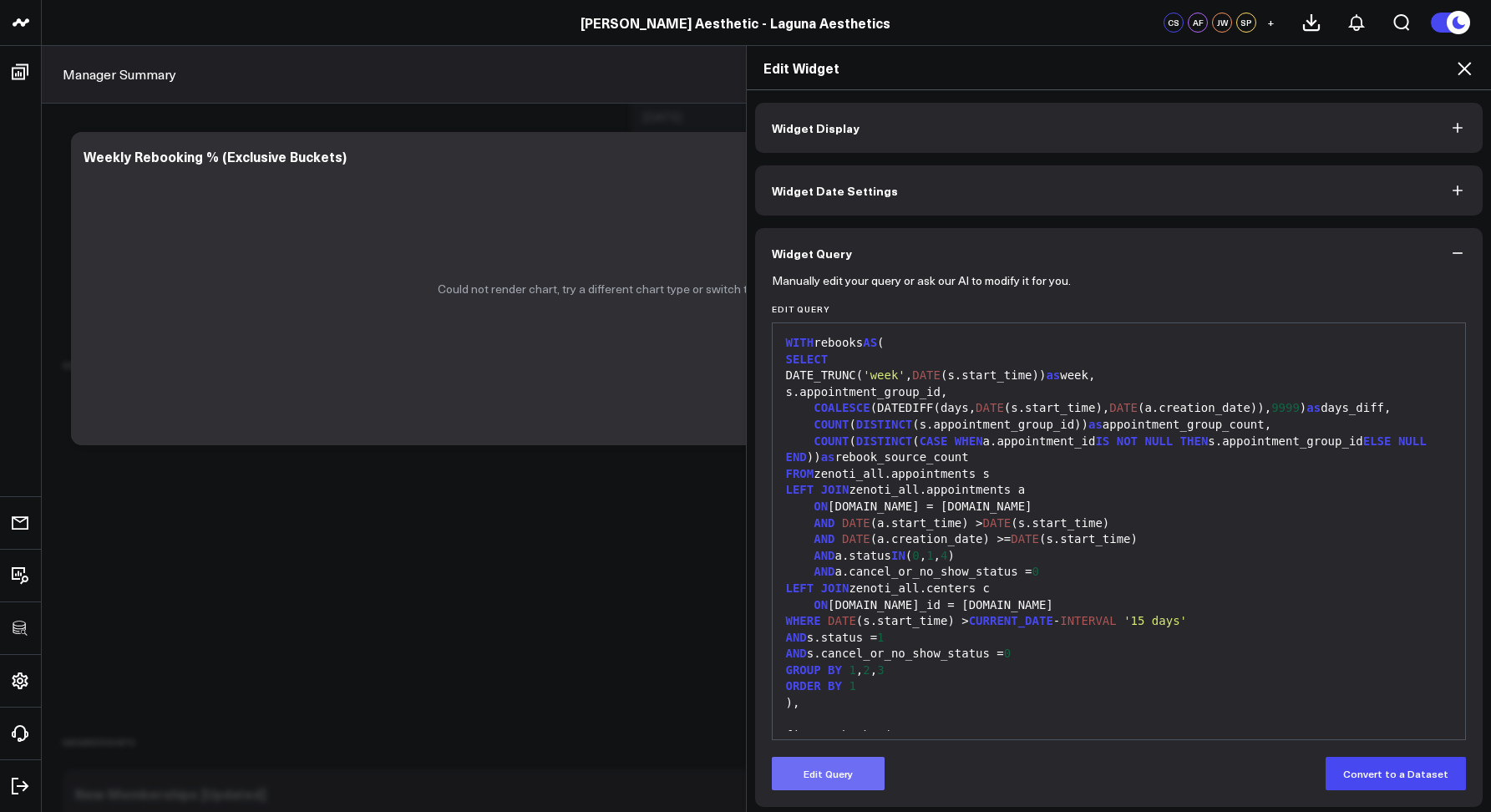
click at [813, 770] on button "Edit Query" at bounding box center [829, 773] width 112 height 34
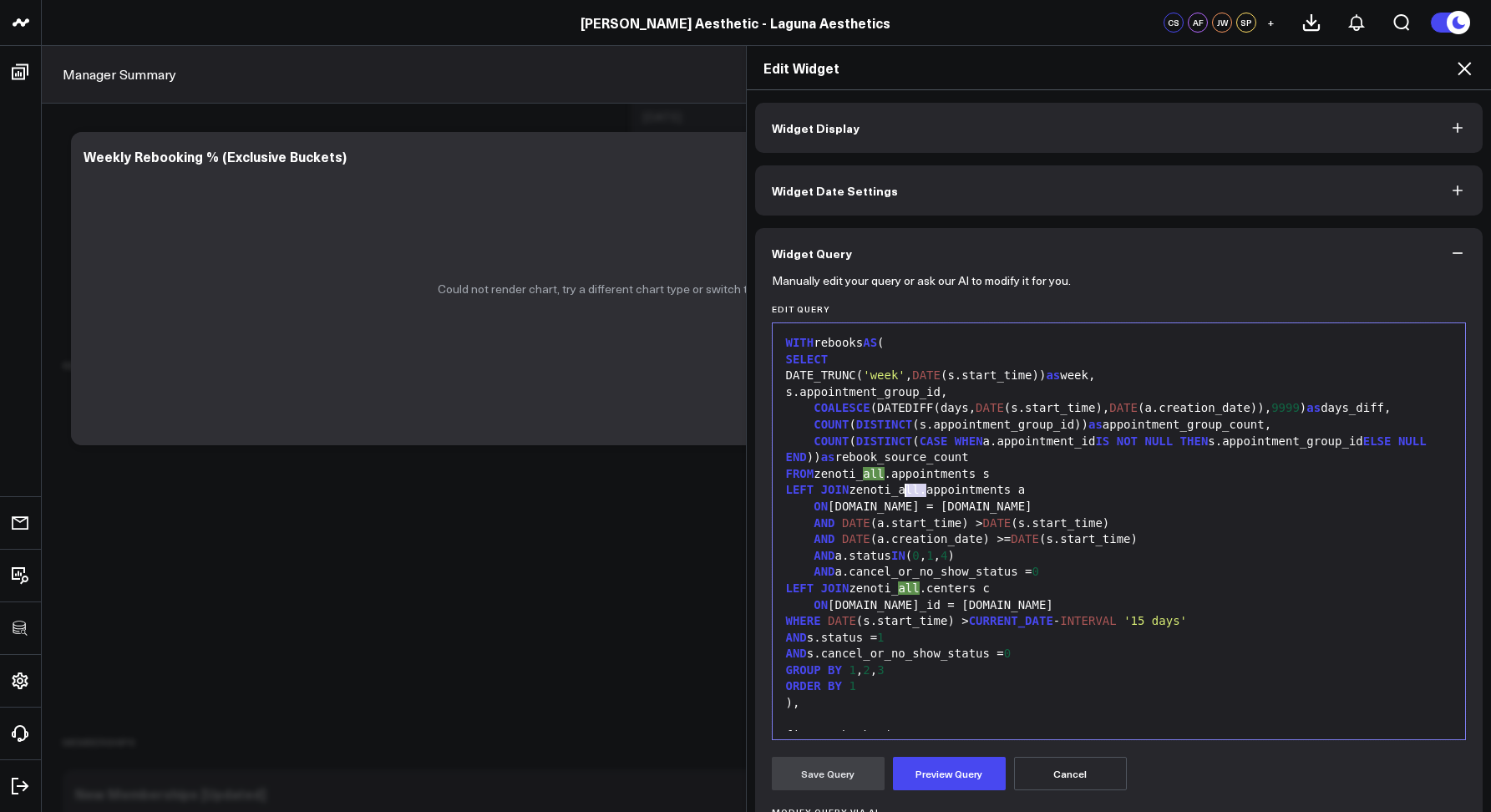
drag, startPoint x: 919, startPoint y: 486, endPoint x: 902, endPoint y: 484, distance: 17.1
click at [902, 484] on div "LEFT JOIN zenoti_all.appointments a" at bounding box center [1119, 489] width 677 height 16
drag, startPoint x: 922, startPoint y: 587, endPoint x: 899, endPoint y: 585, distance: 23.1
click at [899, 585] on div "LEFT JOIN zenoti_all.centers c" at bounding box center [1119, 588] width 677 height 16
drag, startPoint x: 882, startPoint y: 471, endPoint x: 867, endPoint y: 469, distance: 15.1
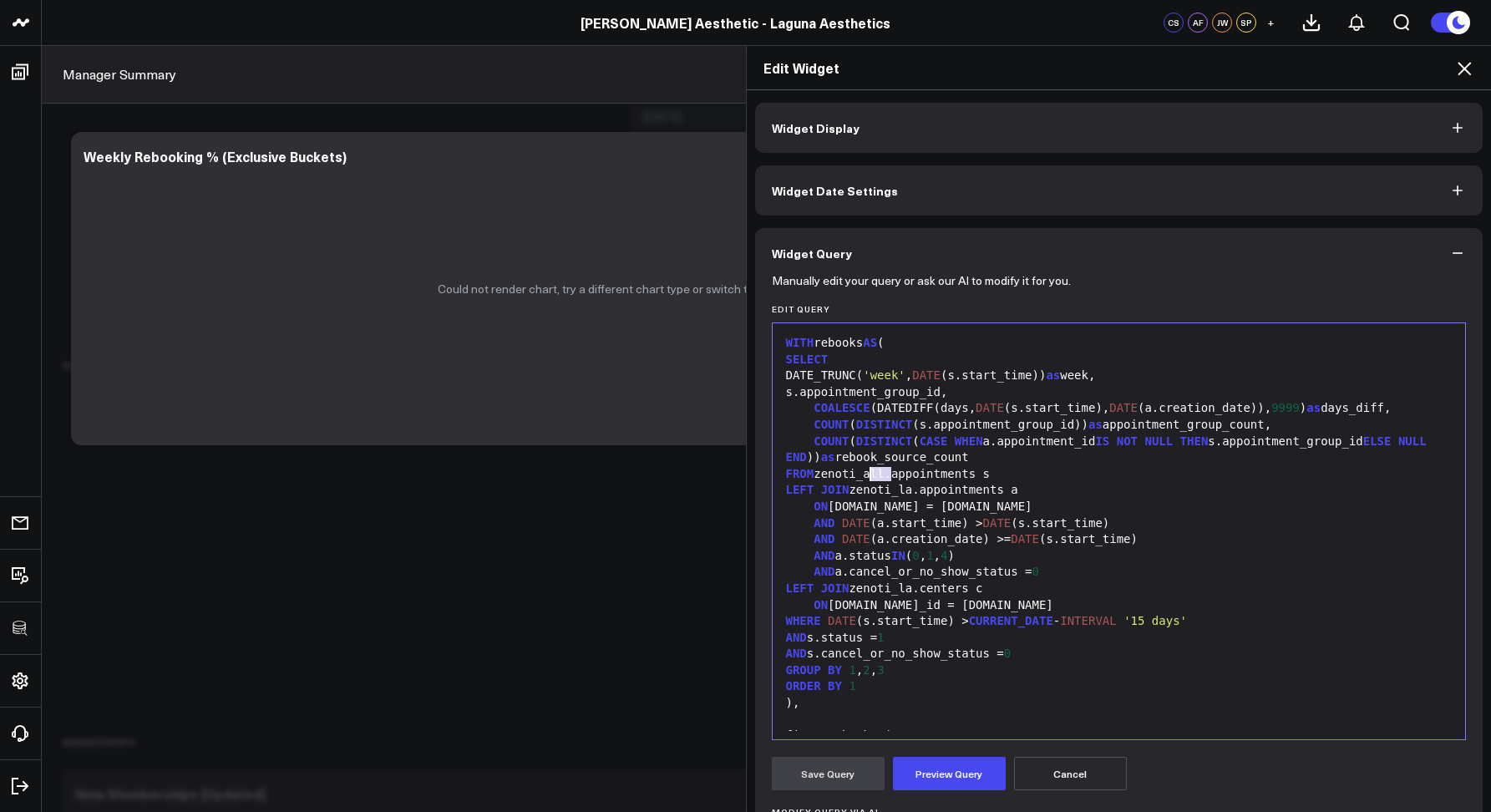
click at [867, 469] on div "FROM zenoti_all.appointments s" at bounding box center [1119, 474] width 677 height 16
click at [931, 770] on button "Preview Query" at bounding box center [950, 773] width 112 height 34
click at [816, 778] on button "Save Query" at bounding box center [829, 773] width 112 height 34
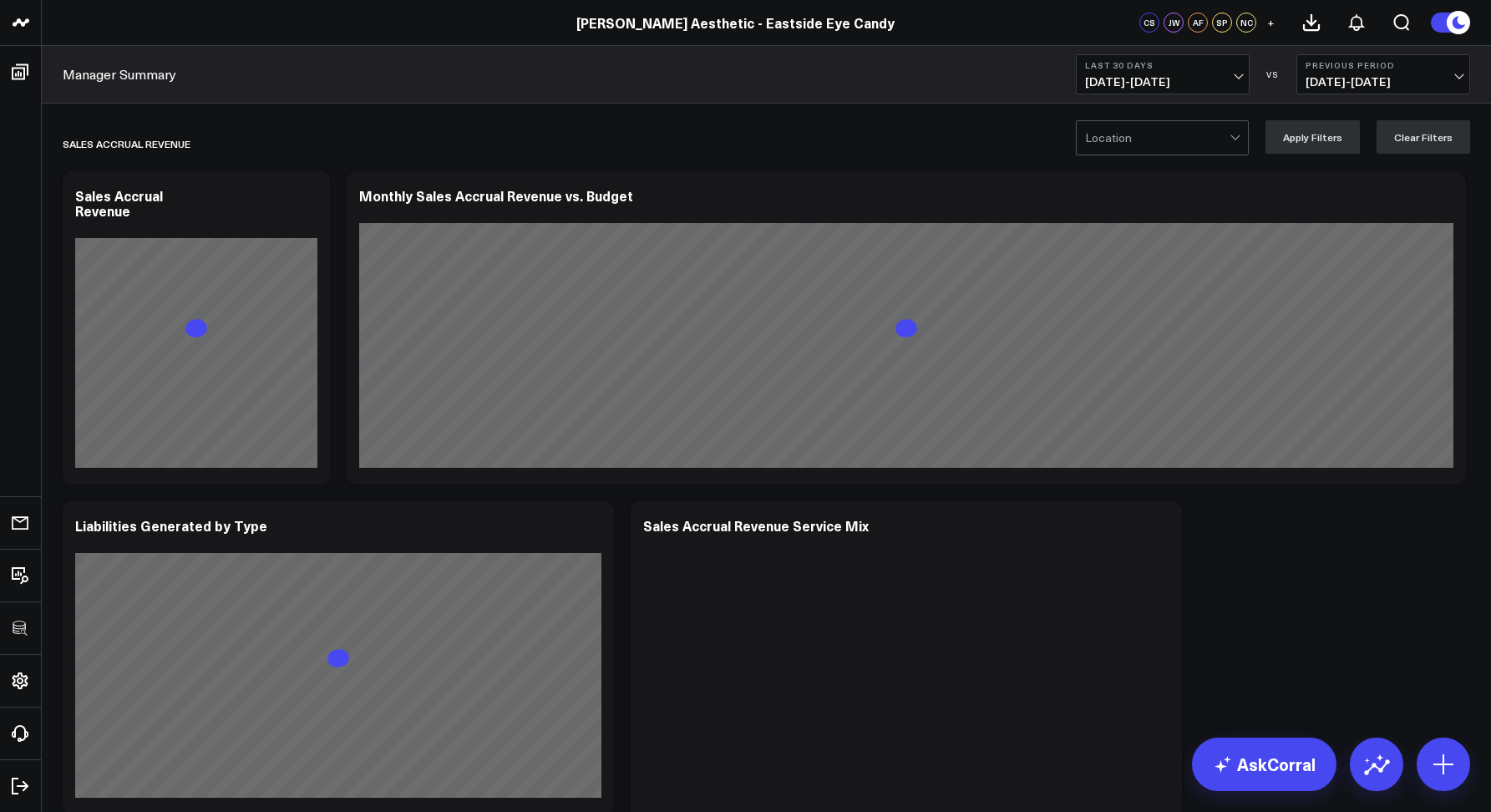
scroll to position [2487, 0]
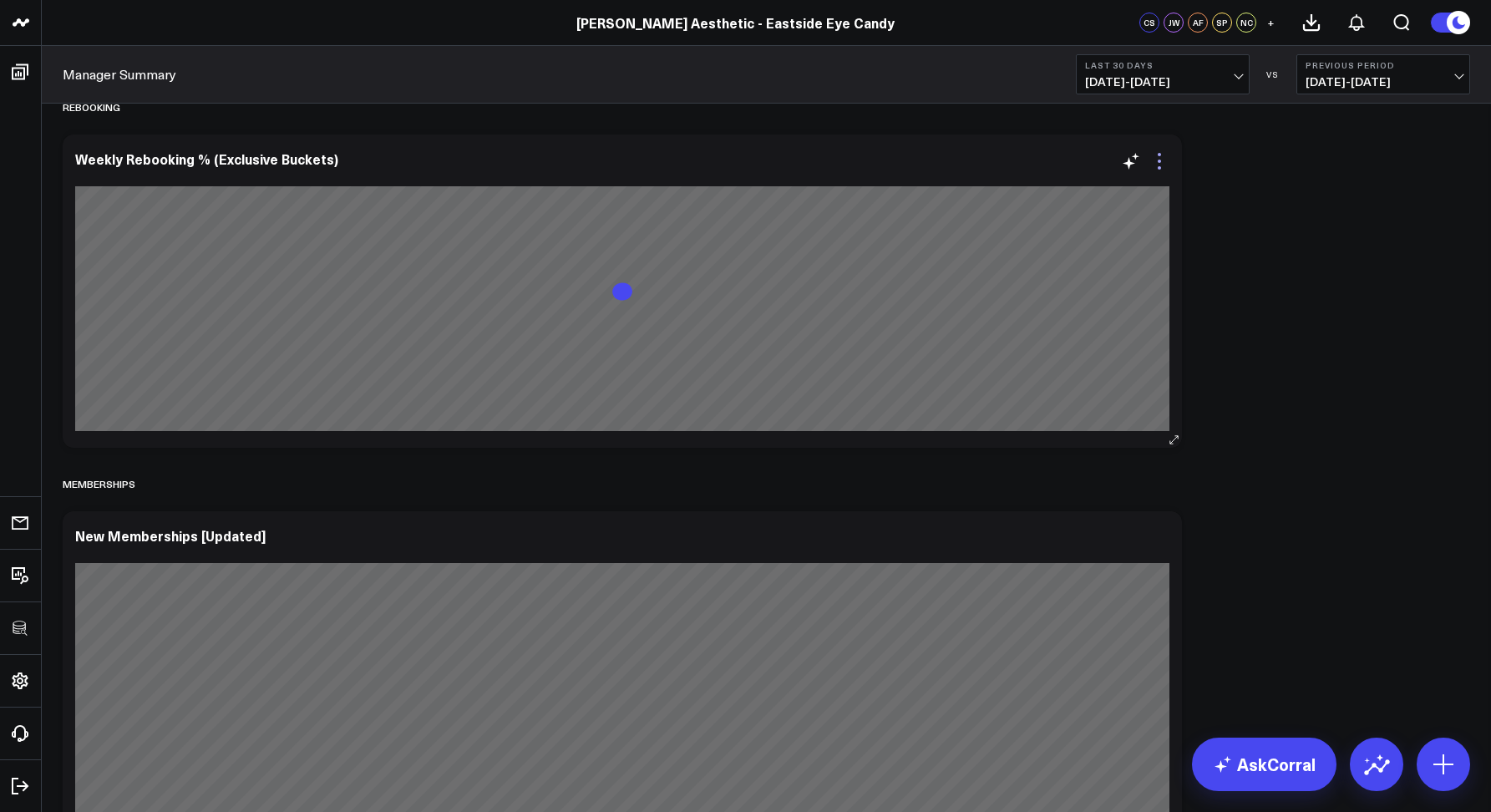
click at [1163, 164] on icon at bounding box center [1159, 161] width 20 height 20
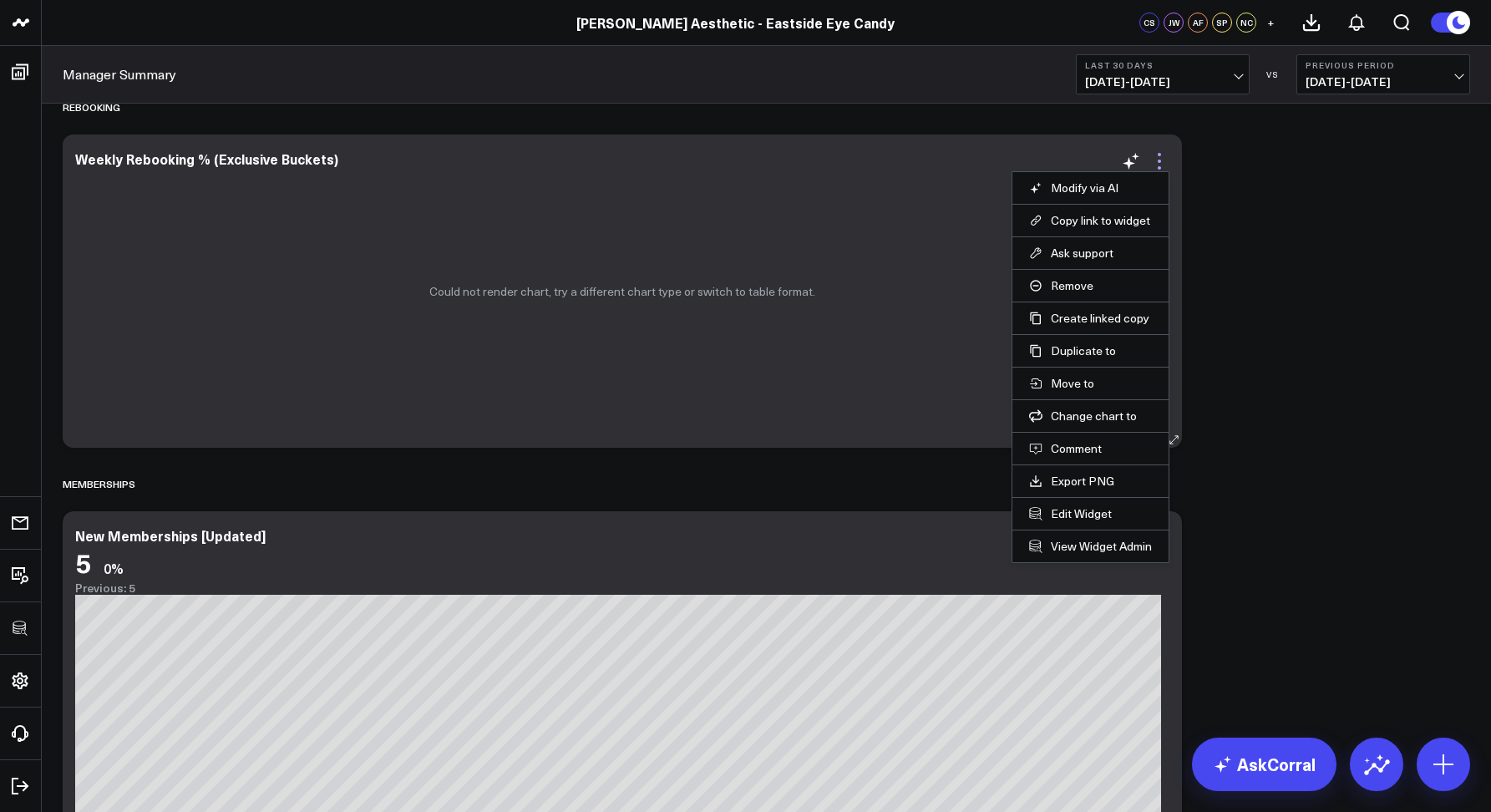
scroll to position [0, 0]
click at [1100, 511] on button "Edit Widget" at bounding box center [1091, 513] width 123 height 15
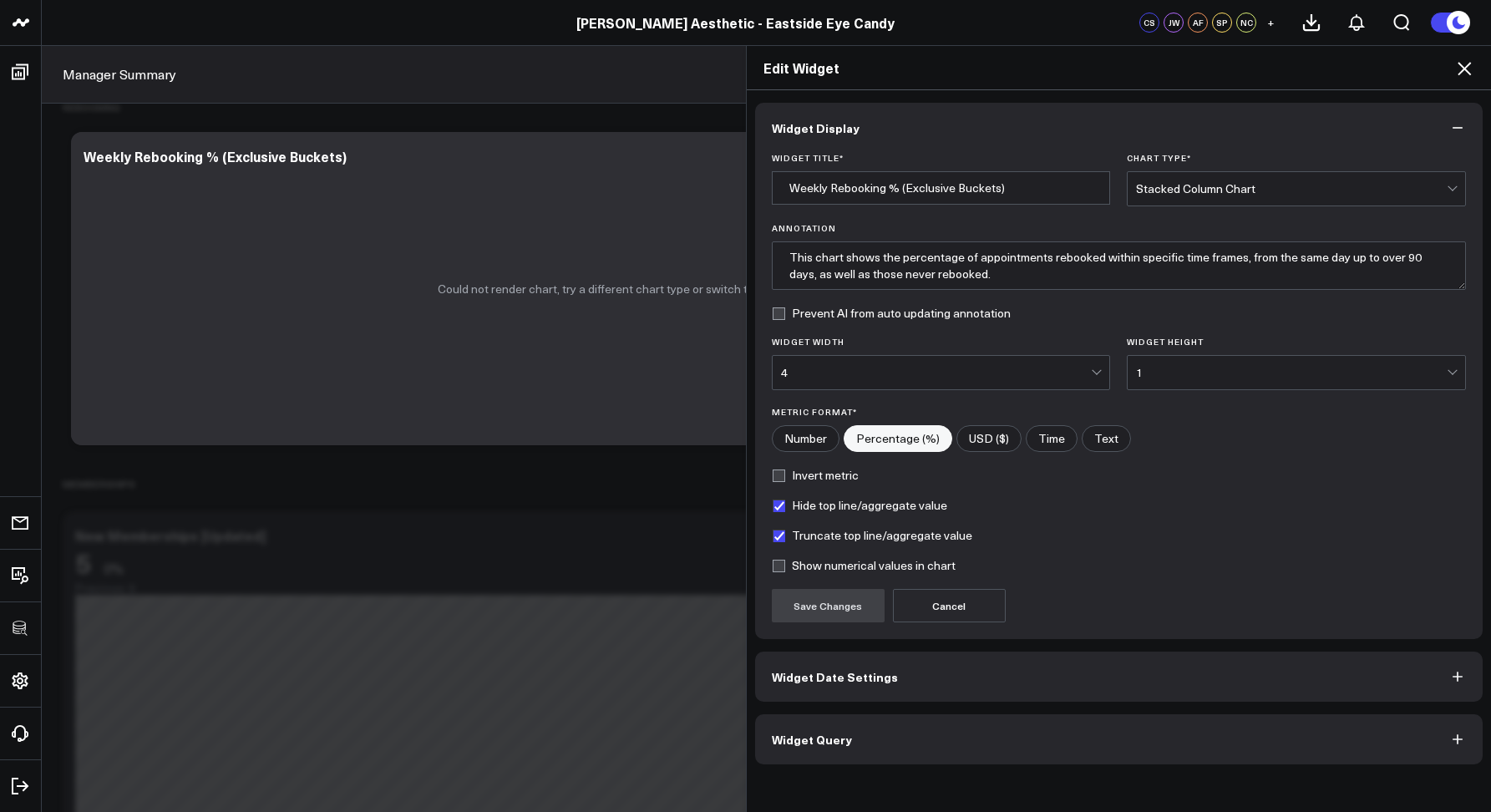
click at [878, 727] on button "Widget Query" at bounding box center [1119, 739] width 728 height 50
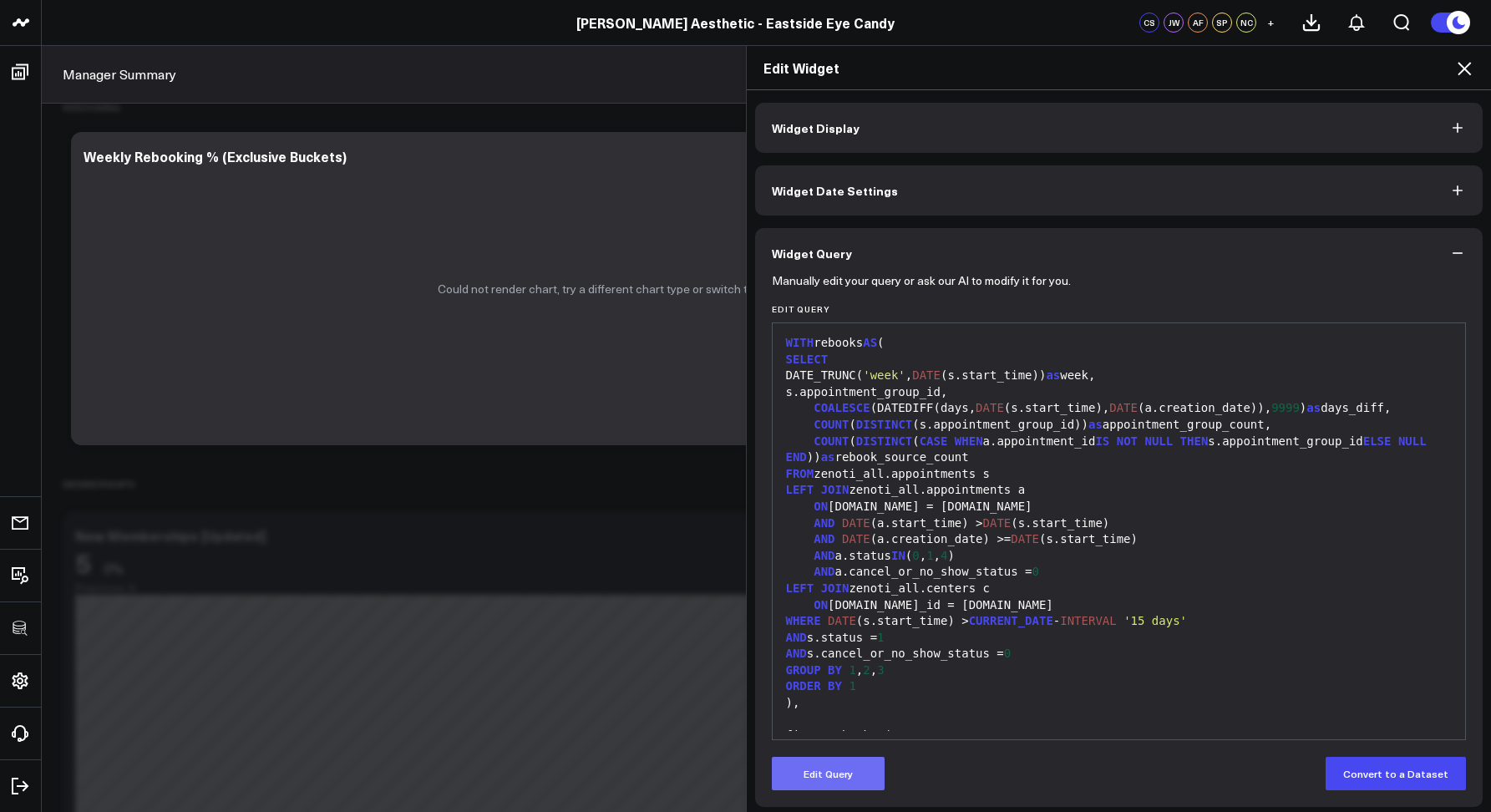
click at [797, 770] on button "Edit Query" at bounding box center [829, 773] width 112 height 34
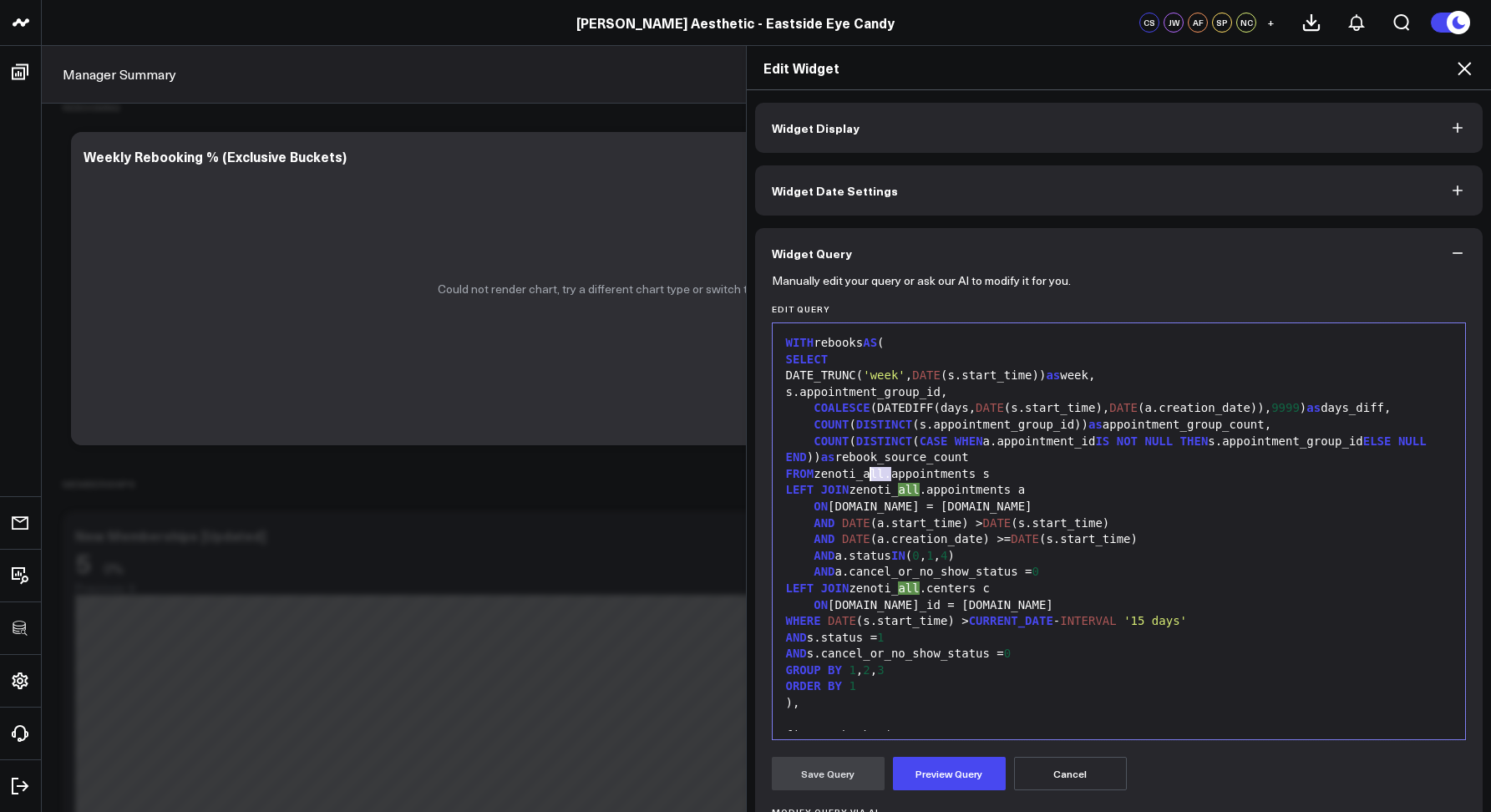
drag, startPoint x: 884, startPoint y: 472, endPoint x: 867, endPoint y: 470, distance: 17.1
click at [867, 470] on div "FROM zenoti_all.appointments s" at bounding box center [1119, 474] width 677 height 16
drag, startPoint x: 918, startPoint y: 489, endPoint x: 899, endPoint y: 489, distance: 19.0
click at [899, 489] on div "LEFT JOIN zenoti_all.appointments a" at bounding box center [1119, 489] width 677 height 16
drag, startPoint x: 914, startPoint y: 588, endPoint x: 899, endPoint y: 585, distance: 15.3
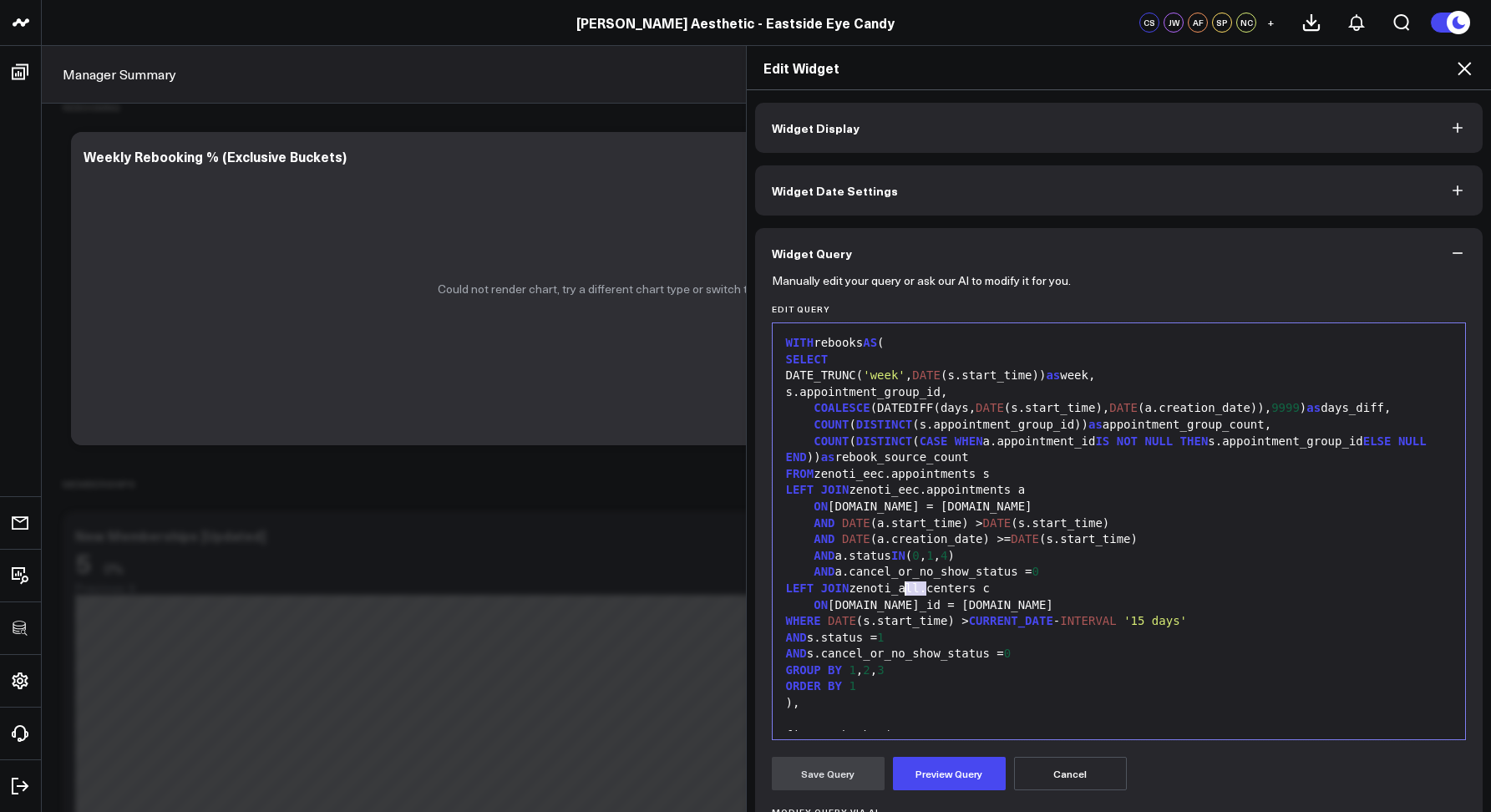
click at [899, 585] on div "LEFT JOIN zenoti_all.centers c" at bounding box center [1119, 588] width 677 height 16
click at [957, 758] on button "Preview Query" at bounding box center [950, 773] width 112 height 34
click at [829, 782] on button "Save Query" at bounding box center [829, 773] width 112 height 34
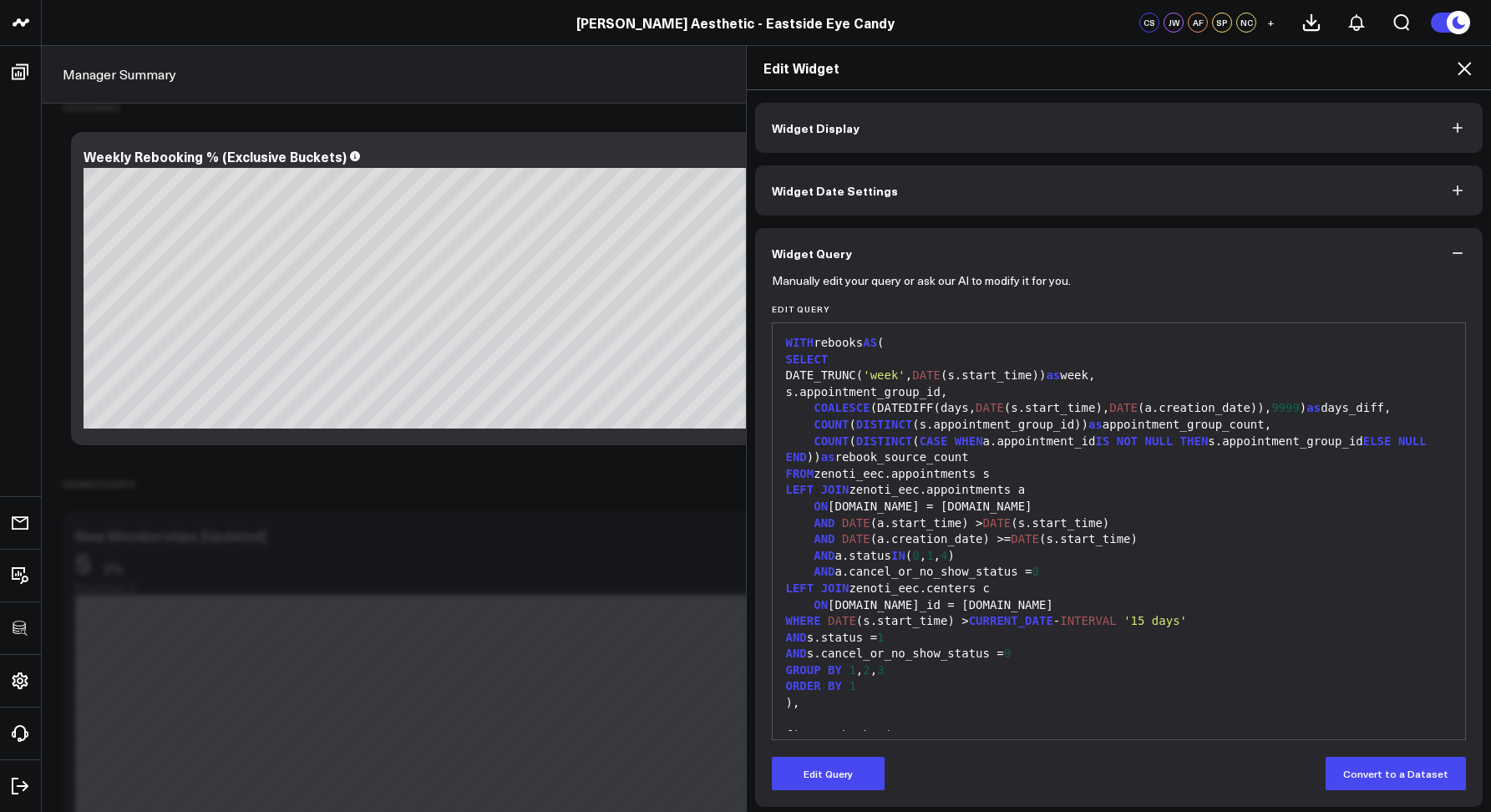
click at [1459, 73] on icon at bounding box center [1464, 68] width 20 height 20
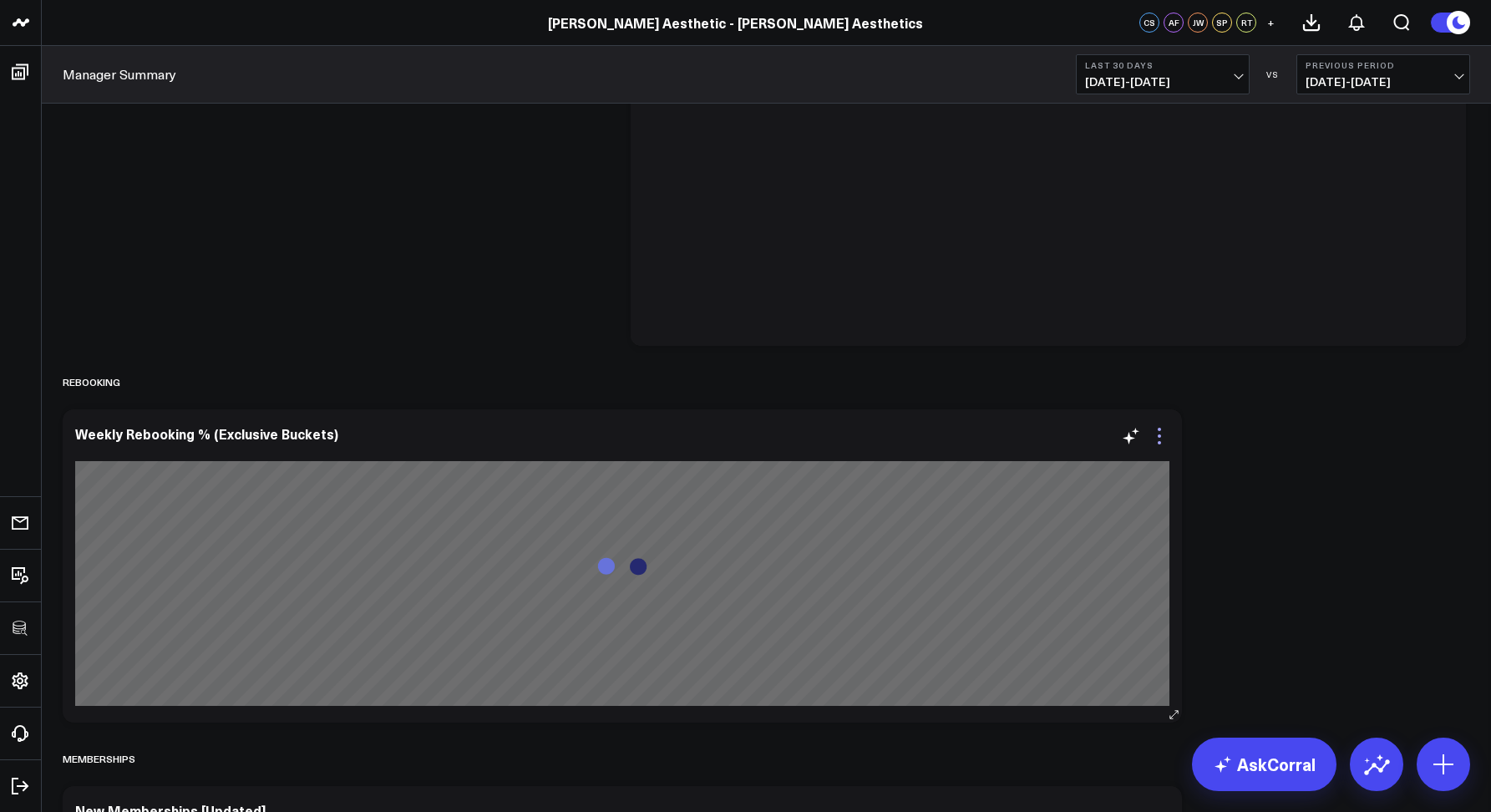
scroll to position [2445, 0]
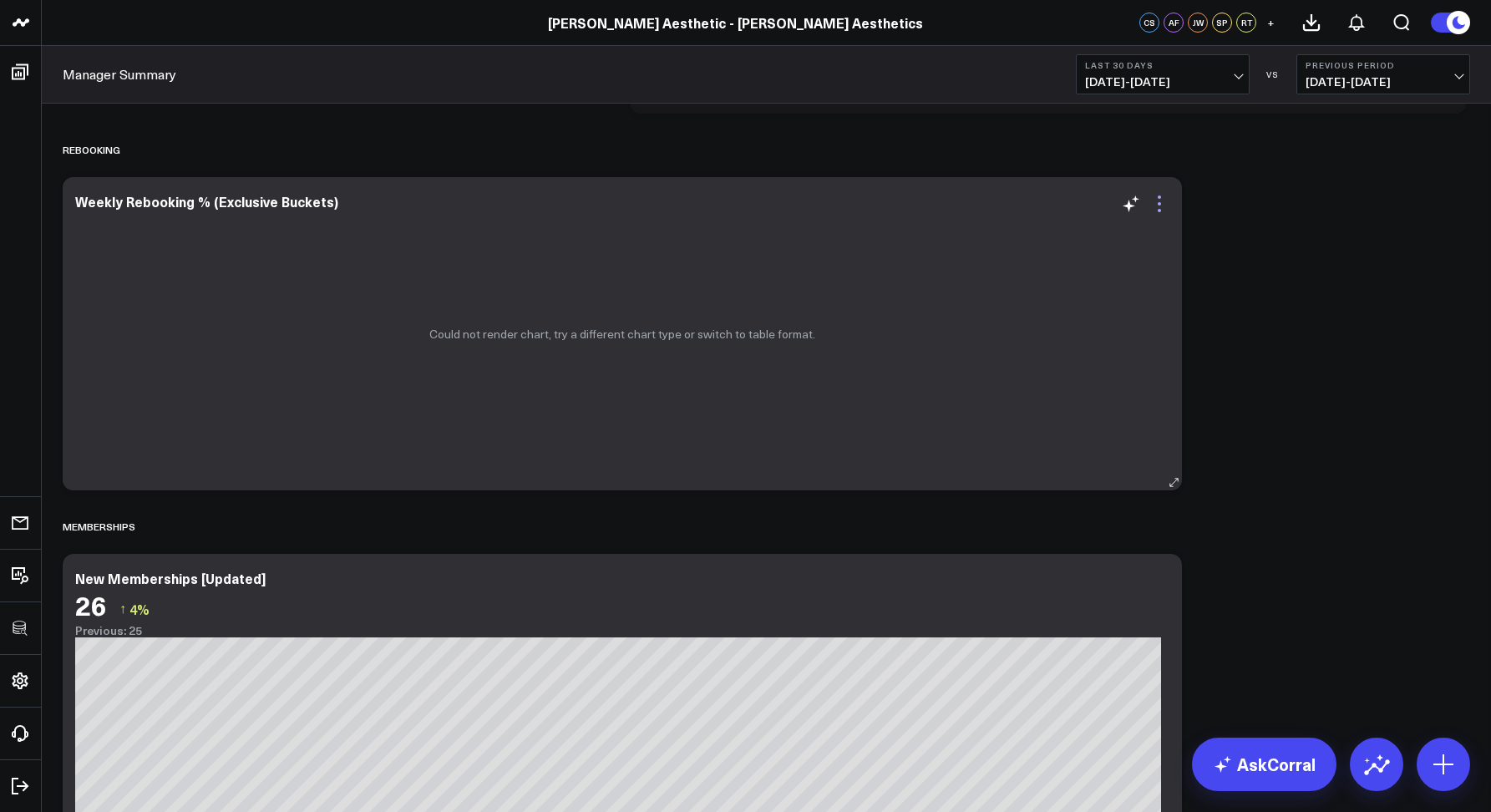
click at [1159, 201] on icon at bounding box center [1159, 203] width 20 height 20
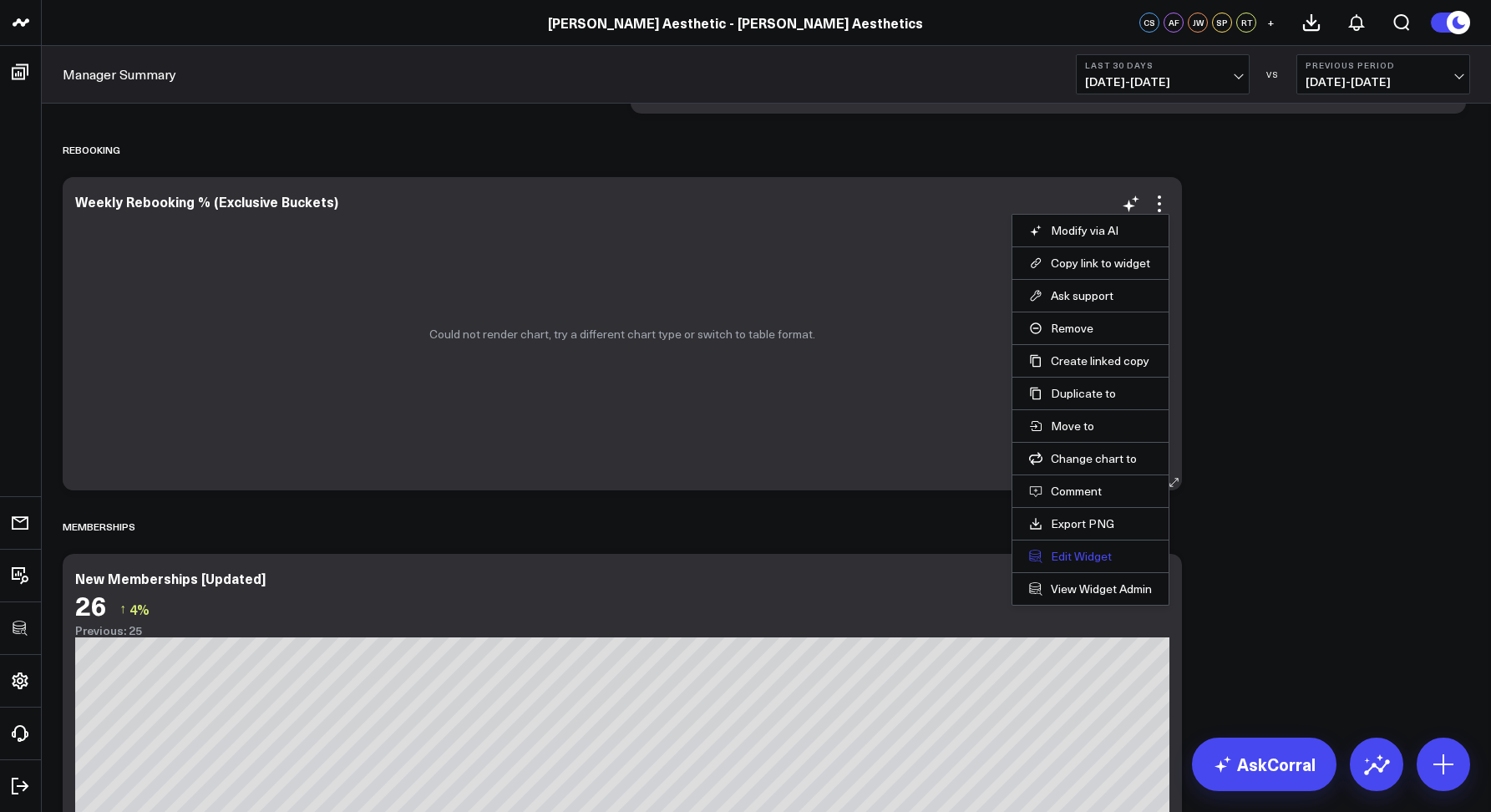
click at [1076, 553] on button "Edit Widget" at bounding box center [1091, 556] width 123 height 15
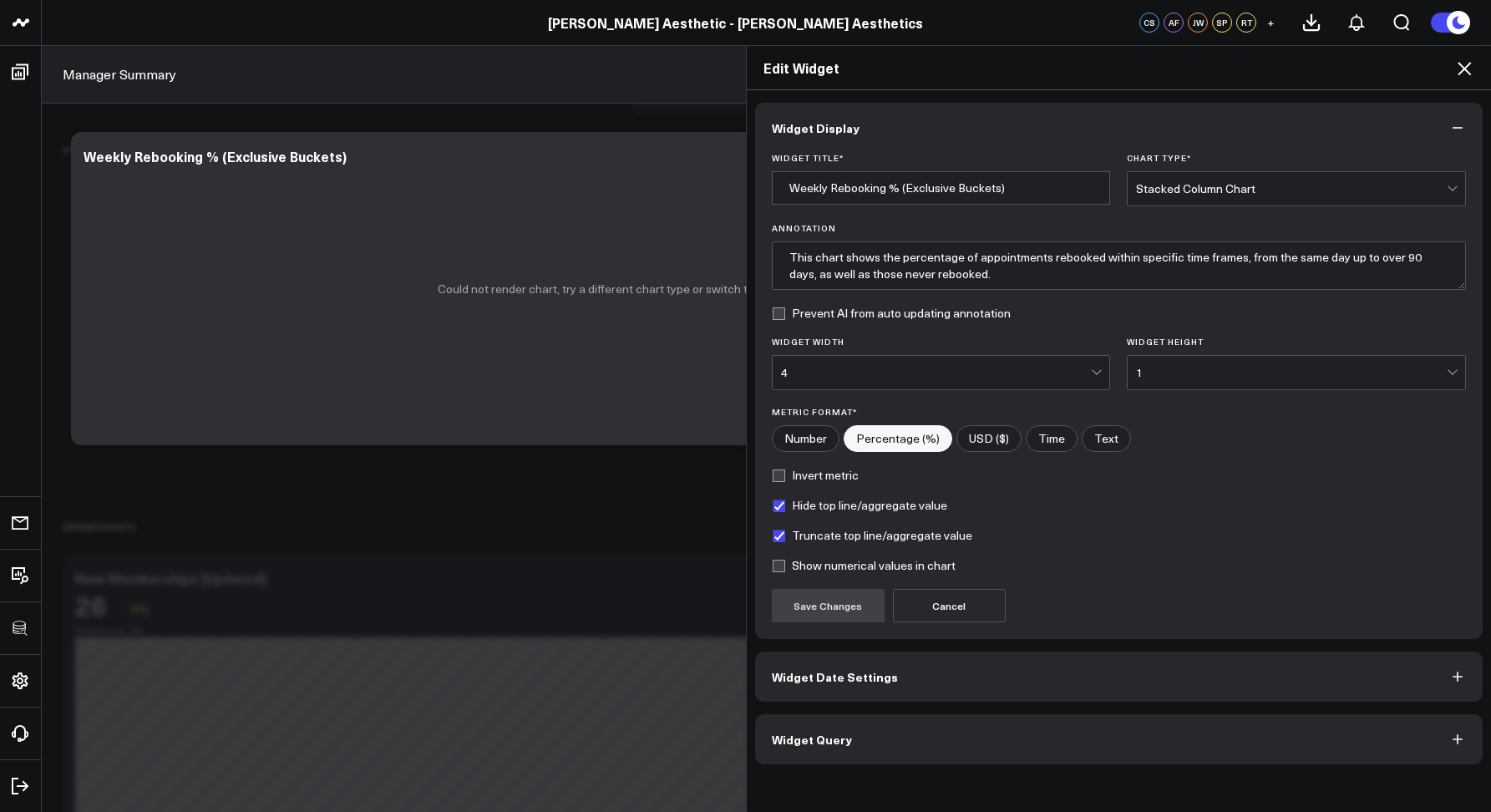
click at [870, 748] on button "Widget Query" at bounding box center [1119, 739] width 728 height 50
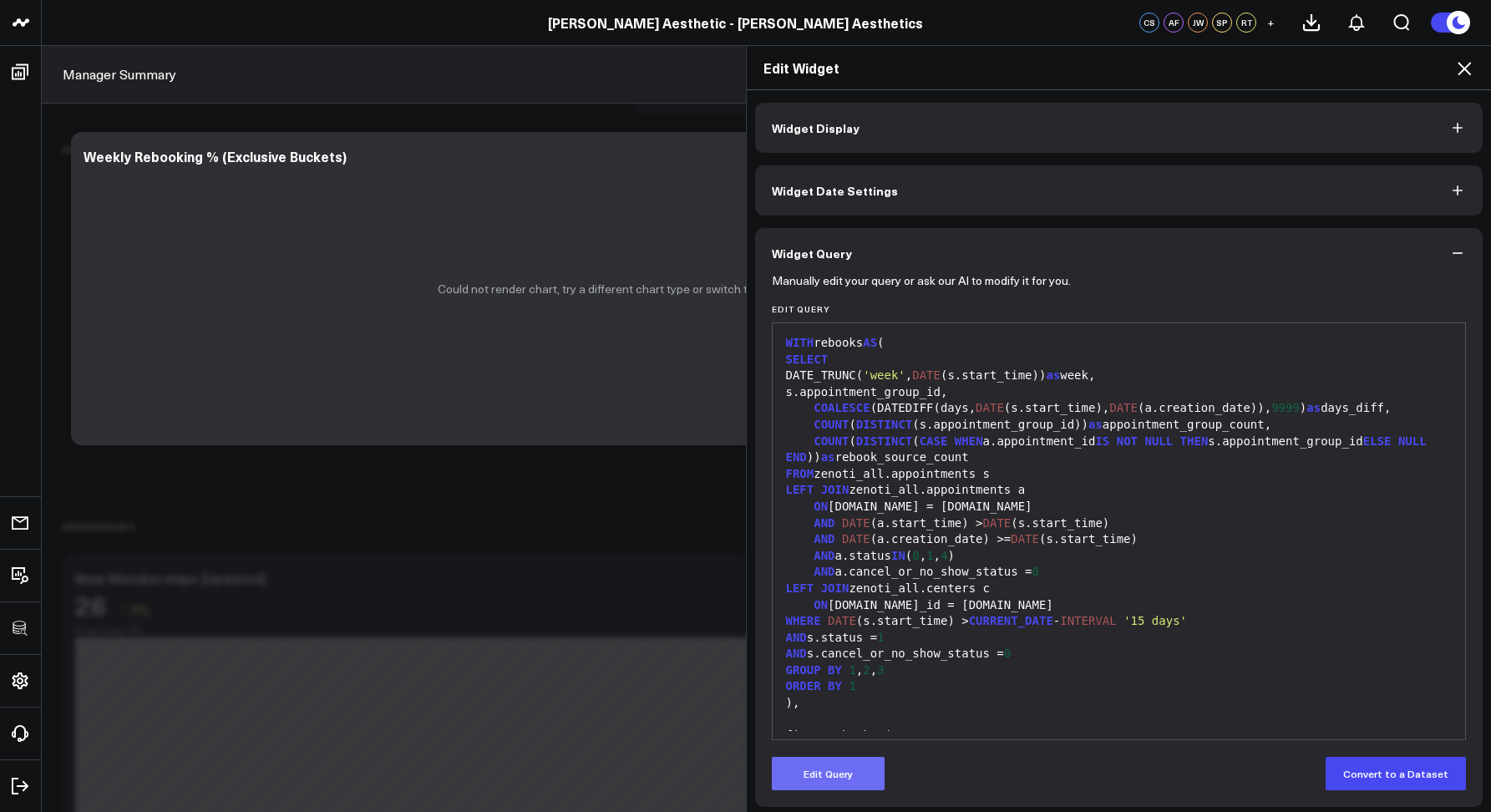
click at [825, 770] on button "Edit Query" at bounding box center [829, 773] width 112 height 34
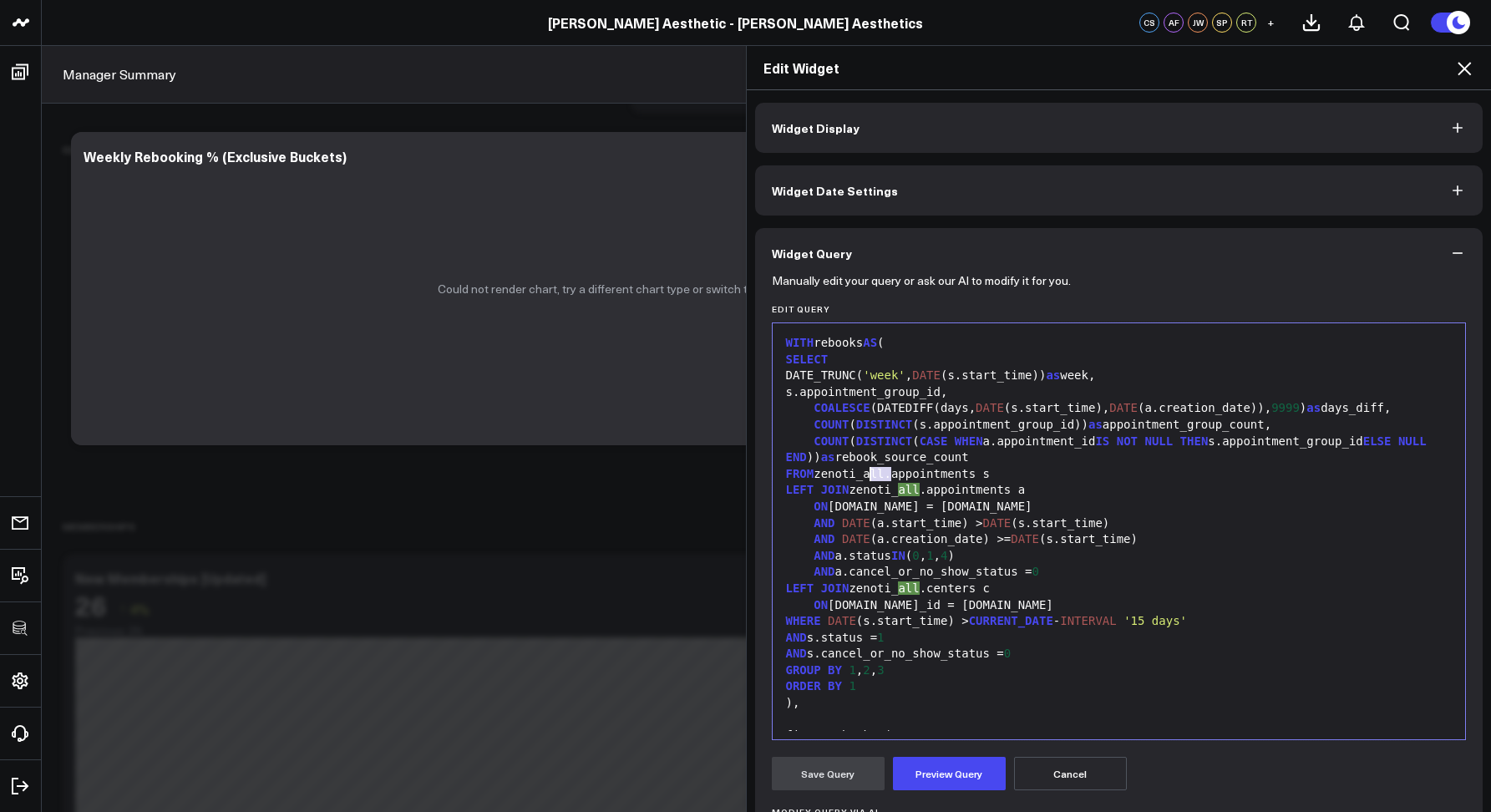
drag, startPoint x: 884, startPoint y: 472, endPoint x: 867, endPoint y: 470, distance: 17.1
click at [867, 470] on div "FROM zenoti_all.appointments s" at bounding box center [1119, 474] width 677 height 16
drag, startPoint x: 918, startPoint y: 489, endPoint x: 900, endPoint y: 485, distance: 18.4
click at [900, 485] on div "LEFT JOIN zenoti_all.appointments a" at bounding box center [1119, 489] width 677 height 16
drag, startPoint x: 920, startPoint y: 587, endPoint x: 900, endPoint y: 584, distance: 20.2
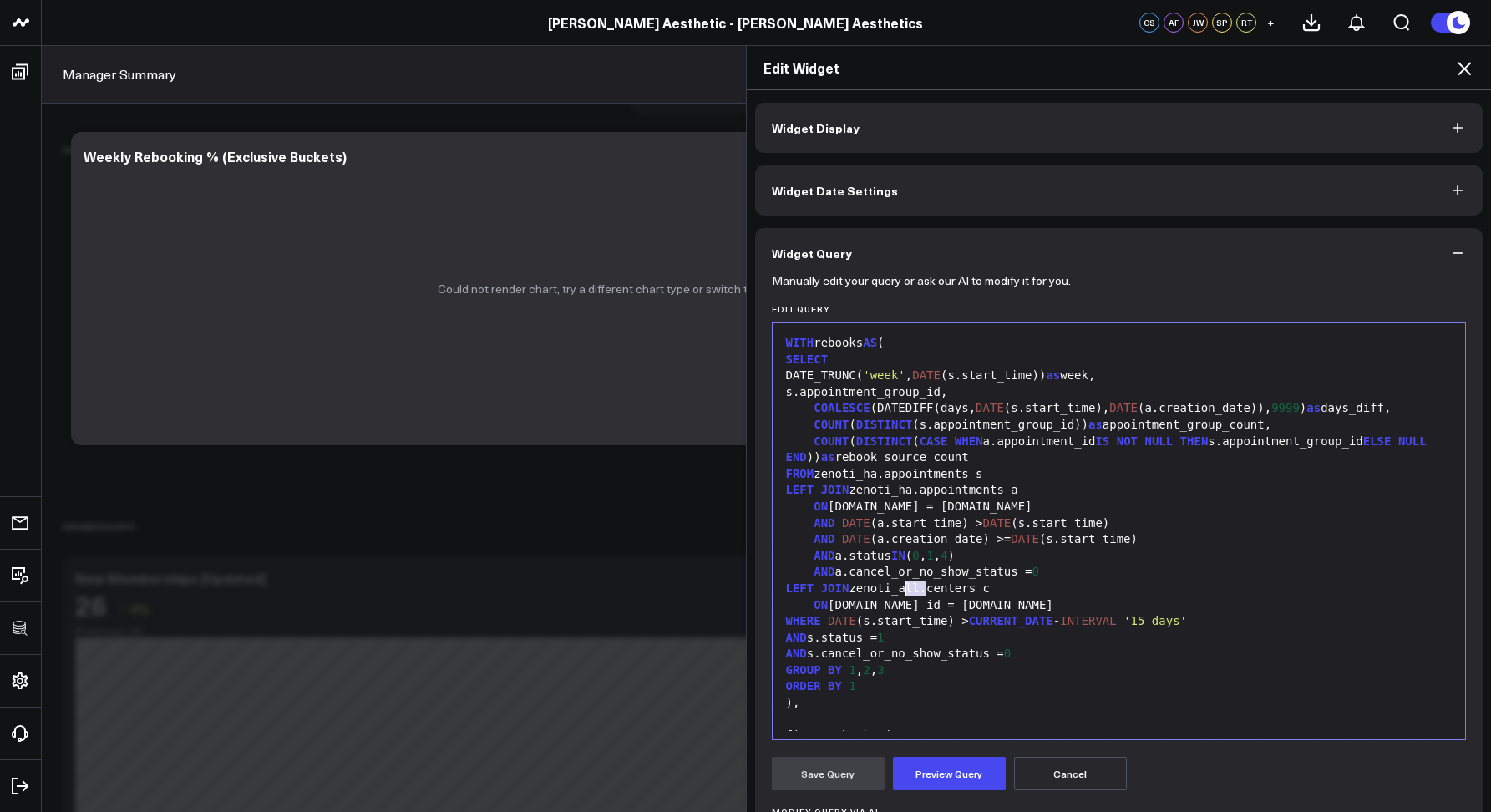
click at [900, 584] on div "LEFT JOIN zenoti_all.centers c" at bounding box center [1119, 588] width 677 height 16
click at [951, 768] on button "Preview Query" at bounding box center [950, 773] width 112 height 34
click at [784, 780] on button "Save Query" at bounding box center [829, 773] width 112 height 34
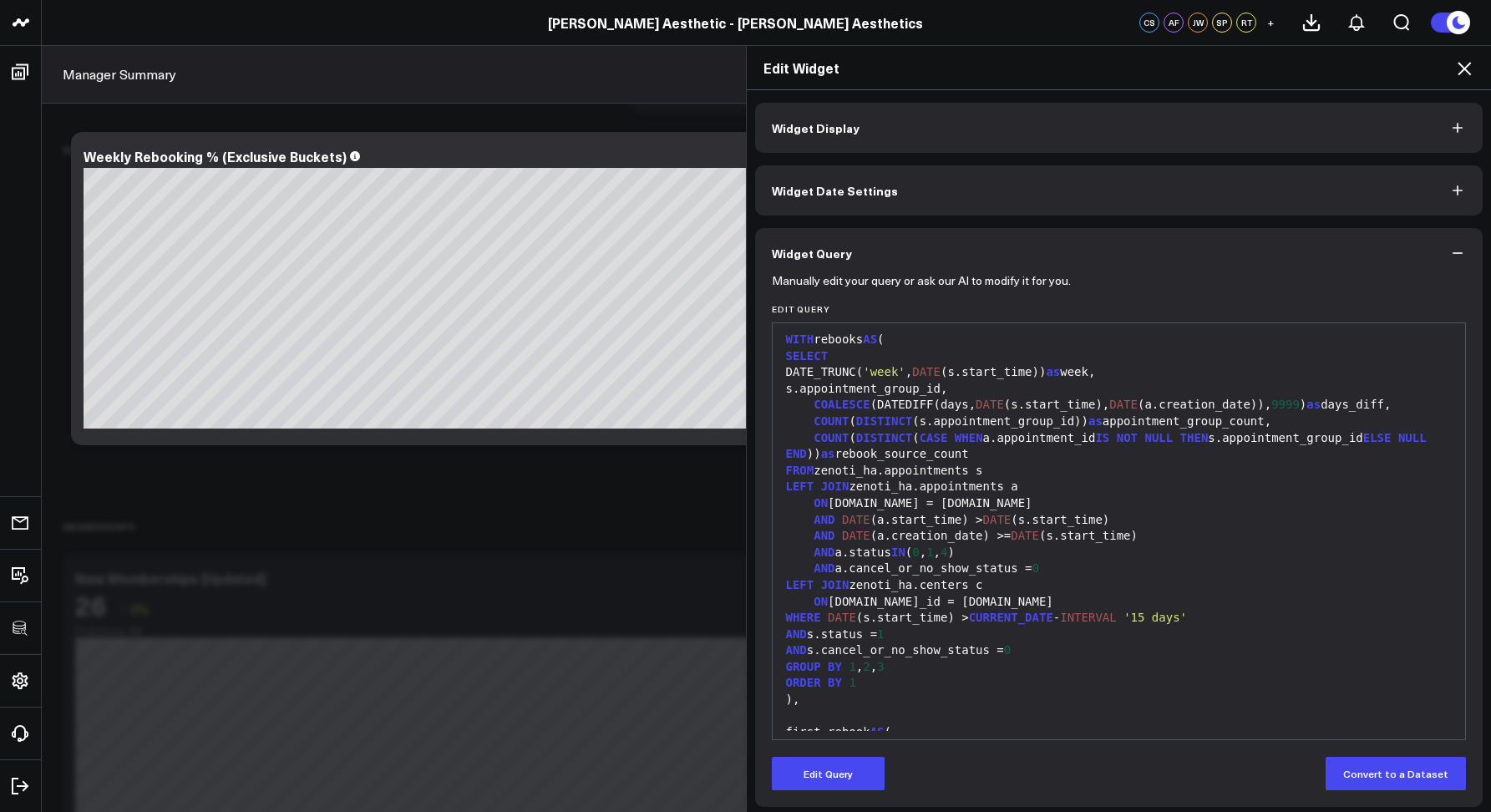
click at [1463, 61] on icon at bounding box center [1464, 68] width 20 height 20
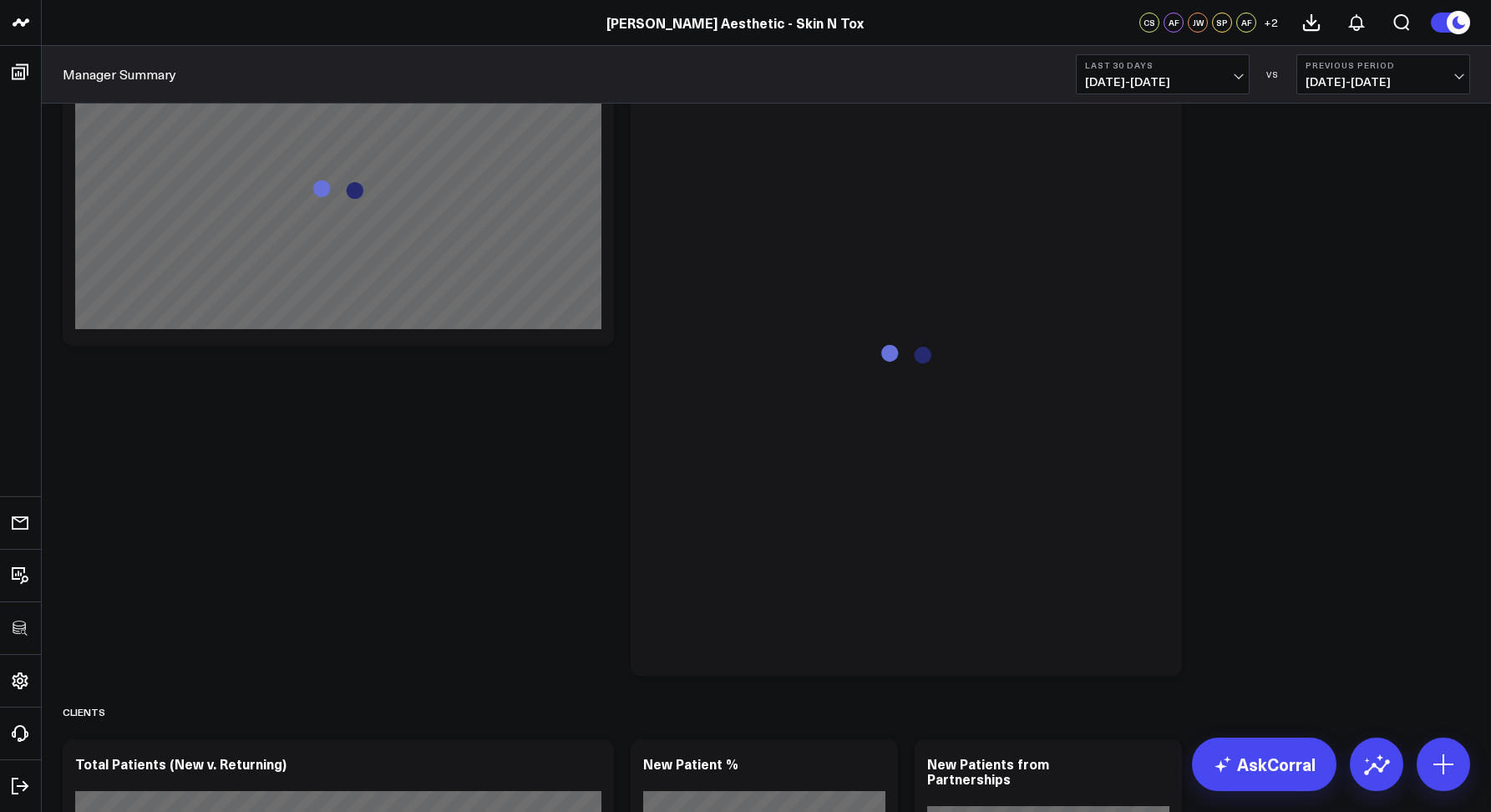
scroll to position [2267, 0]
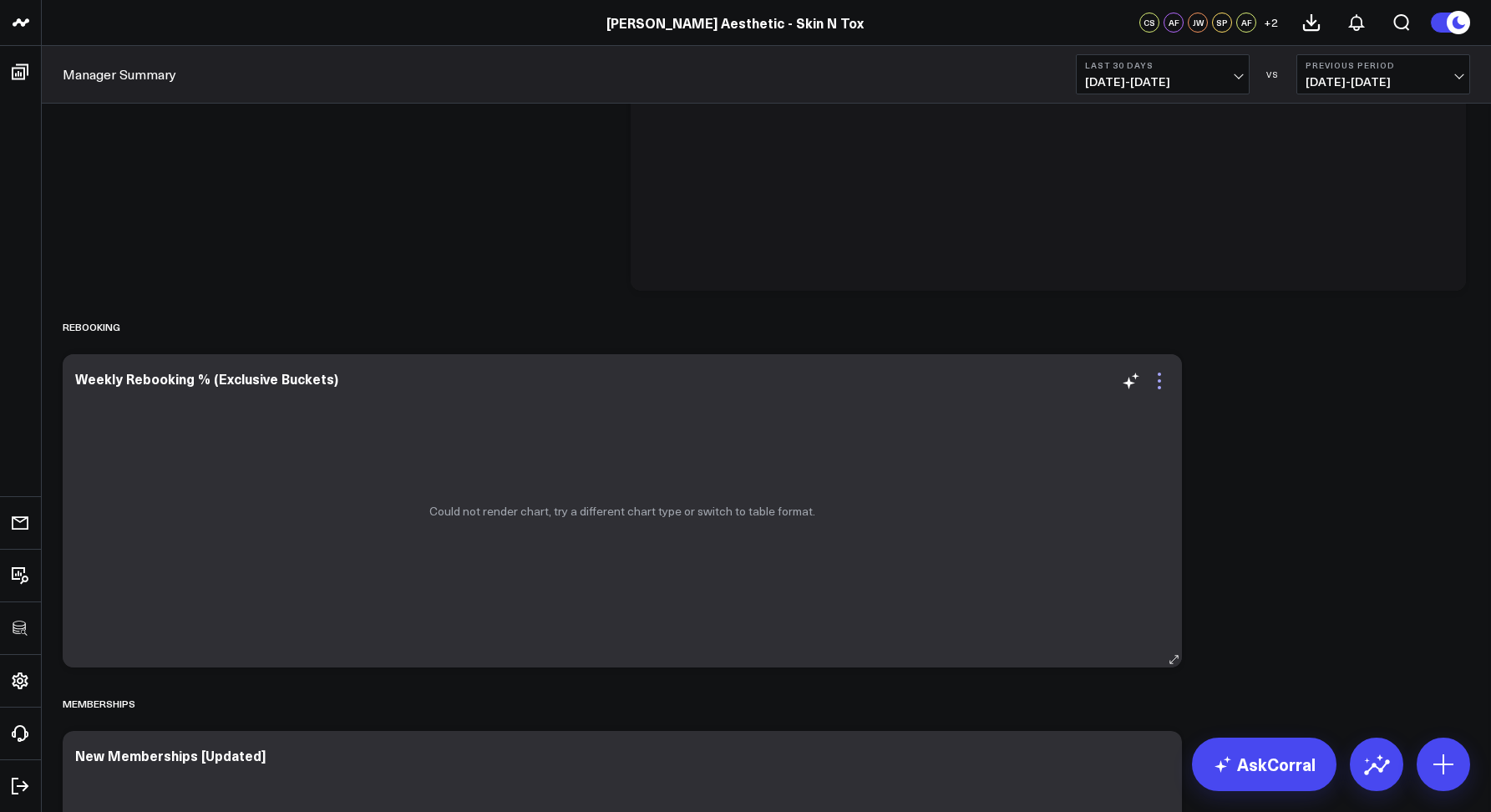
click at [1158, 380] on icon at bounding box center [1160, 381] width 3 height 3
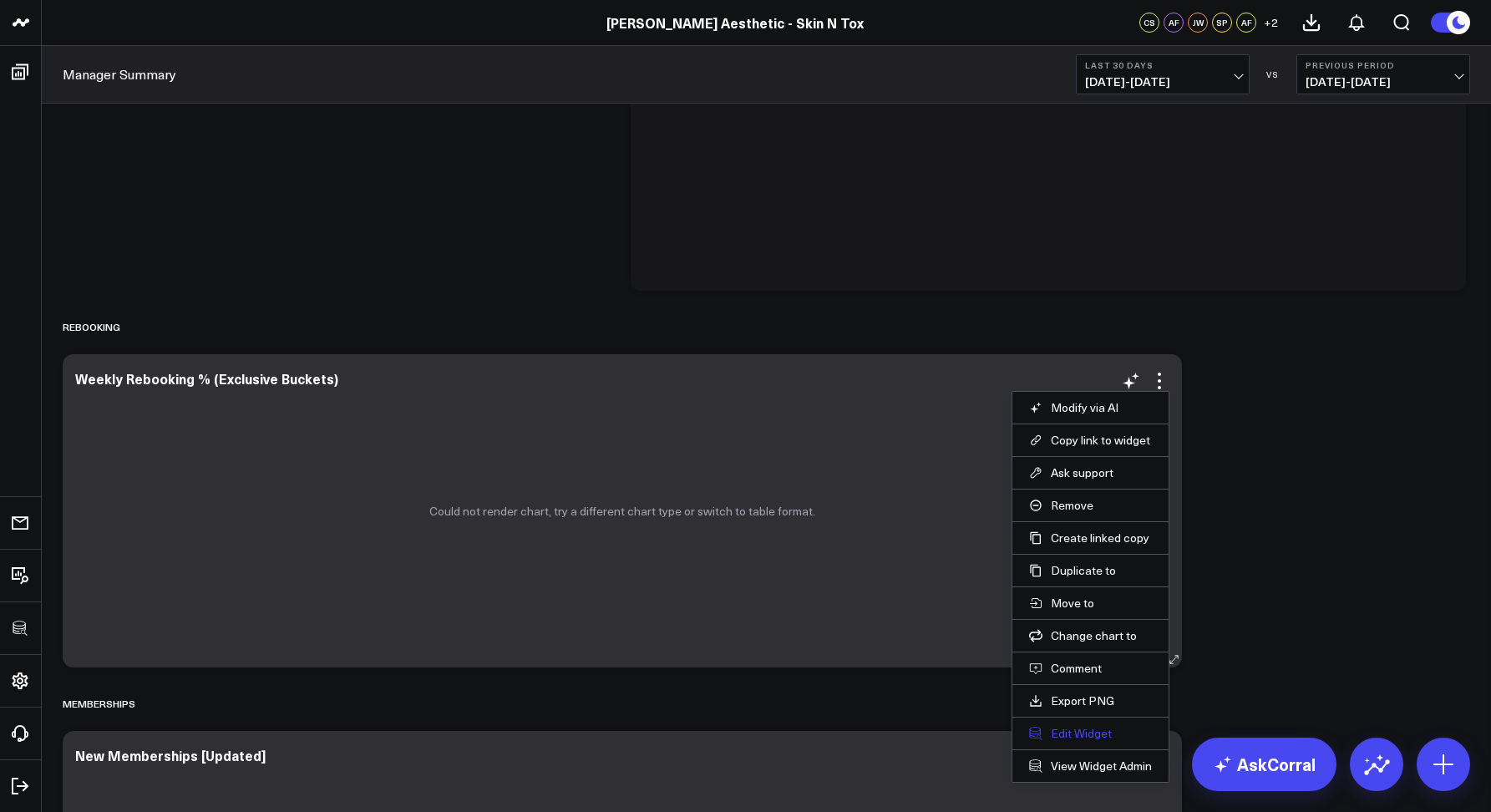
click at [1079, 731] on button "Edit Widget" at bounding box center [1091, 733] width 123 height 15
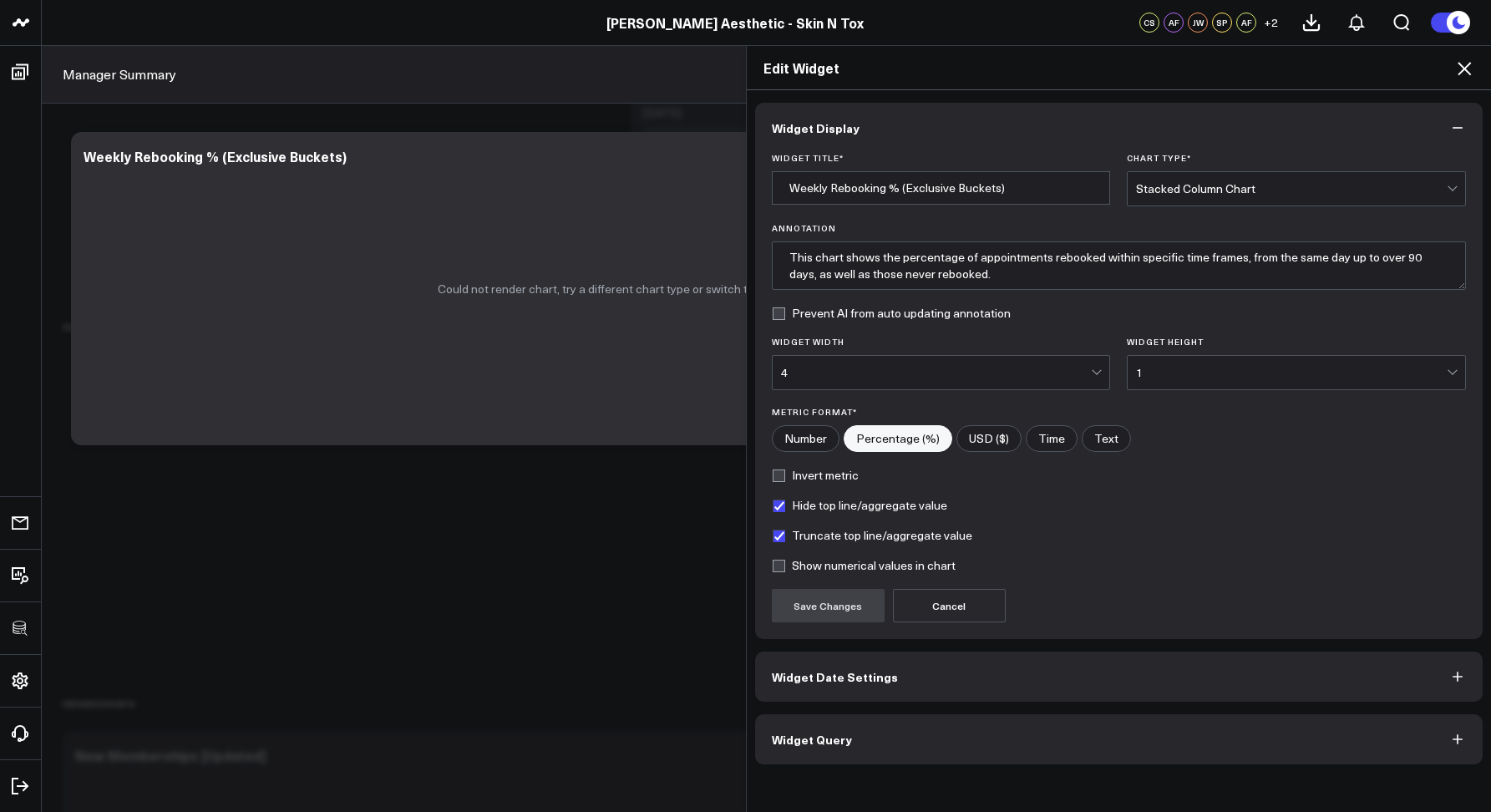
click at [777, 750] on button "Widget Query" at bounding box center [1119, 739] width 728 height 50
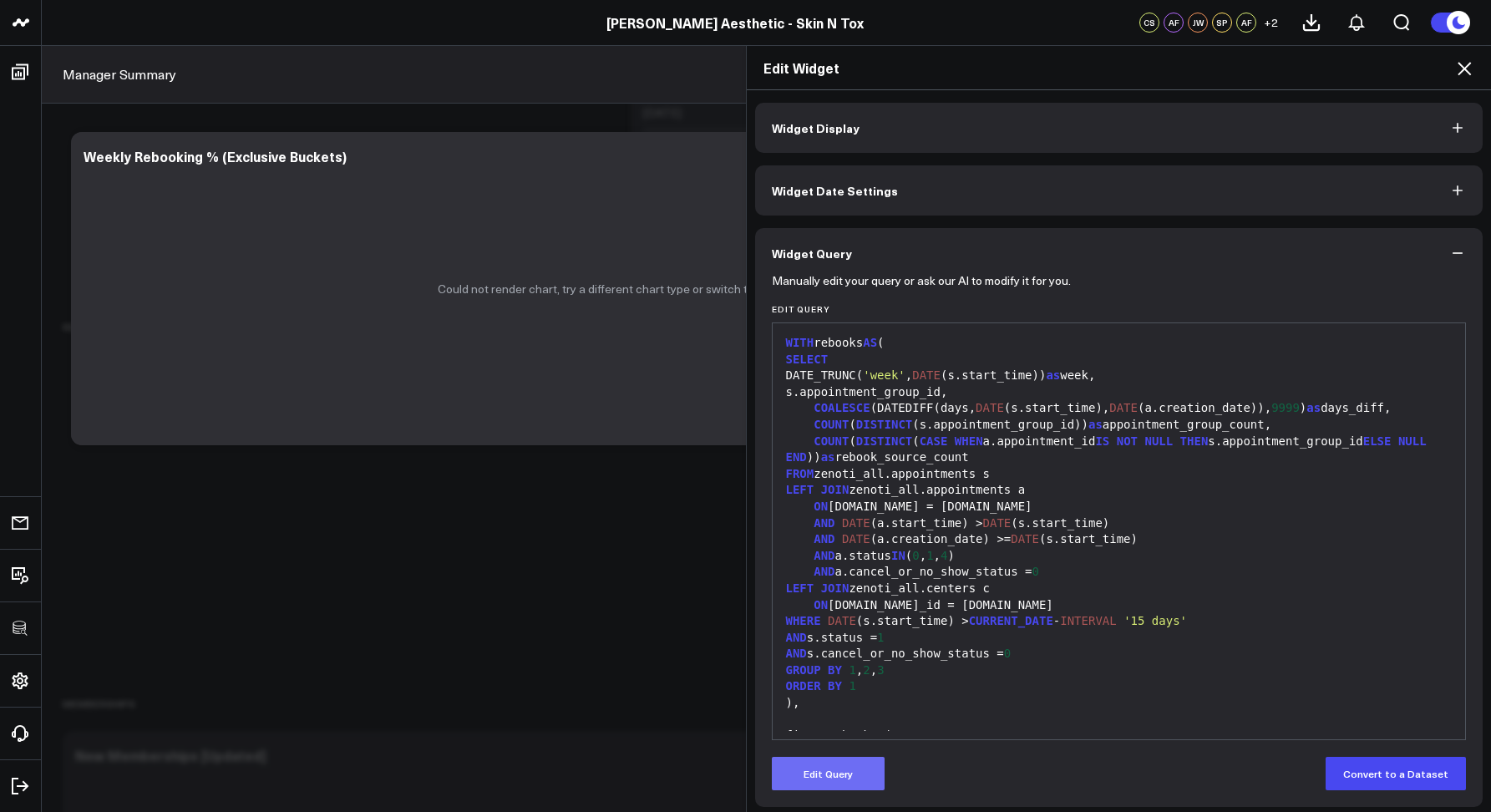
click at [829, 769] on button "Edit Query" at bounding box center [829, 773] width 112 height 34
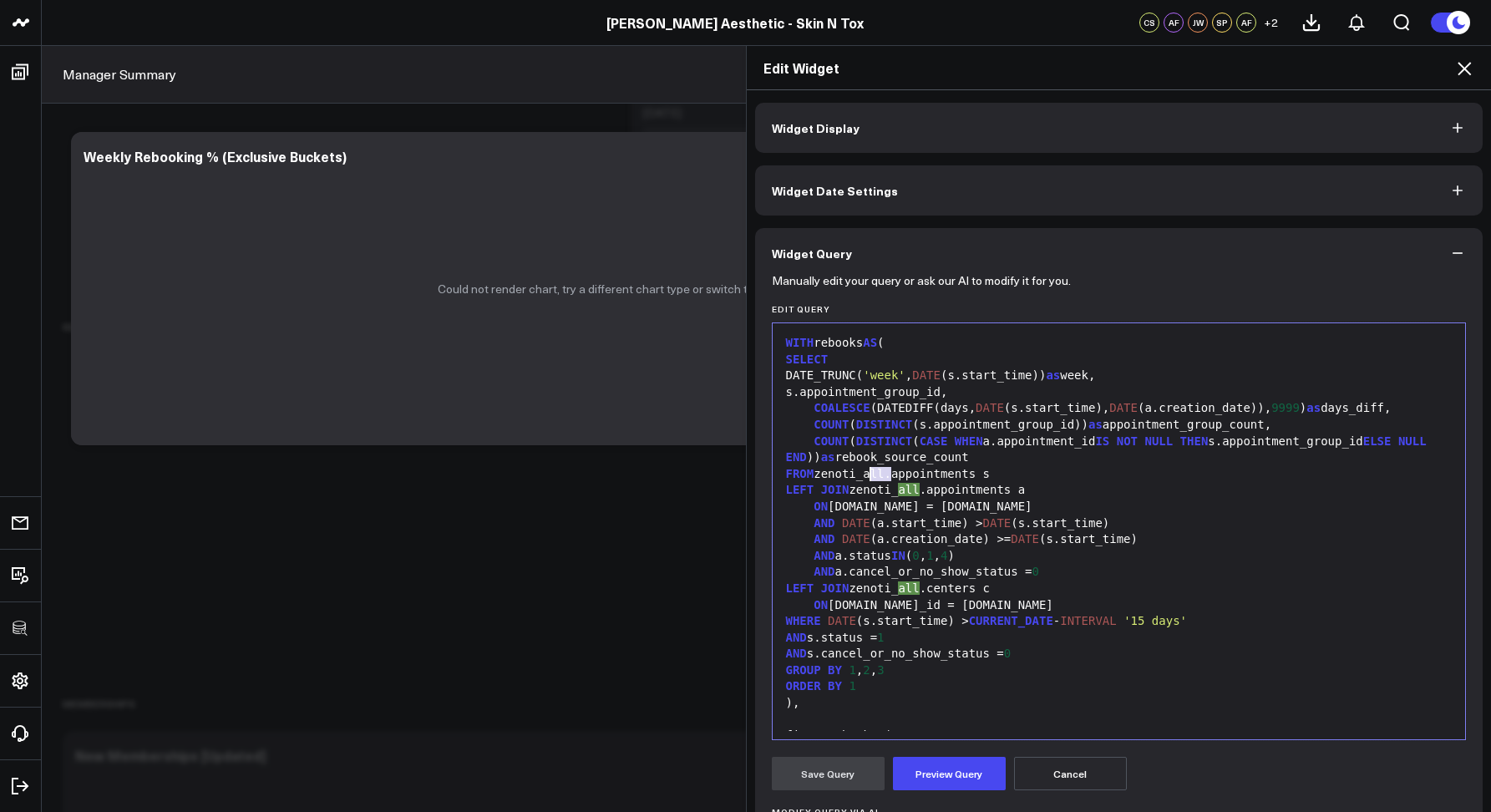
drag, startPoint x: 885, startPoint y: 474, endPoint x: 867, endPoint y: 470, distance: 18.4
click at [867, 470] on div "FROM zenoti_all.appointments s" at bounding box center [1119, 474] width 677 height 16
drag, startPoint x: 920, startPoint y: 489, endPoint x: 900, endPoint y: 487, distance: 20.1
click at [900, 487] on div "LEFT JOIN zenoti_all.appointments a" at bounding box center [1119, 489] width 677 height 16
drag, startPoint x: 920, startPoint y: 587, endPoint x: 899, endPoint y: 583, distance: 21.4
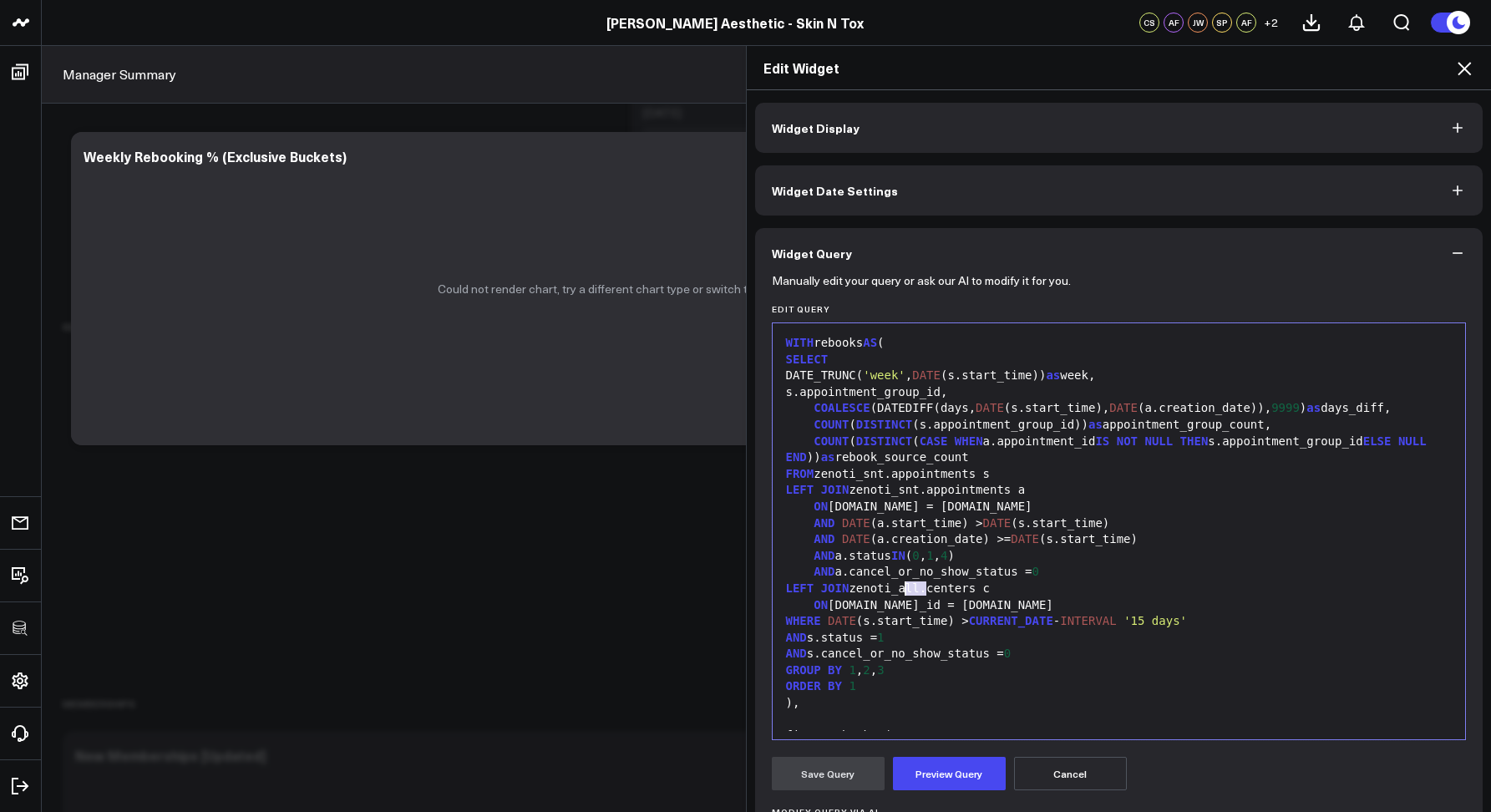
click at [899, 583] on div "LEFT JOIN zenoti_all.centers c" at bounding box center [1119, 588] width 677 height 16
click at [956, 762] on button "Preview Query" at bounding box center [950, 773] width 112 height 34
click at [829, 774] on button "Save Query" at bounding box center [829, 773] width 112 height 34
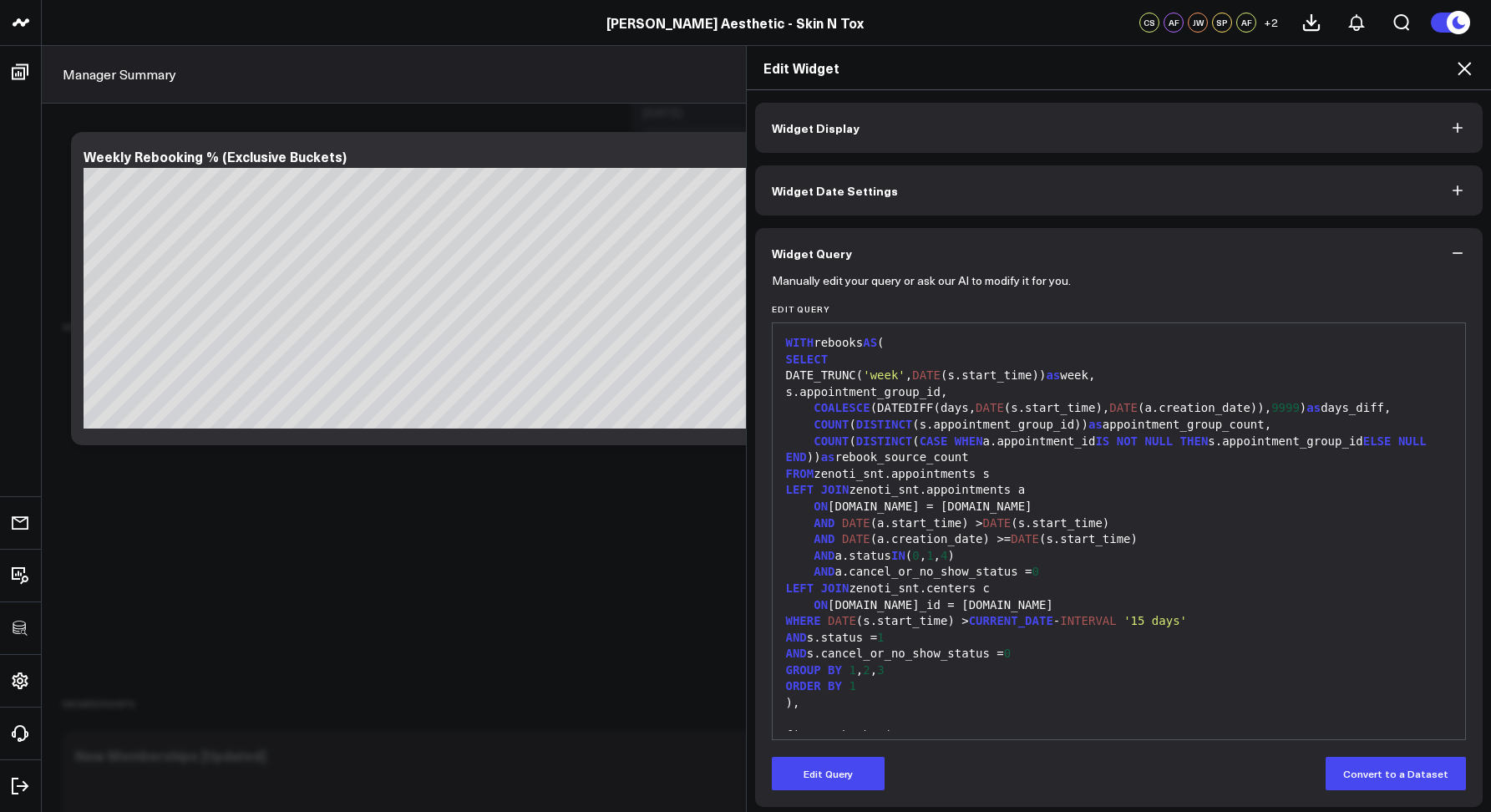
click at [1461, 67] on icon at bounding box center [1464, 68] width 20 height 20
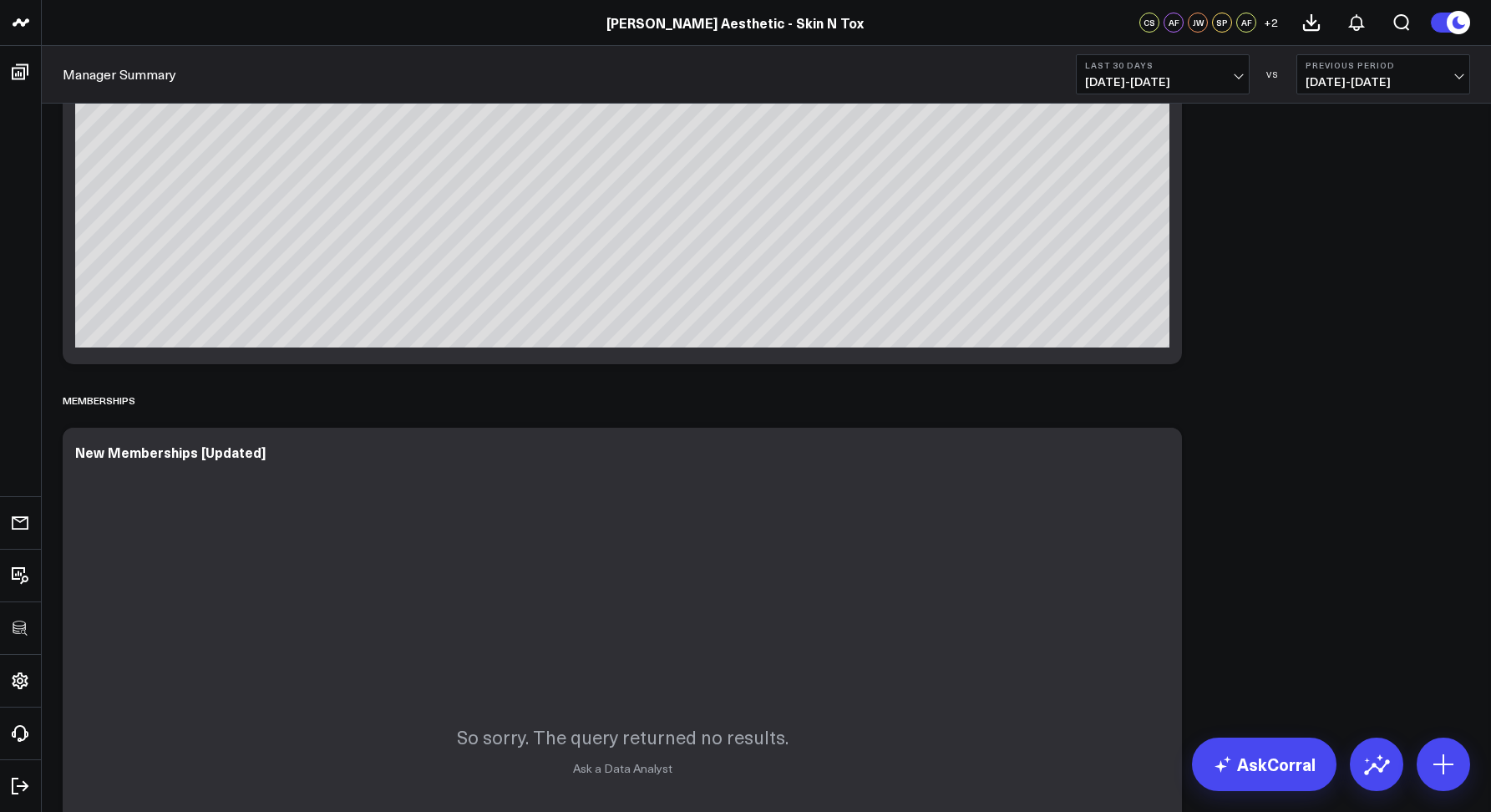
scroll to position [1838, 0]
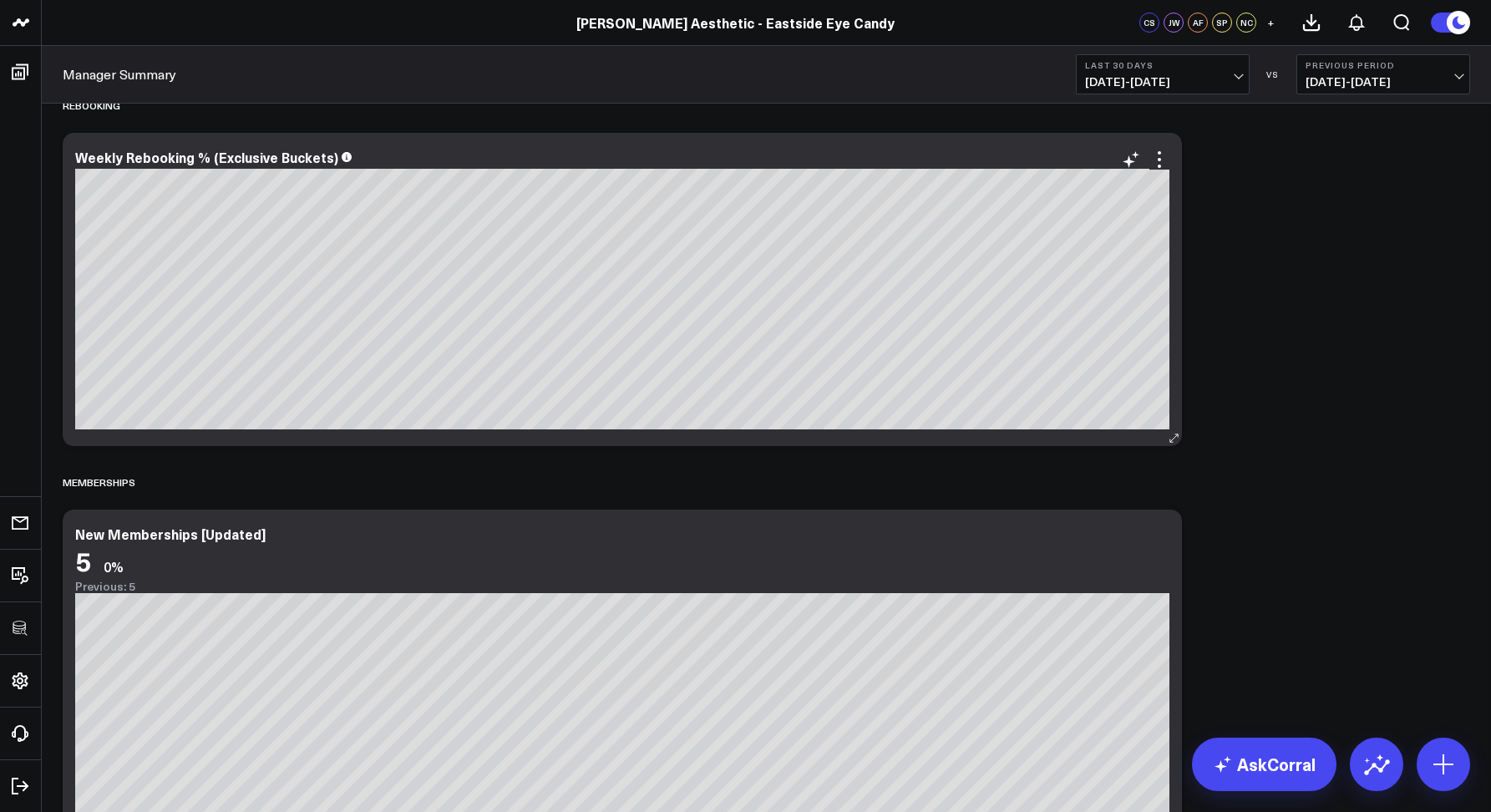
scroll to position [2492, 0]
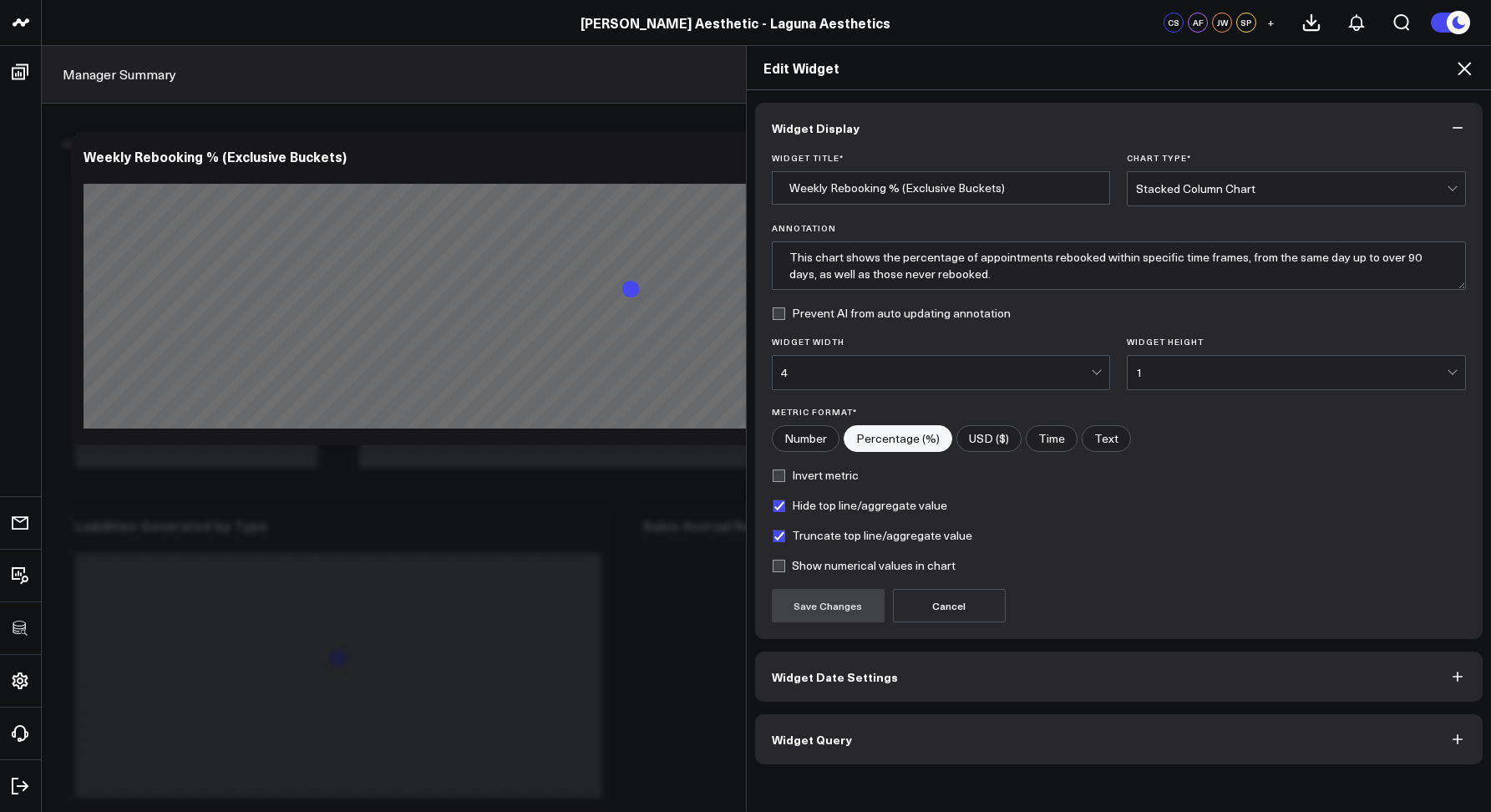
click at [1462, 70] on icon at bounding box center [1464, 68] width 20 height 20
click at [1466, 67] on button "Previous Period [DATE] - [DATE]" at bounding box center [1383, 74] width 174 height 40
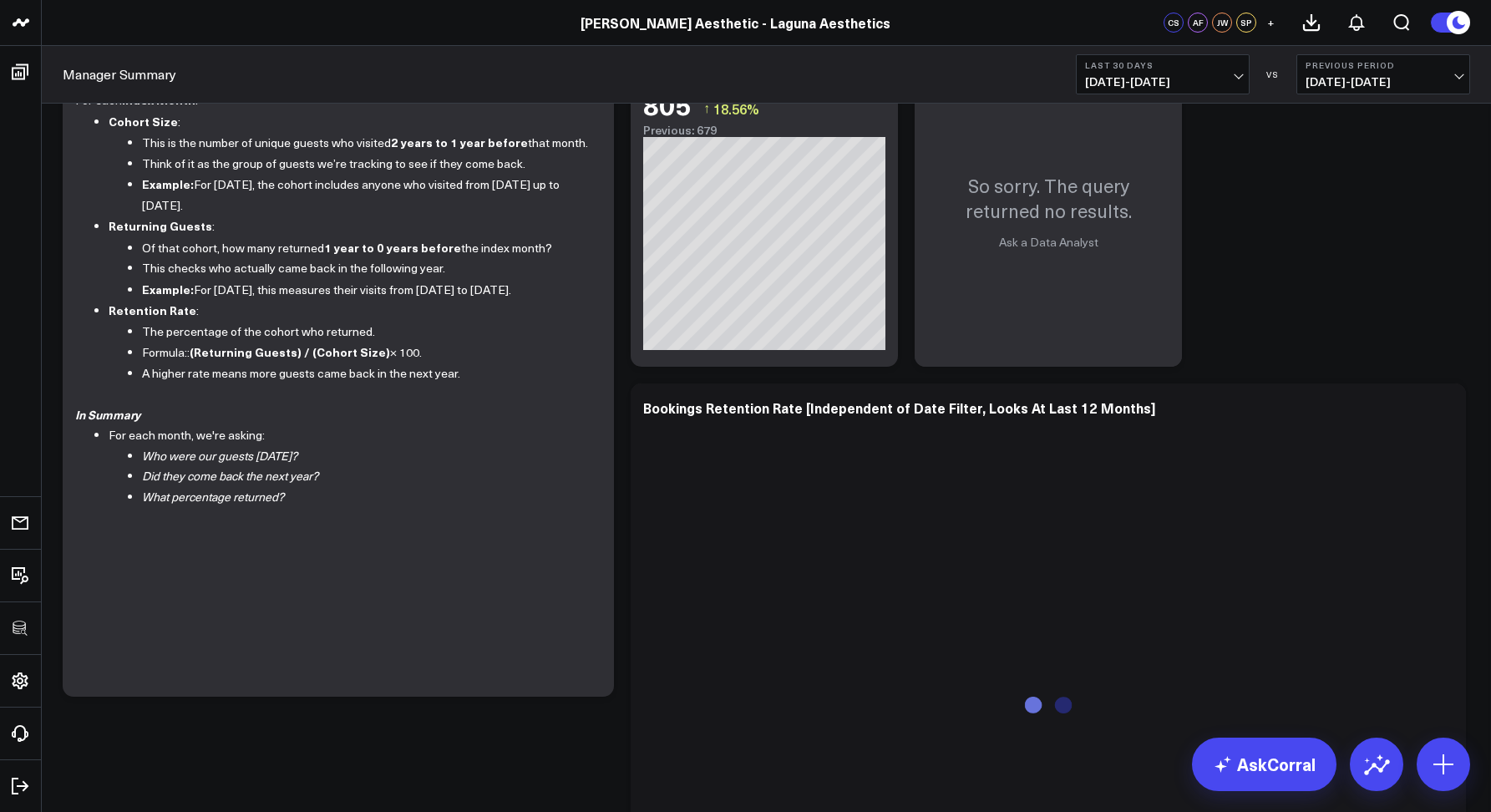
scroll to position [2804, 0]
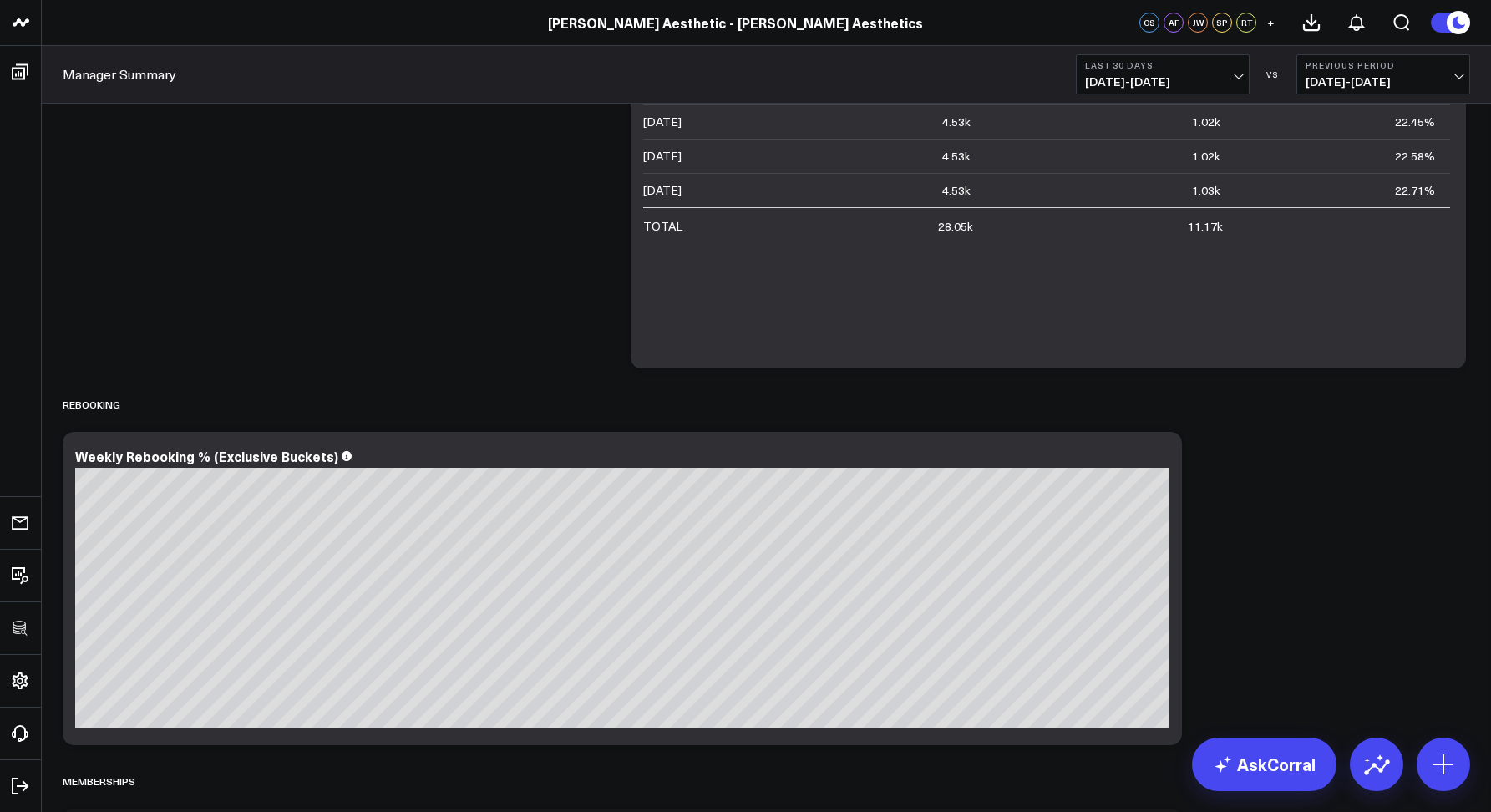
scroll to position [2369, 0]
